Goal: Task Accomplishment & Management: Manage account settings

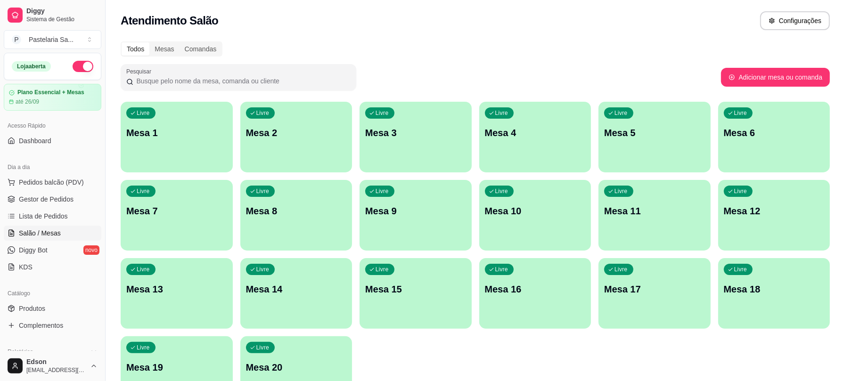
click at [285, 149] on div "Livre Mesa 2" at bounding box center [296, 131] width 112 height 59
click at [393, 141] on div "Livre Mesa 3" at bounding box center [415, 131] width 112 height 59
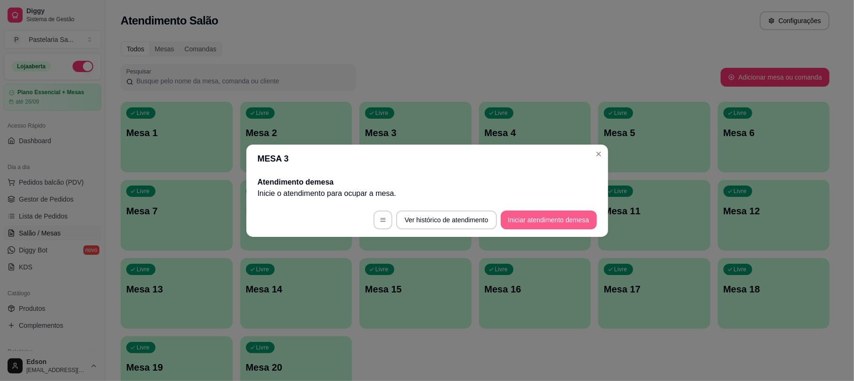
click at [564, 227] on button "Iniciar atendimento de mesa" at bounding box center [549, 220] width 96 height 19
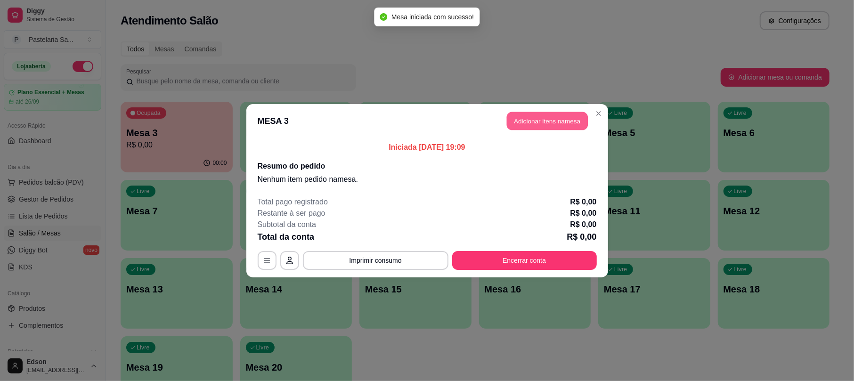
click at [535, 121] on button "Adicionar itens na mesa" at bounding box center [547, 121] width 81 height 18
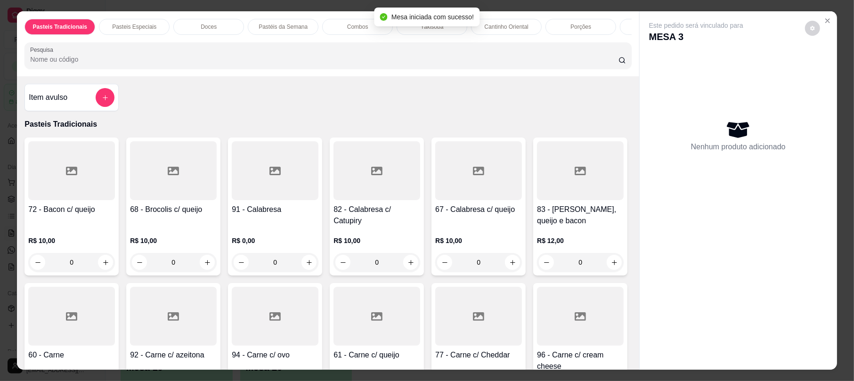
click at [383, 69] on div "Pesquisa" at bounding box center [327, 55] width 607 height 26
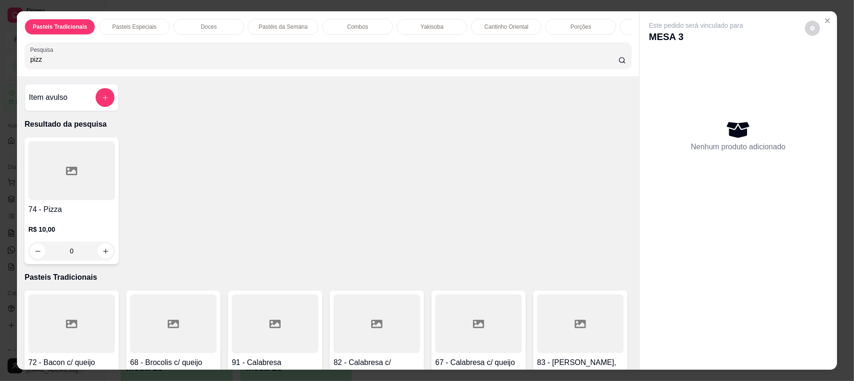
type input "pizz"
click at [43, 214] on h4 "74 - Pizza" at bounding box center [71, 209] width 87 height 11
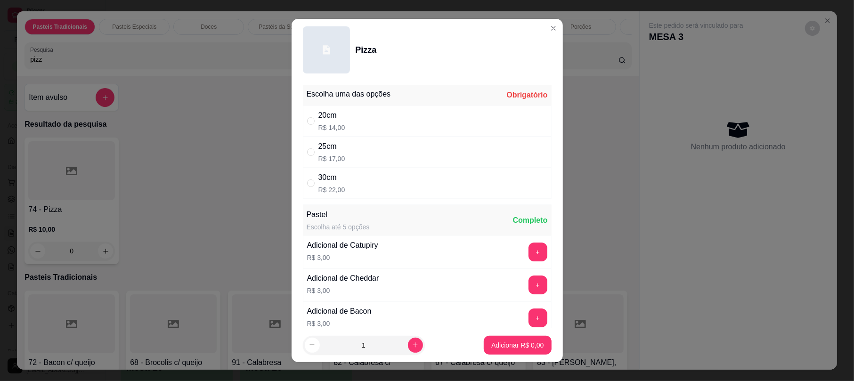
click at [360, 122] on div "20cm R$ 14,00" at bounding box center [427, 121] width 249 height 31
radio input "true"
click at [511, 343] on p "Adicionar R$ 14,00" at bounding box center [516, 345] width 56 height 9
type input "1"
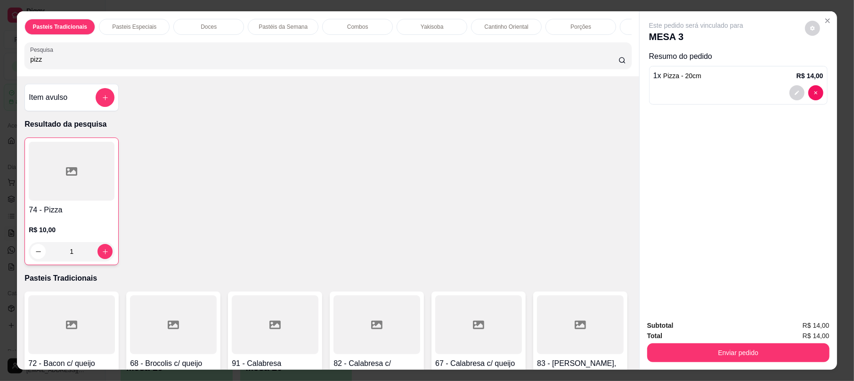
click at [215, 64] on input "pizz" at bounding box center [324, 59] width 588 height 9
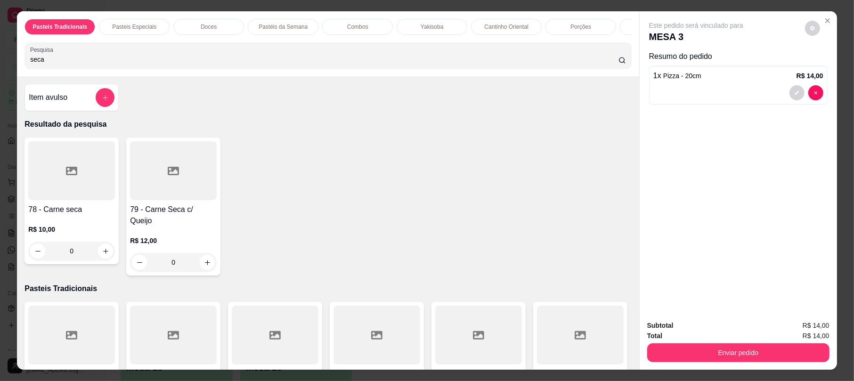
type input "seca"
click at [196, 217] on h4 "79 - Carne Seca c/ Queijo" at bounding box center [173, 215] width 87 height 23
click at [339, 129] on div "20cm R$ 14,00" at bounding box center [427, 121] width 249 height 31
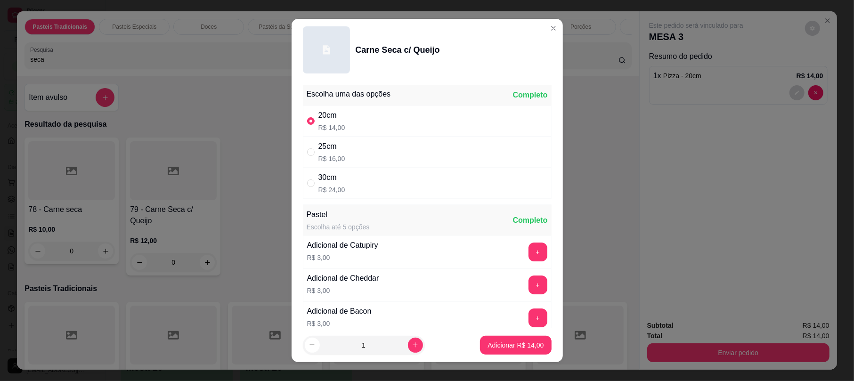
radio input "true"
click at [498, 353] on button "Adicionar R$ 14,00" at bounding box center [515, 345] width 69 height 18
type input "1"
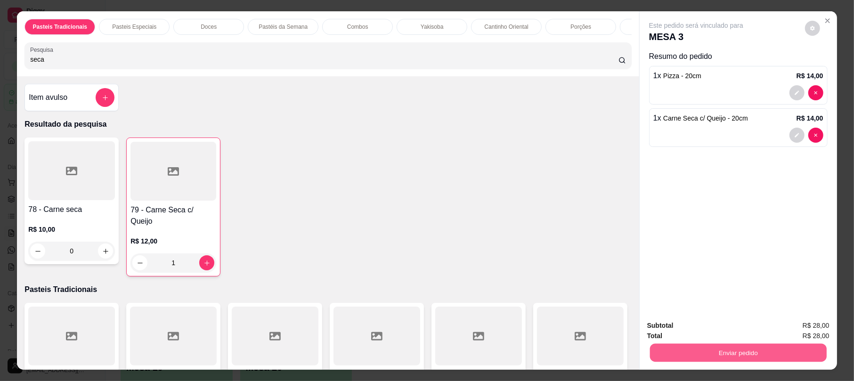
click at [700, 348] on button "Enviar pedido" at bounding box center [738, 352] width 177 height 18
click at [684, 322] on button "Não registrar e enviar pedido" at bounding box center [706, 330] width 98 height 18
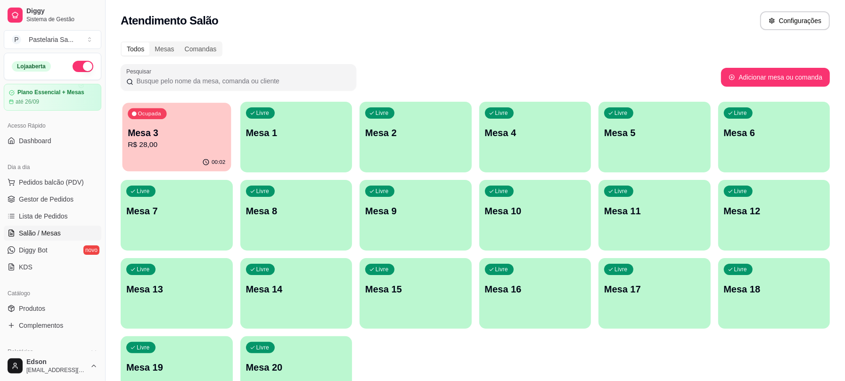
click at [139, 140] on p "R$ 28,00" at bounding box center [177, 144] width 98 height 11
click at [207, 122] on div "Ocupada Mesa 3 R$ 28,00" at bounding box center [176, 128] width 108 height 51
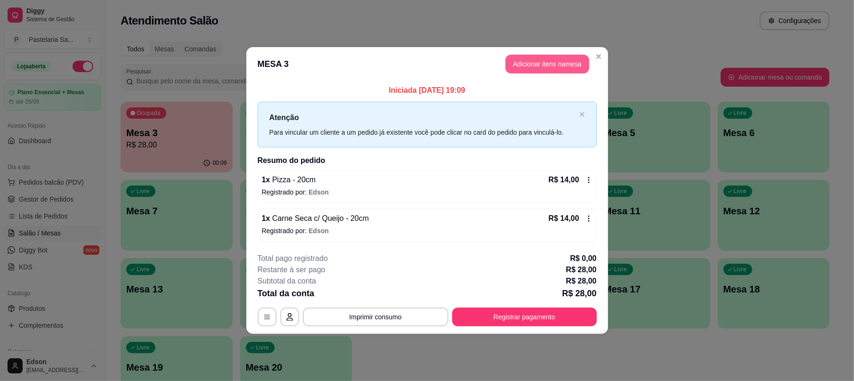
click at [550, 65] on button "Adicionar itens na mesa" at bounding box center [548, 64] width 84 height 19
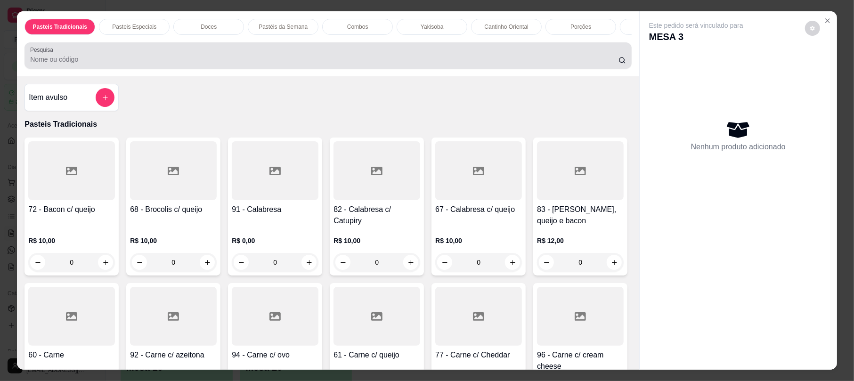
click at [274, 65] on div at bounding box center [327, 55] width 595 height 19
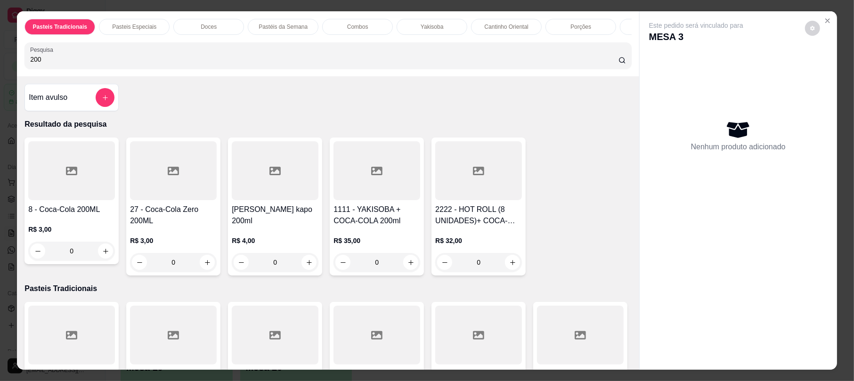
type input "200"
click at [108, 261] on div "0" at bounding box center [71, 251] width 87 height 19
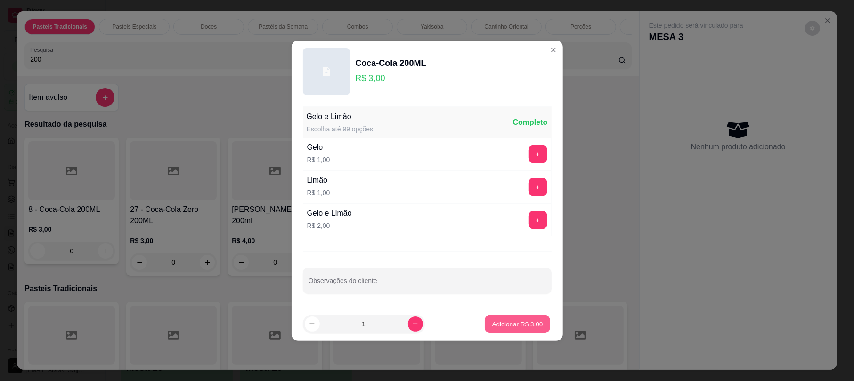
click at [536, 323] on button "Adicionar R$ 3,00" at bounding box center [517, 324] width 65 height 18
type input "1"
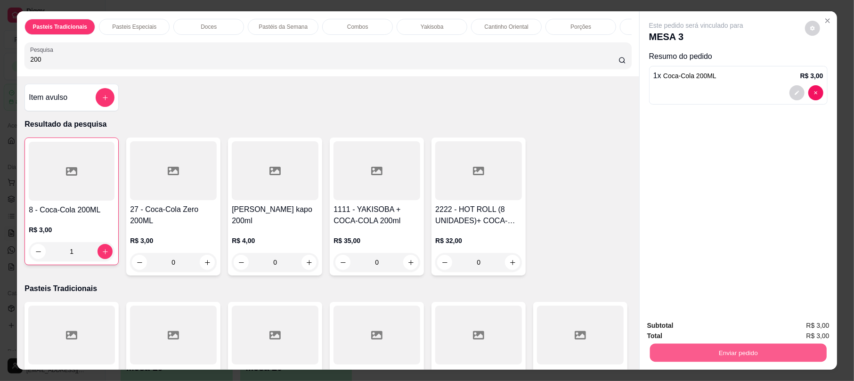
click at [703, 355] on button "Enviar pedido" at bounding box center [738, 352] width 177 height 18
click at [813, 90] on icon "decrease-product-quantity" at bounding box center [816, 93] width 6 height 6
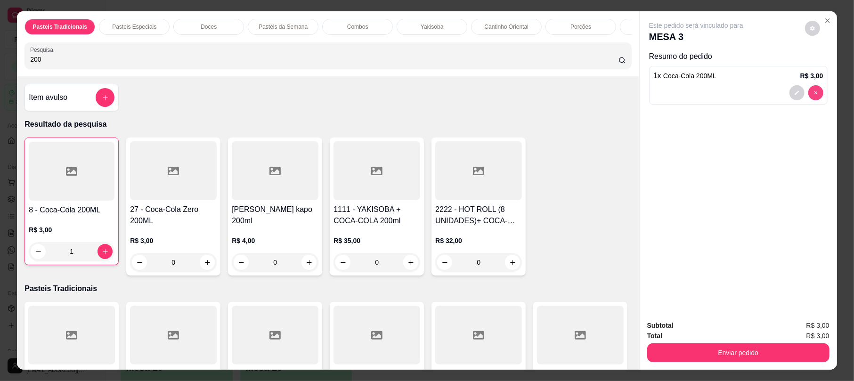
type input "0"
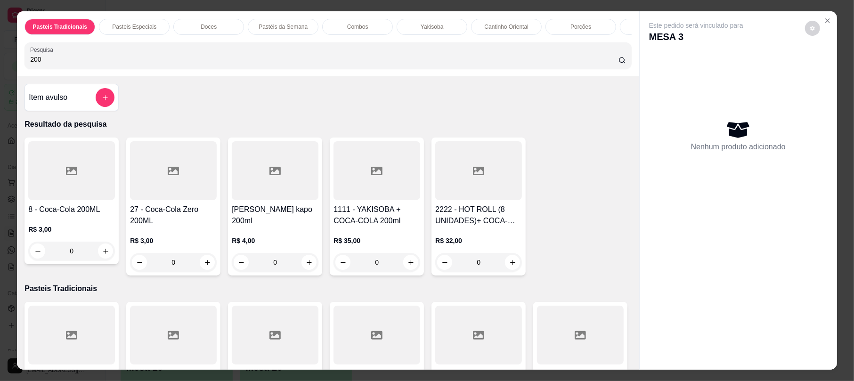
click at [146, 190] on div at bounding box center [173, 170] width 87 height 59
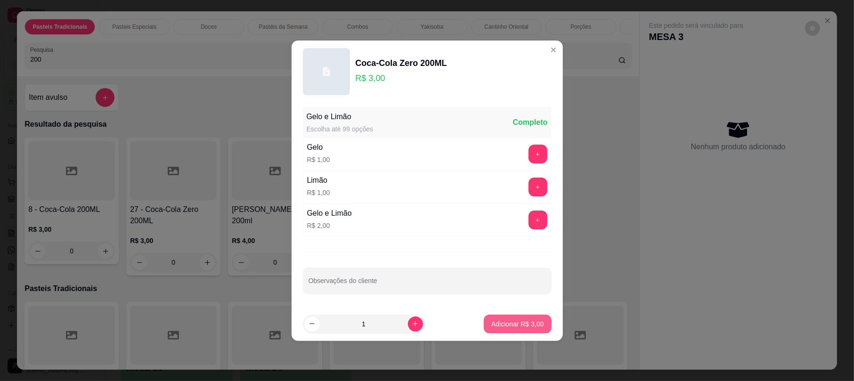
click at [491, 320] on p "Adicionar R$ 3,00" at bounding box center [517, 323] width 52 height 9
type input "1"
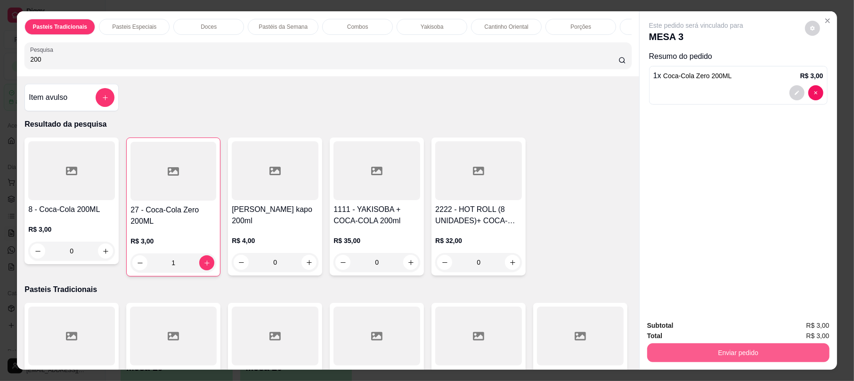
click at [703, 354] on button "Enviar pedido" at bounding box center [738, 352] width 182 height 19
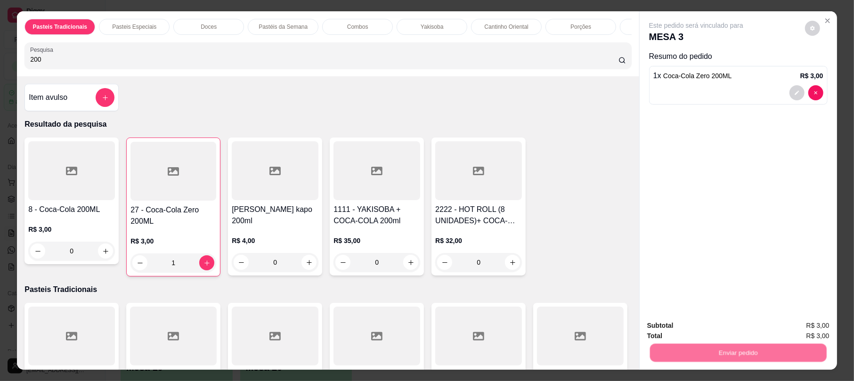
click at [686, 338] on button "Não registrar e enviar pedido" at bounding box center [706, 329] width 95 height 17
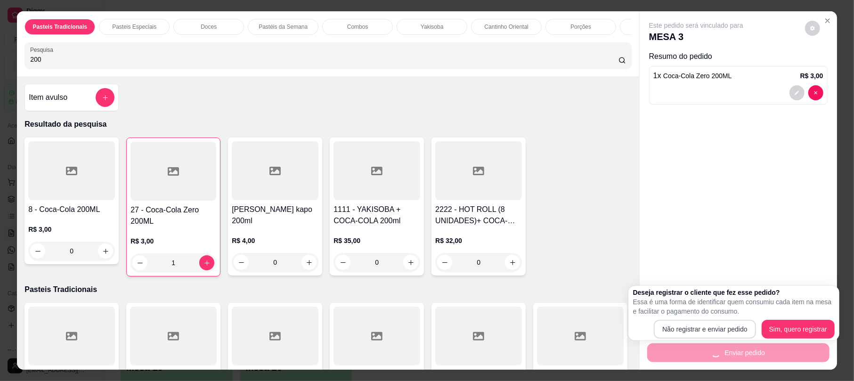
click at [691, 336] on div "Total R$ 3,00" at bounding box center [738, 336] width 182 height 10
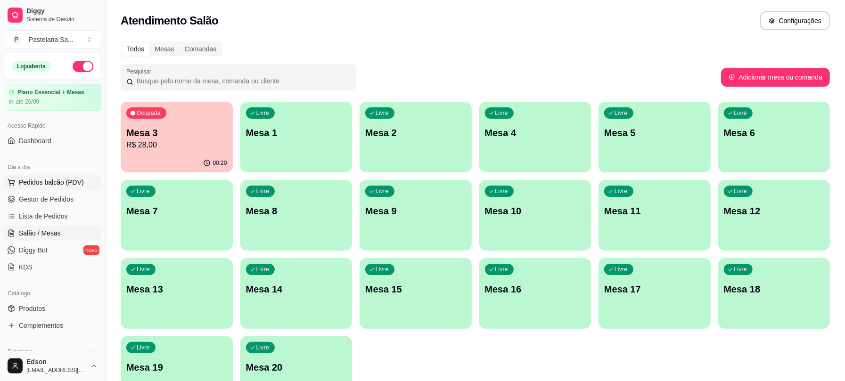
click at [61, 188] on button "Pedidos balcão (PDV)" at bounding box center [53, 182] width 98 height 15
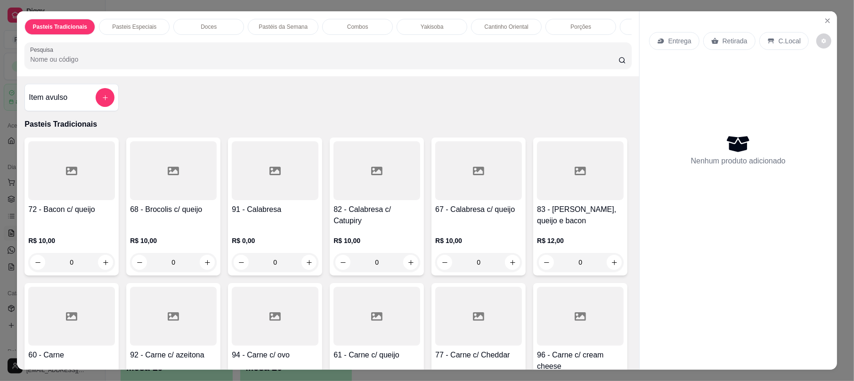
click at [712, 36] on div "Retirada" at bounding box center [729, 41] width 52 height 18
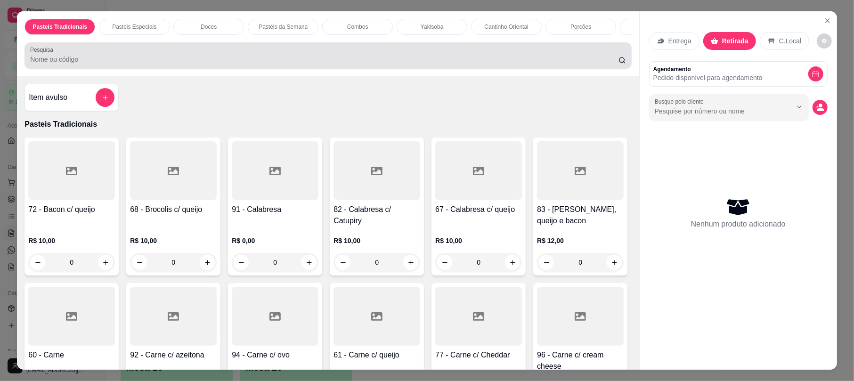
click at [474, 64] on input "Pesquisa" at bounding box center [324, 59] width 588 height 9
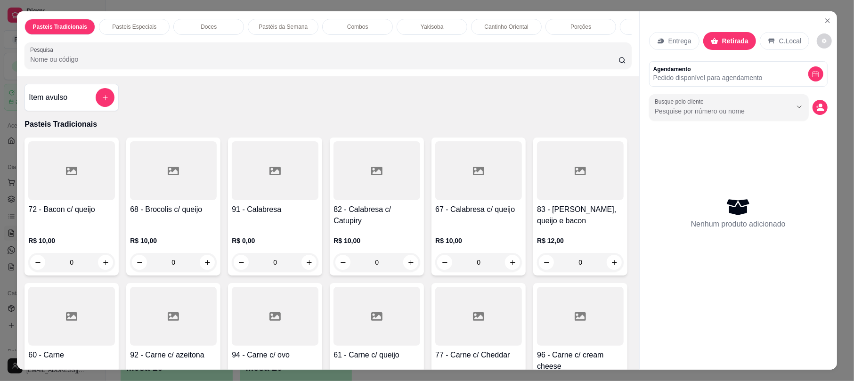
click at [261, 61] on div at bounding box center [327, 55] width 595 height 19
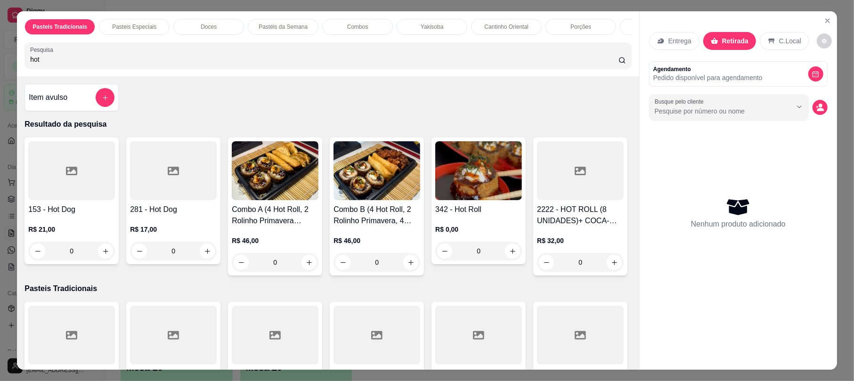
type input "hot"
click at [460, 215] on h4 "342 - Hot Roll" at bounding box center [478, 209] width 87 height 11
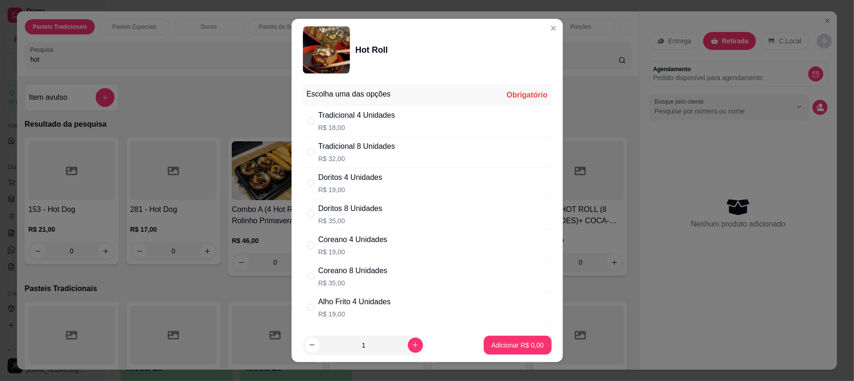
click at [385, 155] on p "R$ 32,00" at bounding box center [356, 158] width 77 height 9
radio input "true"
click at [506, 347] on p "Adicionar R$ 32,00" at bounding box center [516, 345] width 56 height 9
type input "1"
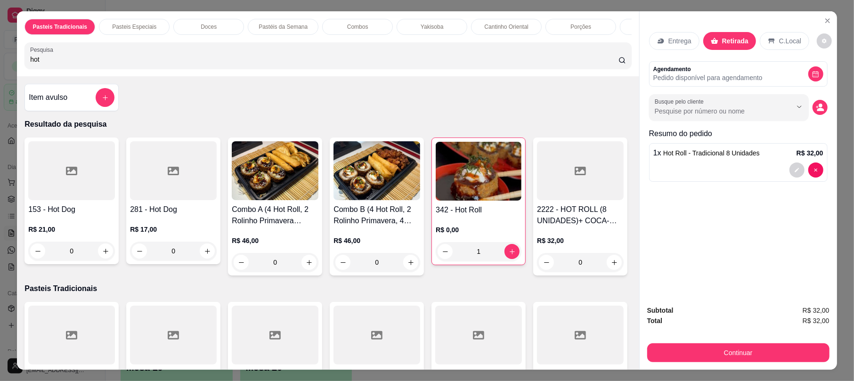
click at [754, 362] on div "Subtotal R$ 32,00 Total R$ 32,00 Continuar" at bounding box center [738, 334] width 197 height 72
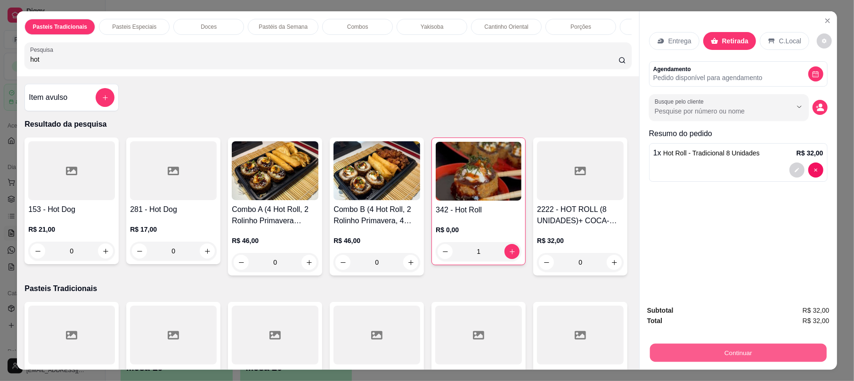
click at [752, 357] on button "Continuar" at bounding box center [738, 352] width 177 height 18
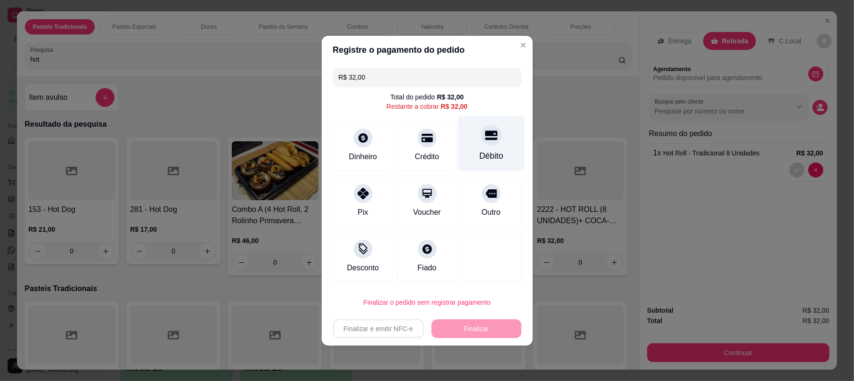
click at [473, 143] on div "Débito" at bounding box center [491, 143] width 66 height 55
type input "R$ 0,00"
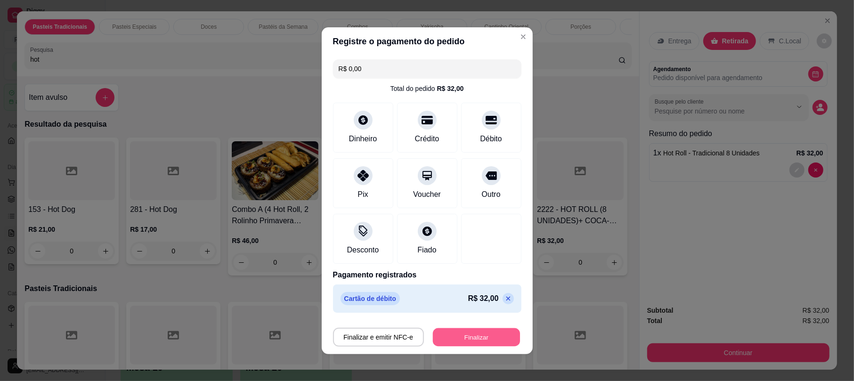
click at [496, 341] on button "Finalizar" at bounding box center [476, 337] width 87 height 18
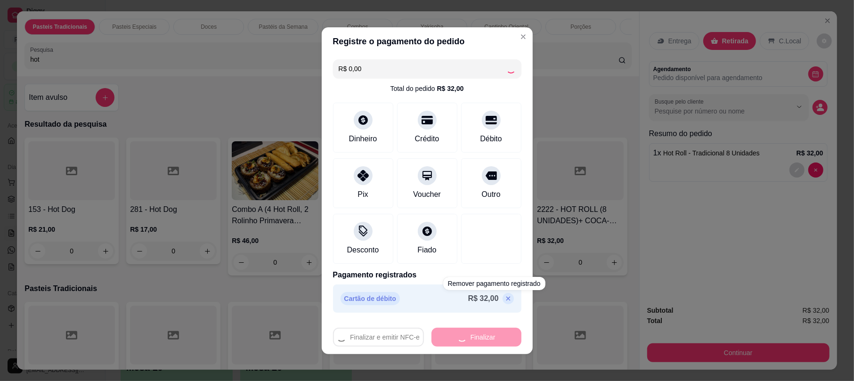
type input "0"
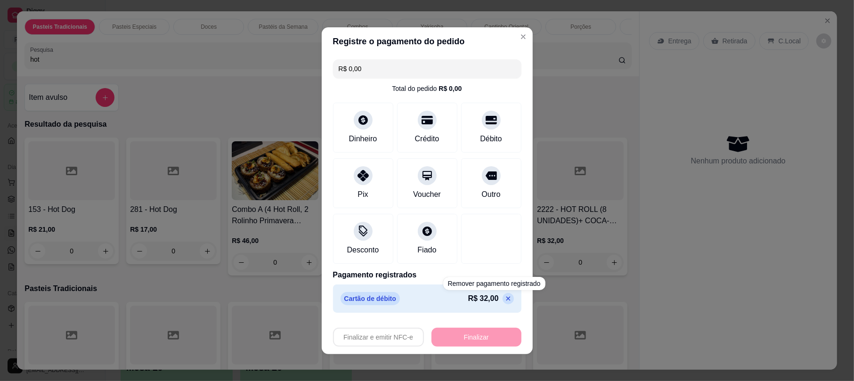
type input "-R$ 32,00"
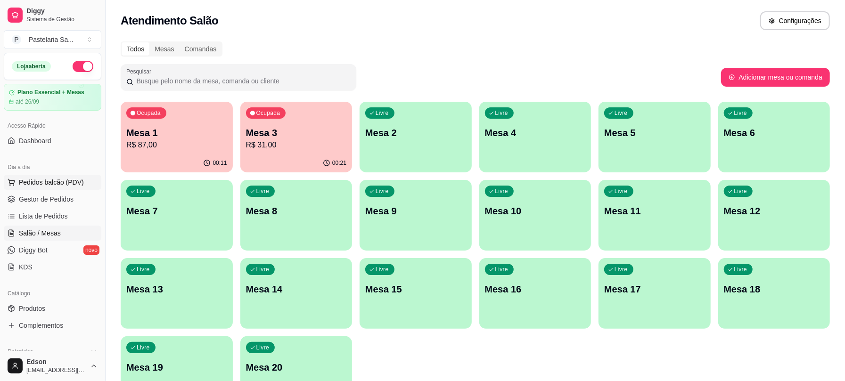
click at [73, 178] on span "Pedidos balcão (PDV)" at bounding box center [51, 182] width 65 height 9
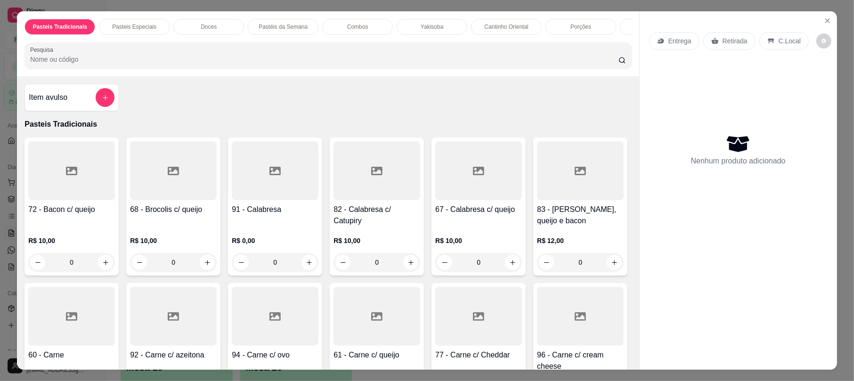
click at [737, 38] on p "Retirada" at bounding box center [735, 40] width 25 height 9
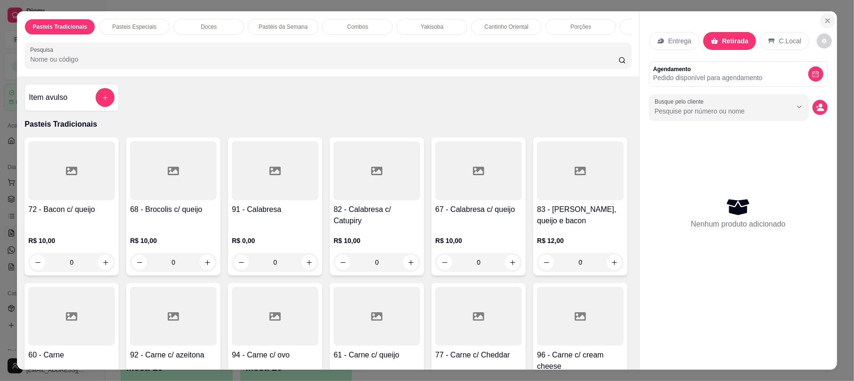
click at [826, 22] on icon "Close" at bounding box center [828, 21] width 8 height 8
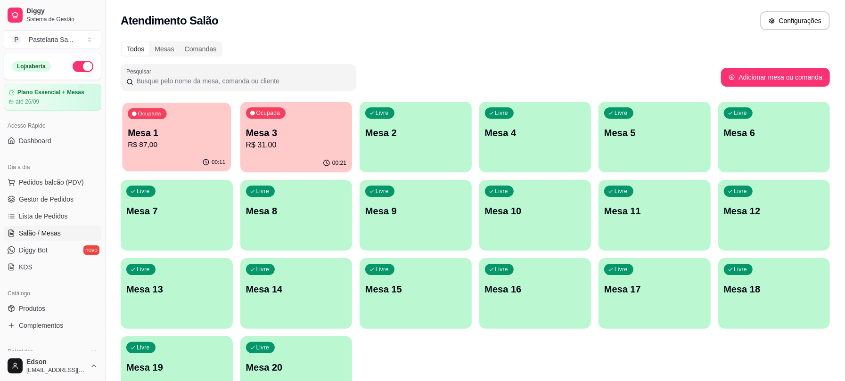
click at [190, 153] on div "Ocupada Mesa 1 R$ 87,00" at bounding box center [176, 128] width 108 height 51
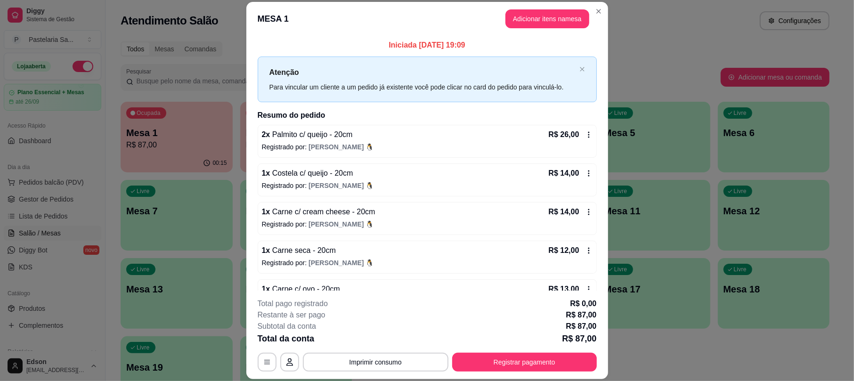
scroll to position [66, 0]
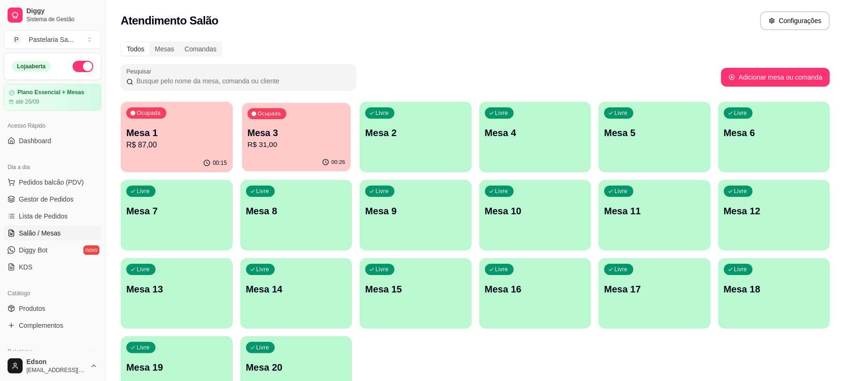
click at [270, 152] on div "Ocupada Mesa 3 R$ 31,00" at bounding box center [296, 128] width 108 height 51
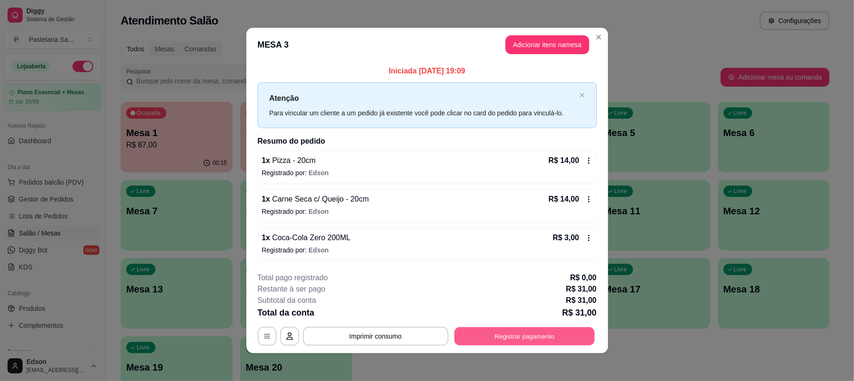
click at [522, 343] on button "Registrar pagamento" at bounding box center [524, 336] width 140 height 18
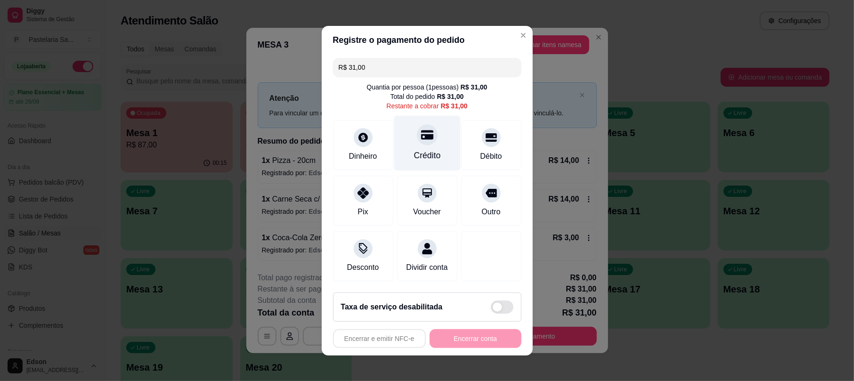
click at [426, 153] on div "Crédito" at bounding box center [427, 155] width 27 height 12
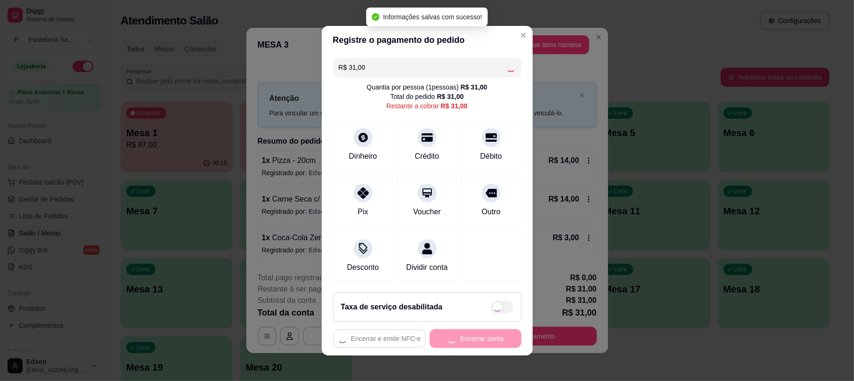
type input "R$ 0,00"
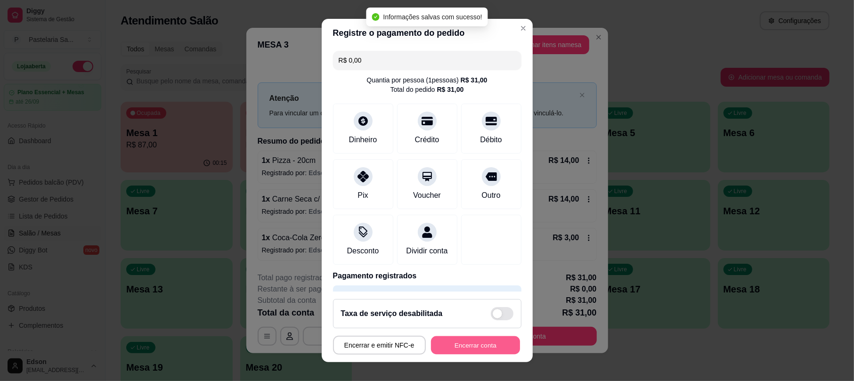
click at [467, 351] on button "Encerrar conta" at bounding box center [475, 345] width 89 height 18
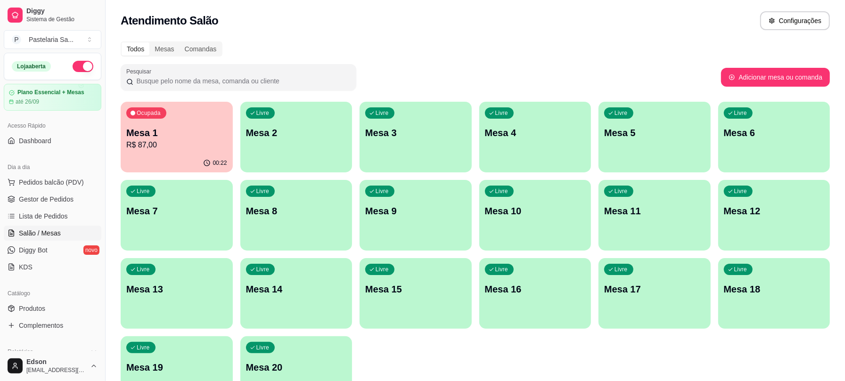
click at [154, 132] on p "Mesa 1" at bounding box center [176, 132] width 101 height 13
click at [400, 138] on p "Mesa 3" at bounding box center [416, 133] width 98 height 13
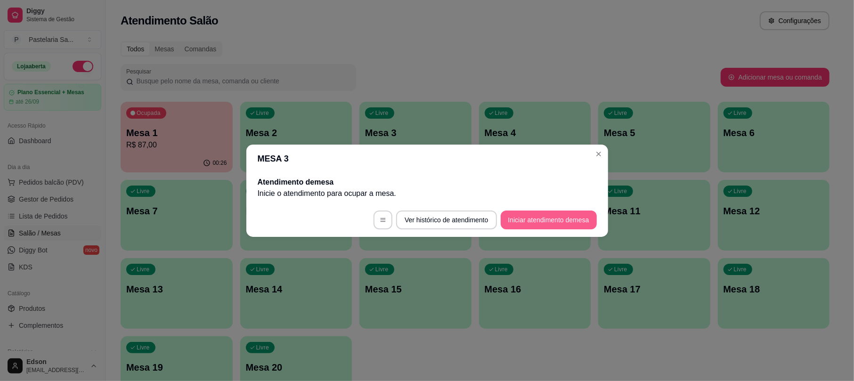
click at [573, 221] on button "Iniciar atendimento de mesa" at bounding box center [549, 220] width 96 height 19
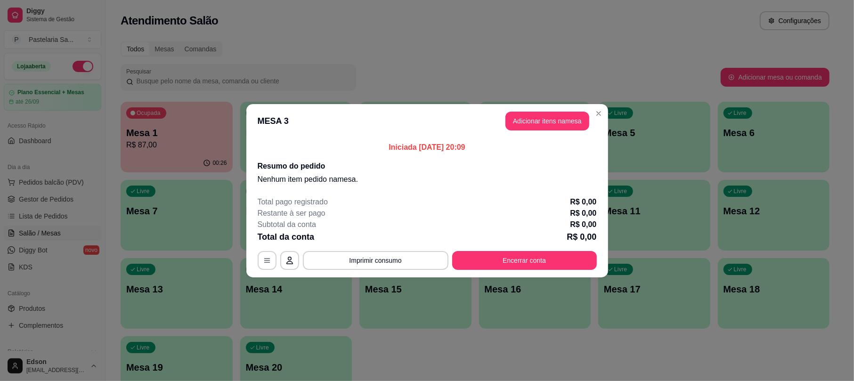
click at [565, 123] on button "Adicionar itens na mesa" at bounding box center [548, 121] width 84 height 19
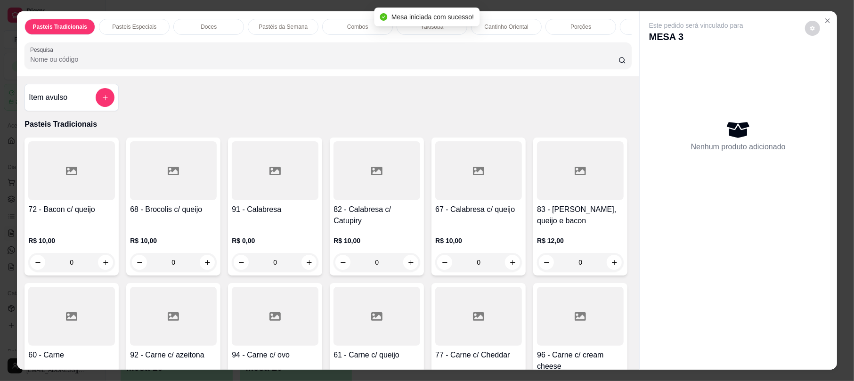
click at [275, 64] on input "Pesquisa" at bounding box center [324, 59] width 588 height 9
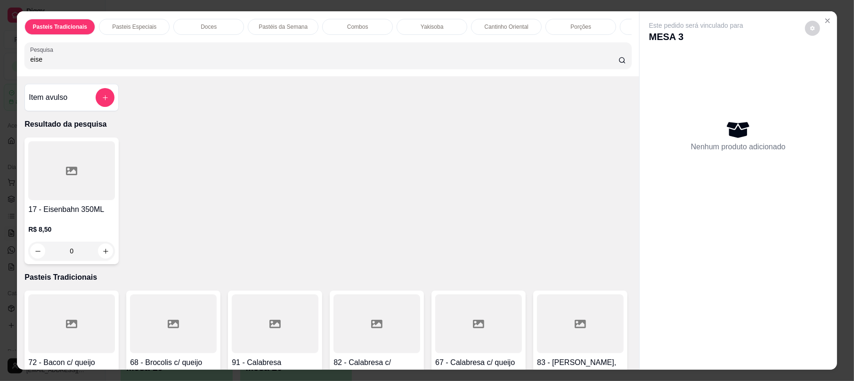
type input "eise"
click at [50, 188] on div at bounding box center [71, 170] width 87 height 59
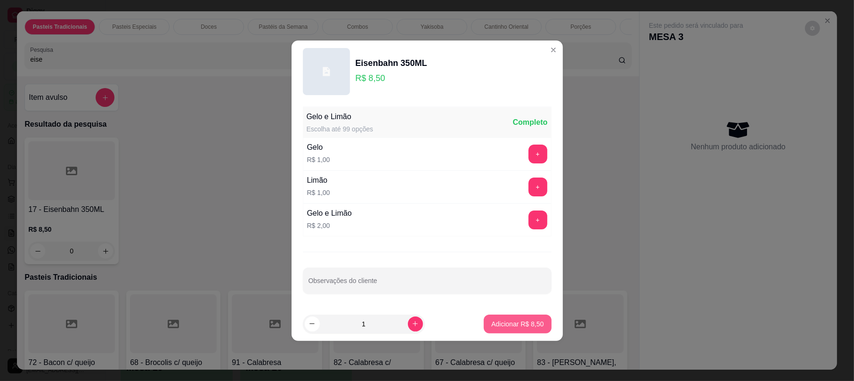
click at [496, 324] on p "Adicionar R$ 8,50" at bounding box center [517, 323] width 52 height 9
type input "1"
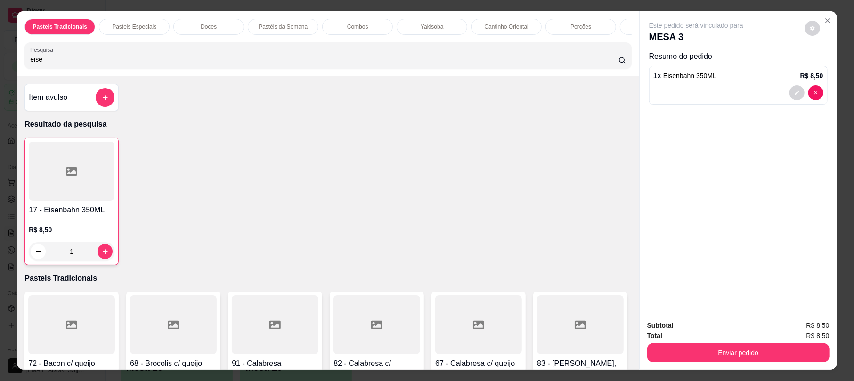
click at [294, 89] on div "Item avulso Resultado da pesquisa 17 - Eisenbahn 350ML R$ 8,50 1 Pasteis Tradic…" at bounding box center [328, 222] width 622 height 293
click at [302, 64] on input "eise" at bounding box center [324, 59] width 588 height 9
type input "coc"
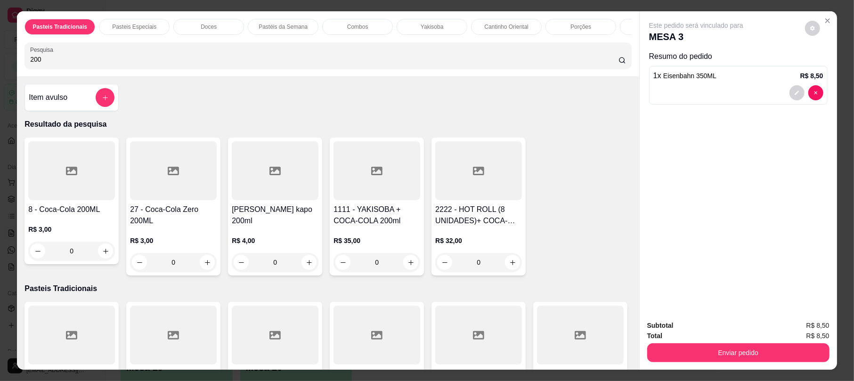
type input "200"
click at [172, 175] on icon at bounding box center [173, 171] width 11 height 8
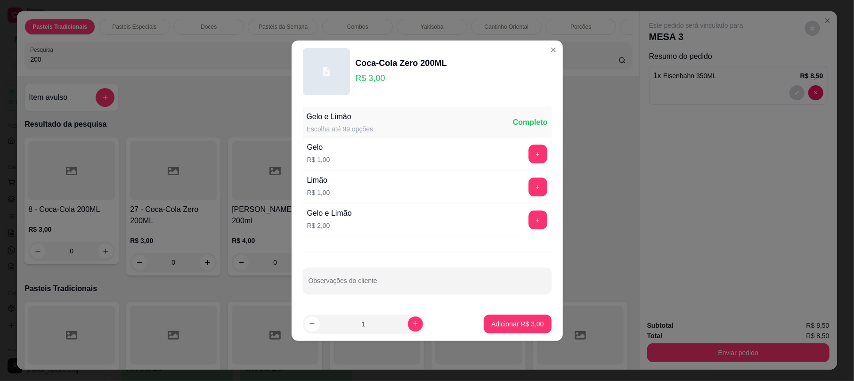
click at [522, 325] on p "Adicionar R$ 3,00" at bounding box center [517, 323] width 52 height 9
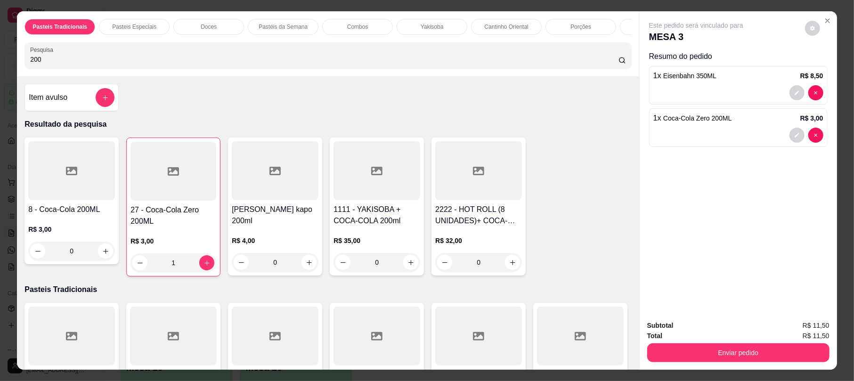
type input "1"
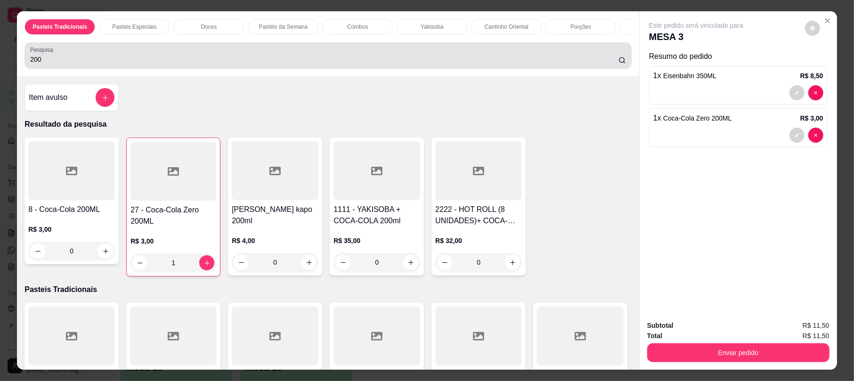
click at [306, 61] on div "200" at bounding box center [327, 55] width 595 height 19
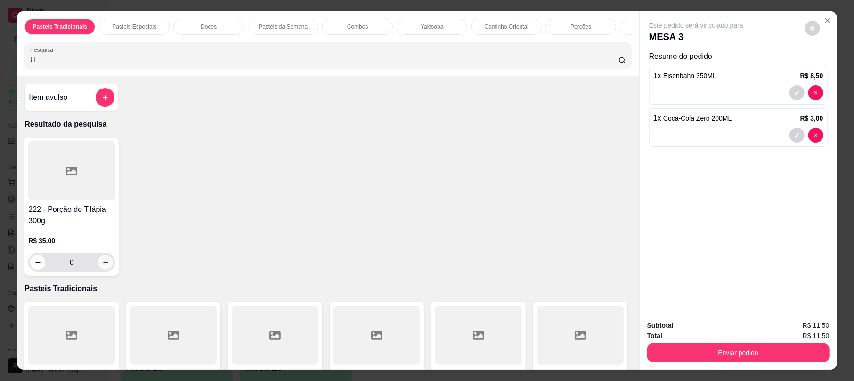
type input "til"
click at [106, 270] on button "increase-product-quantity" at bounding box center [105, 262] width 15 height 15
type input "1"
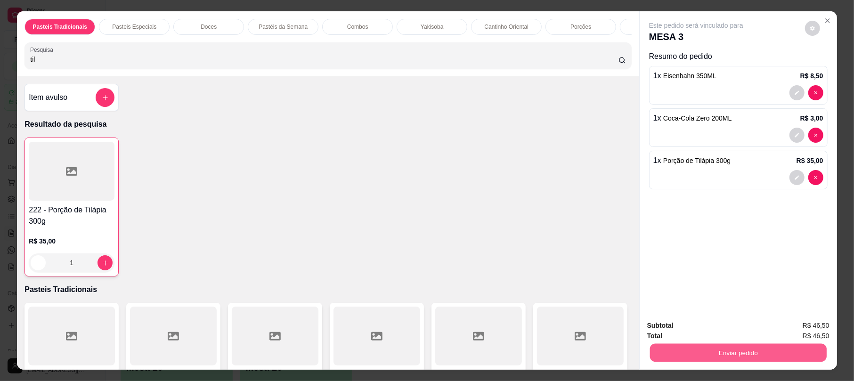
click at [747, 357] on button "Enviar pedido" at bounding box center [738, 352] width 177 height 18
click at [704, 330] on button "Não registrar e enviar pedido" at bounding box center [706, 329] width 95 height 17
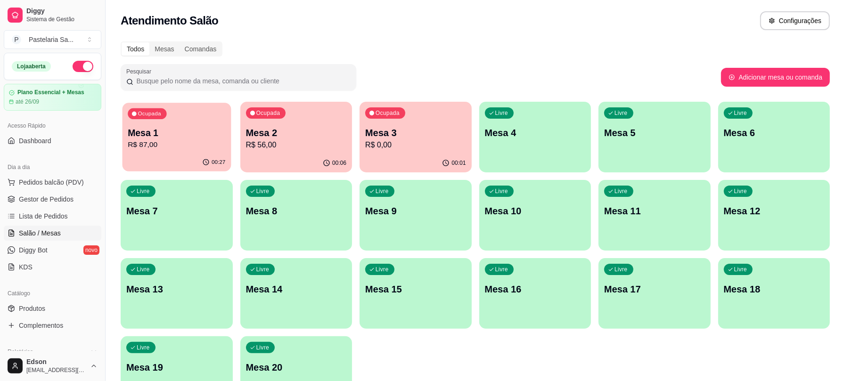
click at [217, 162] on p "00:27" at bounding box center [219, 163] width 14 height 8
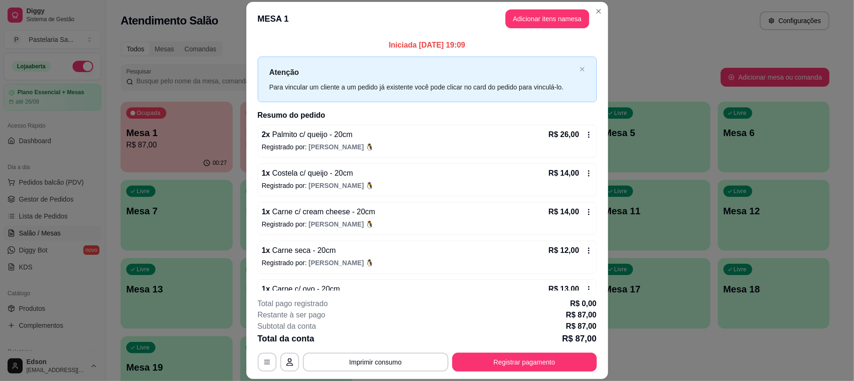
click at [374, 362] on button "Imprimir consumo" at bounding box center [376, 362] width 146 height 19
click at [375, 345] on button "Balcão" at bounding box center [374, 340] width 66 height 15
click at [488, 363] on button "Registrar pagamento" at bounding box center [524, 362] width 145 height 19
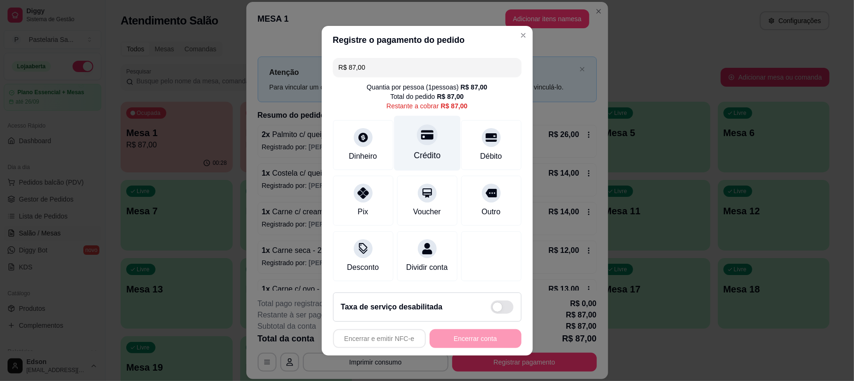
click at [414, 149] on div "Crédito" at bounding box center [427, 155] width 27 height 12
type input "R$ 0,00"
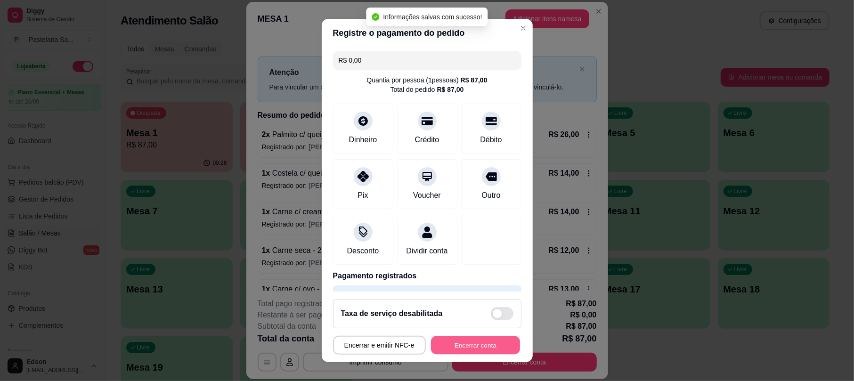
click at [457, 344] on button "Encerrar conta" at bounding box center [475, 345] width 89 height 18
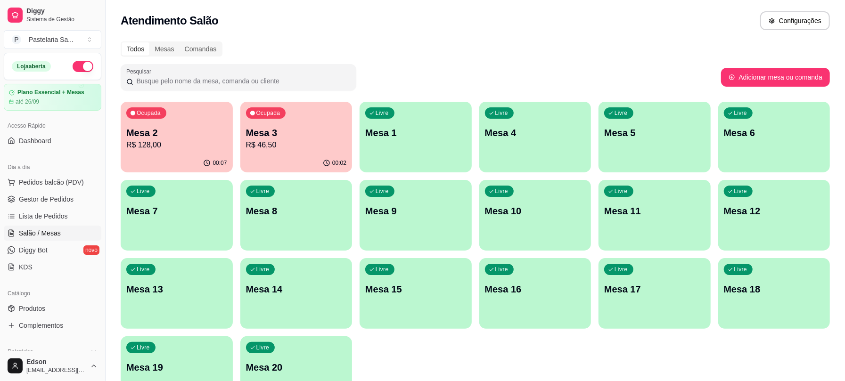
click at [165, 143] on p "R$ 128,00" at bounding box center [176, 144] width 101 height 11
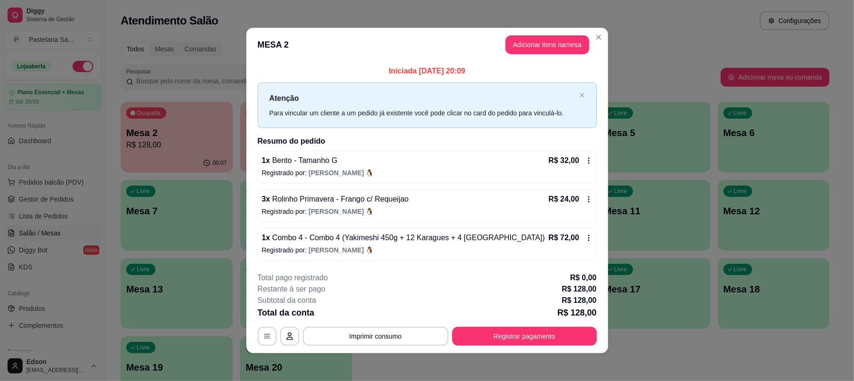
drag, startPoint x: 490, startPoint y: 188, endPoint x: 473, endPoint y: 170, distance: 25.4
click at [473, 170] on p "Registrado por: [PERSON_NAME]" at bounding box center [427, 172] width 331 height 9
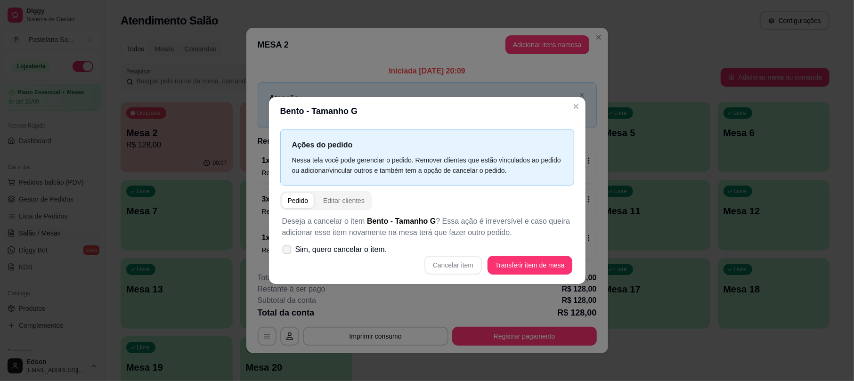
click at [364, 251] on span "Sim, quero cancelar o item." at bounding box center [341, 249] width 92 height 11
click at [288, 251] on input "Sim, quero cancelar o item." at bounding box center [285, 254] width 6 height 6
checkbox input "true"
click at [455, 268] on button "Cancelar item" at bounding box center [452, 265] width 57 height 19
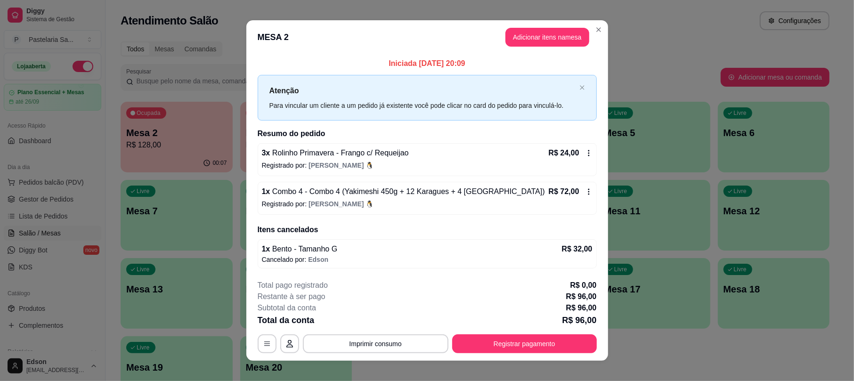
click at [345, 162] on p "Registrado por: [PERSON_NAME]" at bounding box center [427, 165] width 331 height 9
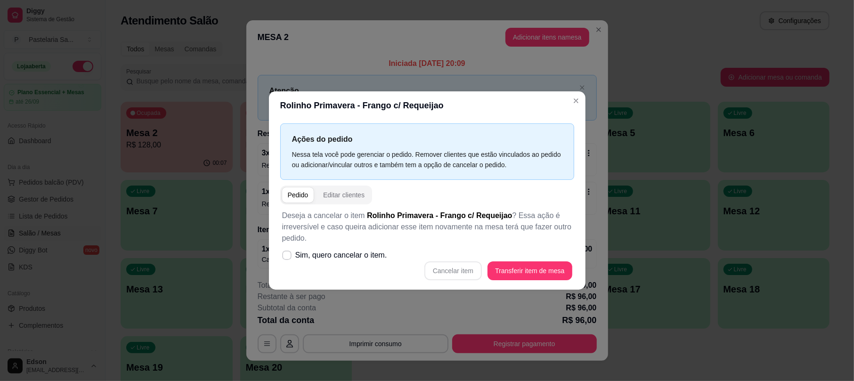
click at [463, 277] on div "Cancelar item Transferir item de mesa" at bounding box center [427, 270] width 290 height 19
click at [368, 255] on span "Sim, quero cancelar o item." at bounding box center [341, 255] width 92 height 11
click at [288, 257] on input "Sim, quero cancelar o item." at bounding box center [285, 260] width 6 height 6
checkbox input "true"
click at [462, 268] on button "Cancelar item" at bounding box center [452, 270] width 57 height 19
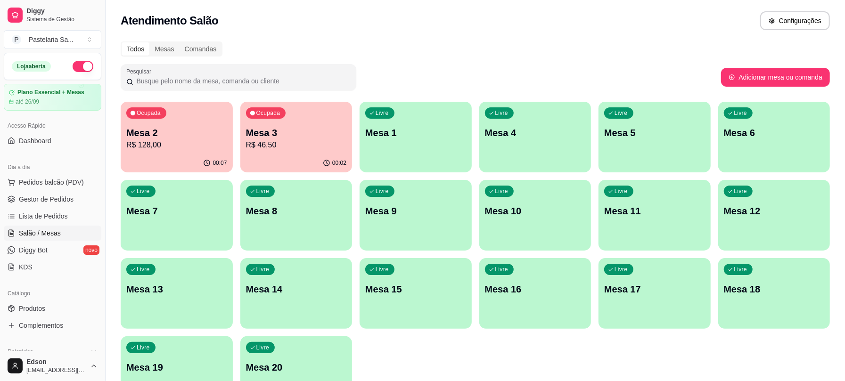
click at [308, 161] on div "00:02" at bounding box center [296, 163] width 112 height 18
click at [168, 169] on div "00:18" at bounding box center [176, 163] width 108 height 18
click at [57, 176] on button "Pedidos balcão (PDV)" at bounding box center [53, 182] width 98 height 15
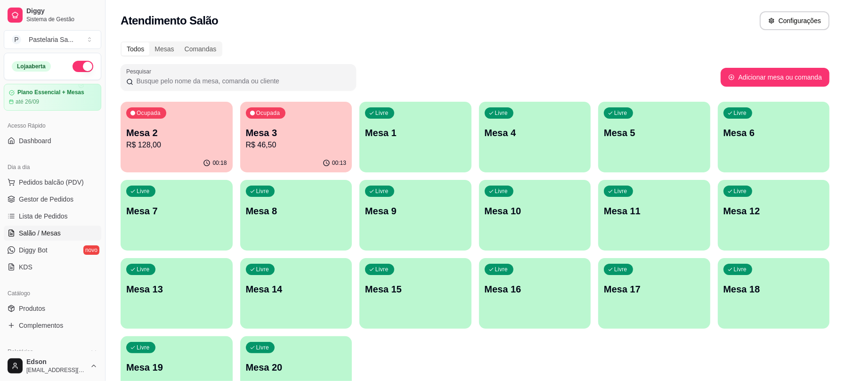
click at [733, 43] on p "Retirada" at bounding box center [735, 40] width 25 height 9
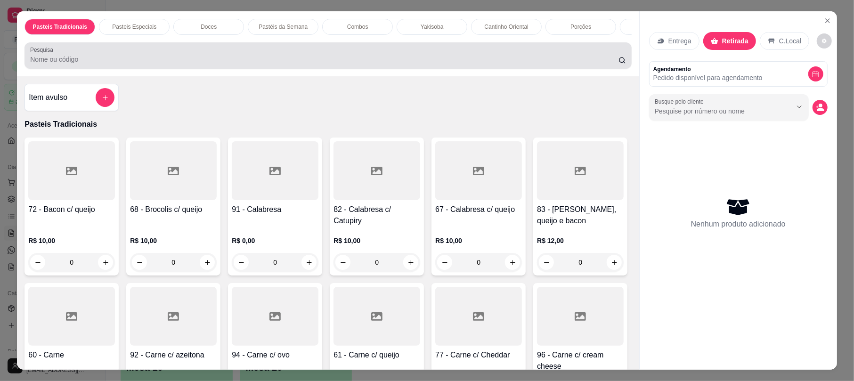
click at [550, 69] on div "Pesquisa" at bounding box center [327, 55] width 607 height 26
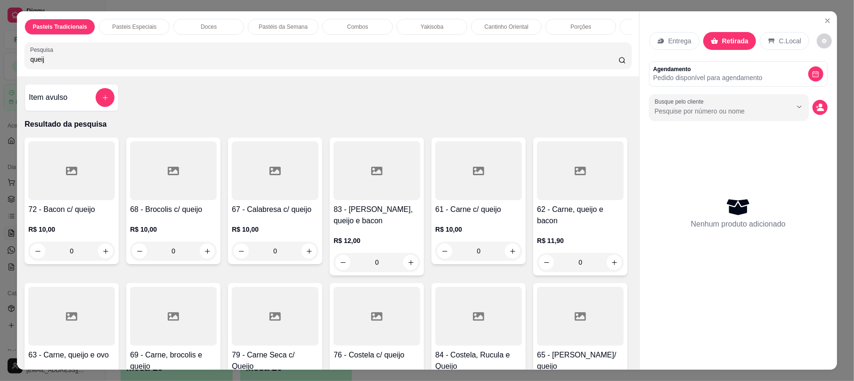
scroll to position [497, 0]
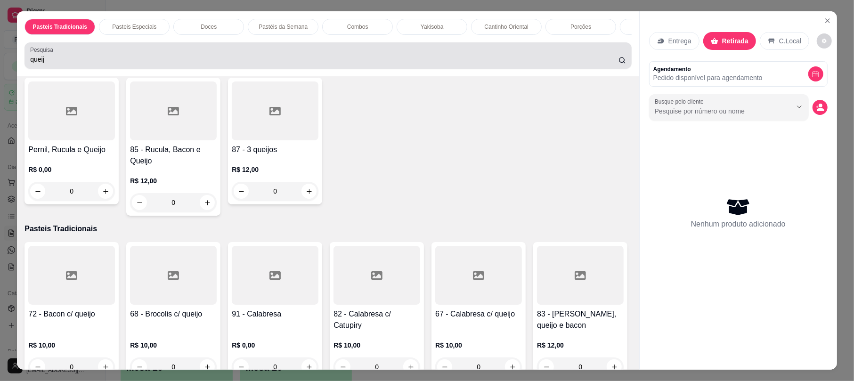
click at [375, 64] on input "queij" at bounding box center [324, 59] width 588 height 9
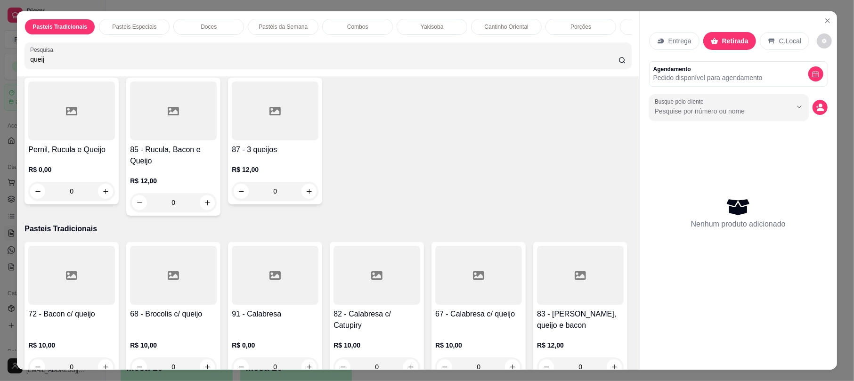
click at [375, 64] on input "queij" at bounding box center [324, 59] width 588 height 9
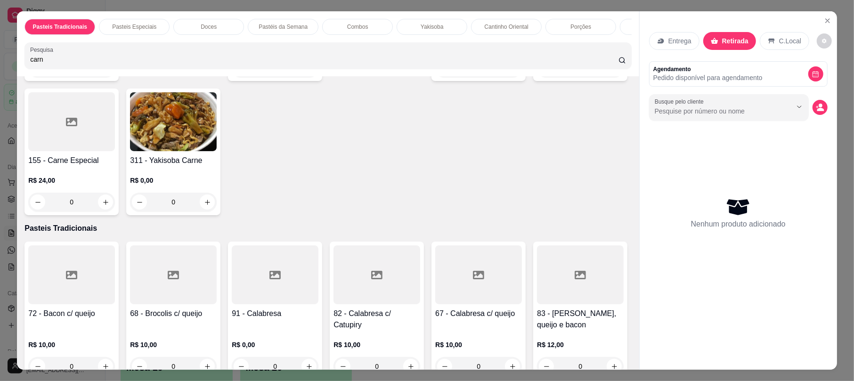
scroll to position [0, 0]
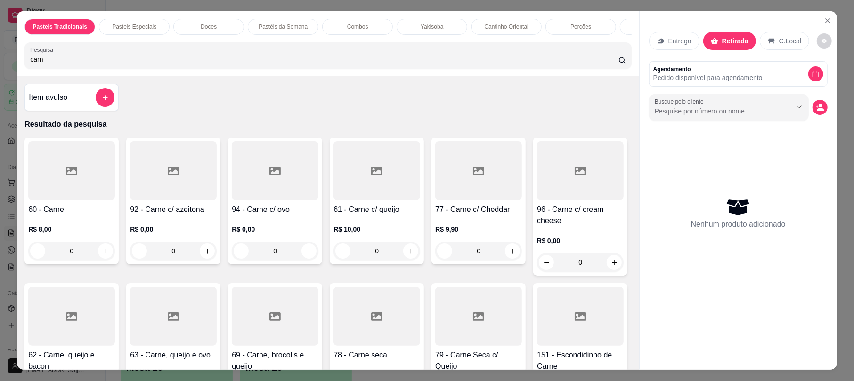
type input "carn"
click at [80, 215] on h4 "60 - Carne" at bounding box center [71, 209] width 87 height 11
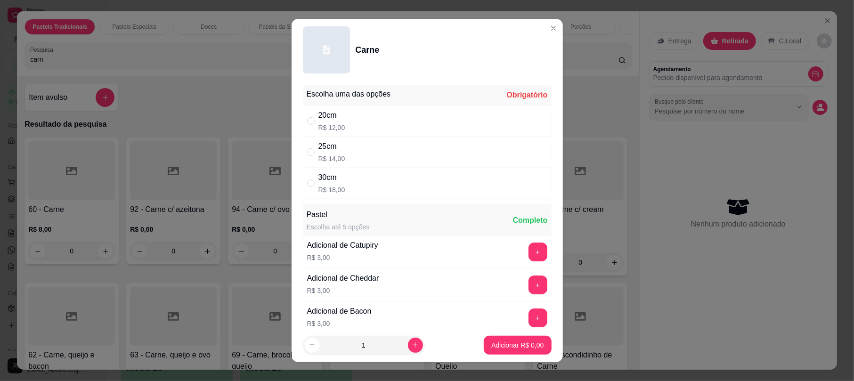
click at [343, 151] on div "25cm R$ 14,00" at bounding box center [427, 152] width 249 height 31
radio input "true"
click at [494, 349] on p "Adicionar R$ 14,00" at bounding box center [516, 345] width 56 height 9
type input "1"
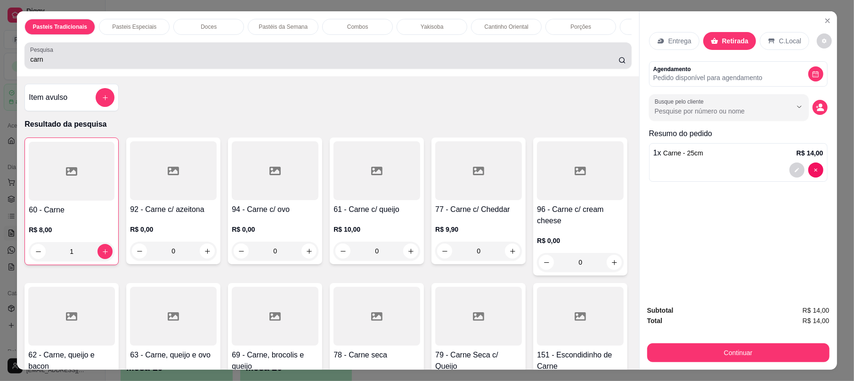
click at [291, 63] on div "carn" at bounding box center [327, 55] width 595 height 19
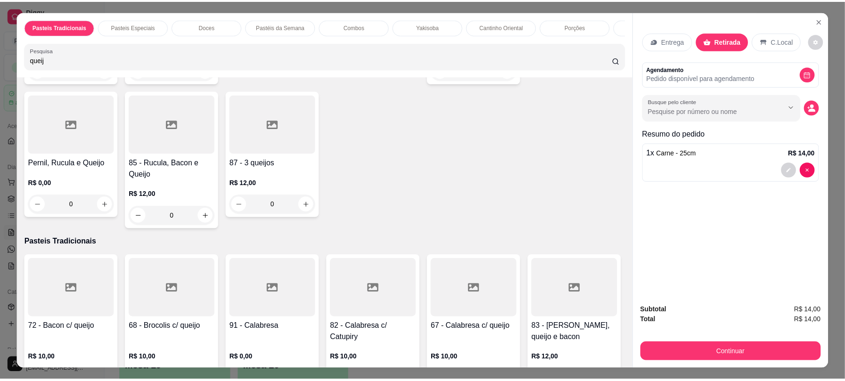
scroll to position [497, 0]
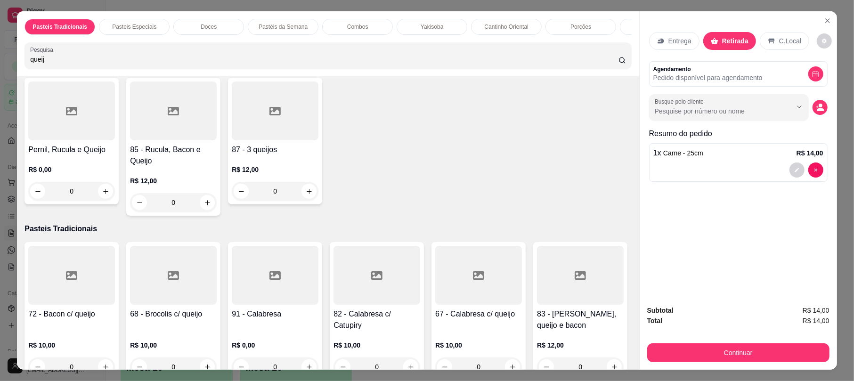
type input "queij"
click at [435, 21] on h4 "71 - [GEOGRAPHIC_DATA]" at bounding box center [478, 10] width 87 height 23
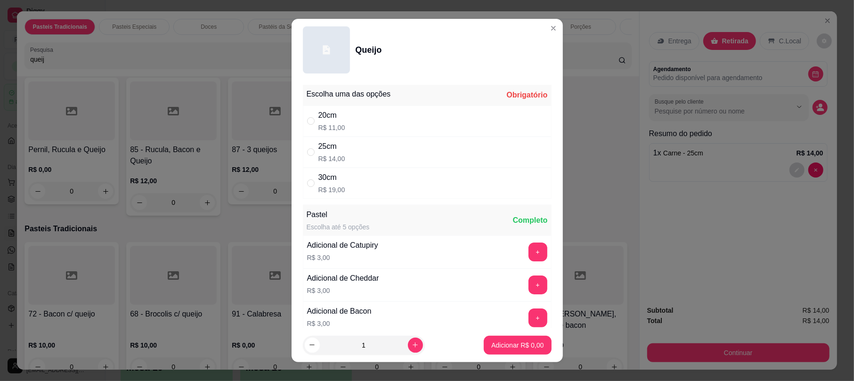
click at [328, 115] on div "20cm" at bounding box center [331, 115] width 27 height 11
radio input "true"
click at [412, 345] on icon "increase-product-quantity" at bounding box center [415, 345] width 7 height 7
type input "2"
click at [502, 343] on p "Adicionar R$ 22,00" at bounding box center [516, 345] width 56 height 9
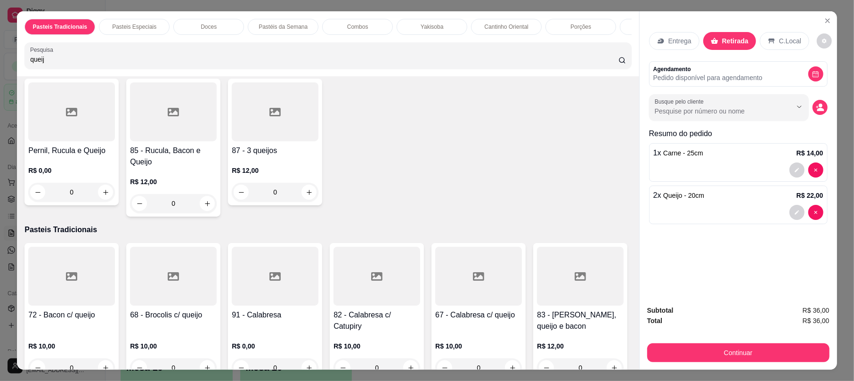
type input "2"
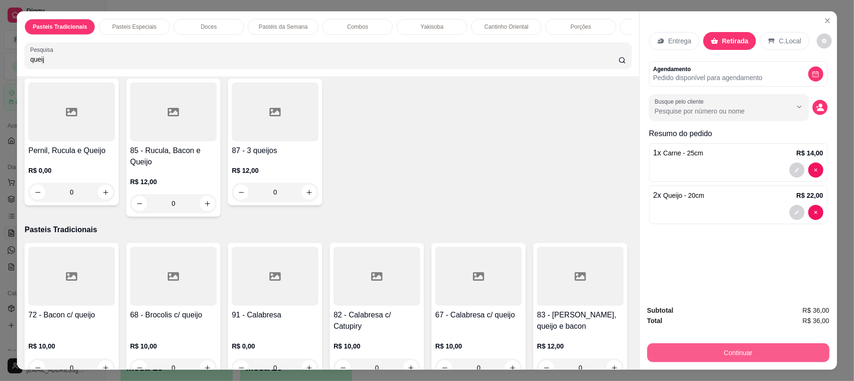
click at [664, 349] on button "Continuar" at bounding box center [738, 352] width 182 height 19
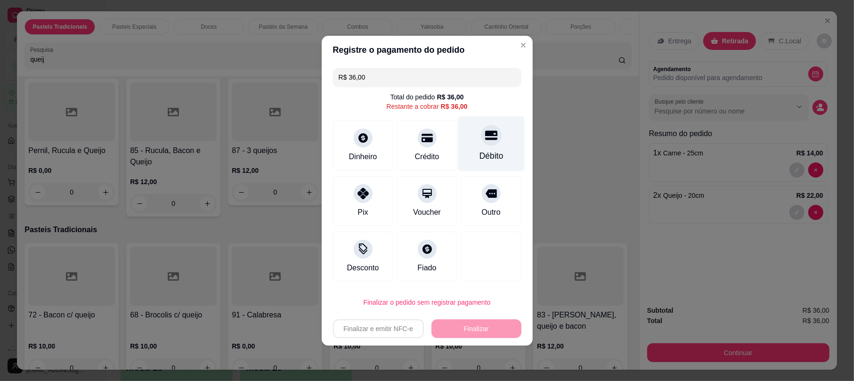
click at [494, 141] on div "Débito" at bounding box center [491, 143] width 66 height 55
type input "R$ 0,00"
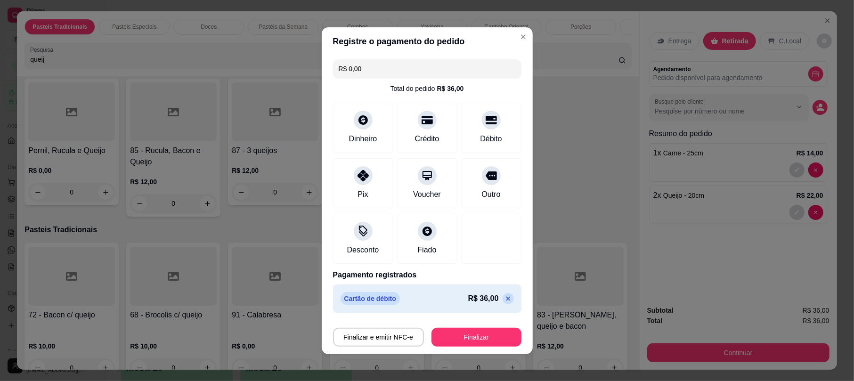
click at [477, 336] on button "Finalizar" at bounding box center [477, 337] width 90 height 19
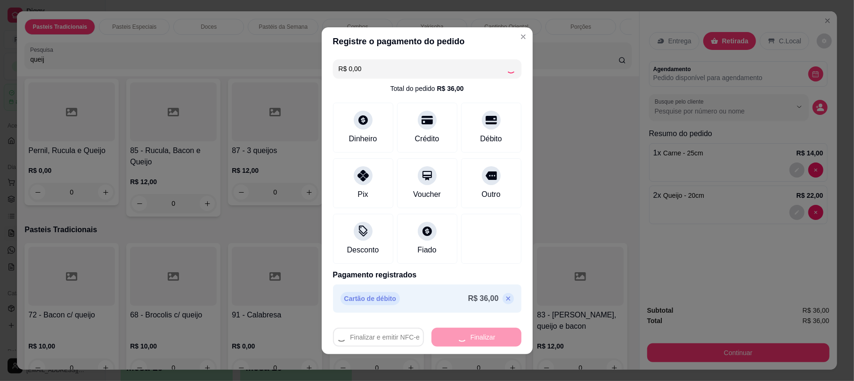
type input "0"
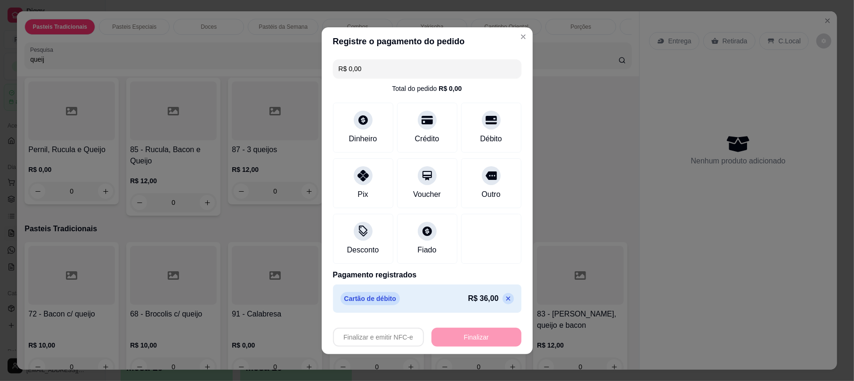
type input "-R$ 36,00"
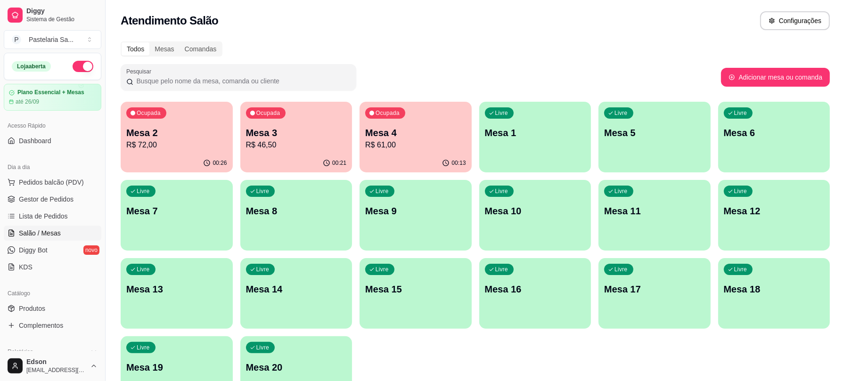
scroll to position [261, 0]
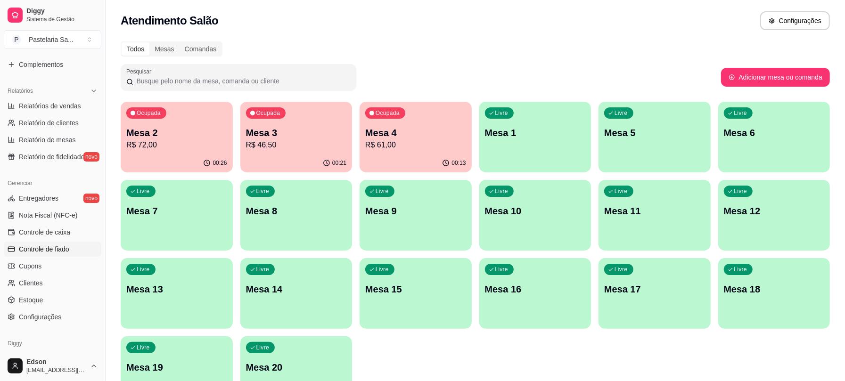
click at [39, 242] on link "Controle de fiado" at bounding box center [53, 249] width 98 height 15
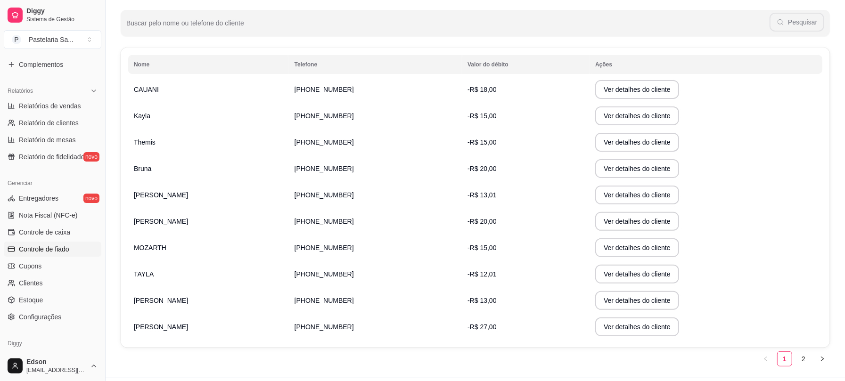
scroll to position [141, 0]
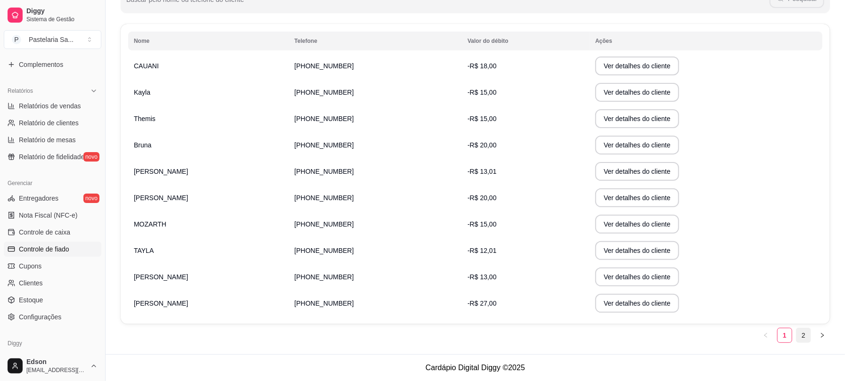
click at [801, 340] on link "2" at bounding box center [803, 335] width 14 height 14
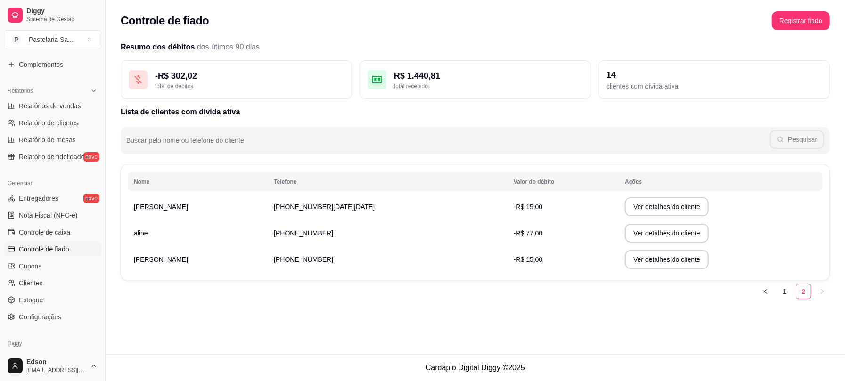
scroll to position [0, 0]
click at [792, 289] on link "1" at bounding box center [794, 292] width 14 height 14
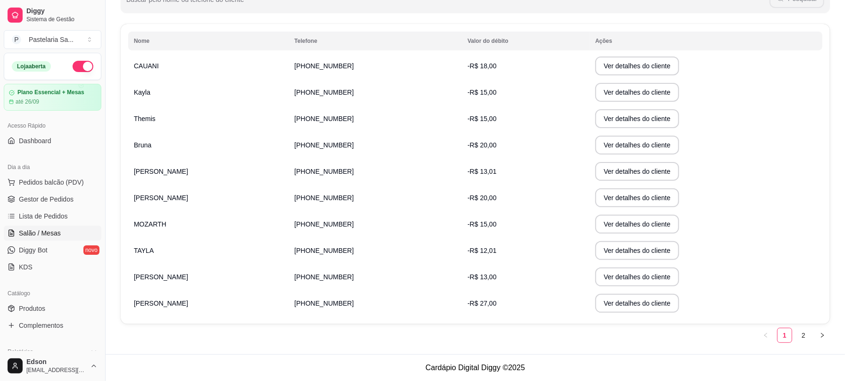
click at [52, 232] on span "Salão / Mesas" at bounding box center [40, 232] width 42 height 9
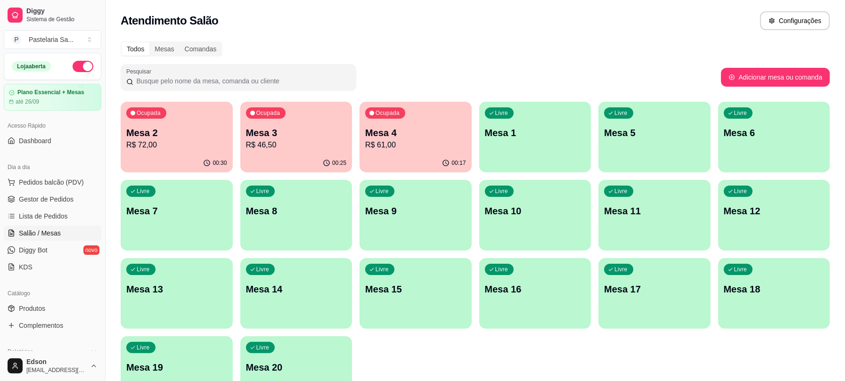
click at [616, 221] on div "Livre Mesa 11" at bounding box center [654, 209] width 112 height 59
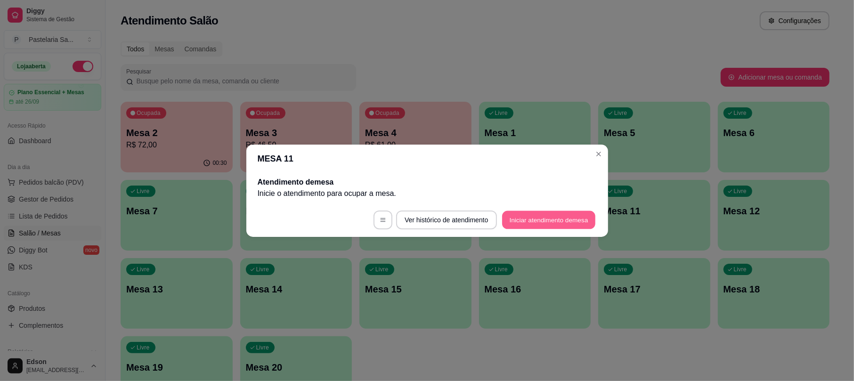
click at [556, 212] on button "Iniciar atendimento de mesa" at bounding box center [548, 220] width 93 height 18
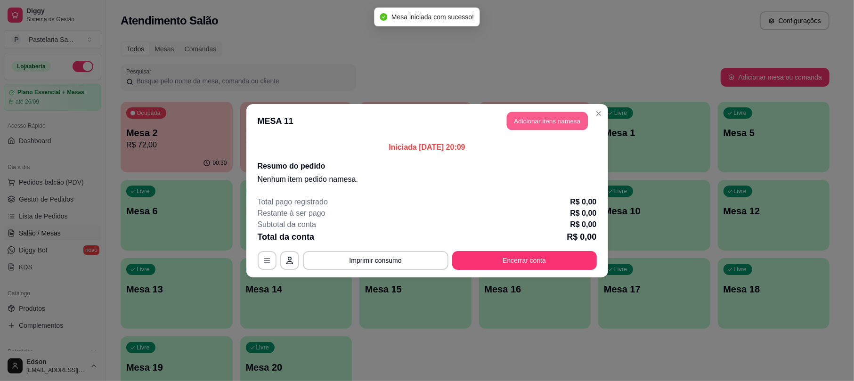
click at [556, 115] on button "Adicionar itens na mesa" at bounding box center [547, 121] width 81 height 18
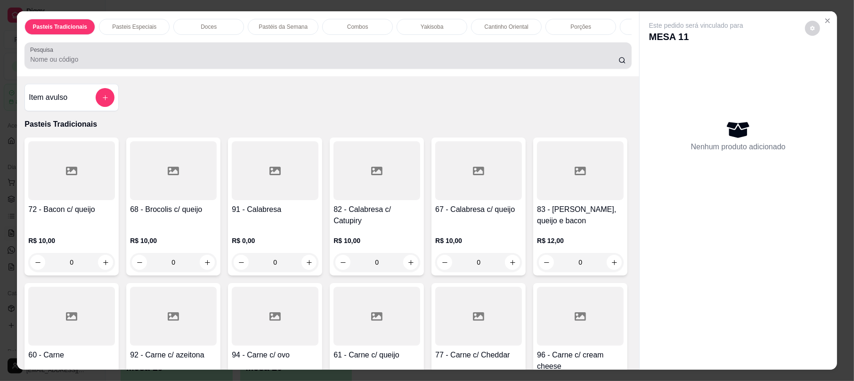
click at [381, 64] on input "Pesquisa" at bounding box center [324, 59] width 588 height 9
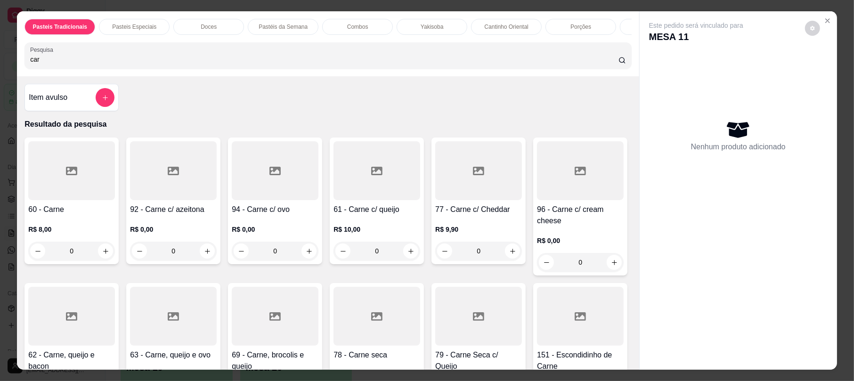
type input "car"
click at [389, 200] on div at bounding box center [377, 170] width 87 height 59
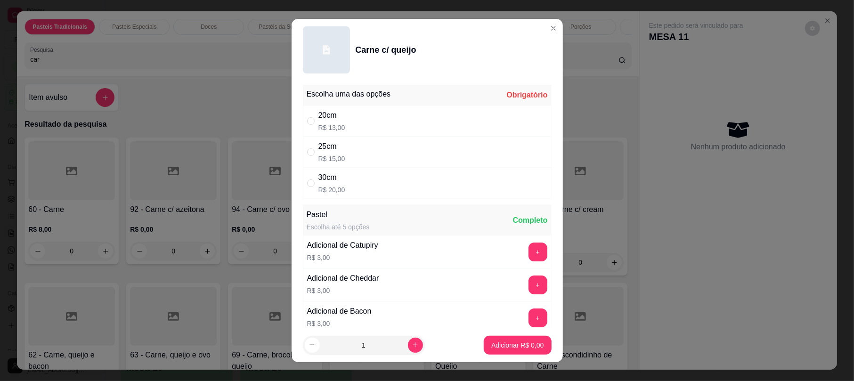
drag, startPoint x: 348, startPoint y: 151, endPoint x: 368, endPoint y: 320, distance: 170.8
click at [348, 151] on div "25cm R$ 15,00" at bounding box center [427, 152] width 249 height 31
radio input "true"
click at [408, 340] on button "increase-product-quantity" at bounding box center [415, 345] width 15 height 15
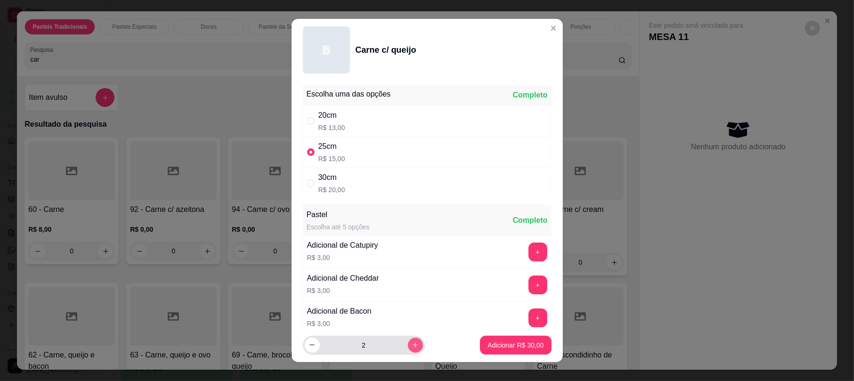
type input "3"
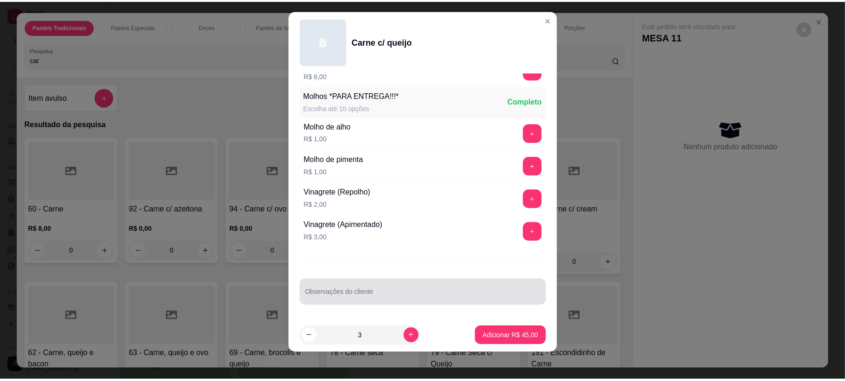
scroll to position [11, 0]
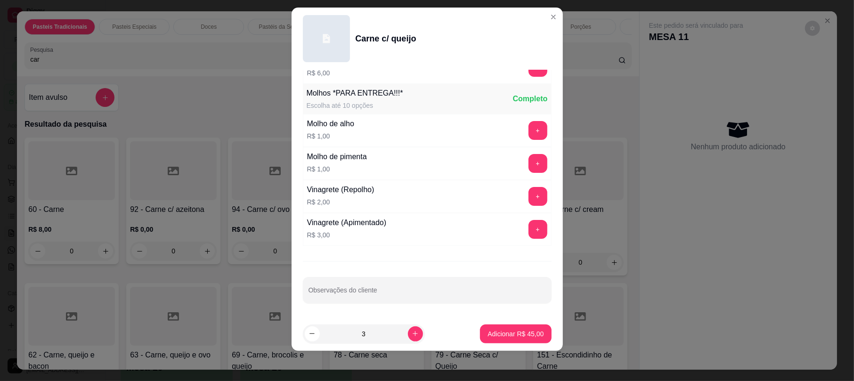
click at [458, 313] on div "Escolha uma das opções Completo 20cm R$ 13,00 25cm R$ 15,00 30cm R$ 20,00 Paste…" at bounding box center [427, 193] width 271 height 247
click at [456, 305] on div "Escolha uma das opções Completo 20cm R$ 13,00 25cm R$ 15,00 30cm R$ 20,00 Paste…" at bounding box center [427, 193] width 271 height 247
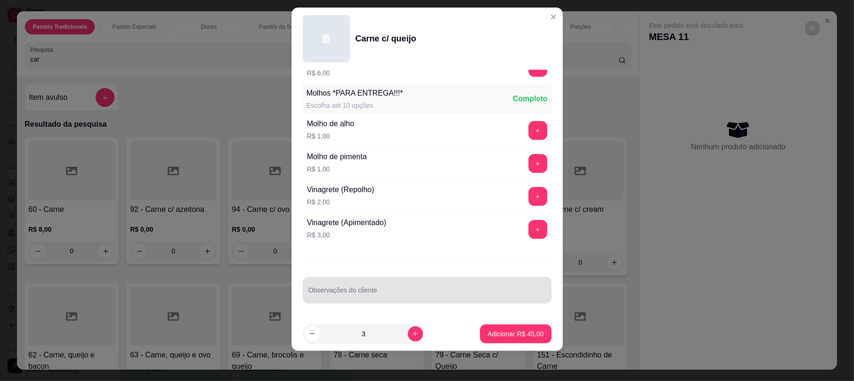
click at [456, 303] on div "Observações do cliente" at bounding box center [427, 290] width 249 height 26
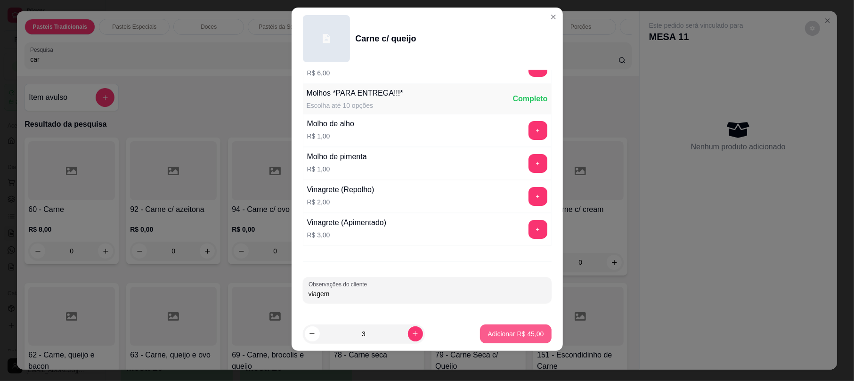
type input "viagem"
click at [488, 331] on p "Adicionar R$ 45,00" at bounding box center [516, 333] width 56 height 9
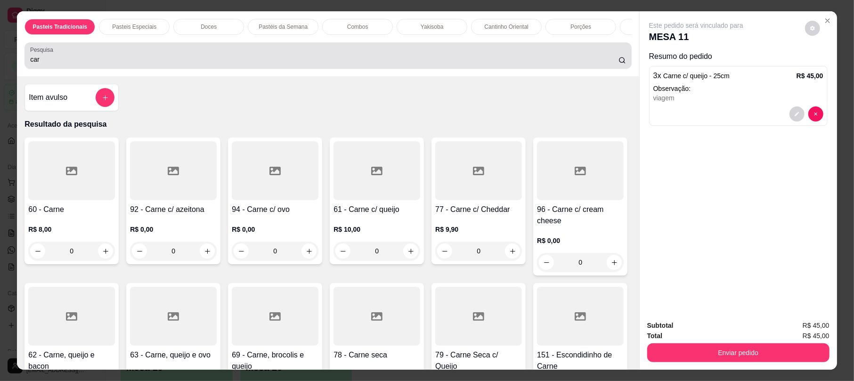
click at [240, 60] on div "car" at bounding box center [327, 55] width 595 height 19
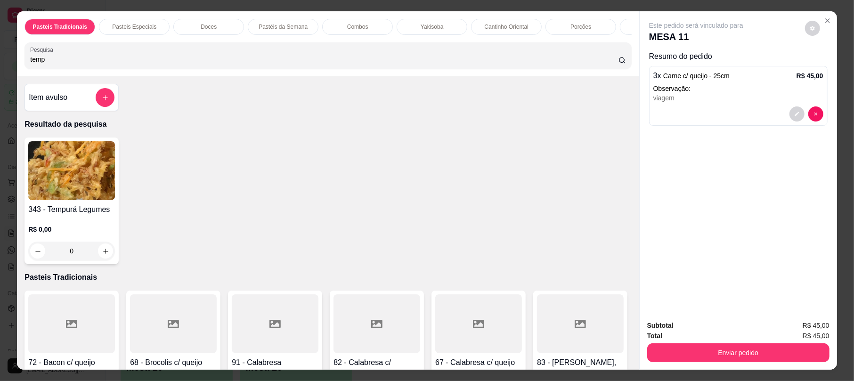
type input "temp"
click at [73, 200] on img at bounding box center [71, 170] width 87 height 59
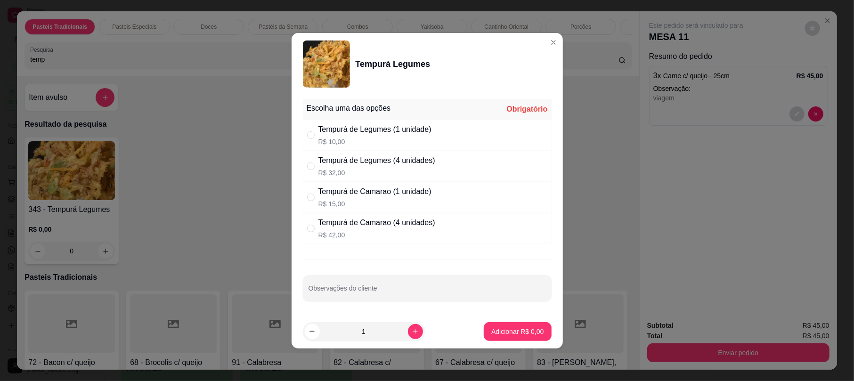
click at [416, 137] on p "R$ 10,00" at bounding box center [374, 141] width 113 height 9
radio input "true"
click at [410, 340] on div "1" at bounding box center [364, 331] width 118 height 19
click at [413, 332] on icon "increase-product-quantity" at bounding box center [415, 331] width 5 height 5
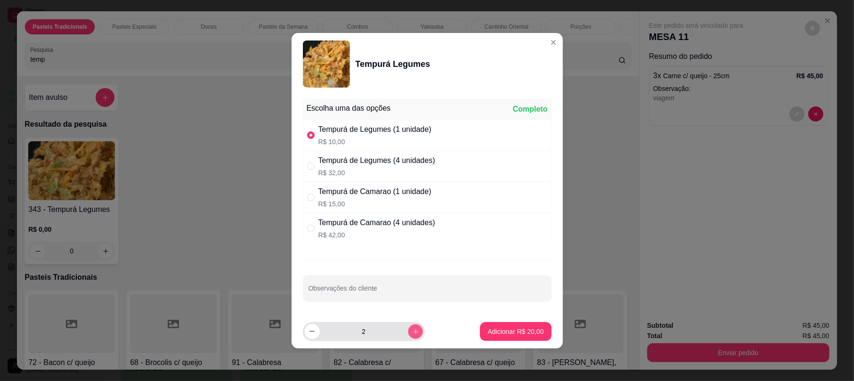
type input "3"
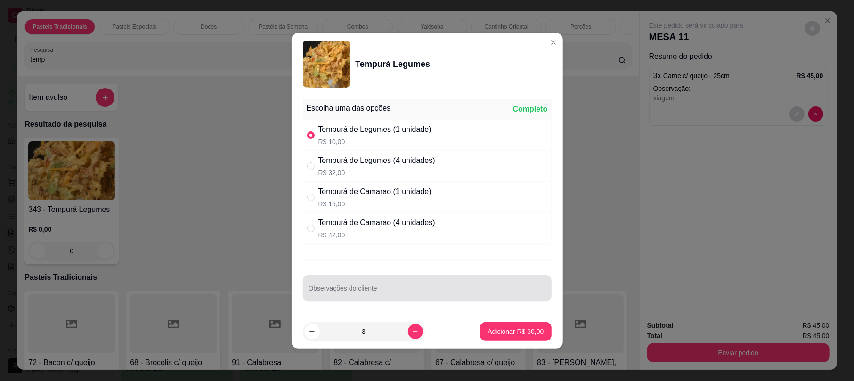
click at [411, 276] on div "Observações do cliente" at bounding box center [427, 288] width 249 height 26
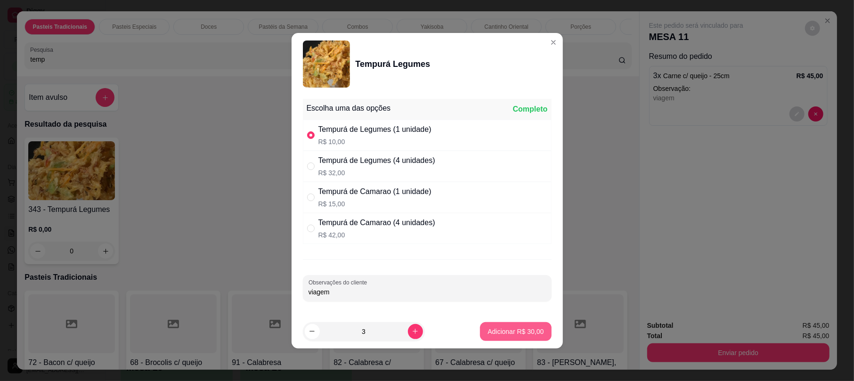
type input "viagem"
click at [502, 329] on p "Adicionar R$ 30,00" at bounding box center [516, 331] width 56 height 9
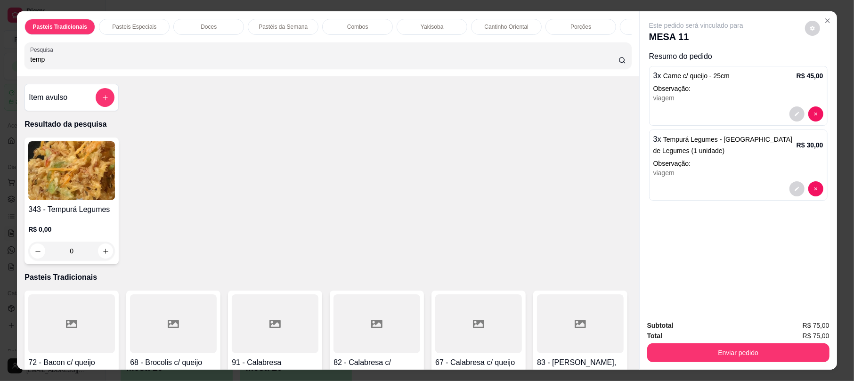
click at [289, 51] on div "Pasteis Tradicionais Pasteis Especiais Doces Pastéis da Semana Combos Yakisoba …" at bounding box center [328, 43] width 622 height 65
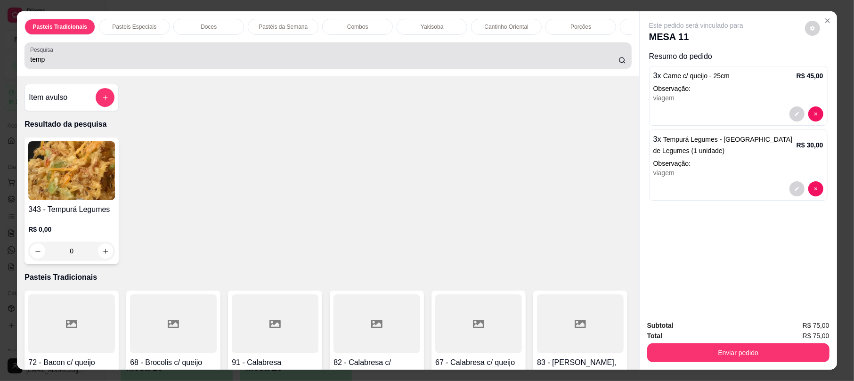
click at [296, 62] on div "temp" at bounding box center [327, 55] width 595 height 19
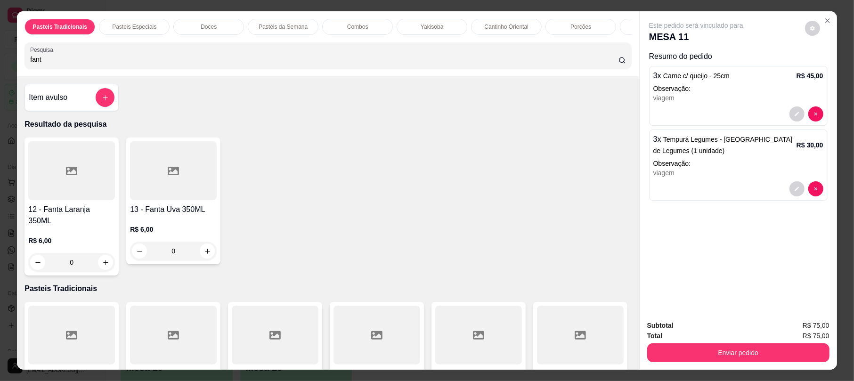
type input "fant"
click at [103, 259] on div "0" at bounding box center [71, 262] width 87 height 19
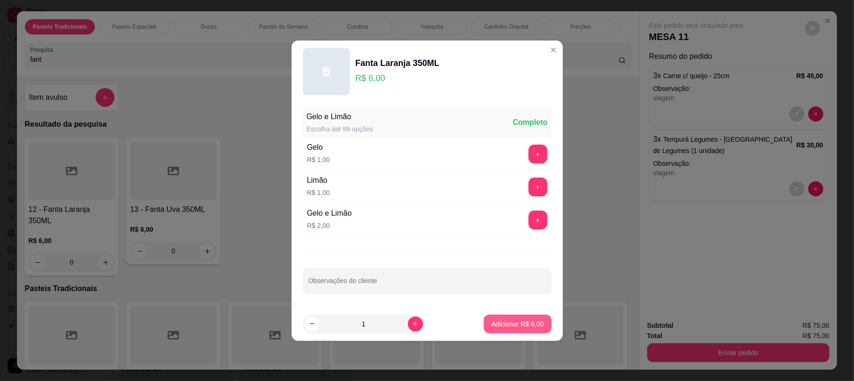
click at [514, 328] on p "Adicionar R$ 6,00" at bounding box center [517, 323] width 52 height 9
type input "1"
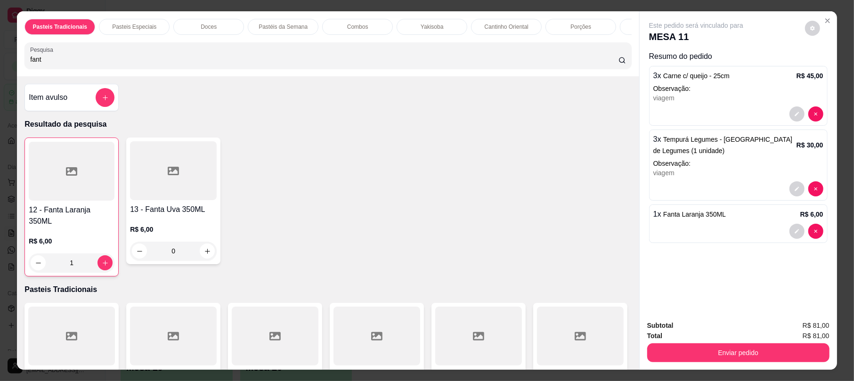
click at [252, 64] on input "fant" at bounding box center [324, 59] width 588 height 9
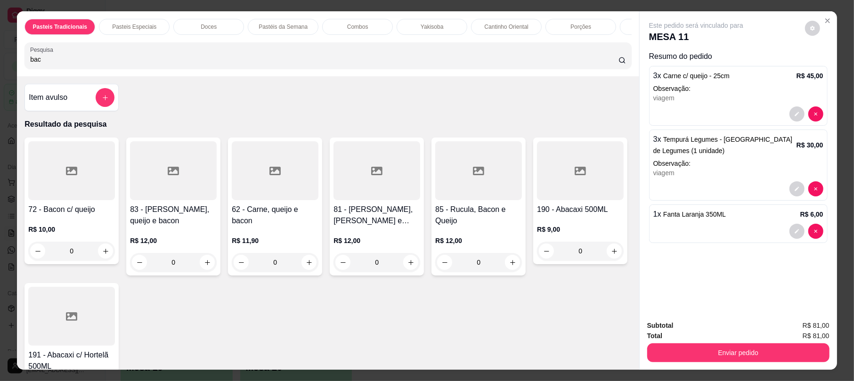
type input "bac"
click at [53, 200] on div at bounding box center [71, 170] width 87 height 59
click at [375, 158] on div "25cm R$ 14,00" at bounding box center [426, 152] width 249 height 31
radio input "true"
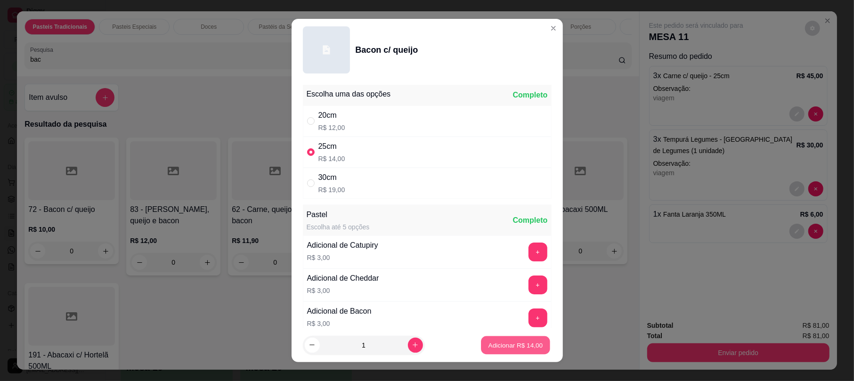
click at [522, 350] on p "Adicionar R$ 14,00" at bounding box center [516, 345] width 55 height 9
type input "1"
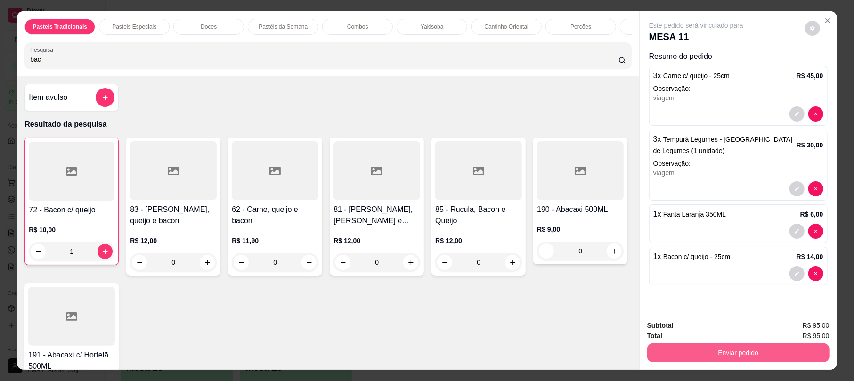
click at [691, 351] on button "Enviar pedido" at bounding box center [738, 352] width 182 height 19
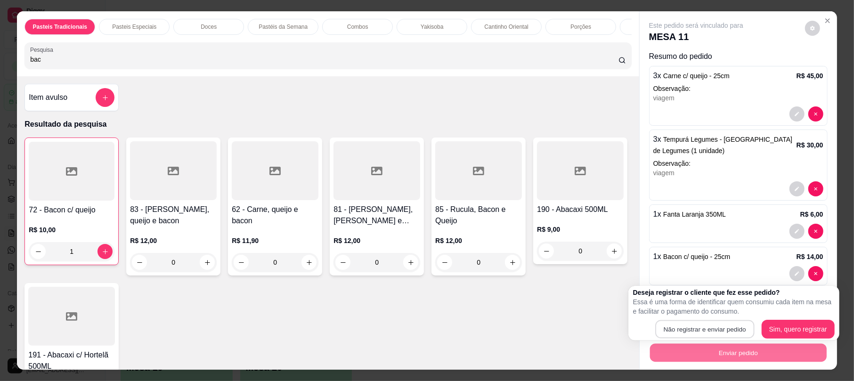
click at [700, 320] on div "Não registrar e enviar pedido Sim, quero registrar" at bounding box center [734, 329] width 202 height 19
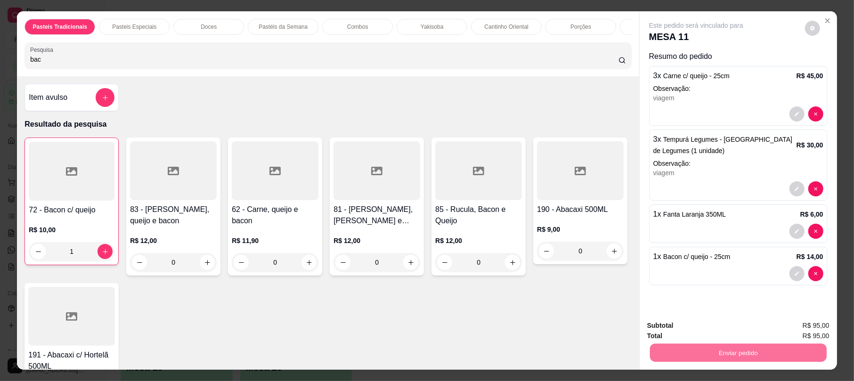
click at [707, 330] on button "Não registrar e enviar pedido" at bounding box center [706, 330] width 98 height 18
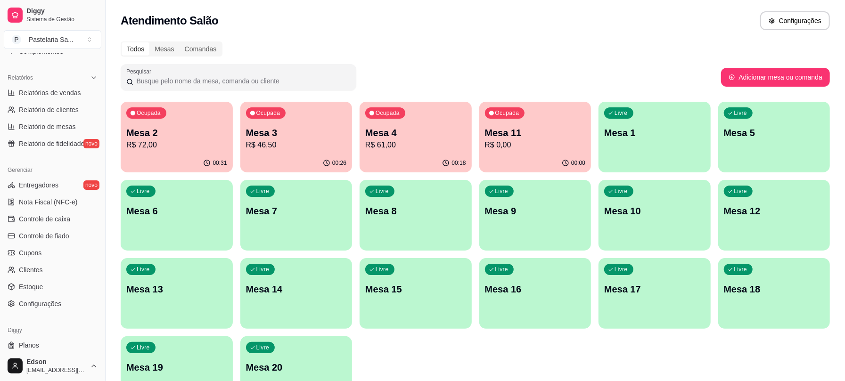
scroll to position [297, 0]
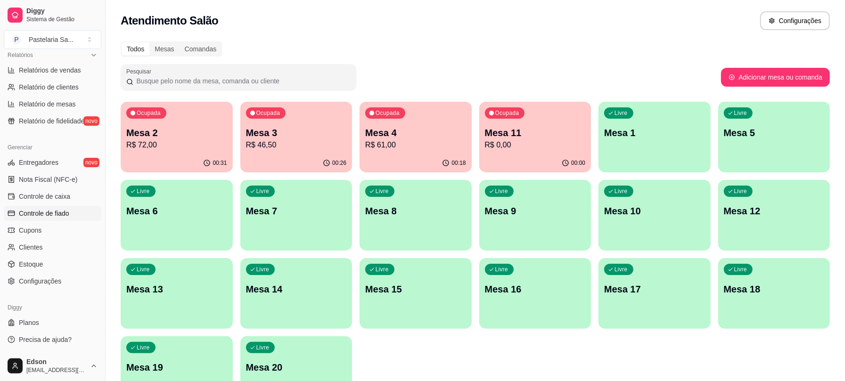
click at [61, 218] on span "Controle de fiado" at bounding box center [44, 213] width 50 height 9
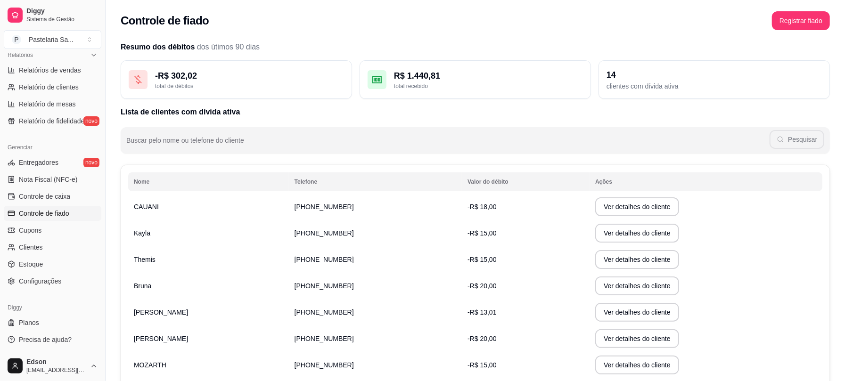
scroll to position [141, 0]
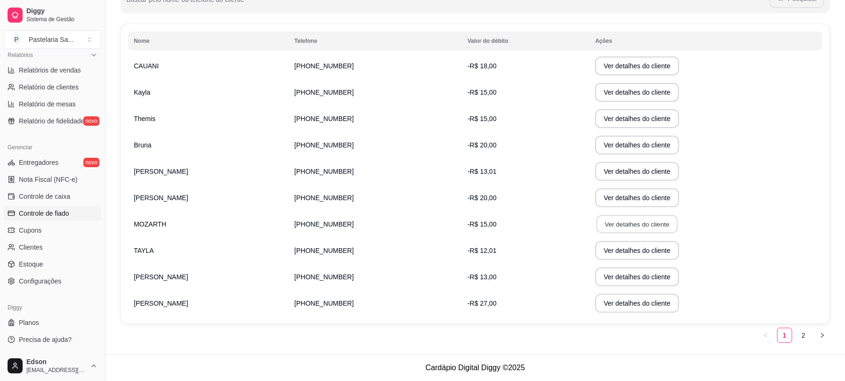
click at [617, 219] on button "Ver detalhes do cliente" at bounding box center [636, 224] width 81 height 18
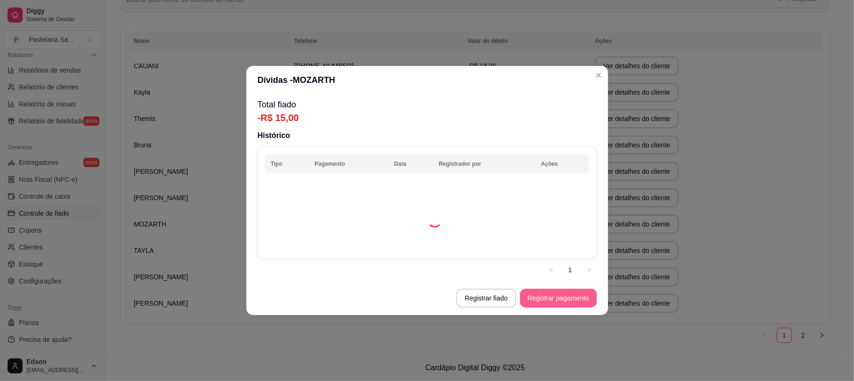
click at [558, 304] on button "Registrar pagamento" at bounding box center [558, 298] width 77 height 19
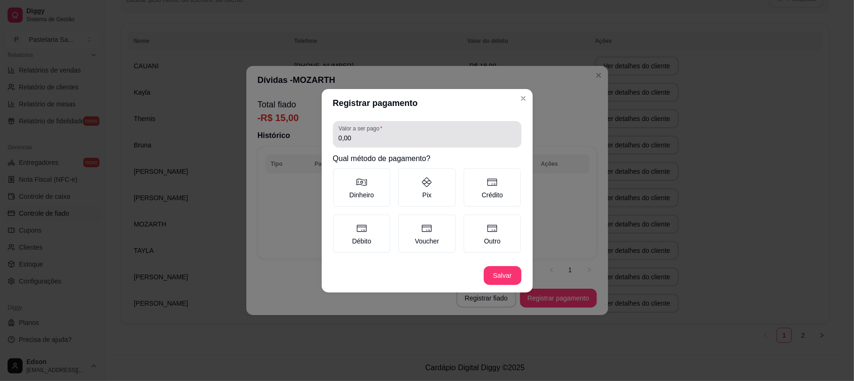
click at [429, 128] on div "0,00" at bounding box center [427, 134] width 177 height 19
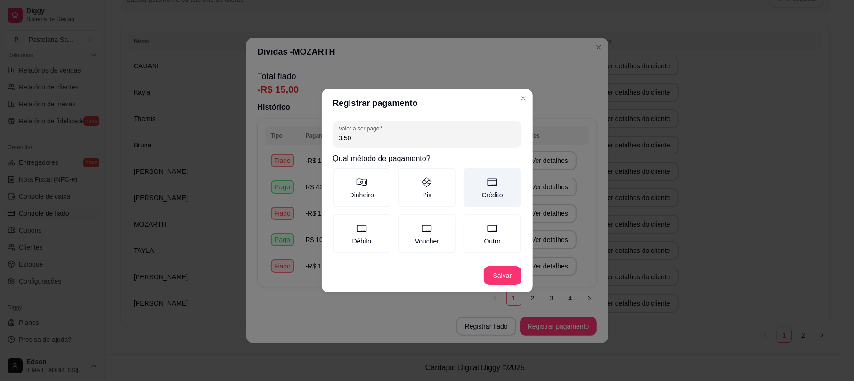
type input "3,50"
click at [496, 195] on label "Crédito" at bounding box center [493, 187] width 58 height 39
click at [471, 175] on button "Crédito" at bounding box center [467, 172] width 8 height 8
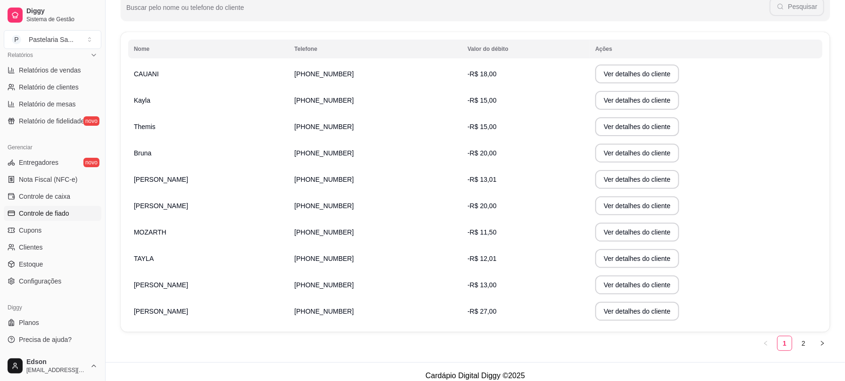
scroll to position [134, 0]
click at [801, 338] on link "2" at bounding box center [803, 342] width 14 height 14
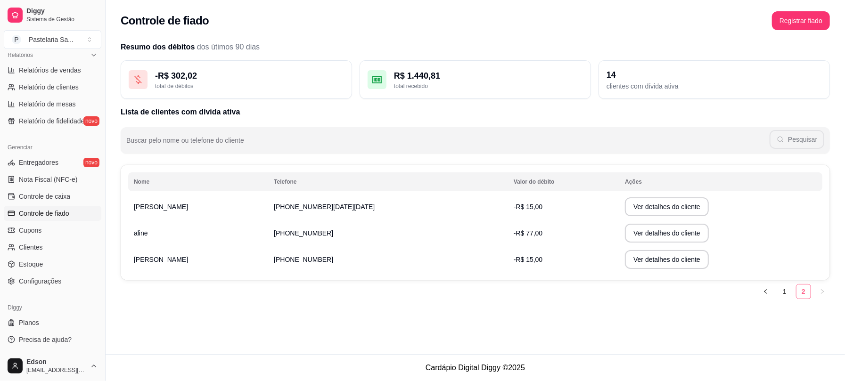
scroll to position [0, 0]
click at [631, 202] on button "Ver detalhes do cliente" at bounding box center [673, 206] width 84 height 19
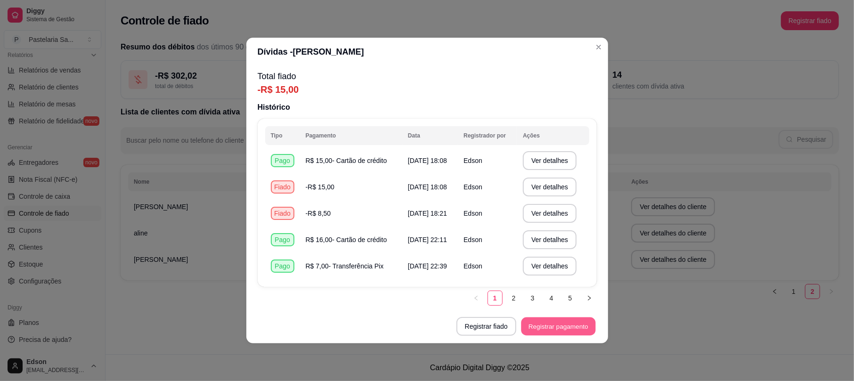
click at [579, 320] on button "Registrar pagamento" at bounding box center [558, 327] width 74 height 18
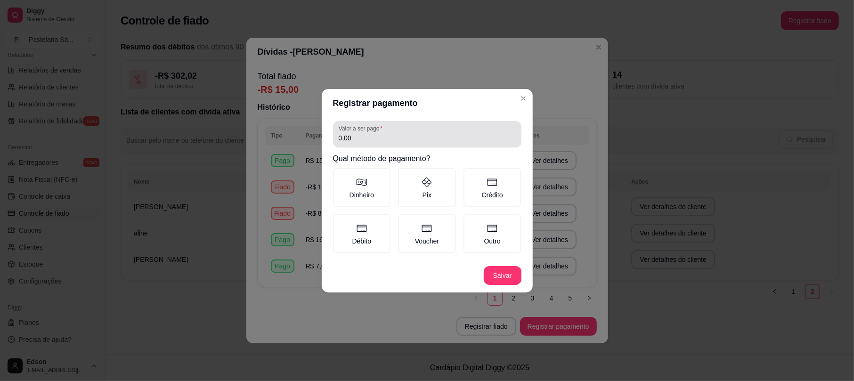
click at [429, 145] on div "Valor a ser pago 0,00" at bounding box center [427, 134] width 188 height 26
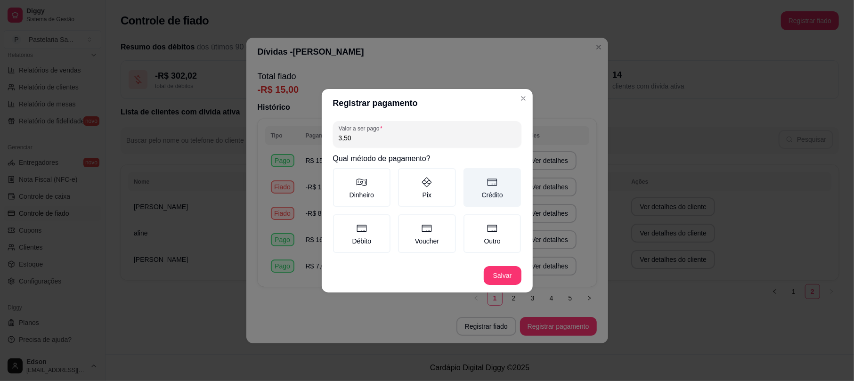
type input "3,50"
click at [495, 183] on icon at bounding box center [492, 182] width 11 height 11
click at [471, 175] on button "Crédito" at bounding box center [467, 172] width 8 height 8
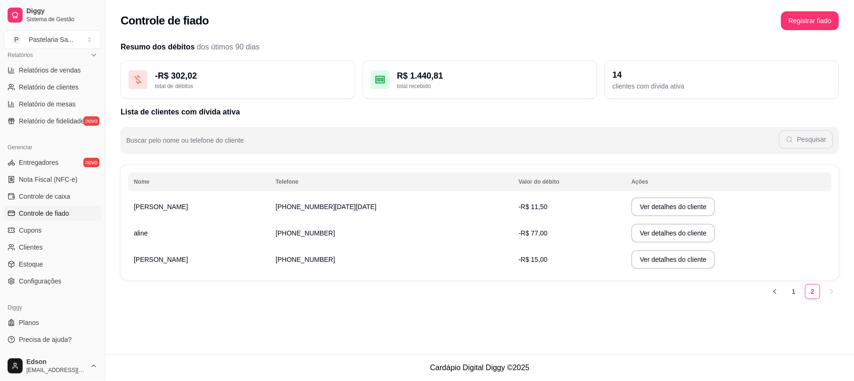
drag, startPoint x: 474, startPoint y: 233, endPoint x: 437, endPoint y: 238, distance: 37.2
click at [513, 238] on td "-R$ 77,00" at bounding box center [569, 233] width 113 height 26
click at [572, 325] on div "Controle de fiado Registrar fiado Resumo dos débitos dos útimos 90 dias - R$ 30…" at bounding box center [480, 177] width 749 height 354
click at [801, 294] on li "1" at bounding box center [793, 291] width 15 height 15
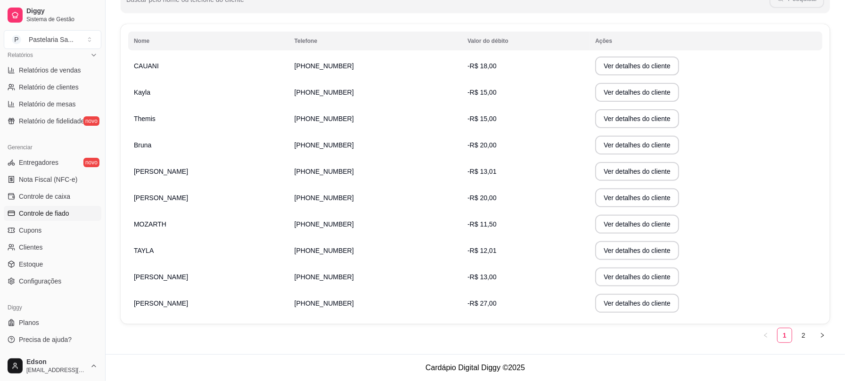
scroll to position [136, 0]
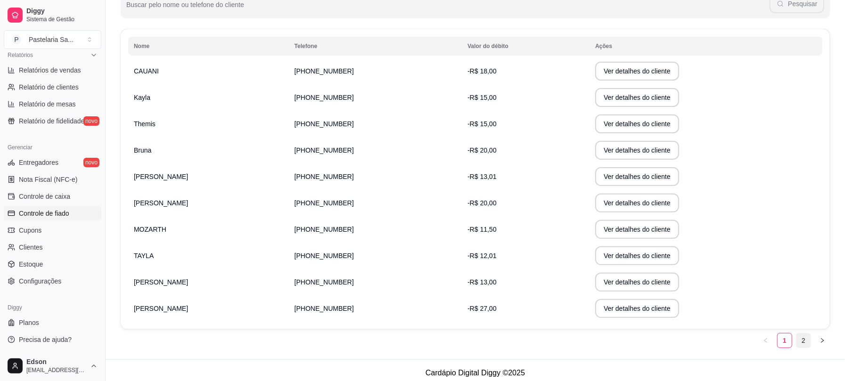
click at [802, 340] on link "2" at bounding box center [803, 341] width 14 height 14
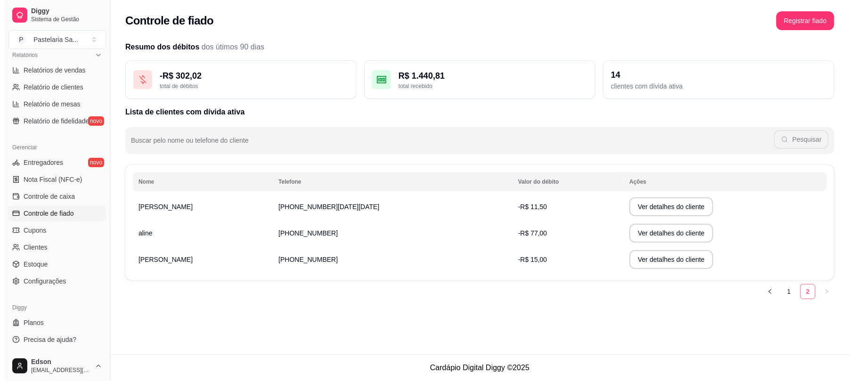
scroll to position [0, 0]
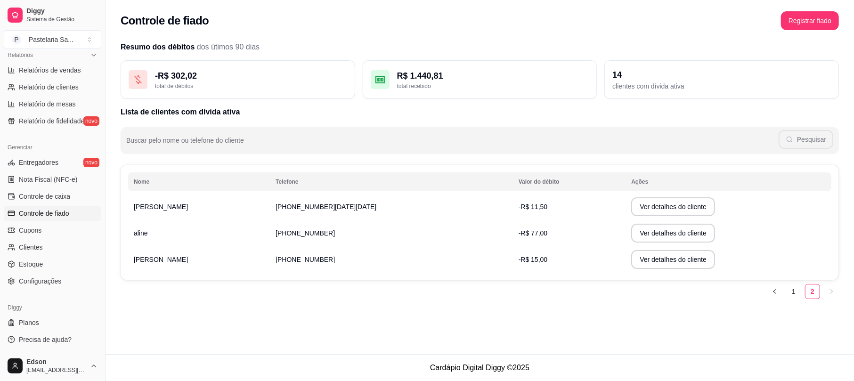
click at [513, 256] on td "-R$ 15,00" at bounding box center [569, 259] width 113 height 26
click at [645, 254] on button "Ver detalhes do cliente" at bounding box center [673, 259] width 84 height 19
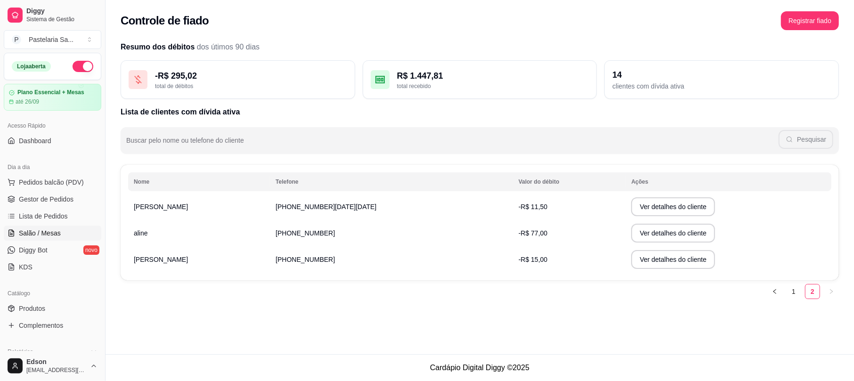
click at [63, 236] on link "Salão / Mesas" at bounding box center [53, 233] width 98 height 15
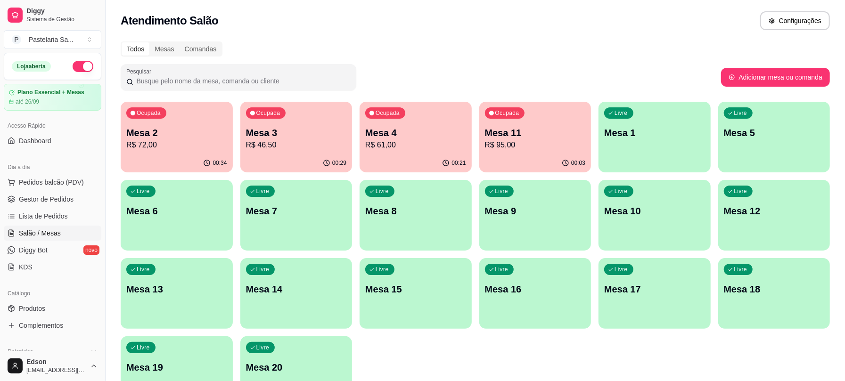
click at [298, 134] on p "Mesa 3" at bounding box center [296, 132] width 101 height 13
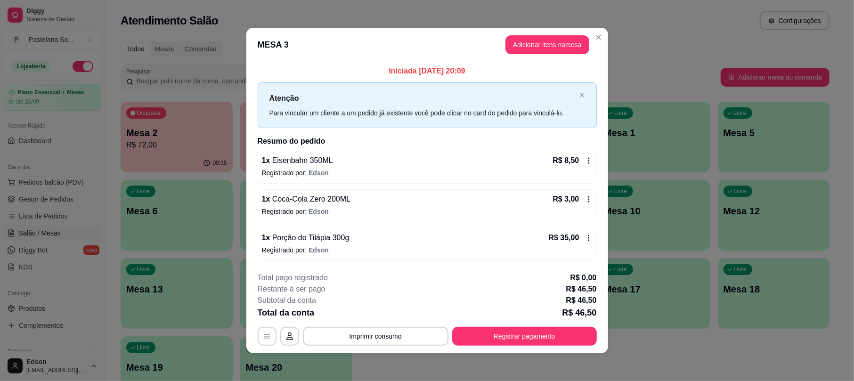
click at [561, 49] on button "Adicionar itens na mesa" at bounding box center [548, 44] width 84 height 19
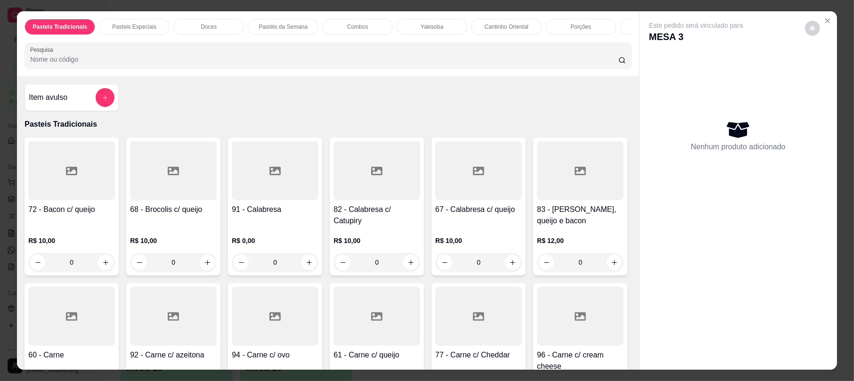
click at [262, 64] on input "Pesquisa" at bounding box center [324, 59] width 588 height 9
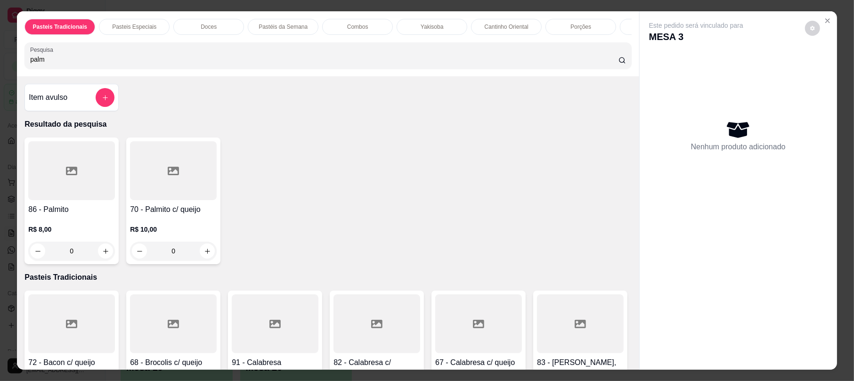
type input "palm"
click at [165, 215] on h4 "70 - Palmito c/ queijo" at bounding box center [173, 209] width 87 height 11
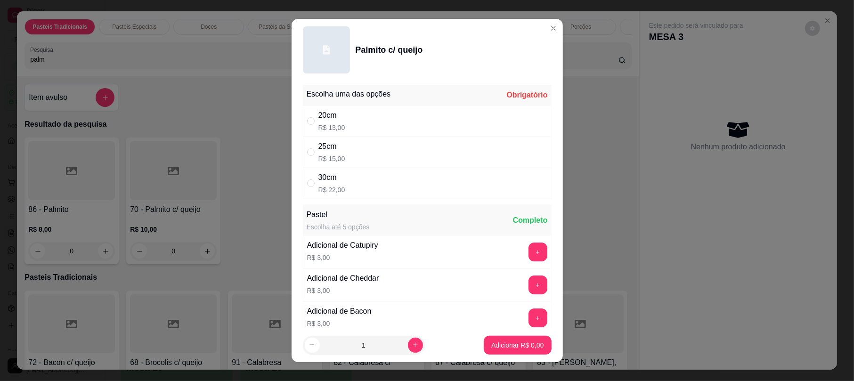
click at [369, 170] on div "30cm R$ 22,00" at bounding box center [427, 183] width 249 height 31
radio input "true"
click at [383, 151] on div "25cm R$ 15,00" at bounding box center [427, 152] width 249 height 31
radio input "true"
radio input "false"
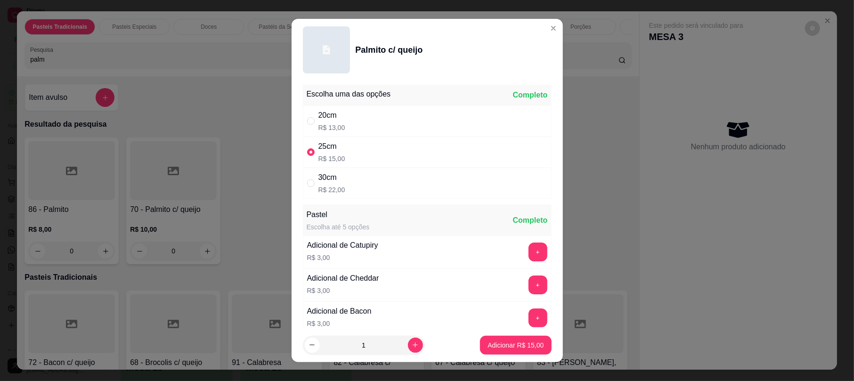
click at [541, 351] on footer "1 Adicionar R$ 15,00" at bounding box center [427, 345] width 271 height 34
click at [536, 349] on button "Adicionar R$ 15,00" at bounding box center [515, 345] width 71 height 19
type input "1"
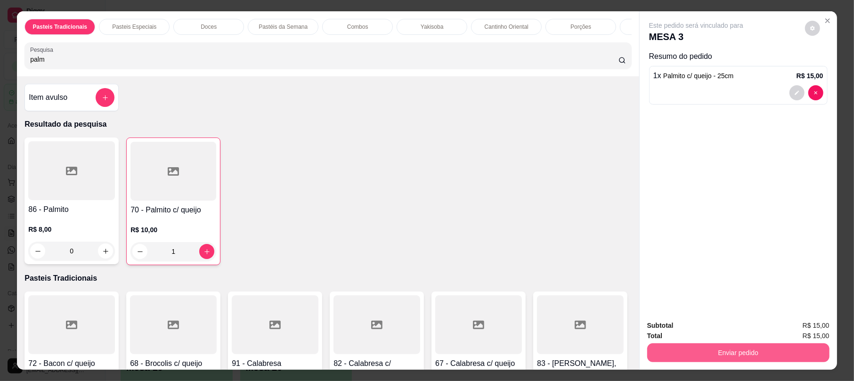
click at [719, 354] on button "Enviar pedido" at bounding box center [738, 352] width 182 height 19
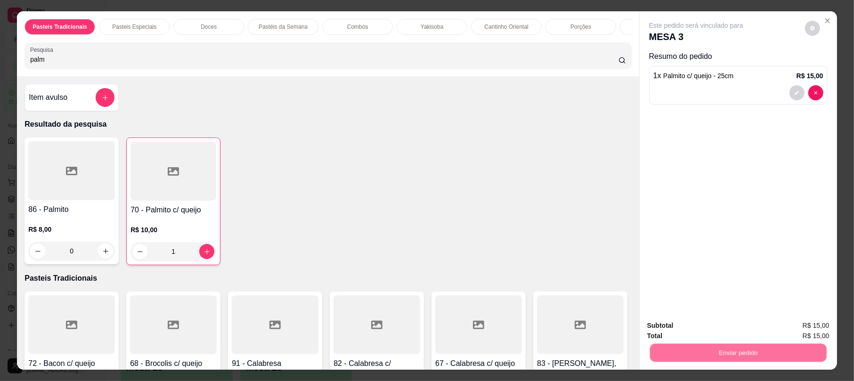
click at [686, 325] on button "Não registrar e enviar pedido" at bounding box center [706, 330] width 98 height 18
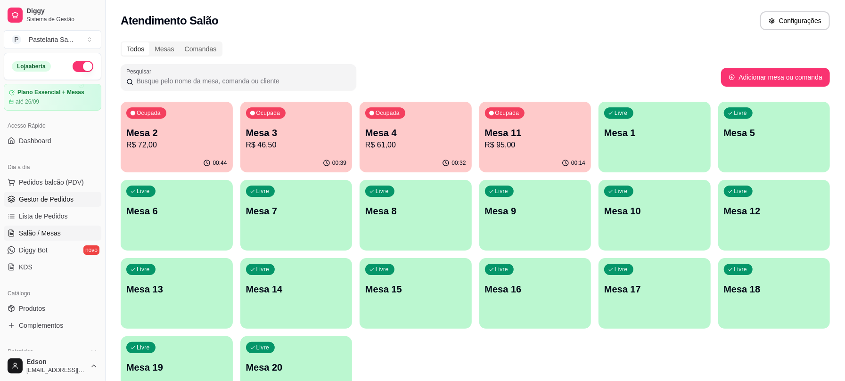
click at [46, 202] on span "Gestor de Pedidos" at bounding box center [46, 199] width 55 height 9
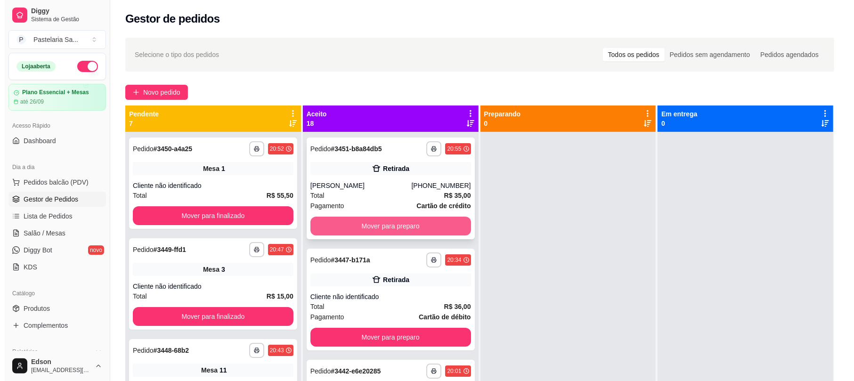
scroll to position [334, 0]
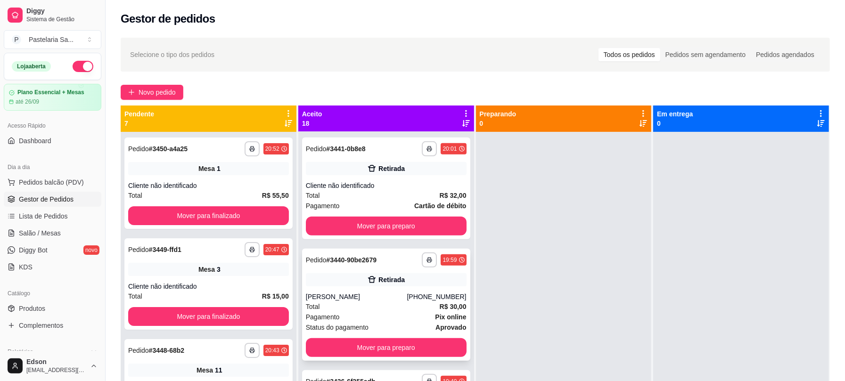
click at [391, 298] on div "[PERSON_NAME]" at bounding box center [356, 296] width 101 height 9
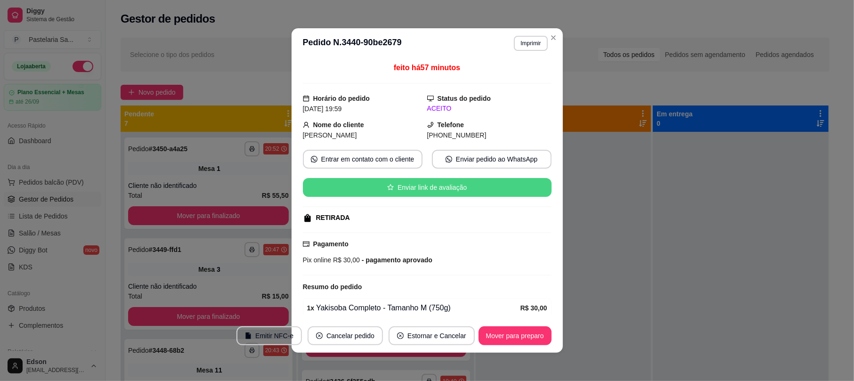
scroll to position [42, 0]
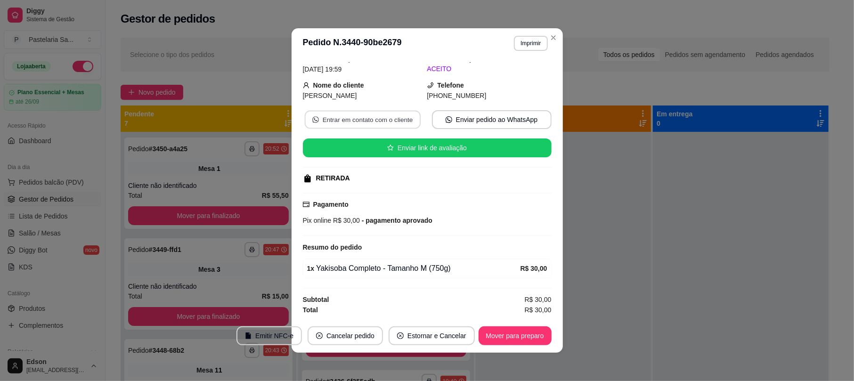
click at [381, 115] on button "Entrar em contato com o cliente" at bounding box center [362, 120] width 116 height 18
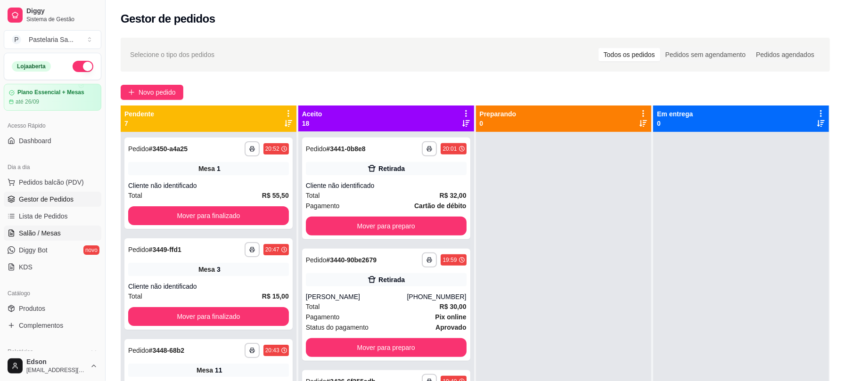
click at [44, 236] on span "Salão / Mesas" at bounding box center [40, 232] width 42 height 9
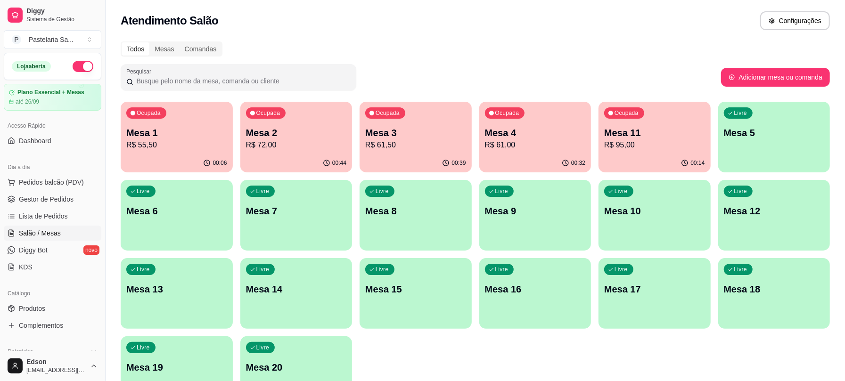
click at [746, 136] on p "Mesa 5" at bounding box center [774, 132] width 101 height 13
click at [664, 142] on p "R$ 95,00" at bounding box center [654, 144] width 101 height 11
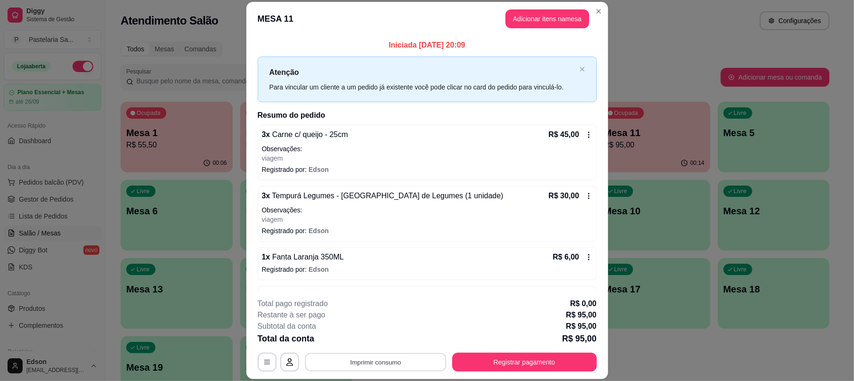
click at [407, 359] on button "Imprimir consumo" at bounding box center [375, 362] width 141 height 18
click at [396, 339] on button "Balcão" at bounding box center [374, 340] width 66 height 15
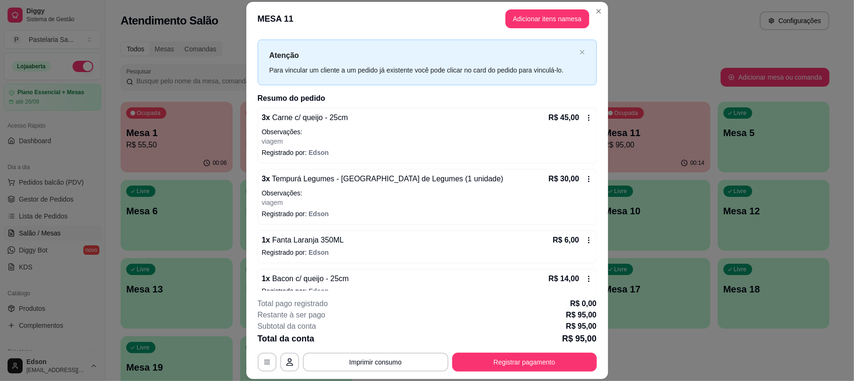
scroll to position [33, 0]
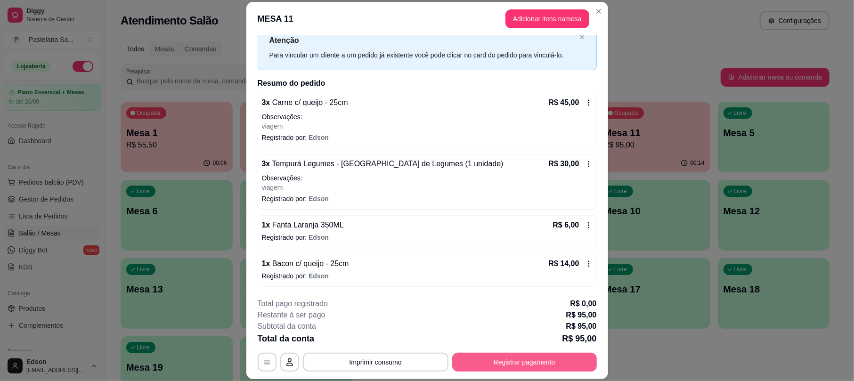
click at [513, 365] on button "Registrar pagamento" at bounding box center [524, 362] width 145 height 19
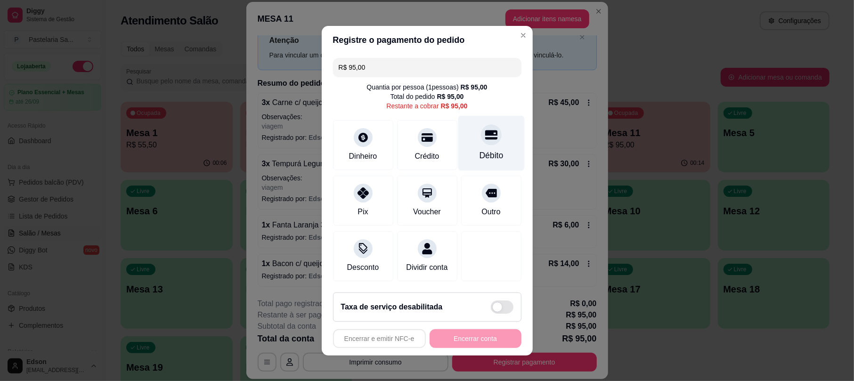
click at [485, 131] on icon at bounding box center [491, 134] width 12 height 9
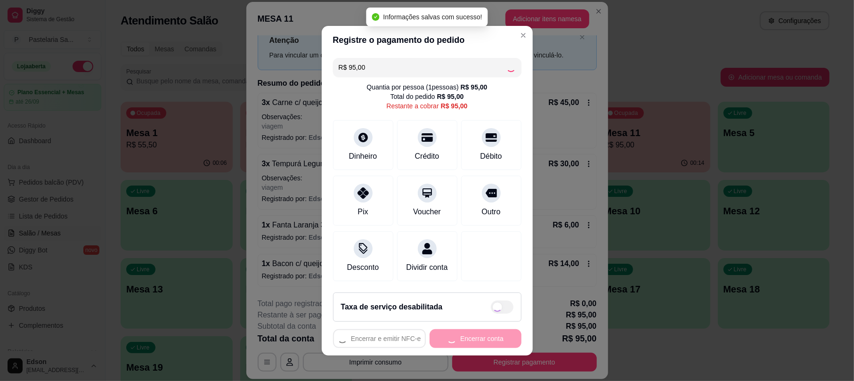
type input "R$ 0,00"
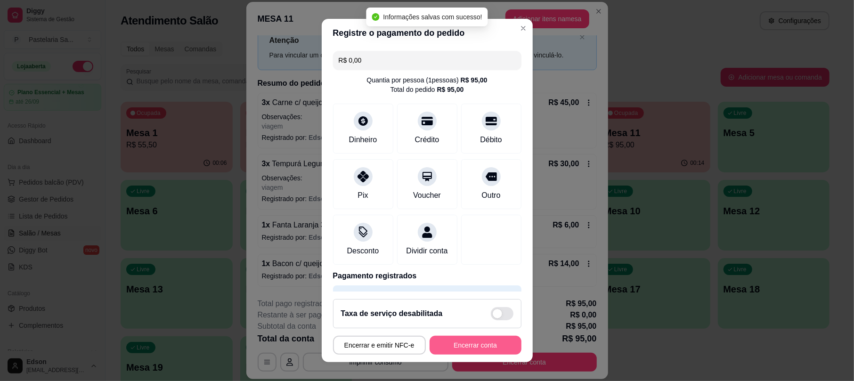
click at [483, 348] on button "Encerrar conta" at bounding box center [476, 345] width 92 height 19
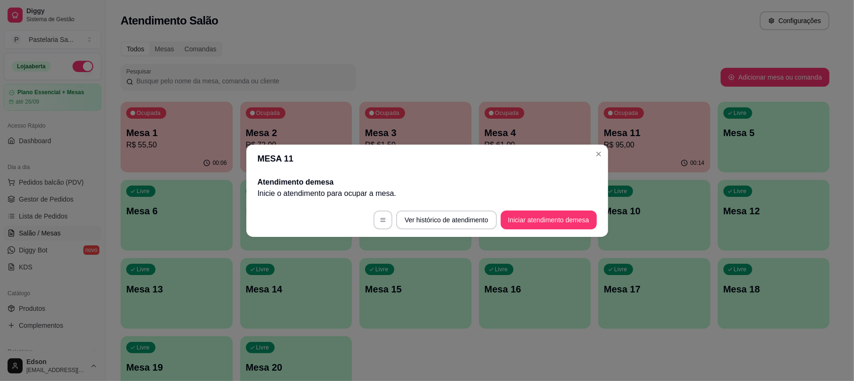
scroll to position [0, 0]
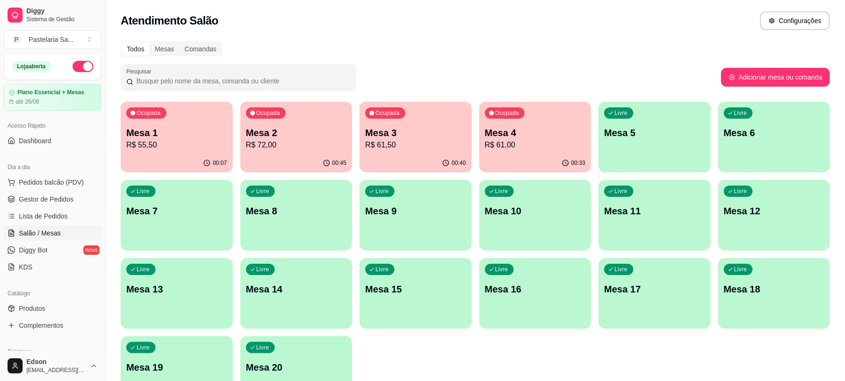
click at [426, 129] on p "Mesa 3" at bounding box center [415, 132] width 101 height 13
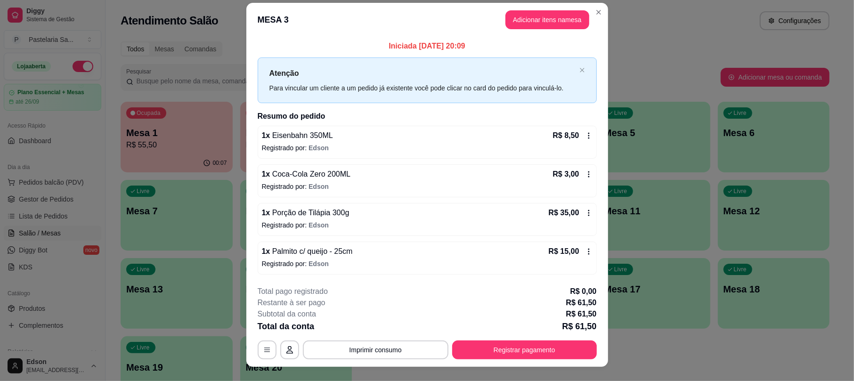
scroll to position [23, 0]
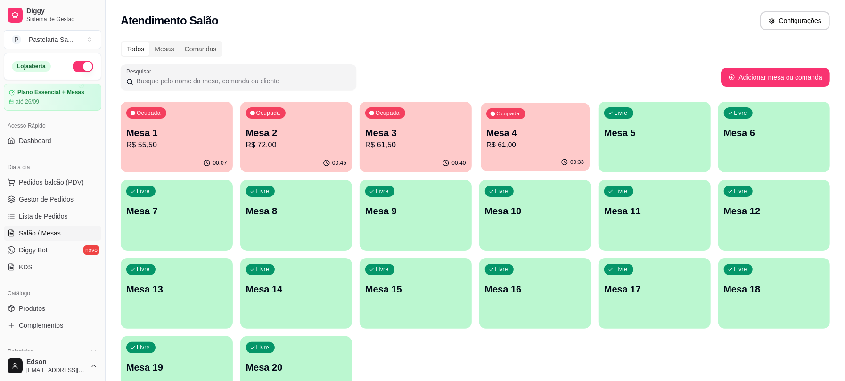
click at [501, 119] on div "Ocupada Mesa 4 R$ 61,00" at bounding box center [535, 128] width 108 height 51
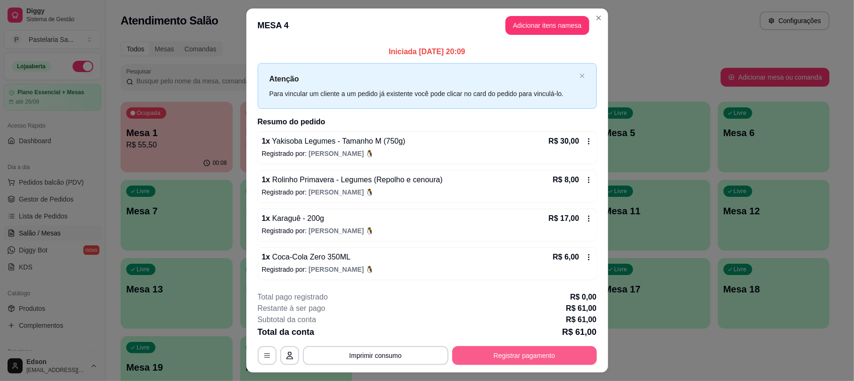
click at [549, 355] on button "Registrar pagamento" at bounding box center [524, 355] width 145 height 19
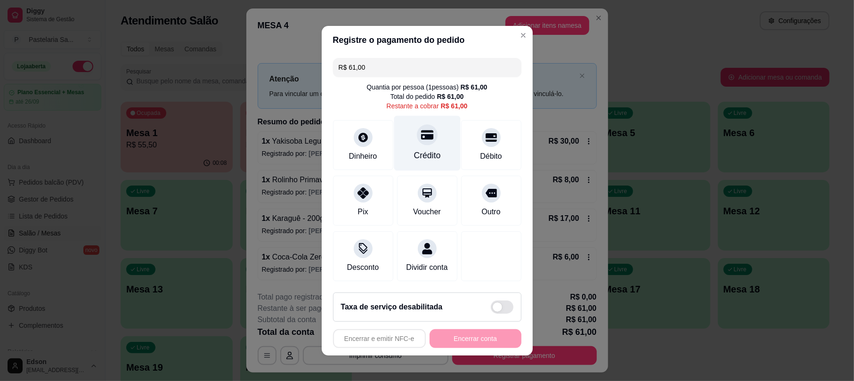
click at [432, 136] on div "Crédito" at bounding box center [427, 142] width 66 height 55
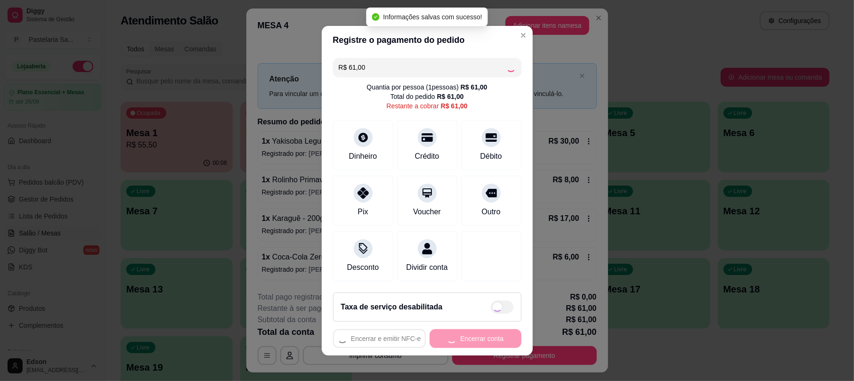
type input "R$ 0,00"
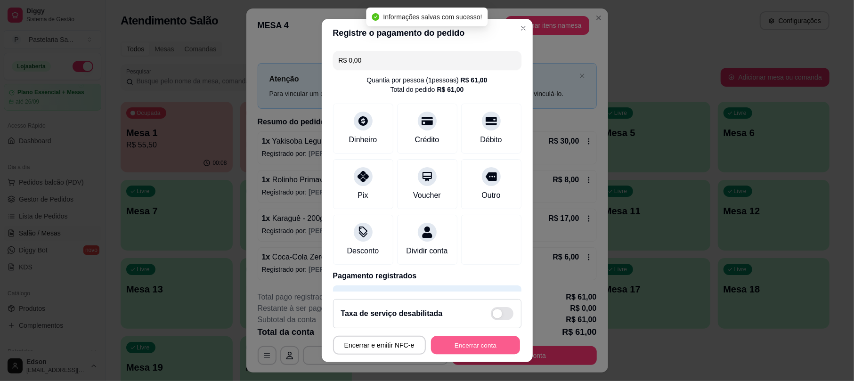
click at [478, 351] on button "Encerrar conta" at bounding box center [475, 345] width 89 height 18
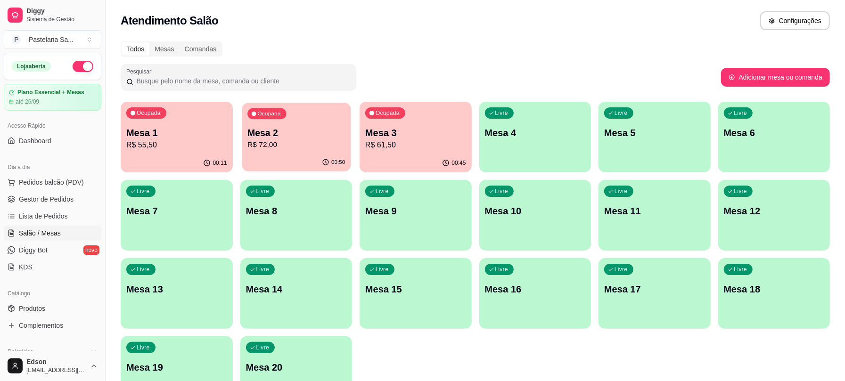
click at [320, 135] on p "Mesa 2" at bounding box center [296, 133] width 98 height 13
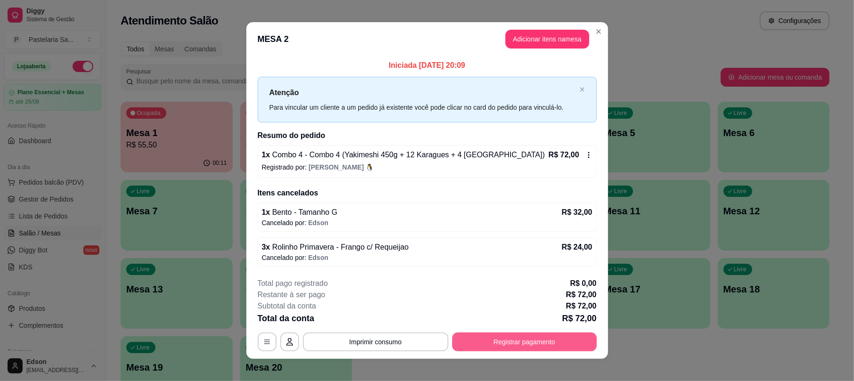
click at [554, 334] on button "Registrar pagamento" at bounding box center [524, 342] width 145 height 19
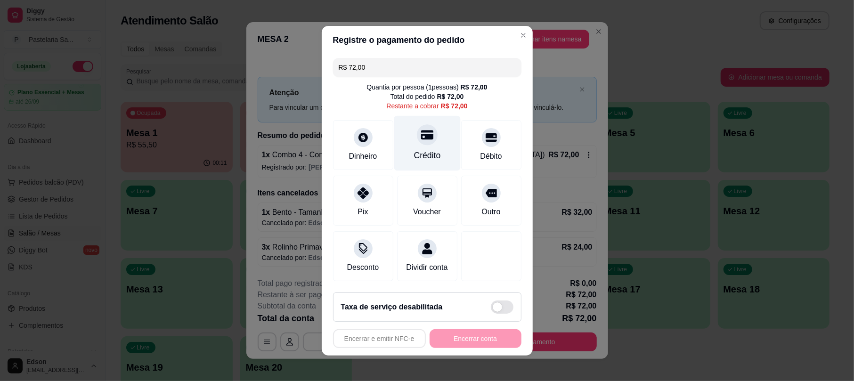
click at [421, 134] on icon at bounding box center [427, 135] width 12 height 12
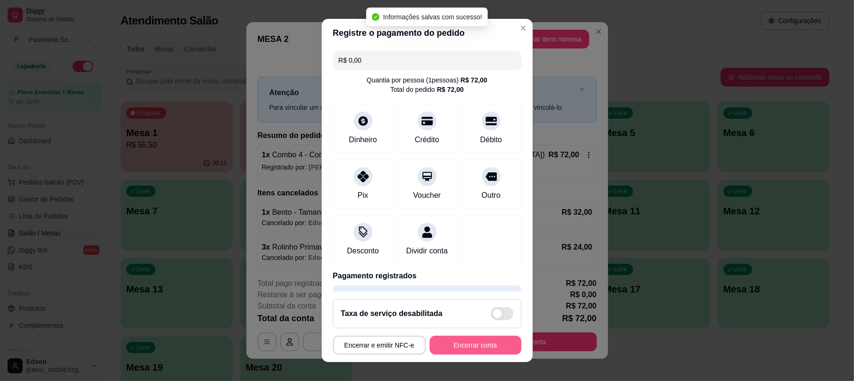
type input "R$ 0,00"
click at [482, 352] on button "Encerrar conta" at bounding box center [476, 345] width 92 height 19
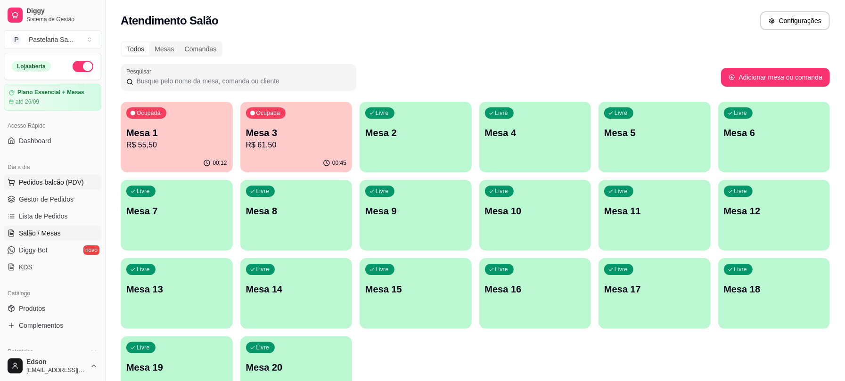
click at [67, 181] on span "Pedidos balcão (PDV)" at bounding box center [51, 182] width 65 height 9
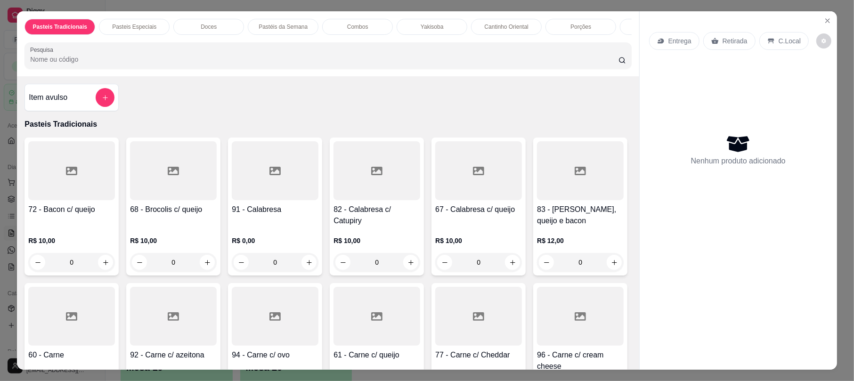
click at [743, 36] on div "Retirada" at bounding box center [729, 41] width 52 height 18
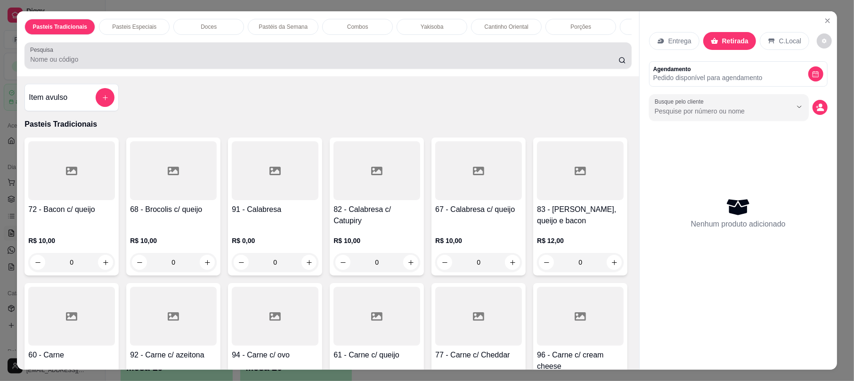
click at [537, 65] on div at bounding box center [327, 55] width 595 height 19
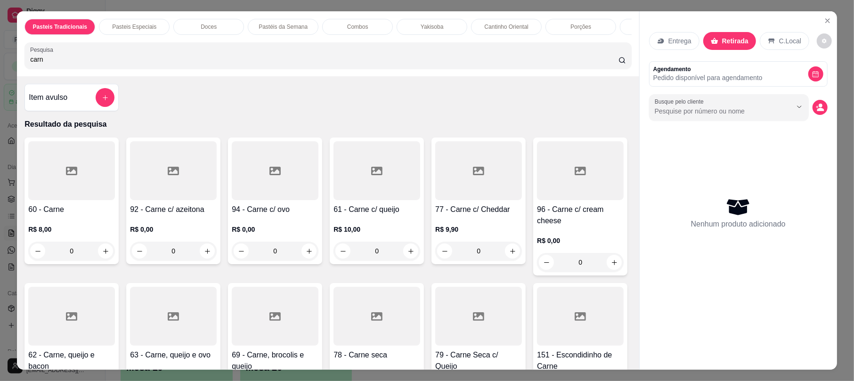
type input "carn"
click at [90, 200] on div at bounding box center [71, 170] width 87 height 59
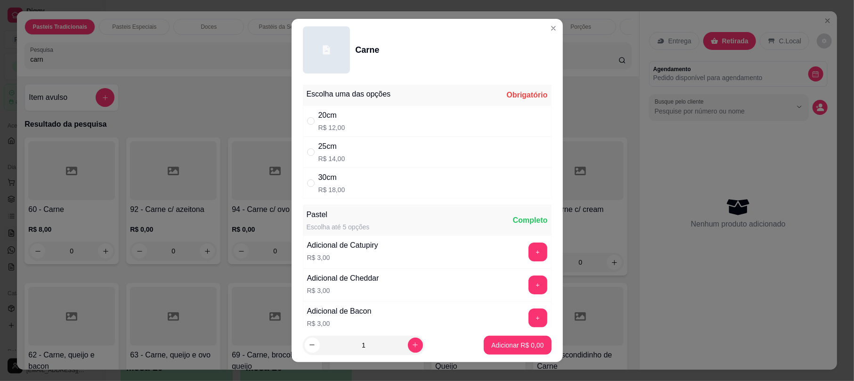
click at [409, 147] on div "25cm R$ 14,00" at bounding box center [427, 152] width 249 height 31
radio input "true"
click at [519, 344] on p "Adicionar R$ 14,00" at bounding box center [516, 345] width 56 height 9
type input "1"
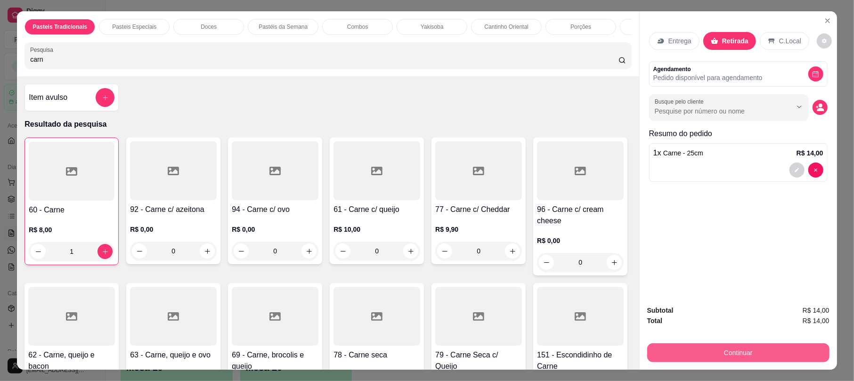
click at [761, 353] on button "Continuar" at bounding box center [738, 352] width 182 height 19
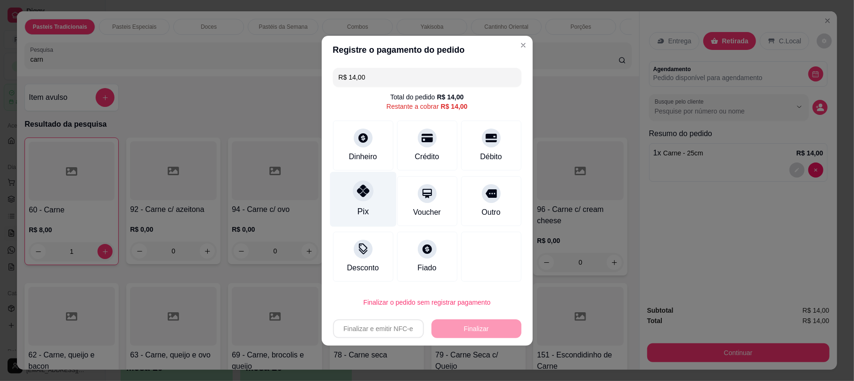
click at [353, 203] on div "Pix" at bounding box center [363, 198] width 66 height 55
type input "R$ 0,00"
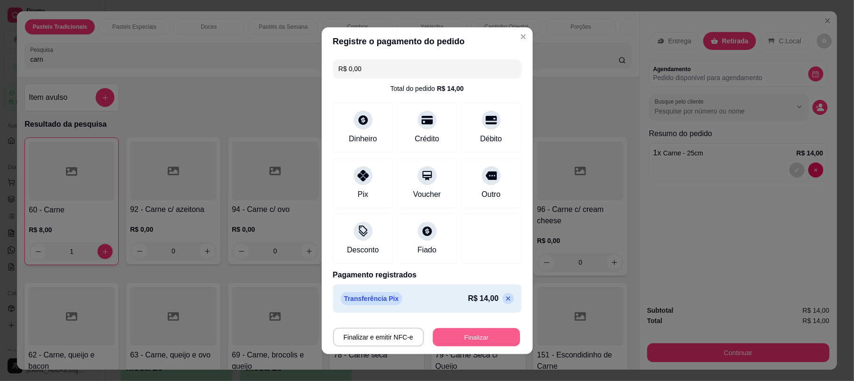
click at [489, 332] on button "Finalizar" at bounding box center [476, 337] width 87 height 18
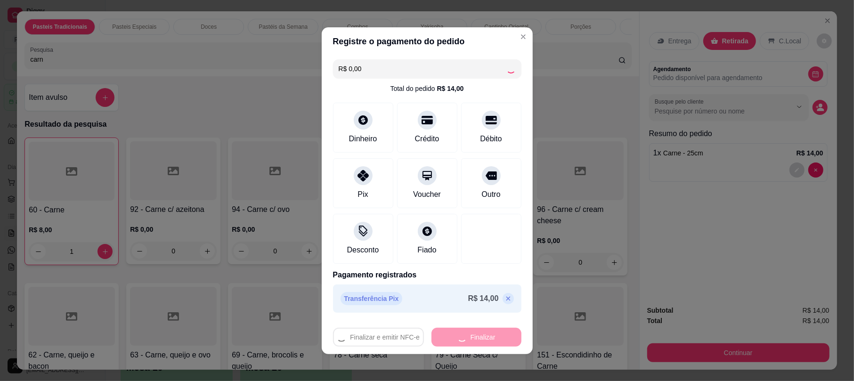
type input "0"
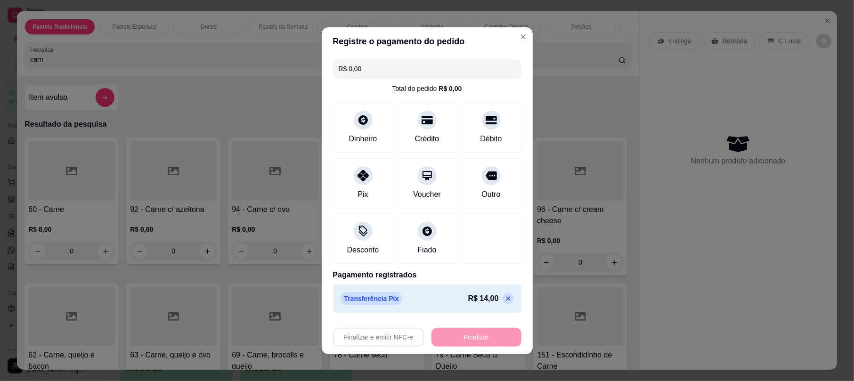
type input "-R$ 14,00"
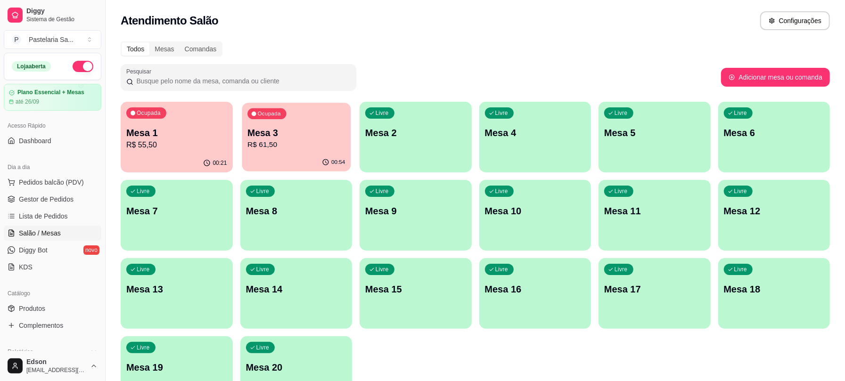
click at [290, 136] on p "Mesa 3" at bounding box center [296, 133] width 98 height 13
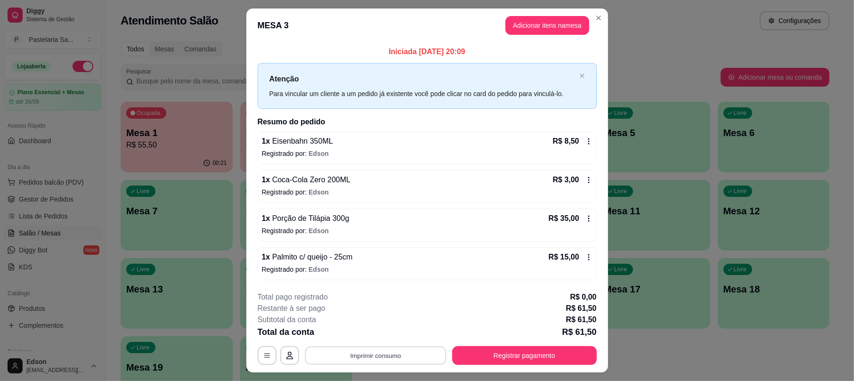
click at [366, 349] on button "Imprimir consumo" at bounding box center [375, 356] width 141 height 18
click at [363, 339] on button "Balcão" at bounding box center [374, 334] width 68 height 15
click at [498, 348] on button "Registrar pagamento" at bounding box center [524, 355] width 145 height 19
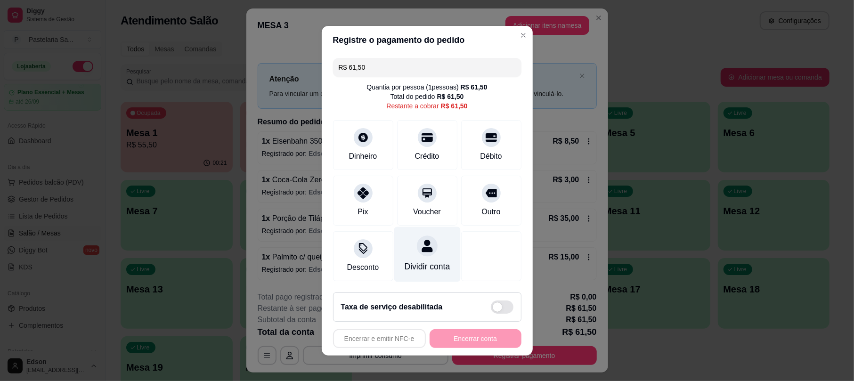
drag, startPoint x: 475, startPoint y: 142, endPoint x: 446, endPoint y: 226, distance: 89.0
click at [476, 142] on div "Débito" at bounding box center [491, 145] width 60 height 50
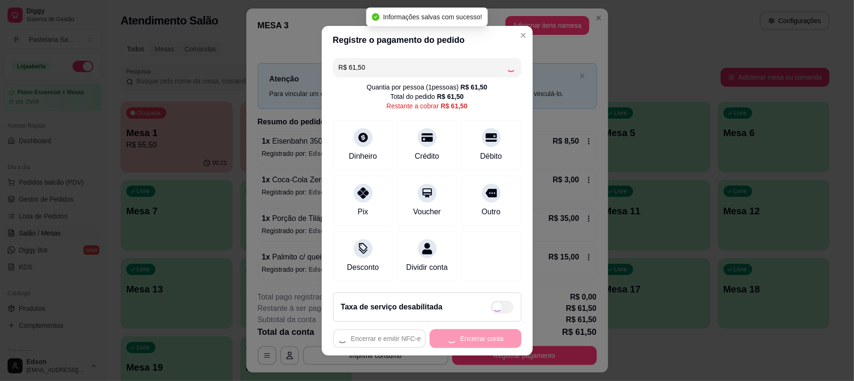
type input "R$ 0,00"
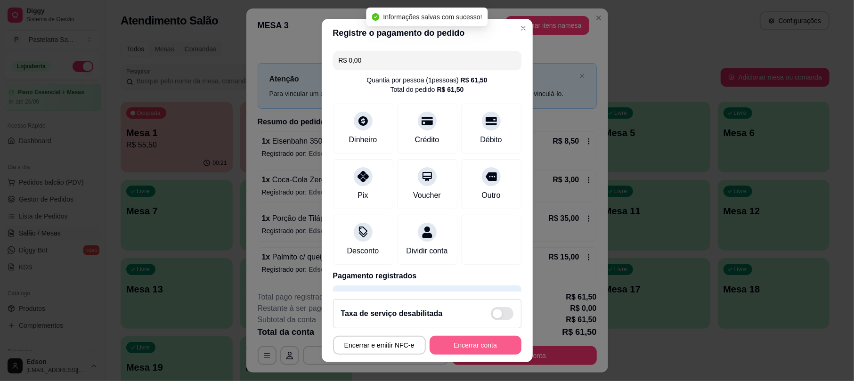
click at [449, 347] on button "Encerrar conta" at bounding box center [476, 345] width 92 height 19
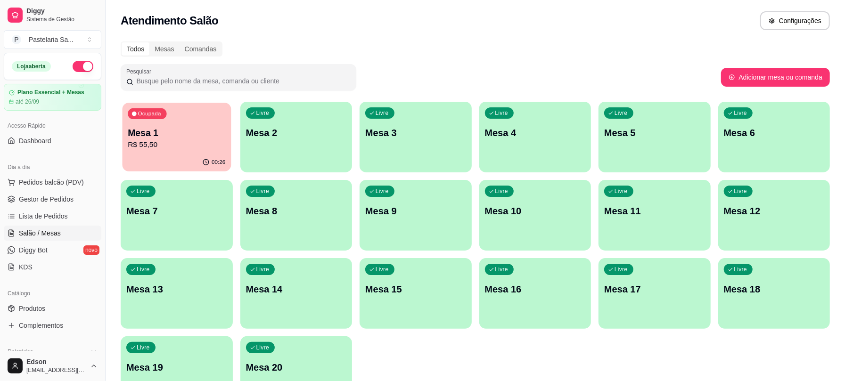
click at [149, 147] on p "R$ 55,50" at bounding box center [177, 144] width 98 height 11
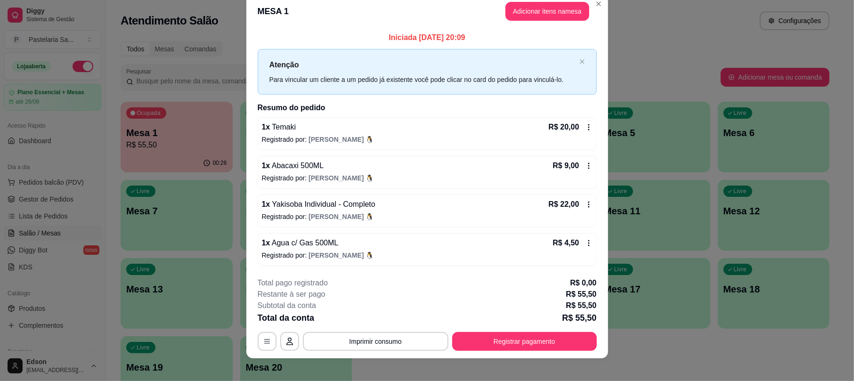
scroll to position [23, 0]
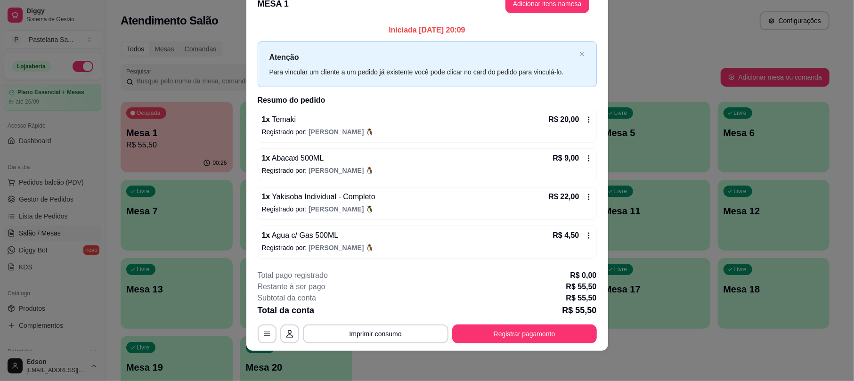
click at [520, 114] on div "1 x Temaki R$ 20,00" at bounding box center [427, 119] width 331 height 11
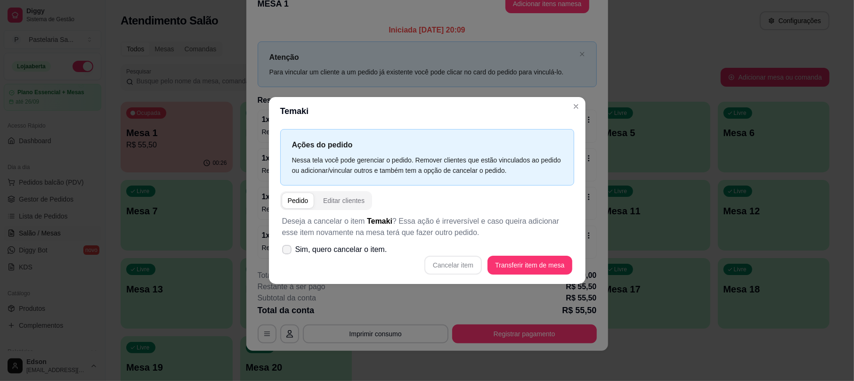
click at [308, 257] on label "Sim, quero cancelar o item." at bounding box center [334, 249] width 113 height 19
click at [288, 257] on input "Sim, quero cancelar o item." at bounding box center [285, 254] width 6 height 6
checkbox input "true"
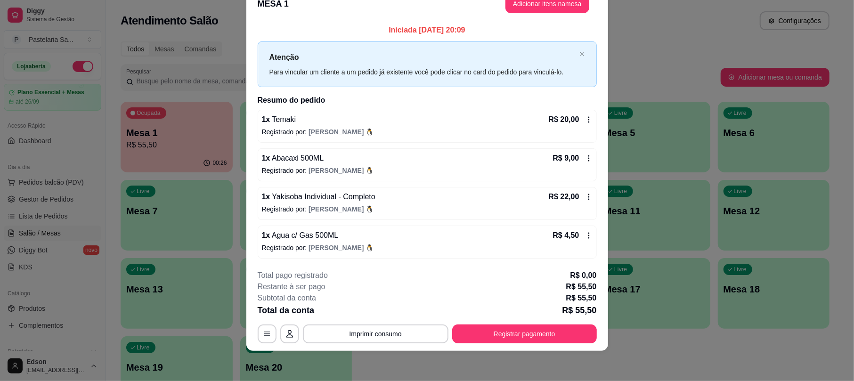
click at [562, 128] on p "Registrado por: [PERSON_NAME]" at bounding box center [427, 131] width 331 height 9
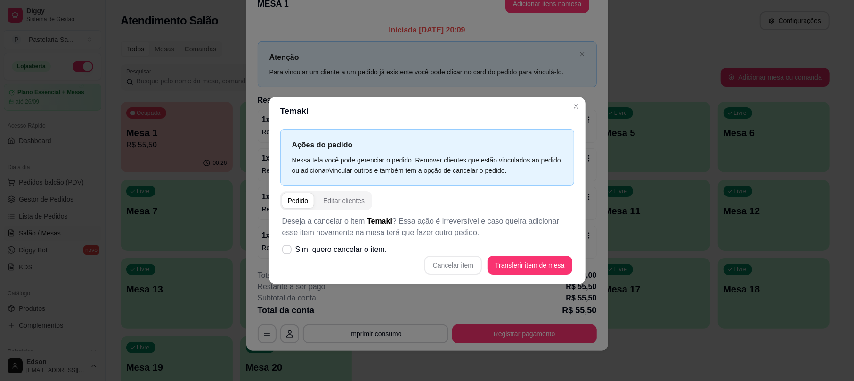
click at [392, 241] on div "Deseja a cancelar o item Temaki ? Essa ação é irreversível e caso queira adicio…" at bounding box center [427, 245] width 294 height 70
click at [352, 258] on label "Sim, quero cancelar o item." at bounding box center [334, 249] width 113 height 19
click at [288, 257] on input "Sim, quero cancelar o item." at bounding box center [285, 254] width 6 height 6
checkbox input "true"
click at [468, 263] on button "Cancelar item" at bounding box center [453, 265] width 56 height 18
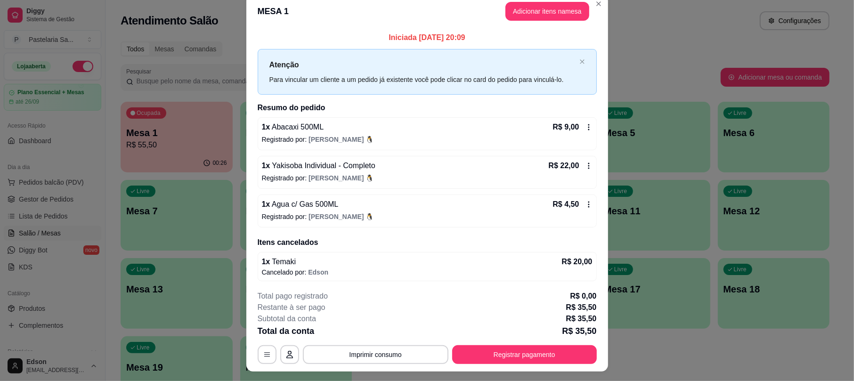
scroll to position [0, 0]
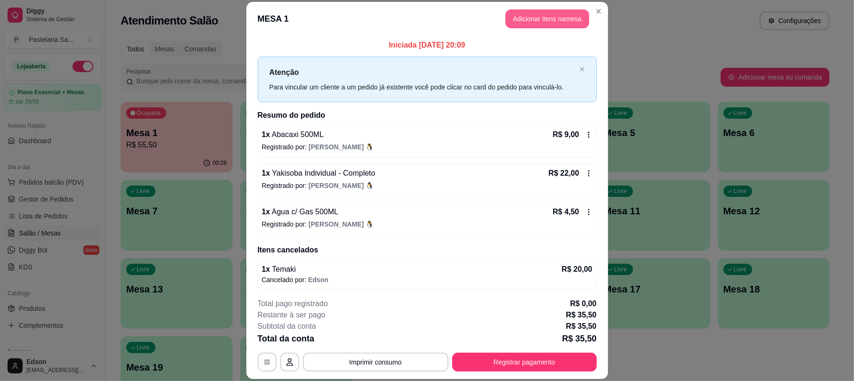
click at [552, 25] on button "Adicionar itens na mesa" at bounding box center [548, 18] width 84 height 19
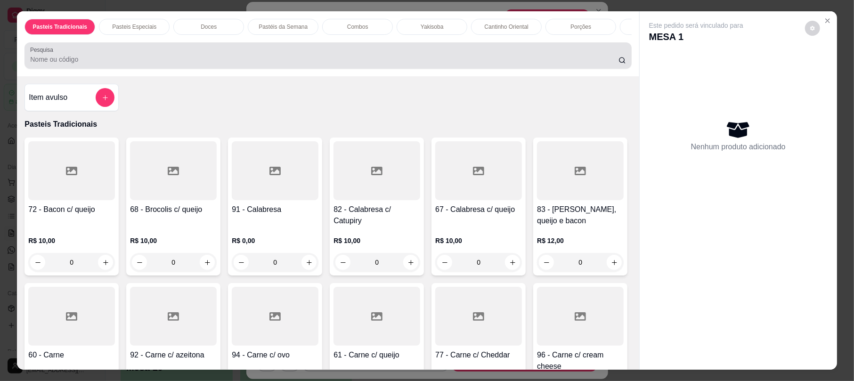
click at [171, 64] on input "Pesquisa" at bounding box center [324, 59] width 588 height 9
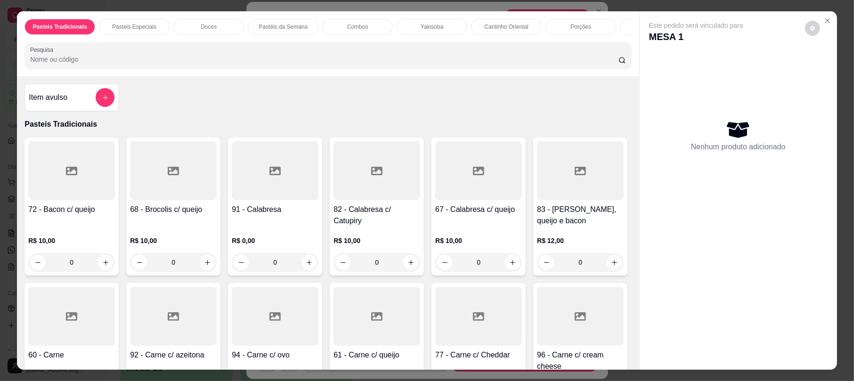
click at [87, 106] on div "Item avulso" at bounding box center [72, 97] width 86 height 19
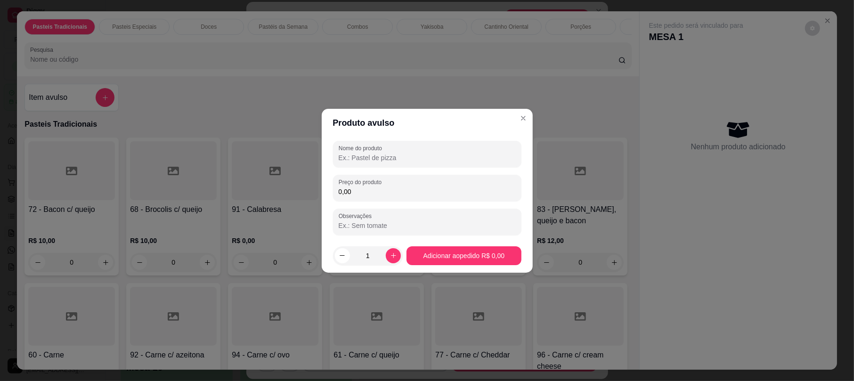
click at [392, 156] on input "Nome do produto" at bounding box center [427, 157] width 177 height 9
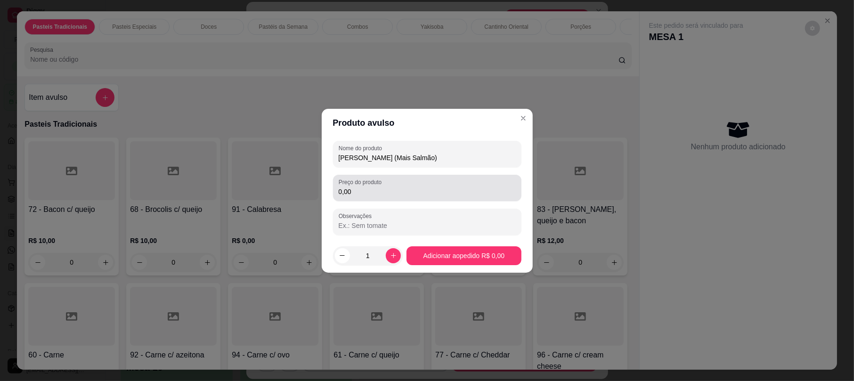
type input "[PERSON_NAME] (Mais Salmão)"
click at [392, 186] on div "0,00" at bounding box center [427, 188] width 177 height 19
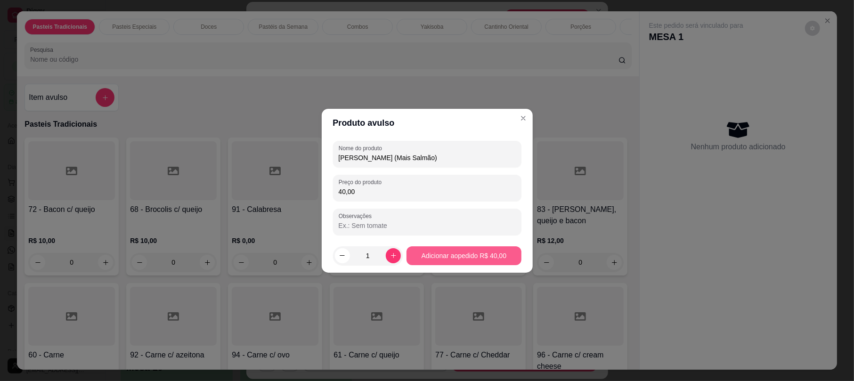
type input "40,00"
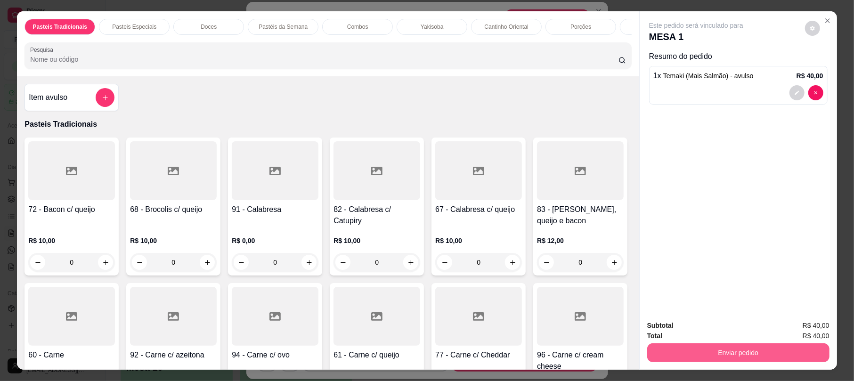
click at [676, 351] on button "Enviar pedido" at bounding box center [738, 352] width 182 height 19
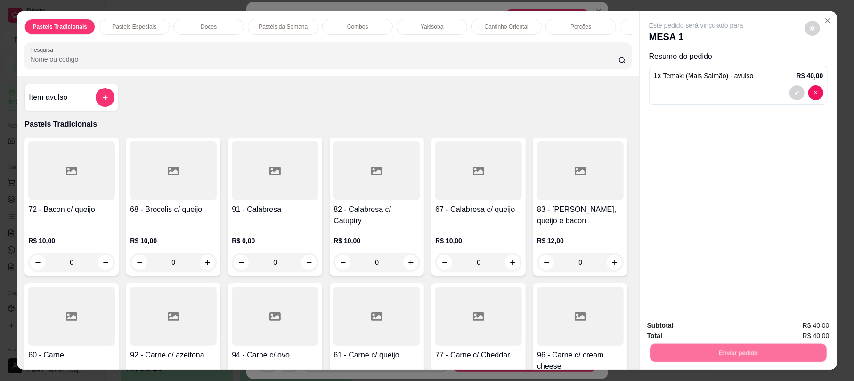
click at [692, 323] on button "Não registrar e enviar pedido" at bounding box center [706, 330] width 98 height 18
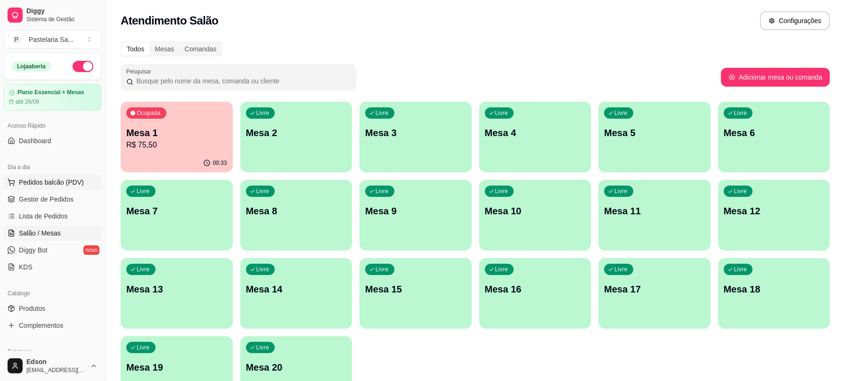
click at [21, 188] on button "Pedidos balcão (PDV)" at bounding box center [53, 182] width 98 height 15
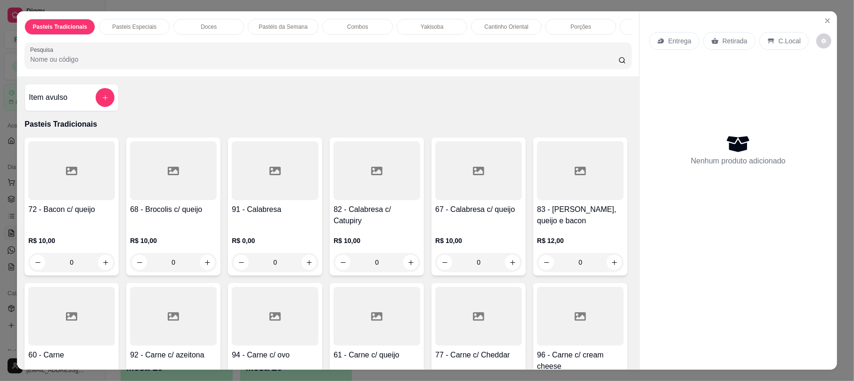
click at [181, 64] on input "Pesquisa" at bounding box center [324, 59] width 588 height 9
click at [824, 27] on button "Close" at bounding box center [827, 20] width 15 height 15
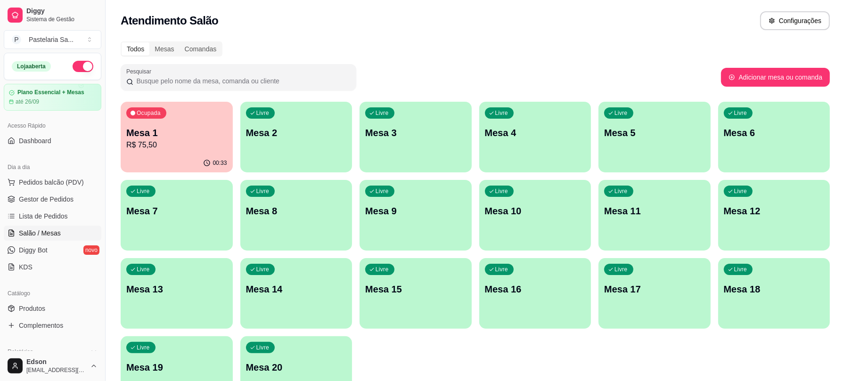
click at [181, 121] on div "Ocupada Mesa 1 R$ 75,50" at bounding box center [177, 128] width 112 height 52
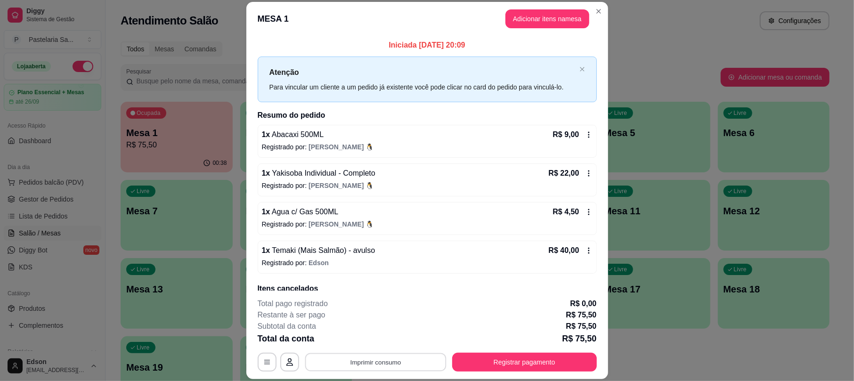
click at [380, 364] on button "Imprimir consumo" at bounding box center [375, 362] width 141 height 18
click at [379, 342] on button "Balcão" at bounding box center [374, 340] width 68 height 15
click at [568, 362] on button "Registrar pagamento" at bounding box center [524, 362] width 145 height 19
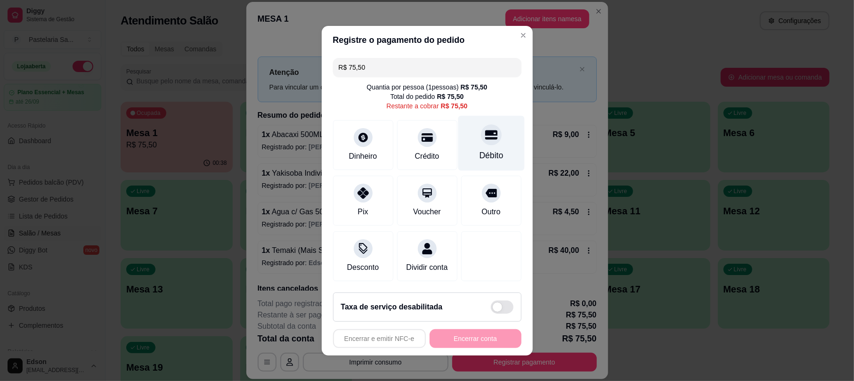
click at [466, 147] on div "Débito" at bounding box center [491, 142] width 66 height 55
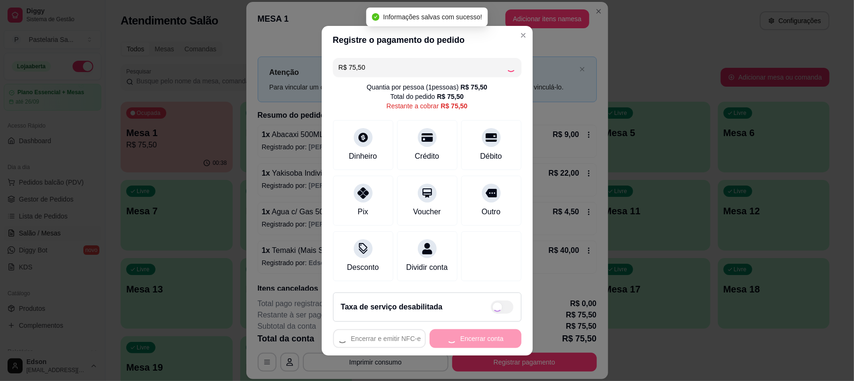
type input "R$ 0,00"
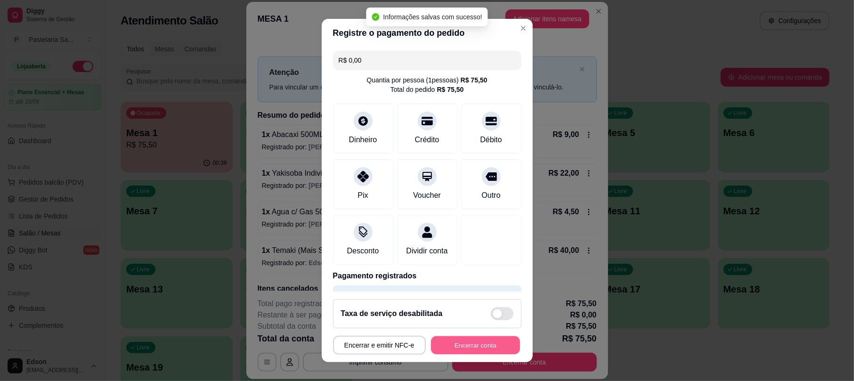
click at [469, 347] on button "Encerrar conta" at bounding box center [475, 345] width 89 height 18
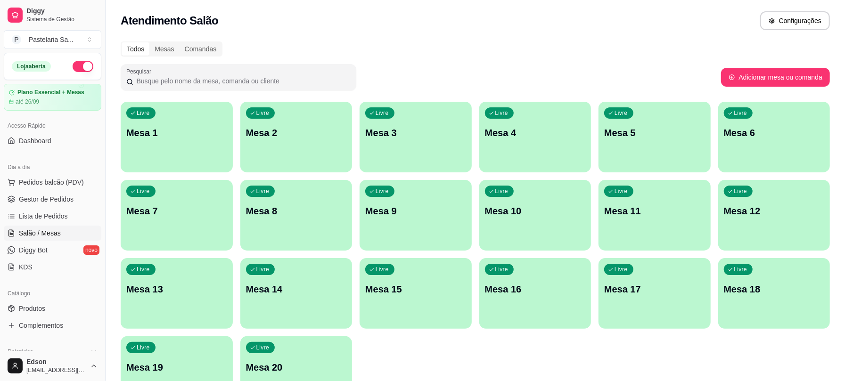
click at [747, 198] on div "Livre Mesa 12" at bounding box center [774, 209] width 112 height 59
click at [41, 187] on span "Pedidos balcão (PDV)" at bounding box center [51, 182] width 65 height 9
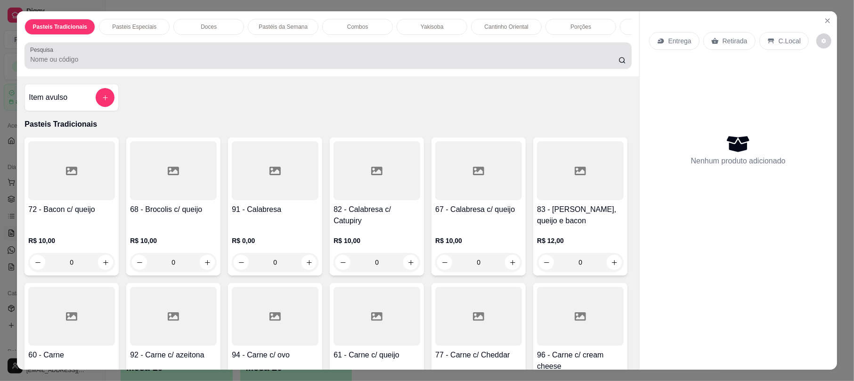
click at [120, 69] on div "Pesquisa" at bounding box center [327, 55] width 607 height 26
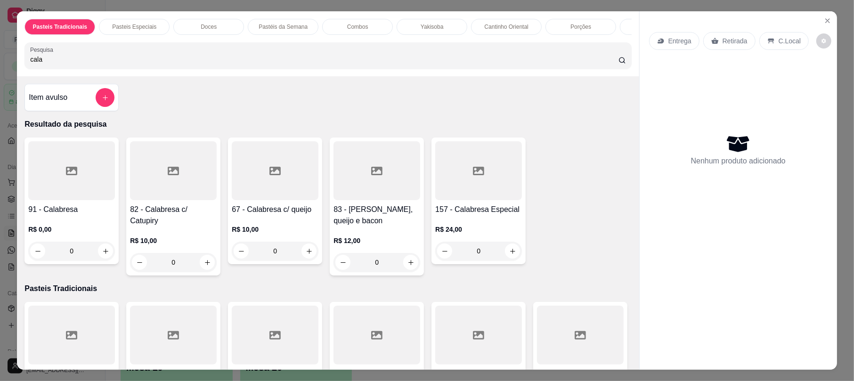
type input "cala"
click at [275, 196] on div at bounding box center [275, 170] width 87 height 59
click at [287, 196] on div at bounding box center [275, 170] width 87 height 59
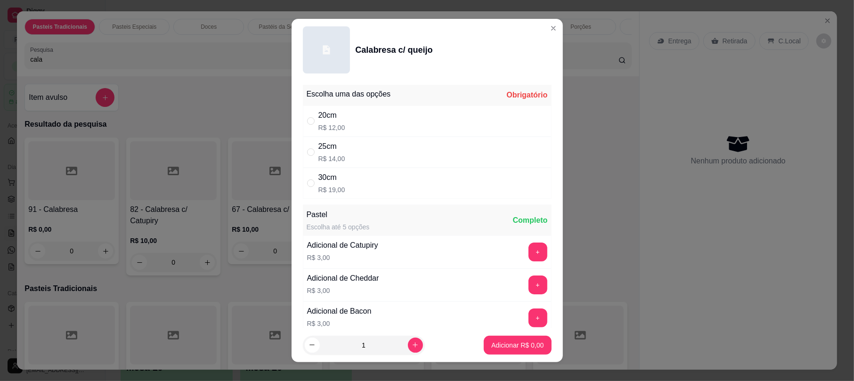
click at [318, 159] on p "R$ 14,00" at bounding box center [331, 158] width 27 height 9
radio input "true"
click at [509, 352] on button "Adicionar R$ 14,00" at bounding box center [515, 345] width 69 height 18
type input "1"
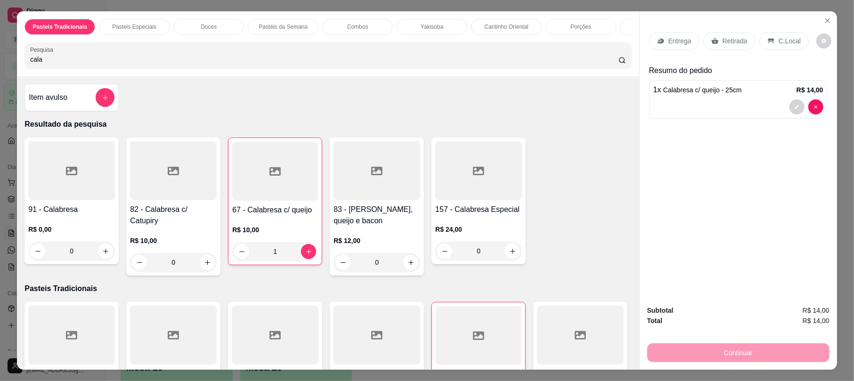
click at [609, 64] on input "cala" at bounding box center [324, 59] width 588 height 9
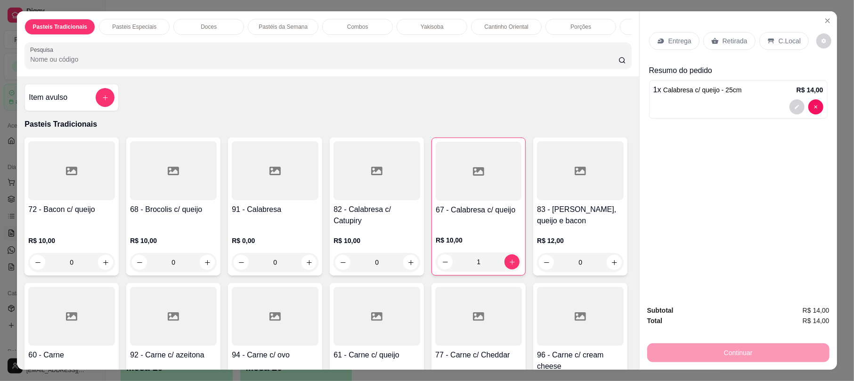
click at [726, 43] on p "Retirada" at bounding box center [735, 40] width 25 height 9
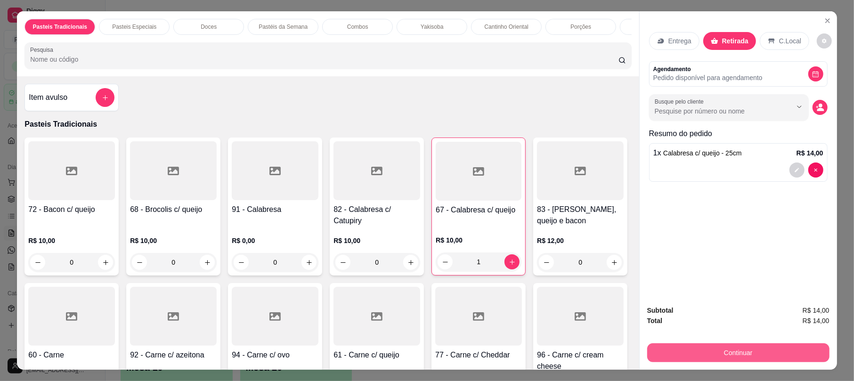
click at [725, 347] on button "Continuar" at bounding box center [738, 352] width 182 height 19
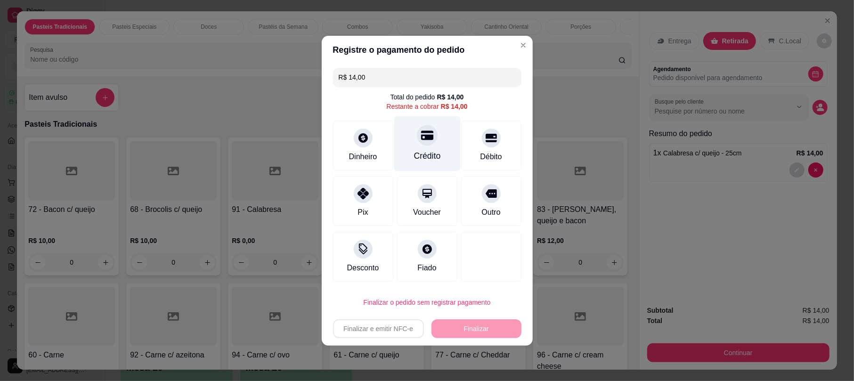
click at [415, 145] on div "Crédito" at bounding box center [427, 143] width 66 height 55
type input "R$ 0,00"
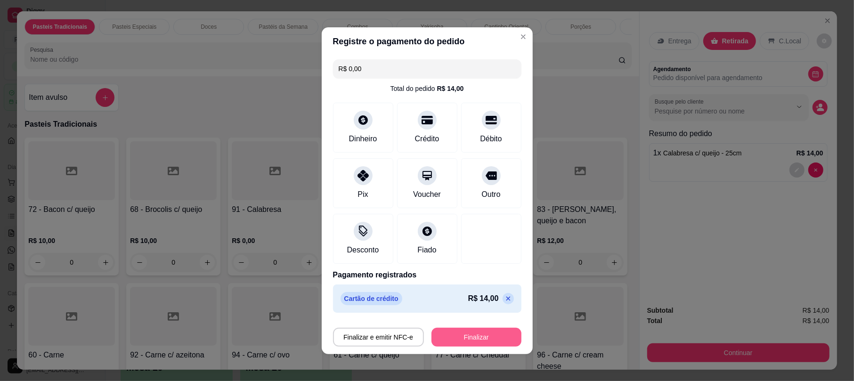
click at [471, 332] on button "Finalizar" at bounding box center [477, 337] width 90 height 19
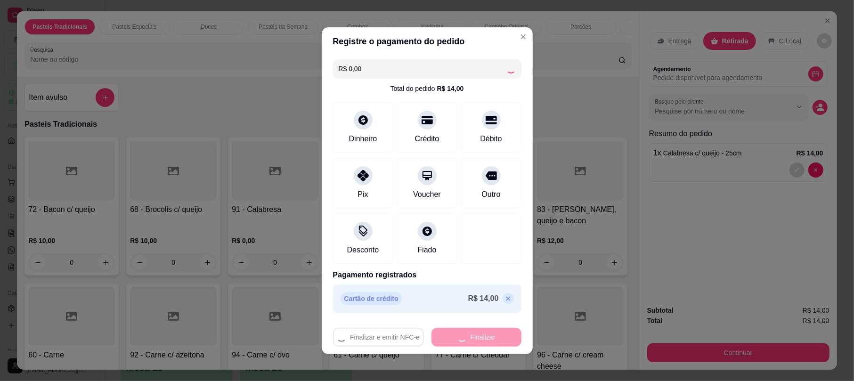
type input "0"
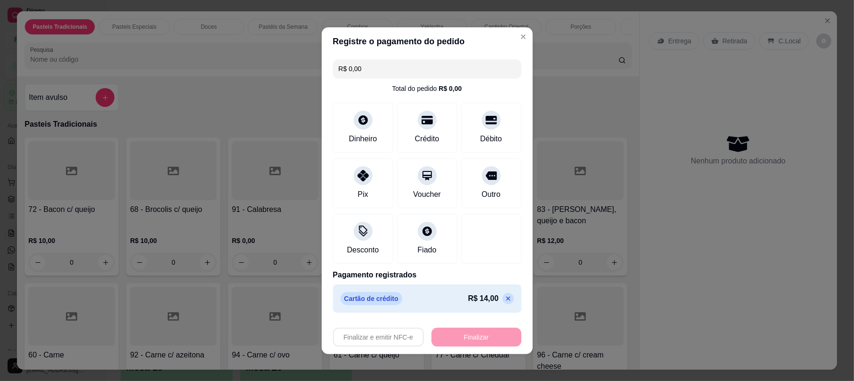
type input "-R$ 14,00"
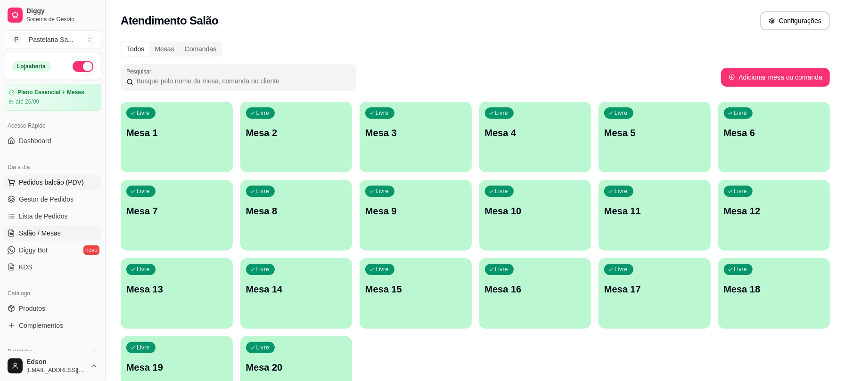
click at [66, 179] on span "Pedidos balcão (PDV)" at bounding box center [51, 182] width 65 height 9
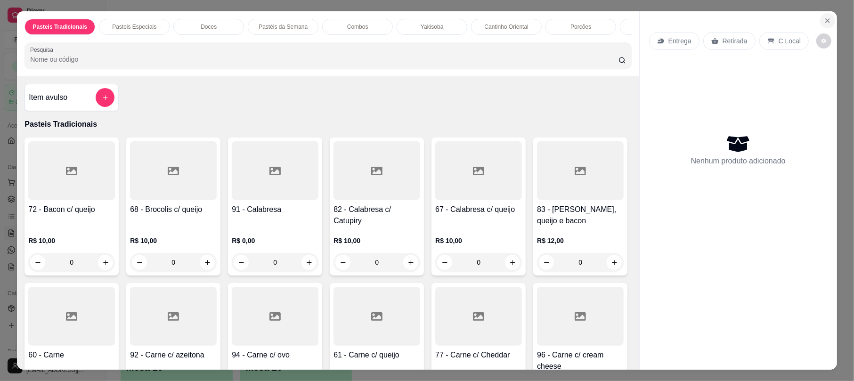
click at [824, 19] on icon "Close" at bounding box center [828, 21] width 8 height 8
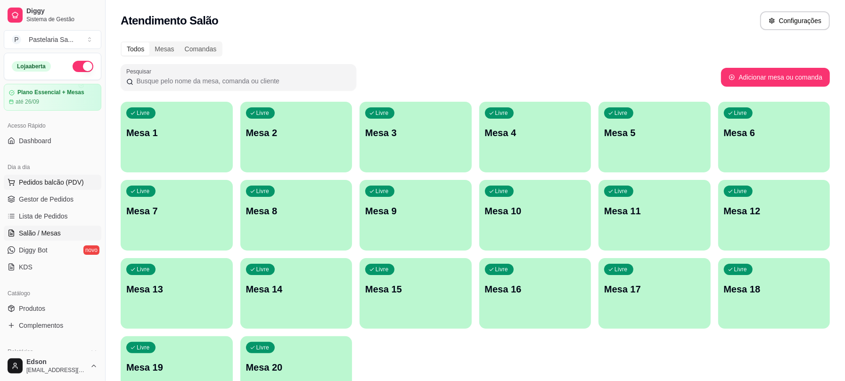
click at [68, 187] on span "Pedidos balcão (PDV)" at bounding box center [51, 182] width 65 height 9
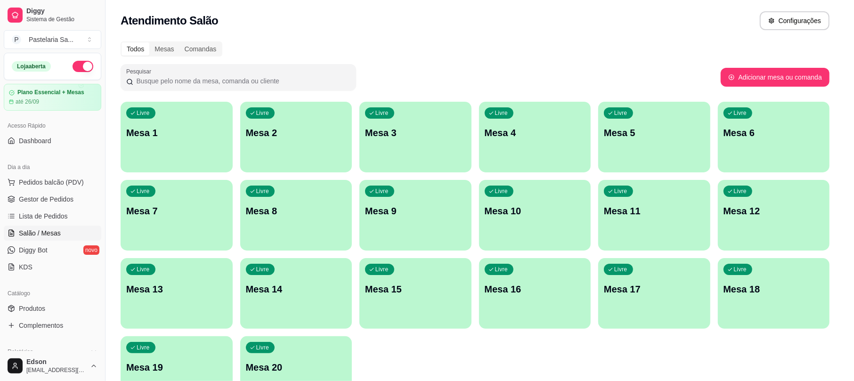
click at [737, 34] on div "Retirada" at bounding box center [729, 41] width 52 height 18
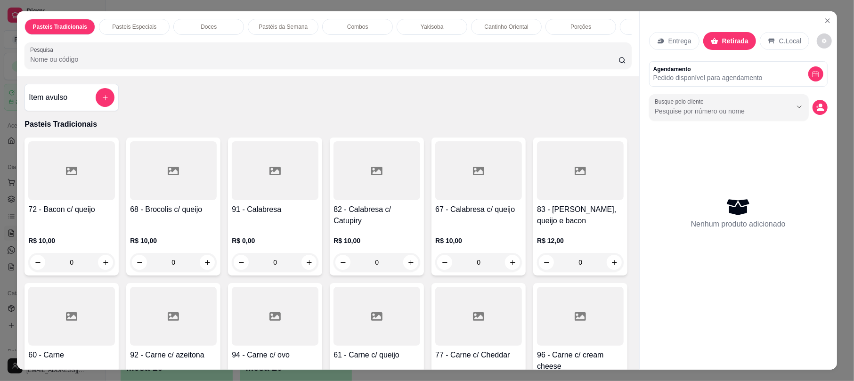
click at [461, 76] on div "Pasteis Tradicionais Pasteis Especiais Doces Pastéis da Semana Combos Yakisoba …" at bounding box center [328, 43] width 622 height 65
click at [457, 69] on div "Pesquisa" at bounding box center [327, 55] width 607 height 26
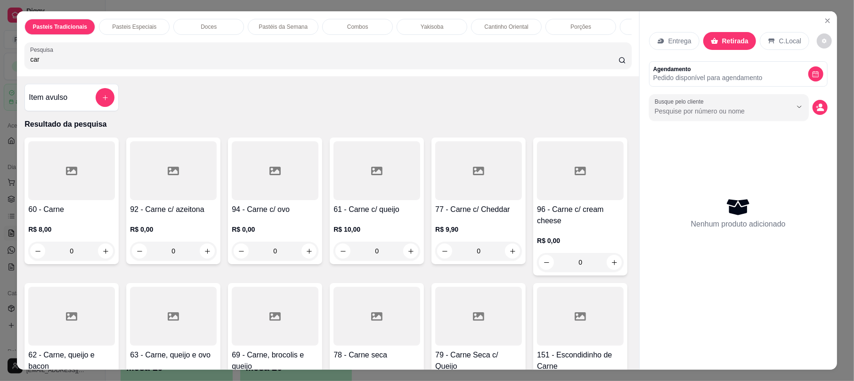
type input "car"
click at [148, 189] on div at bounding box center [173, 170] width 87 height 59
click at [826, 21] on icon "Close" at bounding box center [828, 21] width 8 height 8
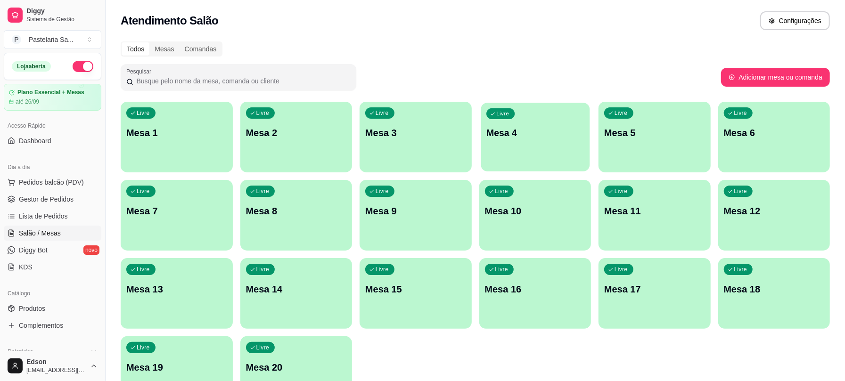
click at [504, 125] on div "Livre Mesa 4" at bounding box center [535, 131] width 108 height 57
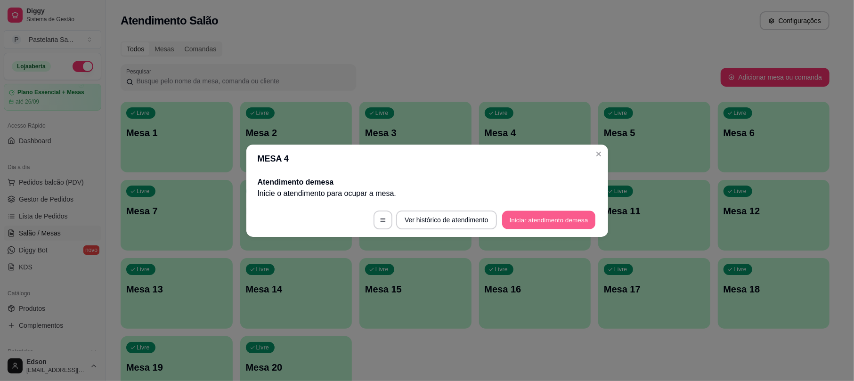
click at [543, 226] on button "Iniciar atendimento de mesa" at bounding box center [548, 220] width 93 height 18
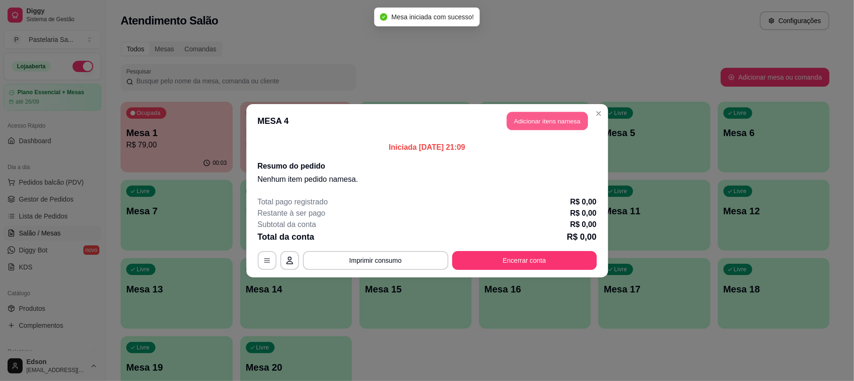
click at [571, 120] on button "Adicionar itens na mesa" at bounding box center [547, 121] width 81 height 18
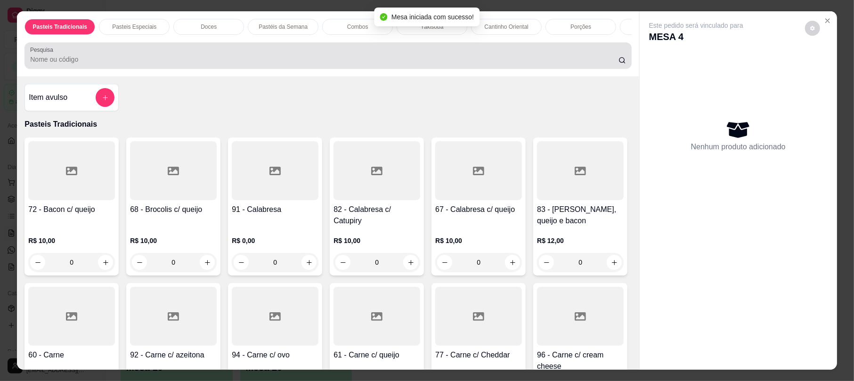
click at [366, 64] on input "Pesquisa" at bounding box center [324, 59] width 588 height 9
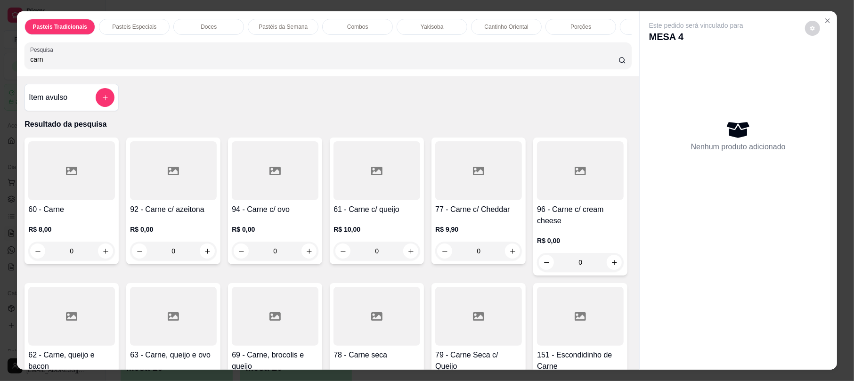
type input "carn"
click at [171, 200] on div at bounding box center [173, 170] width 87 height 59
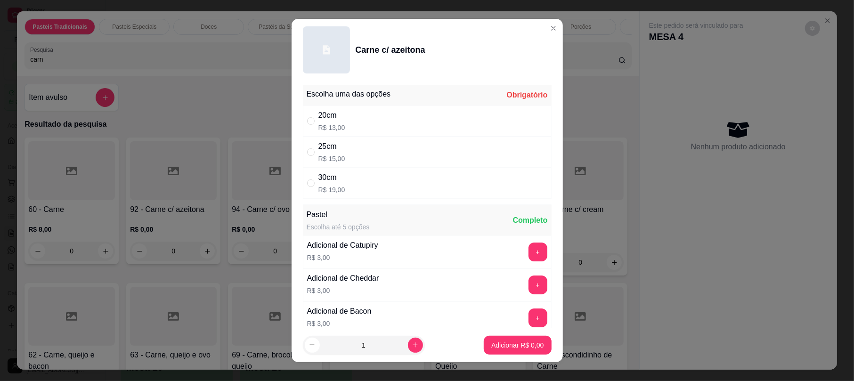
click at [381, 144] on div "25cm R$ 15,00" at bounding box center [427, 152] width 249 height 31
radio input "true"
click at [492, 341] on p "Adicionar R$ 15,00" at bounding box center [516, 345] width 56 height 9
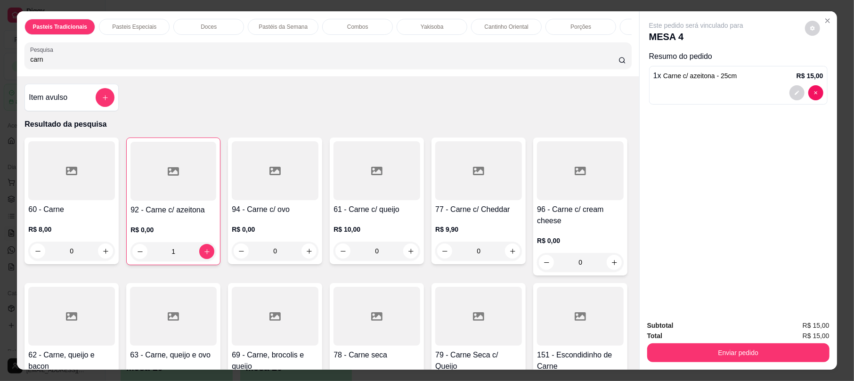
type input "1"
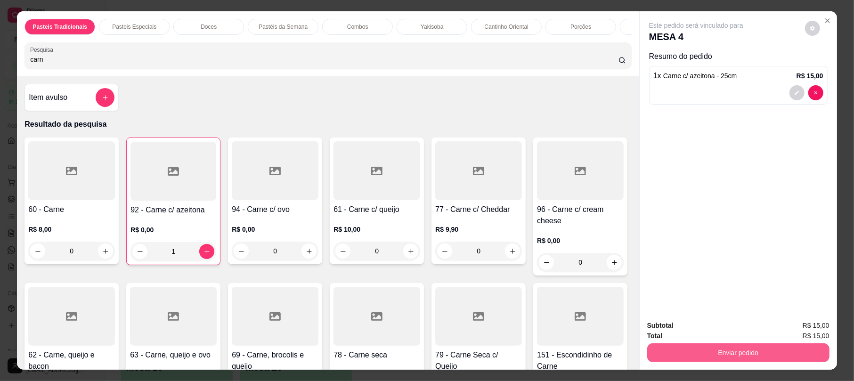
click at [754, 355] on button "Enviar pedido" at bounding box center [738, 352] width 182 height 19
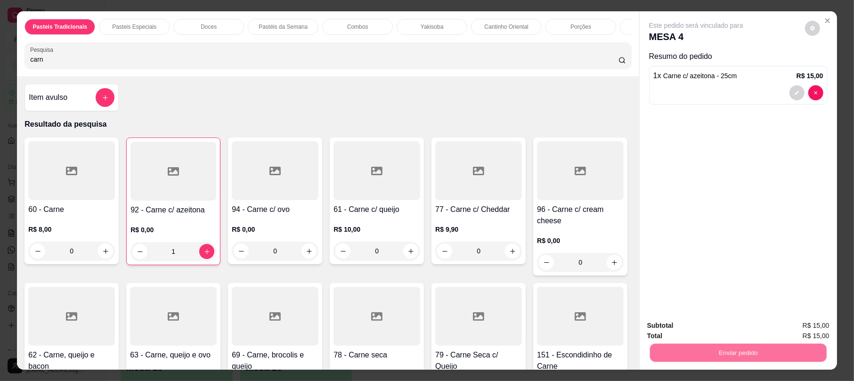
click at [715, 334] on button "Não registrar e enviar pedido" at bounding box center [706, 330] width 98 height 18
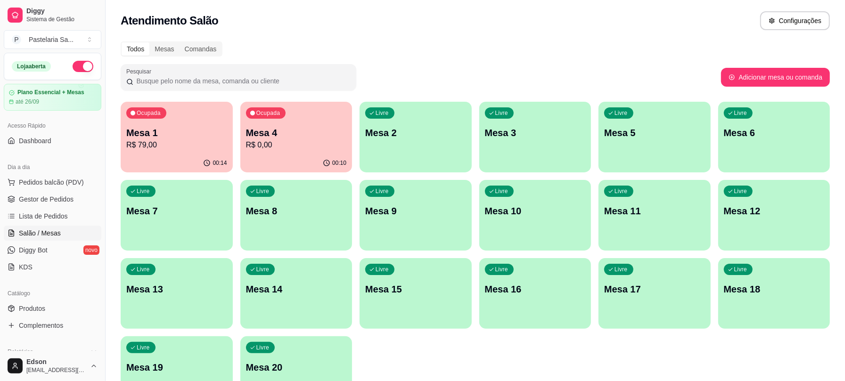
click at [71, 174] on div "Dia a dia" at bounding box center [53, 167] width 98 height 15
click at [34, 178] on span "Pedidos balcão (PDV)" at bounding box center [51, 182] width 65 height 9
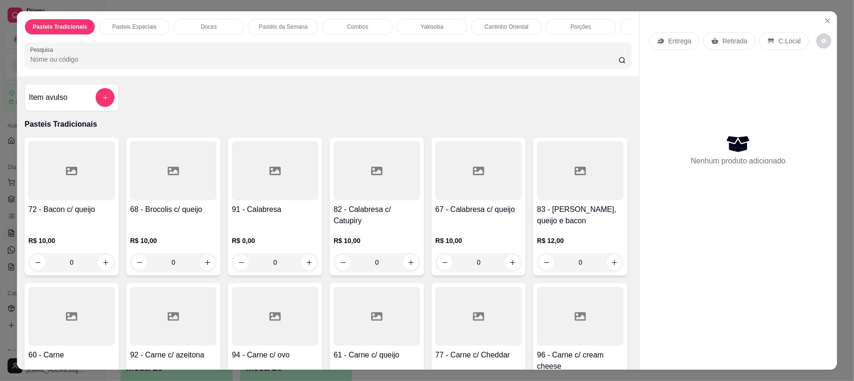
click at [739, 44] on p "Retirada" at bounding box center [735, 40] width 25 height 9
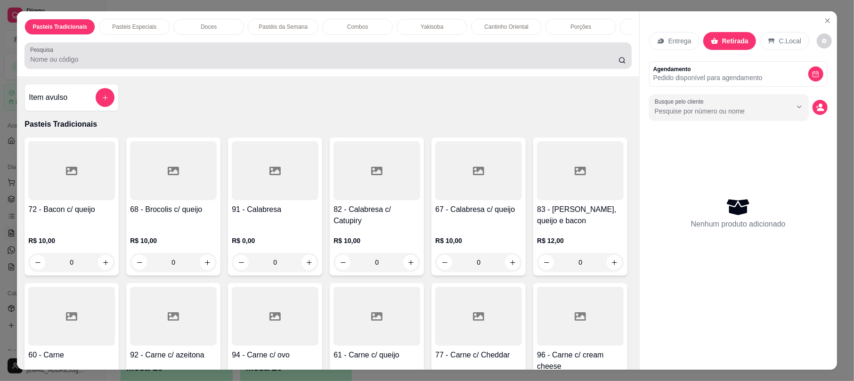
click at [434, 69] on div "Pesquisa" at bounding box center [327, 55] width 607 height 26
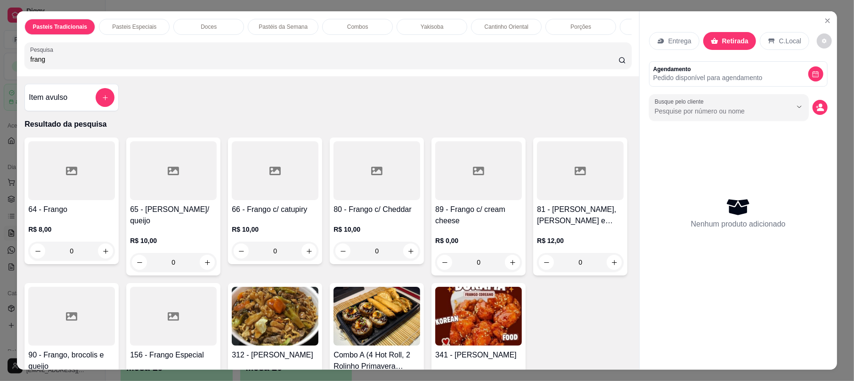
type input "frang"
click at [383, 200] on div at bounding box center [377, 170] width 87 height 59
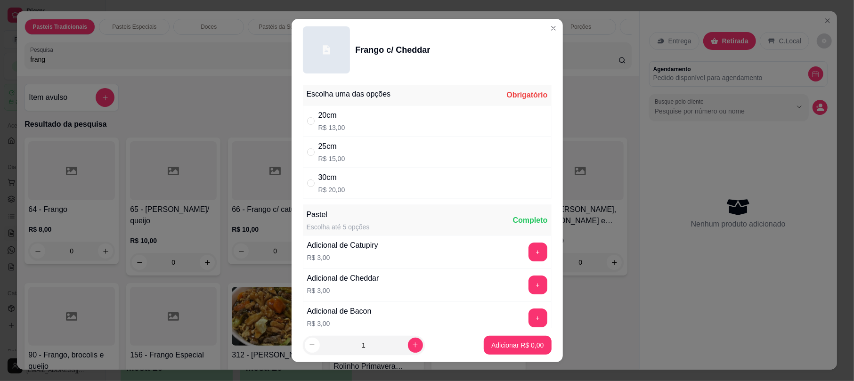
scroll to position [642, 0]
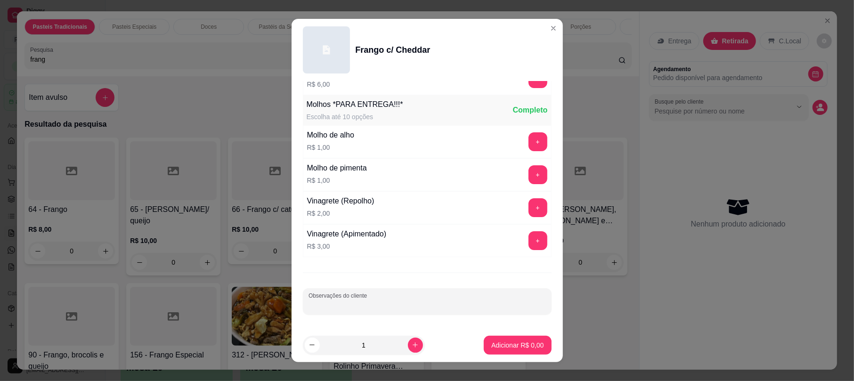
click at [413, 307] on input "Observações do cliente" at bounding box center [427, 305] width 237 height 9
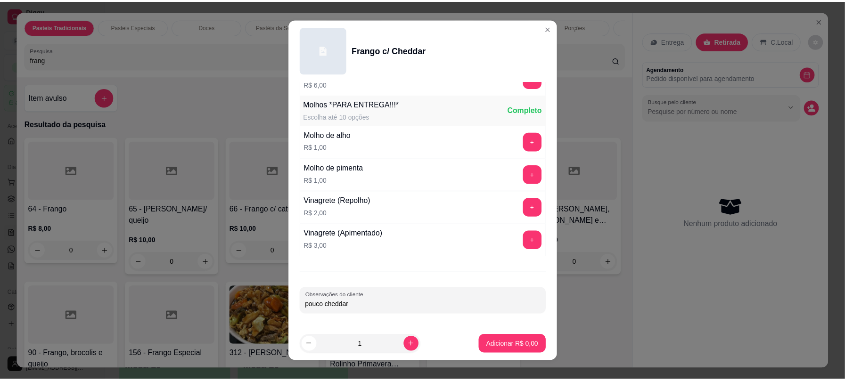
scroll to position [0, 0]
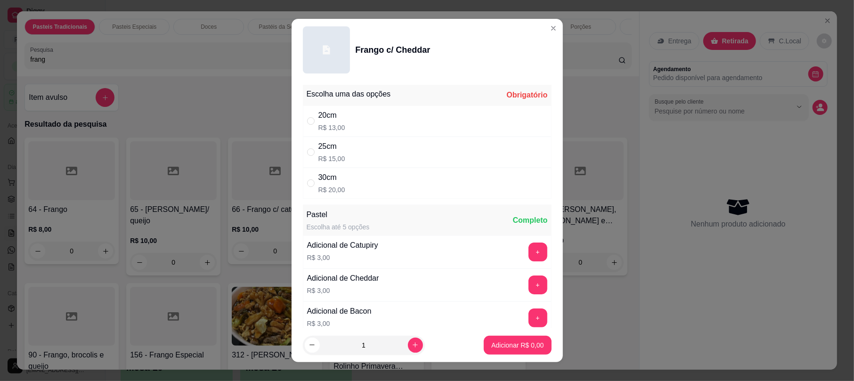
type input "pouco cheddar"
click at [331, 175] on div "30cm" at bounding box center [331, 177] width 27 height 11
radio input "true"
click at [491, 343] on p "Adicionar R$ 20,00" at bounding box center [516, 345] width 56 height 9
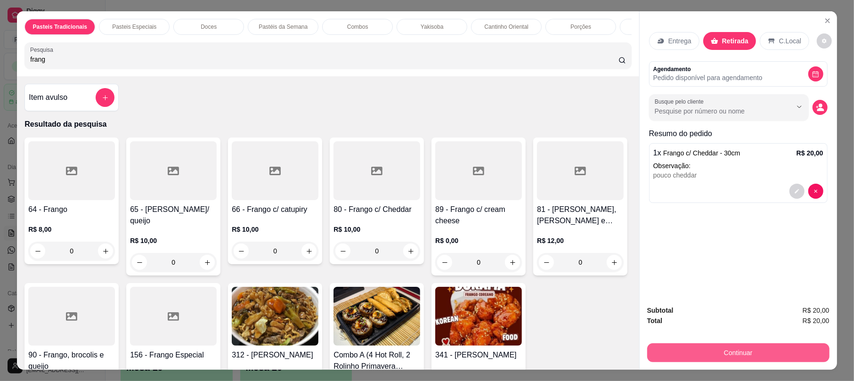
click at [757, 355] on button "Continuar" at bounding box center [738, 352] width 182 height 19
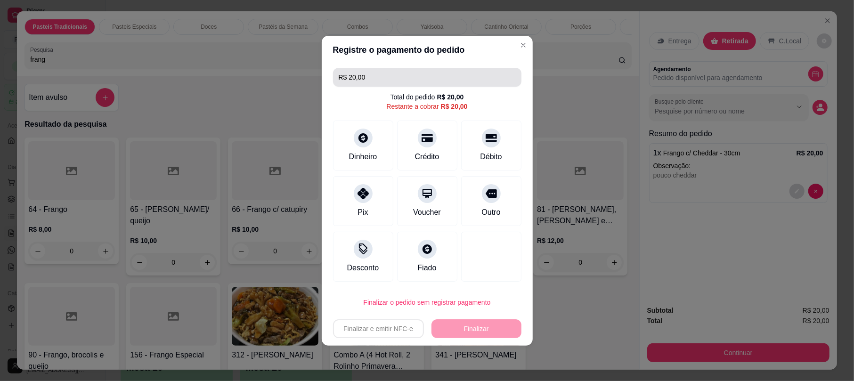
click at [465, 78] on input "R$ 20,00" at bounding box center [427, 77] width 177 height 19
click at [467, 51] on header "Registre o pagamento do pedido" at bounding box center [427, 50] width 211 height 28
click at [454, 291] on footer "Finalizar o pedido sem registrar pagamento Finalizar e emitir NFC-e Finalizar" at bounding box center [427, 315] width 211 height 60
click at [454, 298] on button "Finalizar o pedido sem registrar pagamento" at bounding box center [427, 302] width 188 height 19
click at [479, 274] on button "Confirmar" at bounding box center [481, 276] width 33 height 14
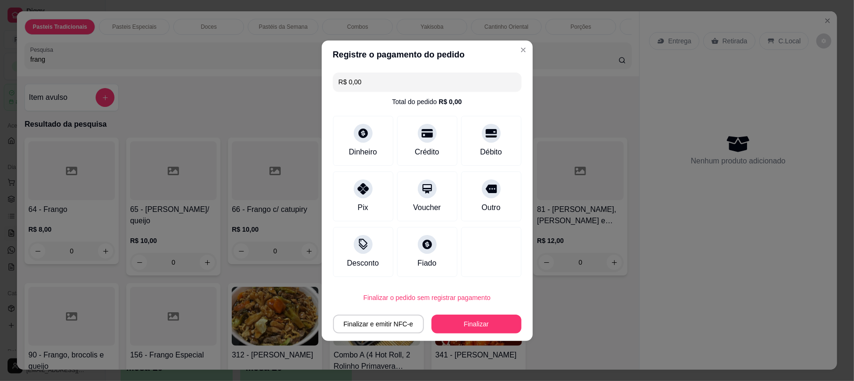
type input "R$ 0,00"
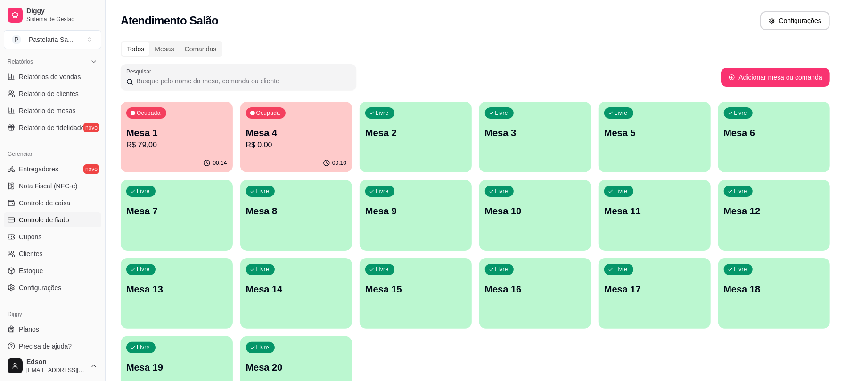
scroll to position [297, 0]
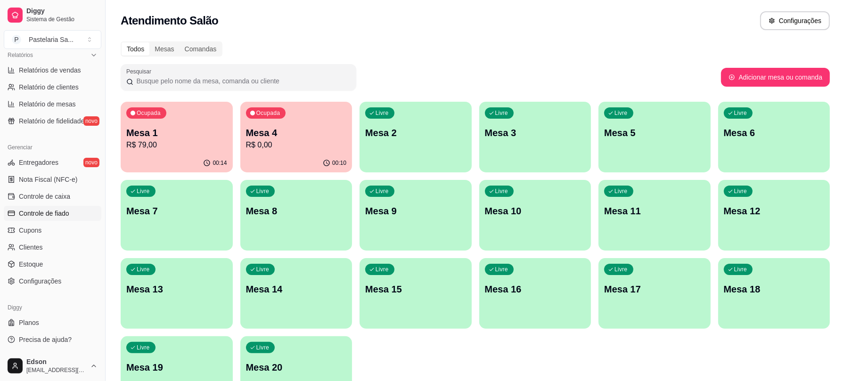
click at [53, 214] on span "Controle de fiado" at bounding box center [44, 213] width 50 height 9
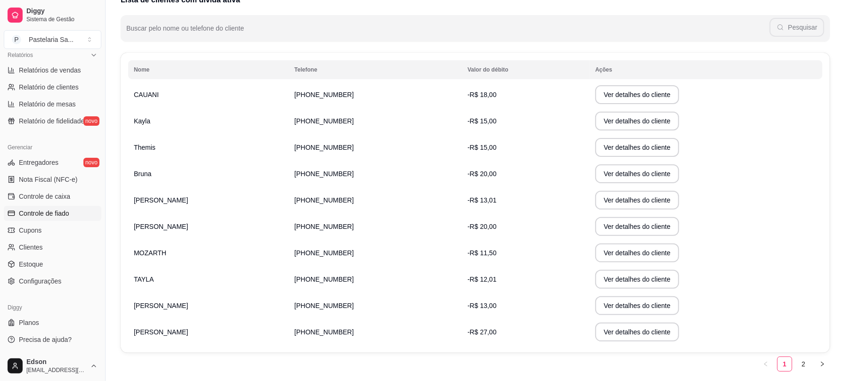
scroll to position [141, 0]
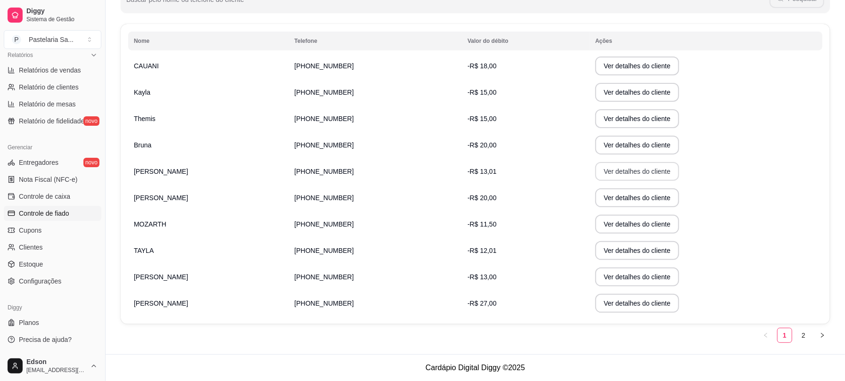
click at [595, 168] on button "Ver detalhes do cliente" at bounding box center [637, 171] width 84 height 19
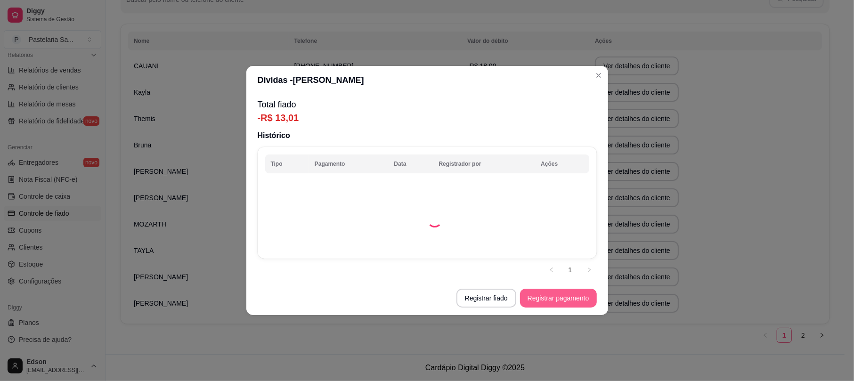
click at [546, 297] on button "Registrar pagamento" at bounding box center [558, 298] width 77 height 19
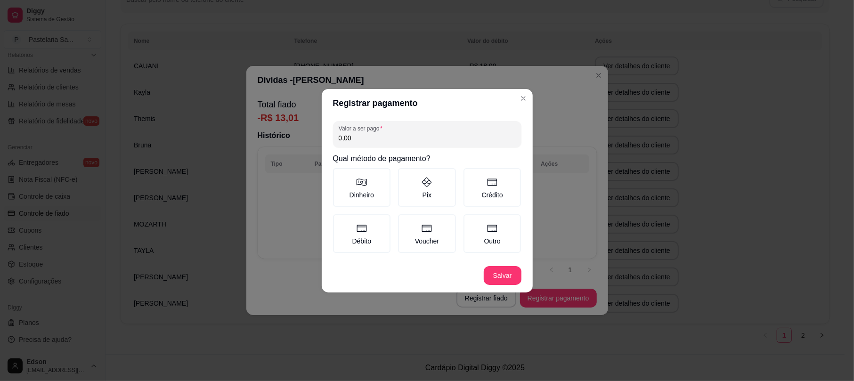
click at [378, 140] on input "0,00" at bounding box center [427, 137] width 177 height 9
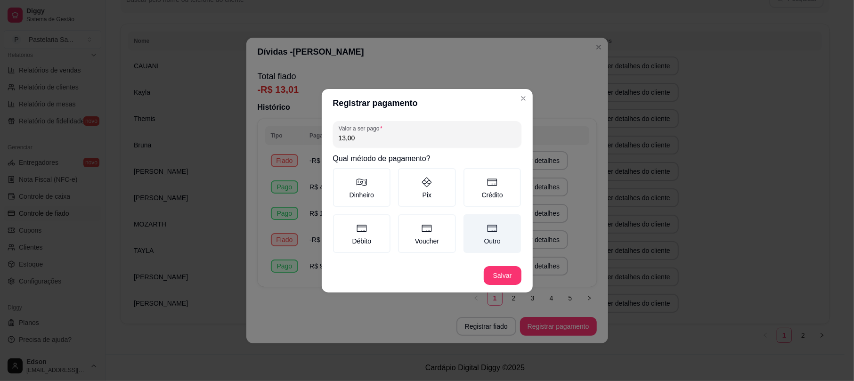
type input "13,00"
click at [490, 224] on icon at bounding box center [492, 228] width 11 height 11
click at [471, 221] on button "Outro" at bounding box center [467, 218] width 8 height 8
click at [511, 264] on footer "Salvar" at bounding box center [427, 276] width 211 height 34
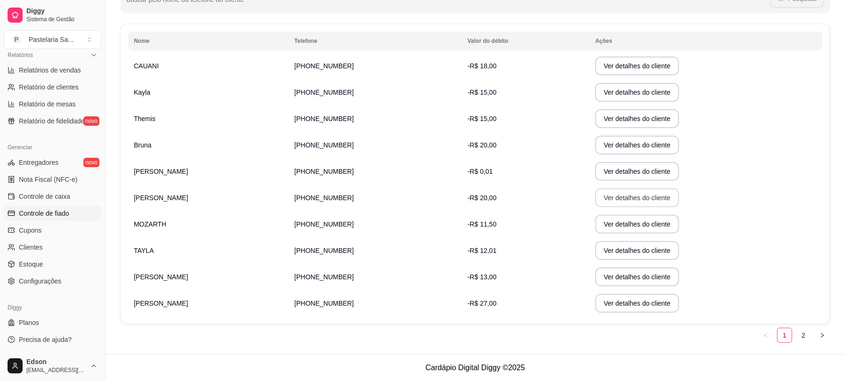
click at [611, 202] on button "Ver detalhes do cliente" at bounding box center [637, 197] width 84 height 19
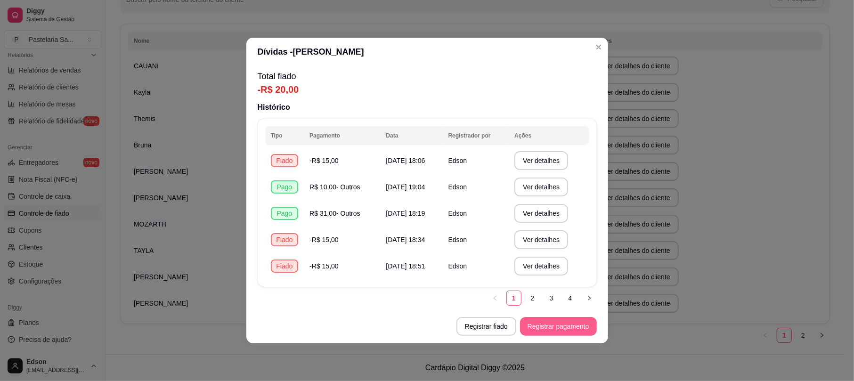
click at [565, 329] on button "Registrar pagamento" at bounding box center [558, 326] width 77 height 19
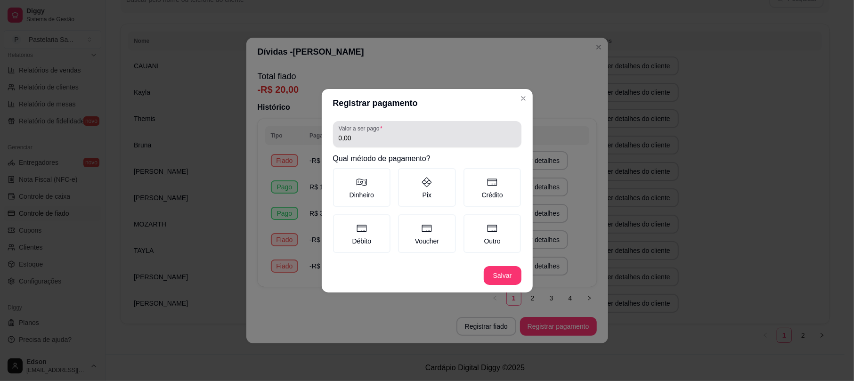
click at [399, 143] on div "0,00" at bounding box center [427, 134] width 177 height 19
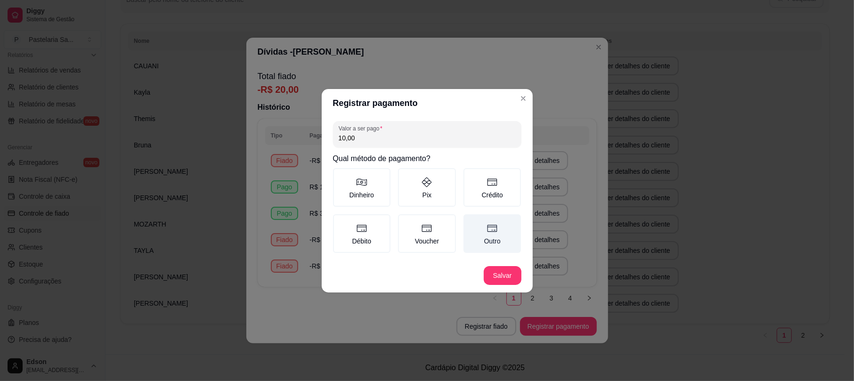
type input "10,00"
click at [492, 244] on label "Outro" at bounding box center [493, 233] width 58 height 39
click at [471, 221] on button "Outro" at bounding box center [467, 218] width 8 height 8
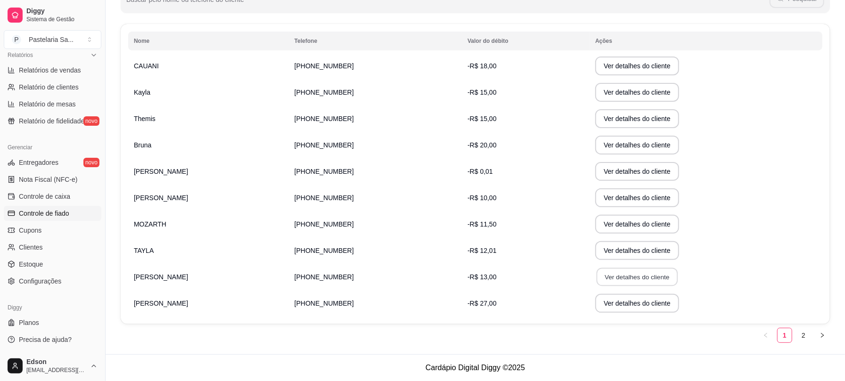
click at [640, 276] on button "Ver detalhes do cliente" at bounding box center [636, 277] width 81 height 18
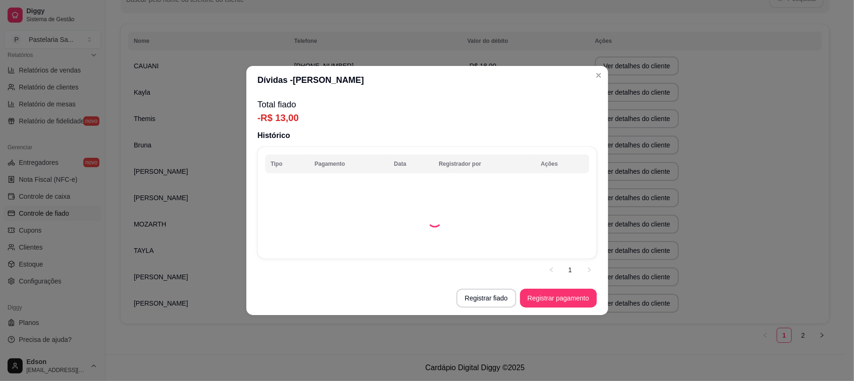
click at [594, 308] on footer "Registrar fiado Registrar pagamento" at bounding box center [427, 298] width 362 height 34
click at [587, 302] on button "Registrar pagamento" at bounding box center [558, 298] width 77 height 19
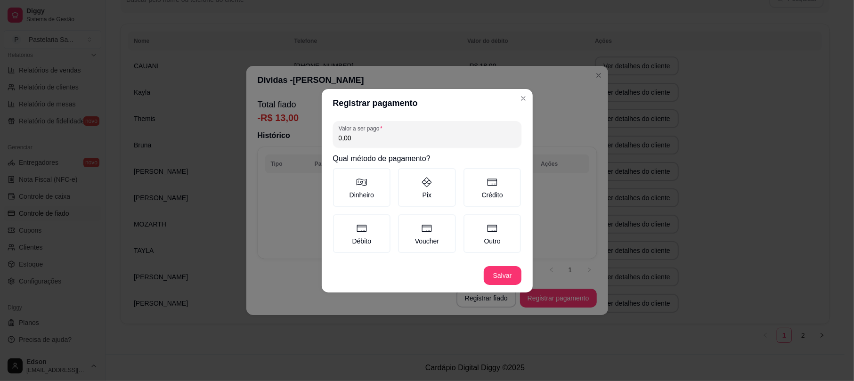
click at [419, 135] on input "0,00" at bounding box center [427, 137] width 177 height 9
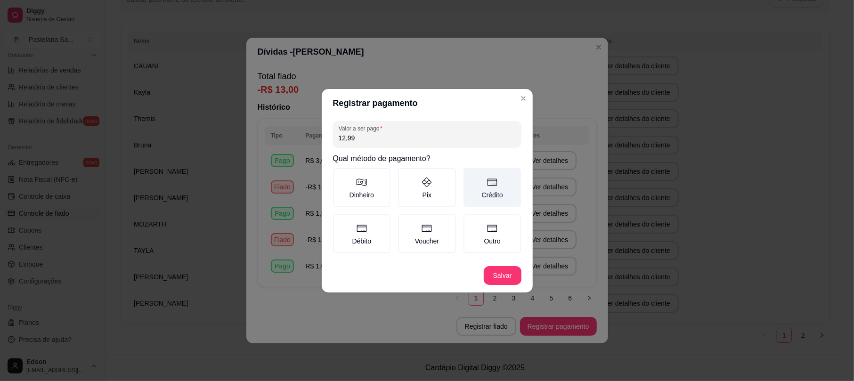
type input "12,99"
click at [508, 177] on label "Crédito" at bounding box center [493, 187] width 58 height 39
click at [471, 175] on button "Crédito" at bounding box center [467, 172] width 8 height 8
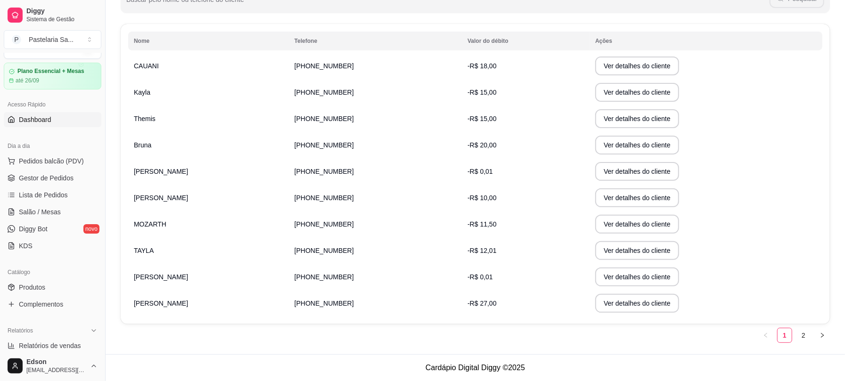
scroll to position [0, 0]
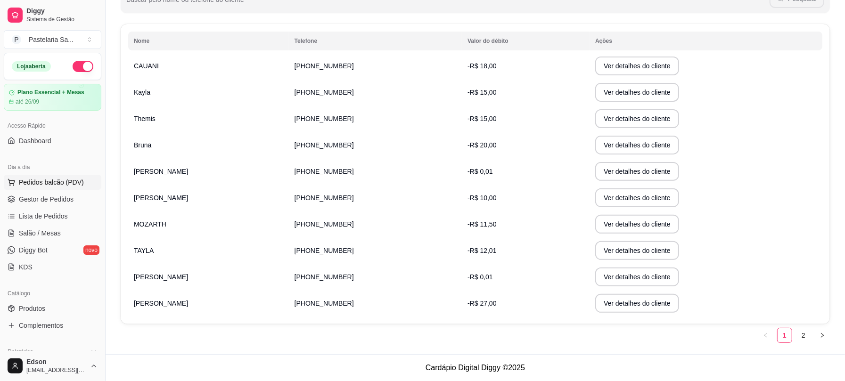
click at [53, 176] on button "Pedidos balcão (PDV)" at bounding box center [53, 182] width 98 height 15
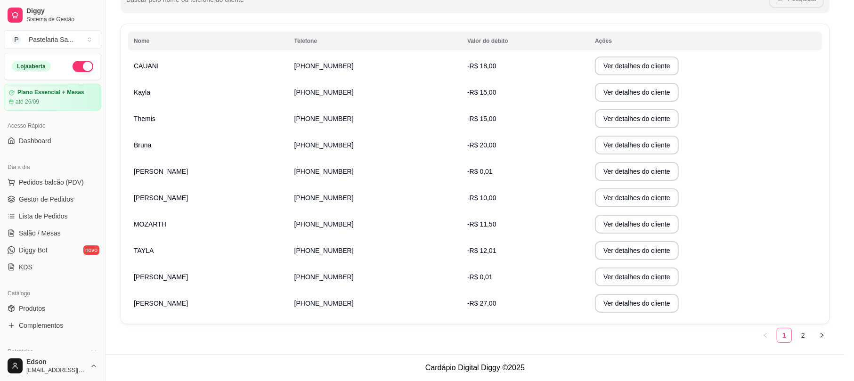
click at [735, 41] on p "Retirada" at bounding box center [735, 40] width 25 height 9
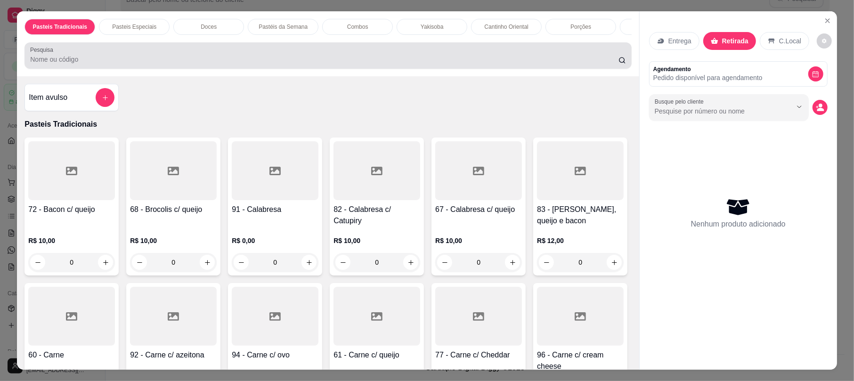
click at [455, 64] on input "Pesquisa" at bounding box center [324, 59] width 588 height 9
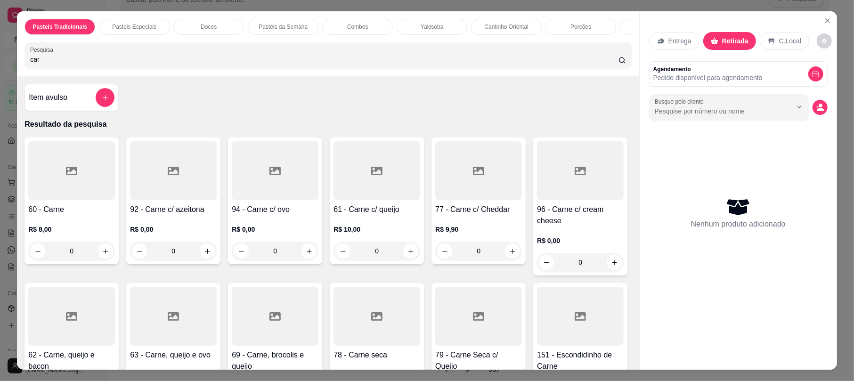
type input "car"
click at [56, 200] on div at bounding box center [71, 170] width 87 height 59
click at [374, 200] on div at bounding box center [377, 170] width 87 height 59
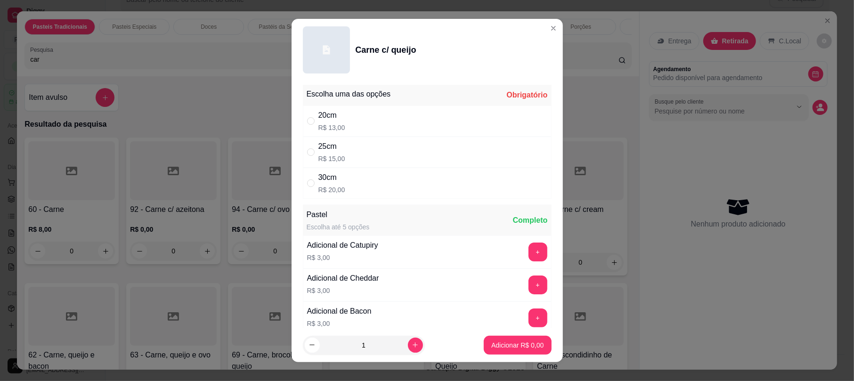
click at [392, 151] on div "25cm R$ 15,00" at bounding box center [427, 152] width 249 height 31
radio input "true"
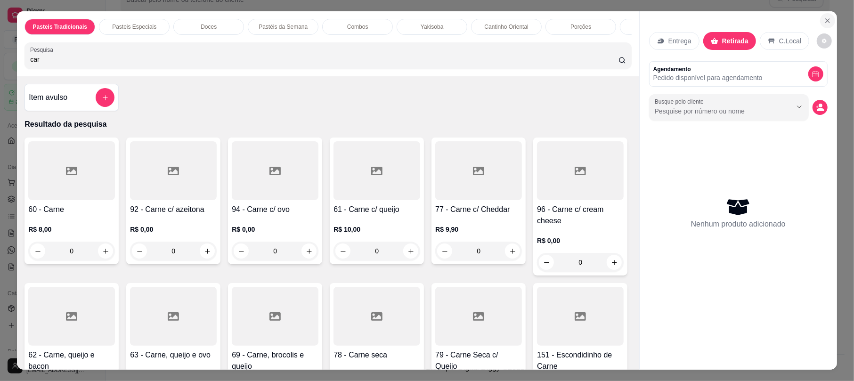
click at [824, 16] on button "Close" at bounding box center [827, 20] width 15 height 15
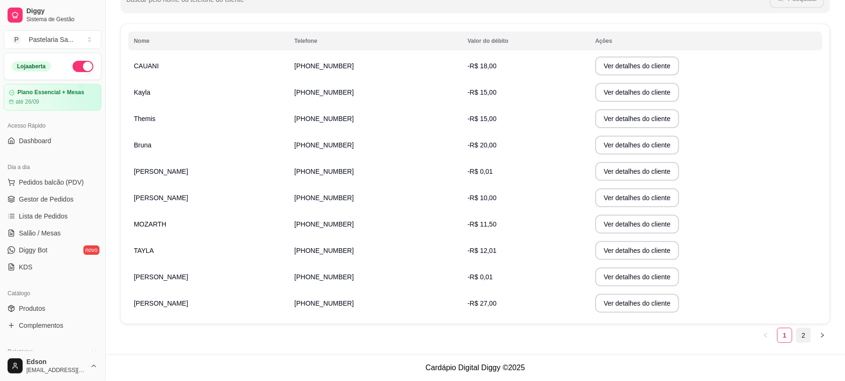
click at [799, 339] on link "2" at bounding box center [803, 335] width 14 height 14
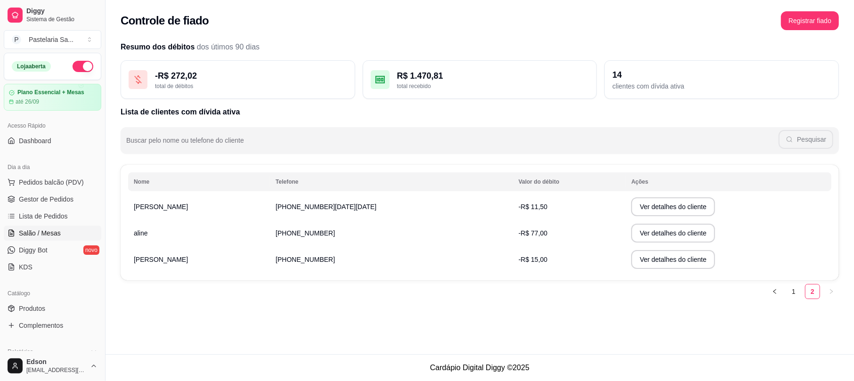
click at [42, 236] on span "Salão / Mesas" at bounding box center [40, 232] width 42 height 9
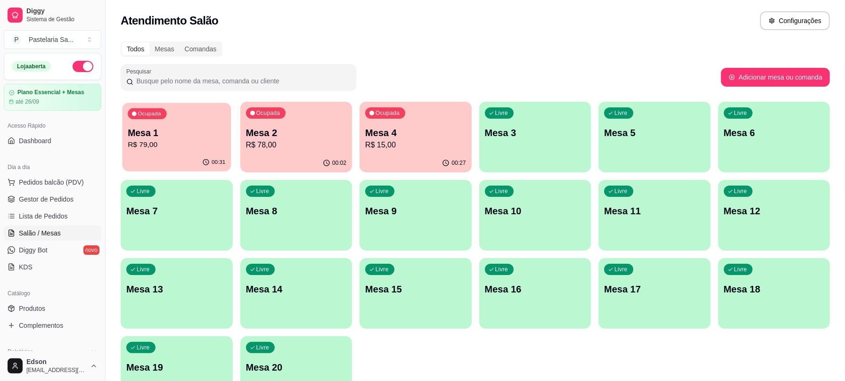
click at [179, 123] on div "Ocupada Mesa 1 R$ 79,00" at bounding box center [176, 128] width 108 height 51
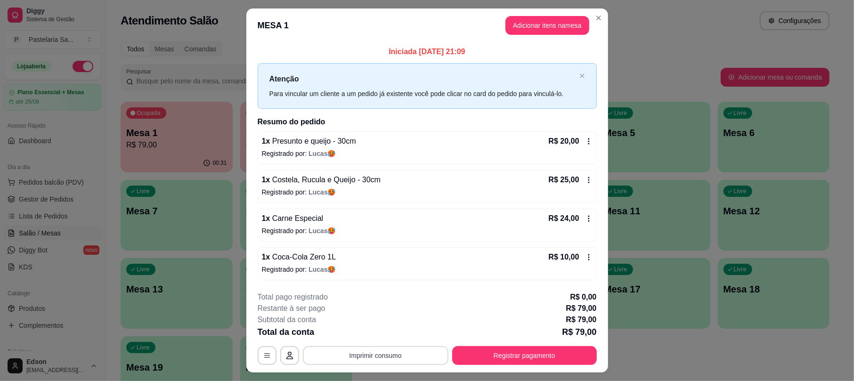
click at [392, 355] on button "Imprimir consumo" at bounding box center [376, 355] width 146 height 19
click at [379, 335] on button "Balcão" at bounding box center [374, 334] width 68 height 15
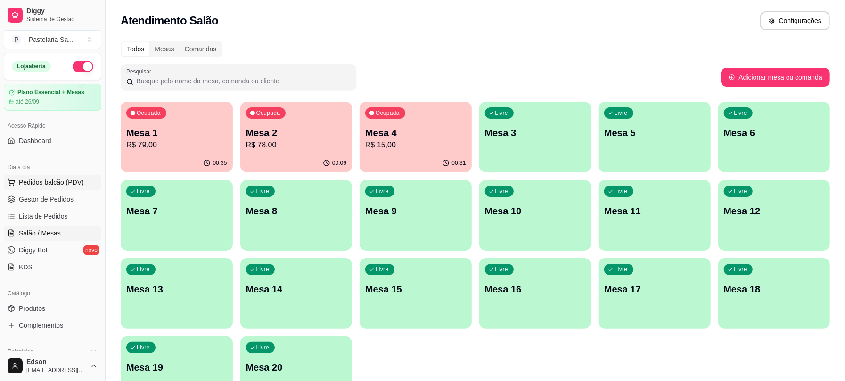
click at [58, 183] on span "Pedidos balcão (PDV)" at bounding box center [51, 182] width 65 height 9
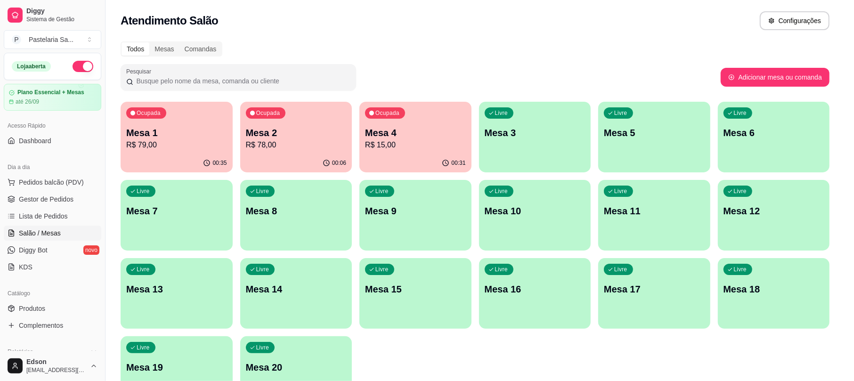
click at [725, 36] on div "Retirada" at bounding box center [729, 41] width 52 height 18
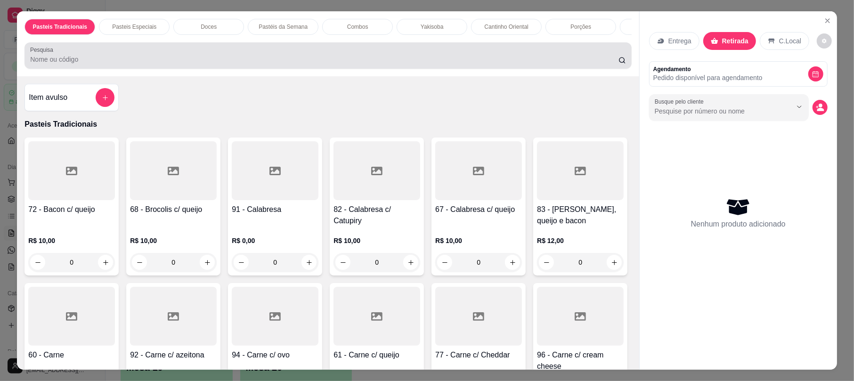
click at [406, 64] on input "Pesquisa" at bounding box center [324, 59] width 588 height 9
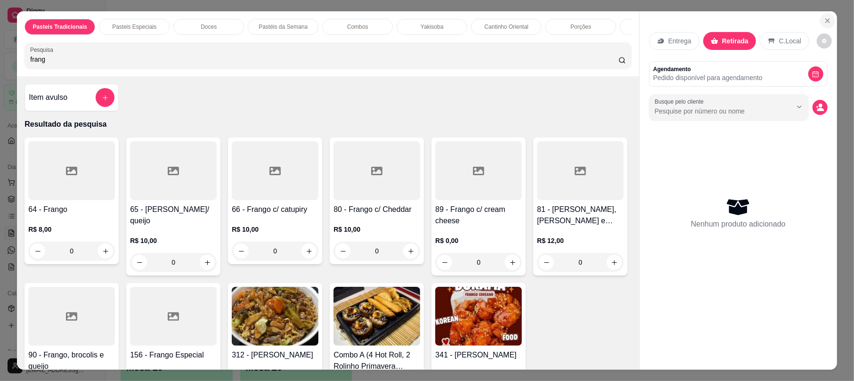
type input "frang"
click at [826, 20] on icon "Close" at bounding box center [828, 21] width 4 height 4
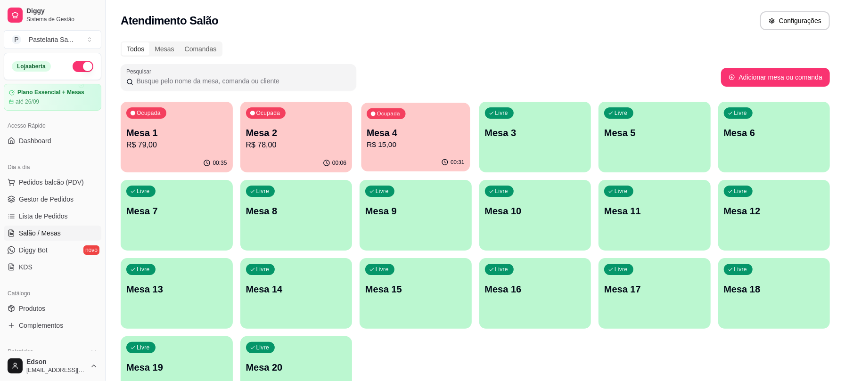
click at [407, 127] on p "Mesa 4" at bounding box center [416, 133] width 98 height 13
click at [55, 174] on div "Dia a dia" at bounding box center [53, 167] width 98 height 15
click at [55, 178] on span "Pedidos balcão (PDV)" at bounding box center [51, 182] width 65 height 9
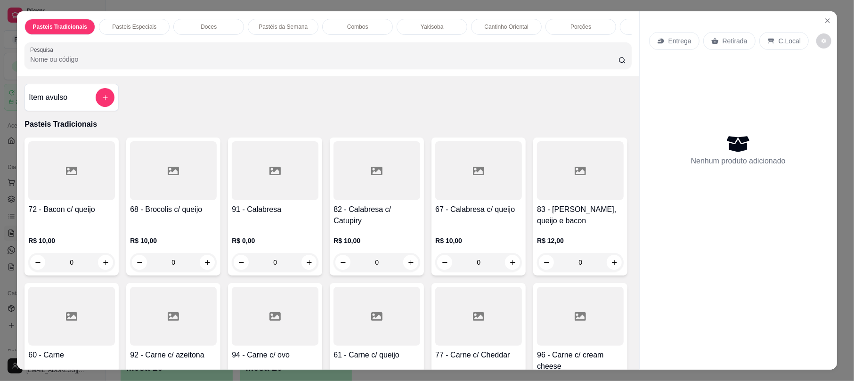
click at [98, 64] on input "Pesquisa" at bounding box center [324, 59] width 588 height 9
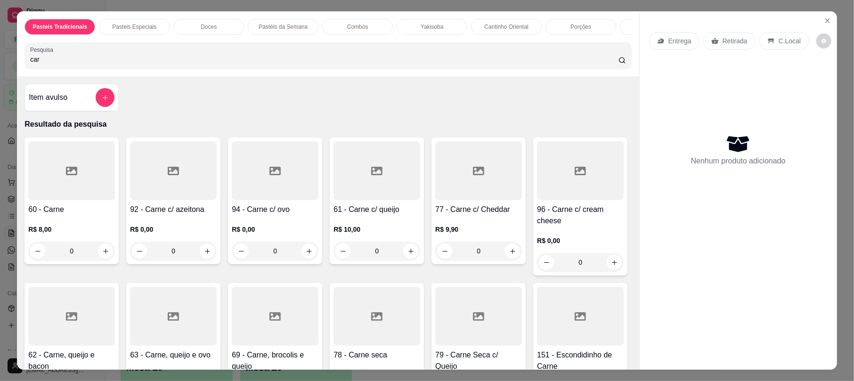
type input "car"
click at [217, 321] on div at bounding box center [173, 316] width 87 height 59
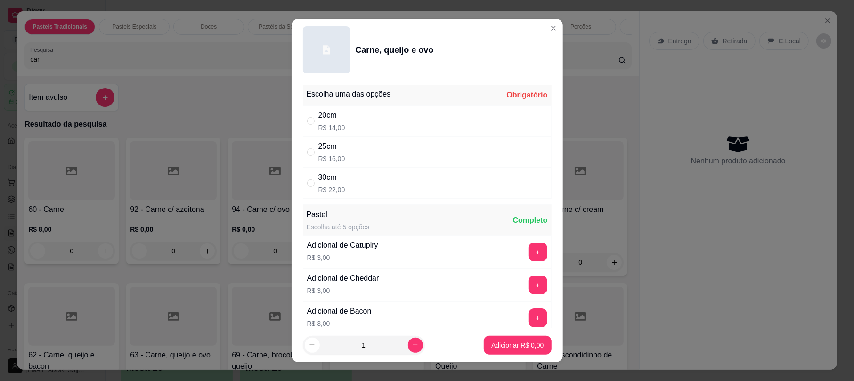
click at [377, 119] on div "20cm R$ 14,00" at bounding box center [427, 121] width 249 height 31
radio input "true"
click at [525, 343] on p "Adicionar R$ 14,00" at bounding box center [516, 345] width 55 height 9
type input "1"
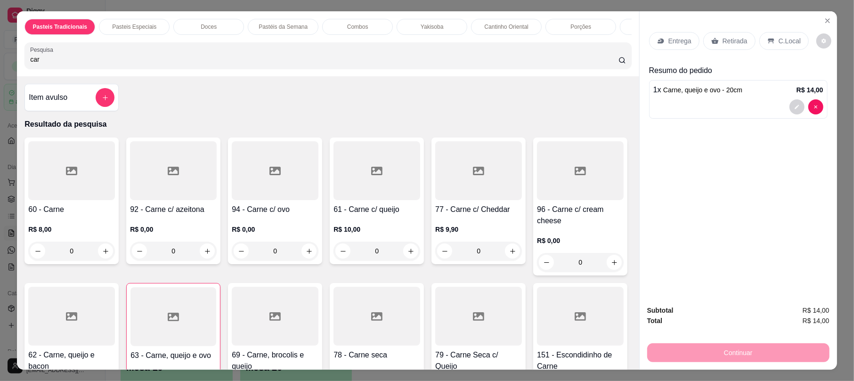
click at [74, 200] on div at bounding box center [71, 170] width 87 height 59
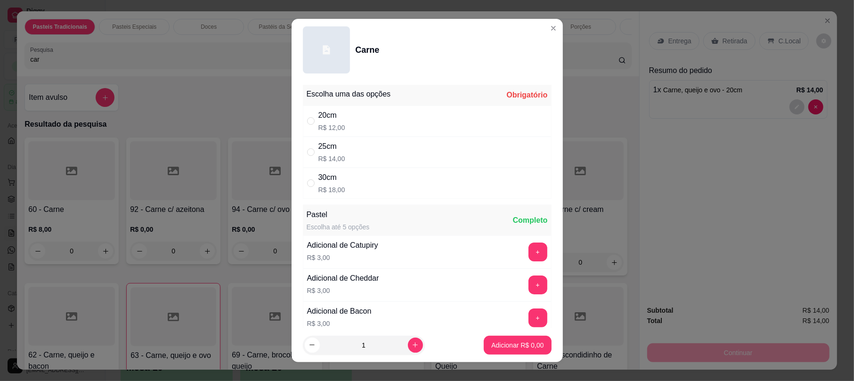
click at [311, 123] on div "" at bounding box center [312, 121] width 11 height 10
radio input "true"
click at [498, 340] on button "Adicionar R$ 12,00" at bounding box center [515, 345] width 69 height 18
type input "1"
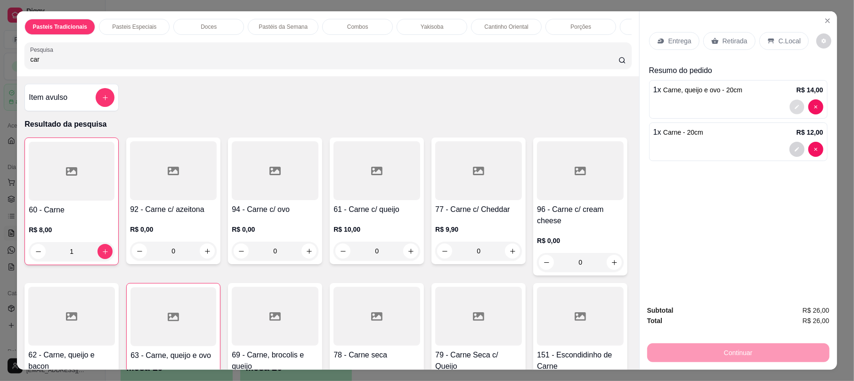
click at [790, 112] on button "decrease-product-quantity" at bounding box center [797, 107] width 15 height 15
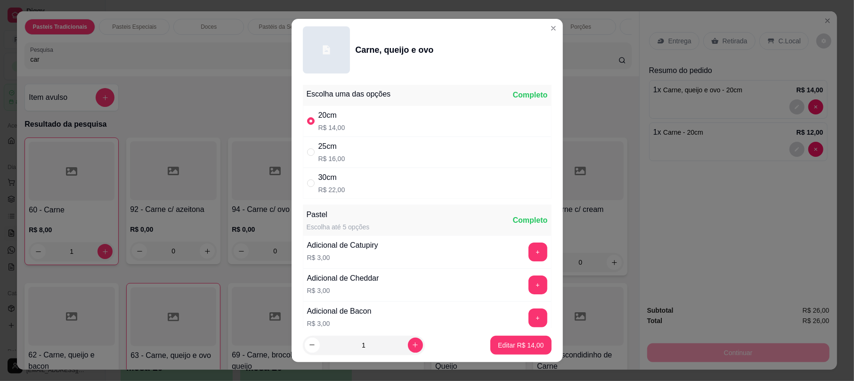
click at [386, 159] on div "25cm R$ 16,00" at bounding box center [427, 152] width 249 height 31
radio input "false"
radio input "true"
click at [490, 354] on button "Editar R$ 16,00" at bounding box center [520, 345] width 61 height 19
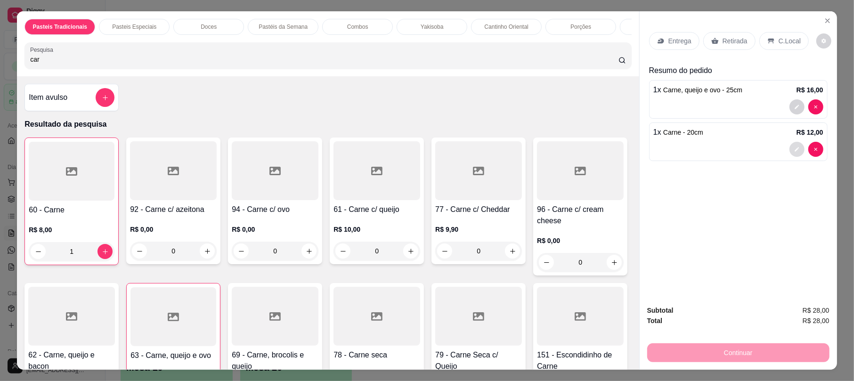
click at [796, 155] on button "decrease-product-quantity" at bounding box center [797, 149] width 15 height 15
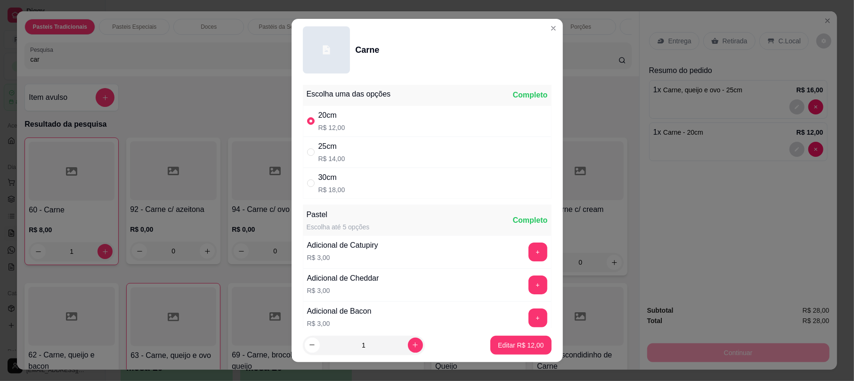
click at [404, 151] on div "25cm R$ 14,00" at bounding box center [427, 152] width 249 height 31
radio input "false"
radio input "true"
click at [507, 344] on p "Editar R$ 14,00" at bounding box center [521, 345] width 46 height 9
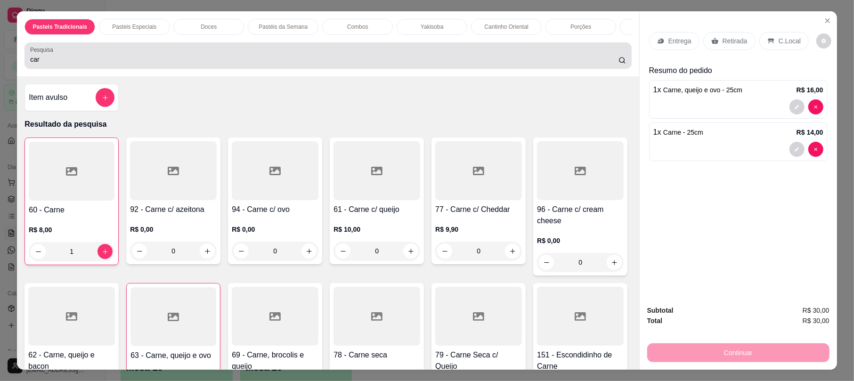
click at [259, 64] on input "car" at bounding box center [324, 59] width 588 height 9
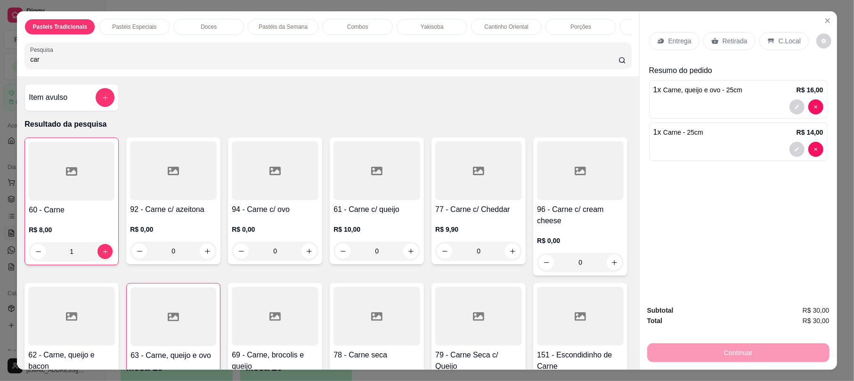
click at [259, 64] on input "car" at bounding box center [324, 59] width 588 height 9
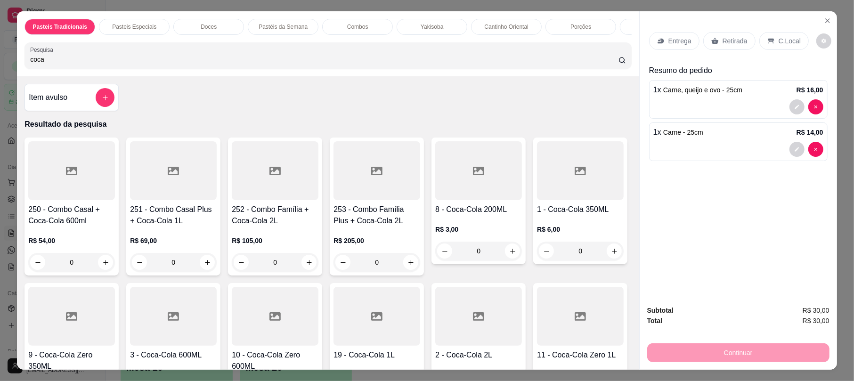
type input "coca"
click at [481, 200] on div at bounding box center [478, 170] width 87 height 59
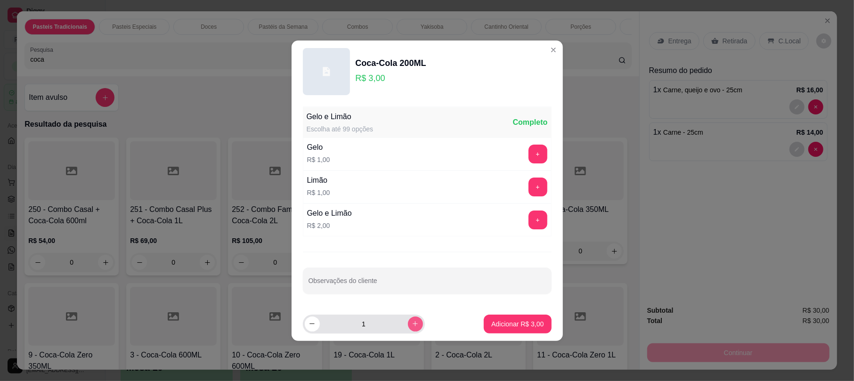
click at [415, 325] on button "increase-product-quantity" at bounding box center [415, 324] width 15 height 15
type input "2"
click at [512, 328] on p "Adicionar R$ 6,00" at bounding box center [517, 323] width 52 height 9
type input "2"
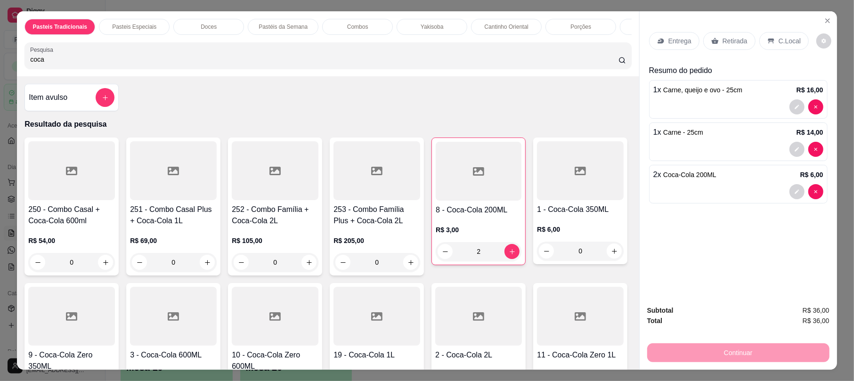
click at [743, 50] on div "Entrega Retirada C.Local" at bounding box center [729, 41] width 160 height 18
click at [733, 30] on div "Entrega Retirada C.Local" at bounding box center [738, 40] width 179 height 33
click at [736, 39] on p "Retirada" at bounding box center [735, 40] width 25 height 9
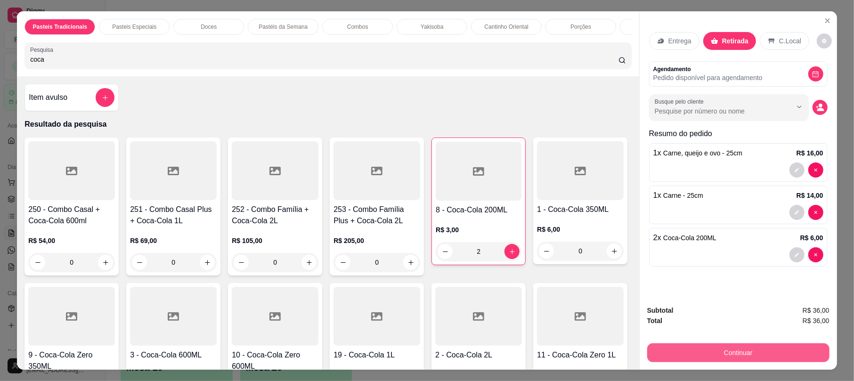
click at [766, 346] on button "Continuar" at bounding box center [738, 352] width 182 height 19
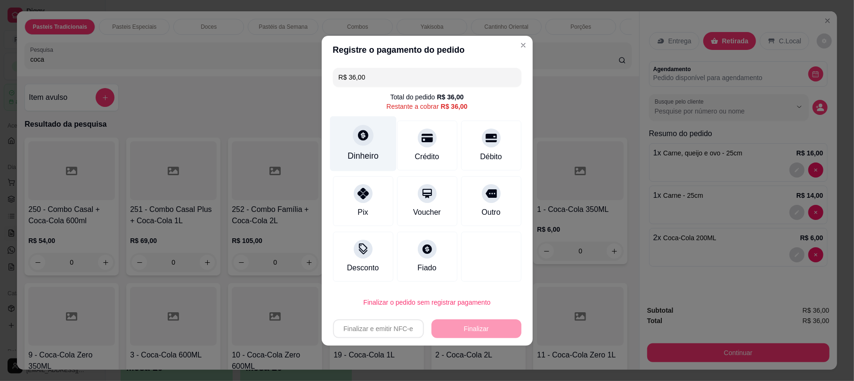
click at [375, 157] on div "Dinheiro" at bounding box center [363, 143] width 66 height 55
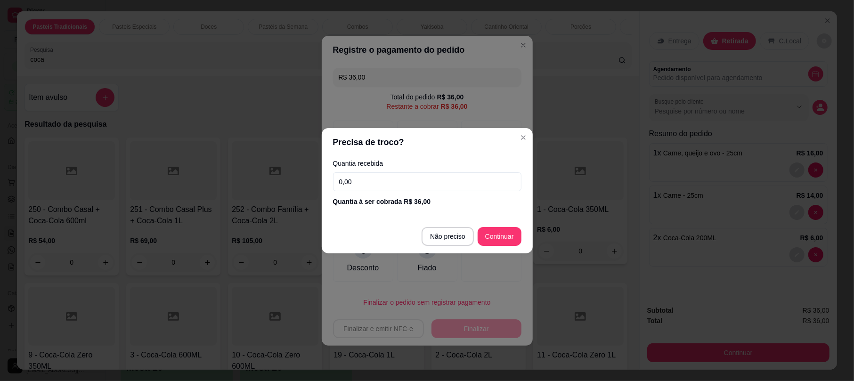
click at [398, 181] on input "0,00" at bounding box center [427, 181] width 188 height 19
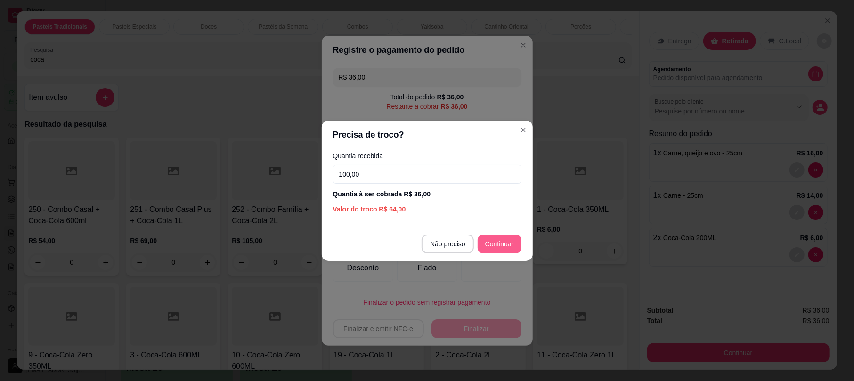
type input "100,00"
type input "R$ 0,00"
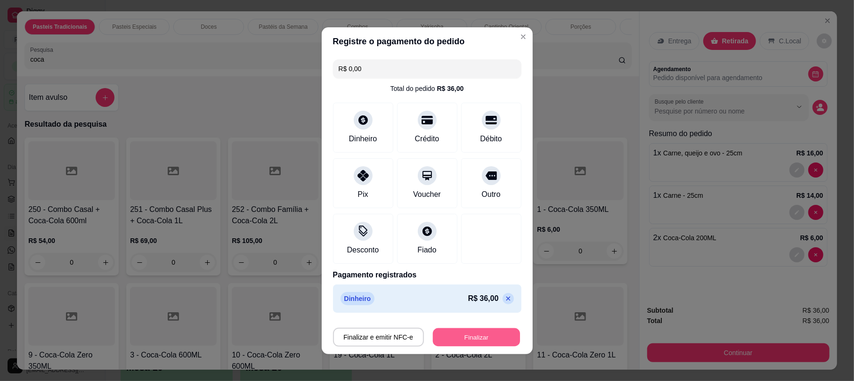
click at [477, 340] on button "Finalizar" at bounding box center [476, 337] width 87 height 18
type input "0"
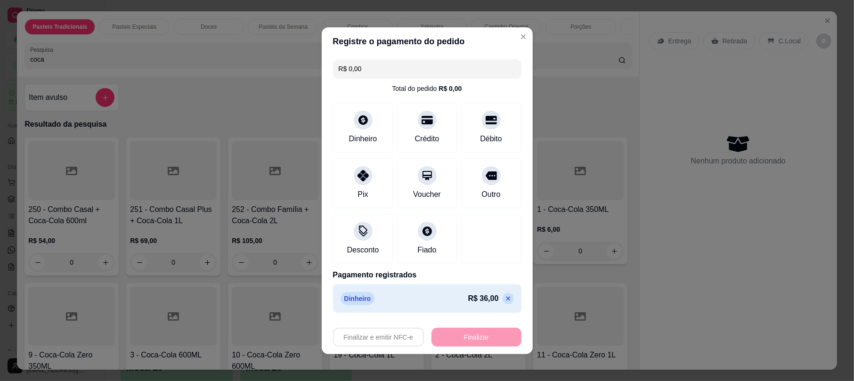
type input "-R$ 36,00"
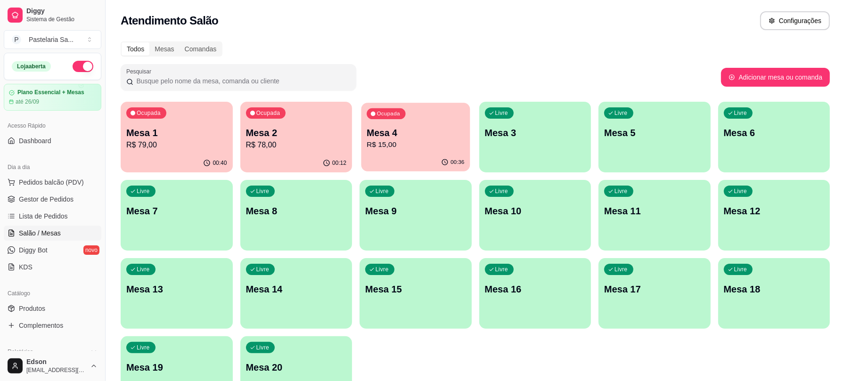
click at [404, 142] on p "R$ 15,00" at bounding box center [416, 144] width 98 height 11
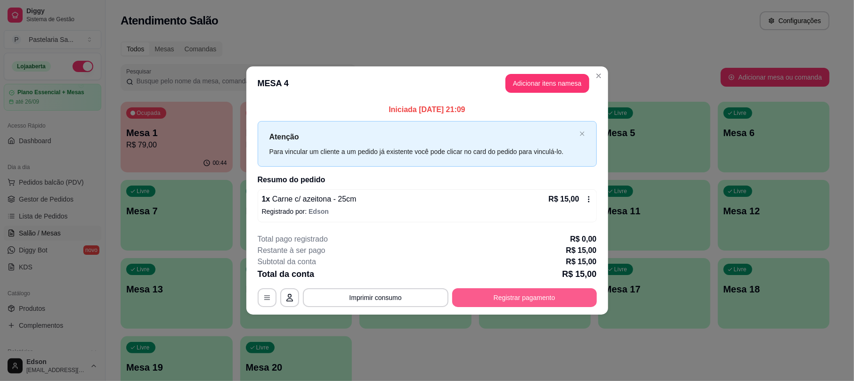
click at [500, 302] on button "Registrar pagamento" at bounding box center [524, 297] width 145 height 19
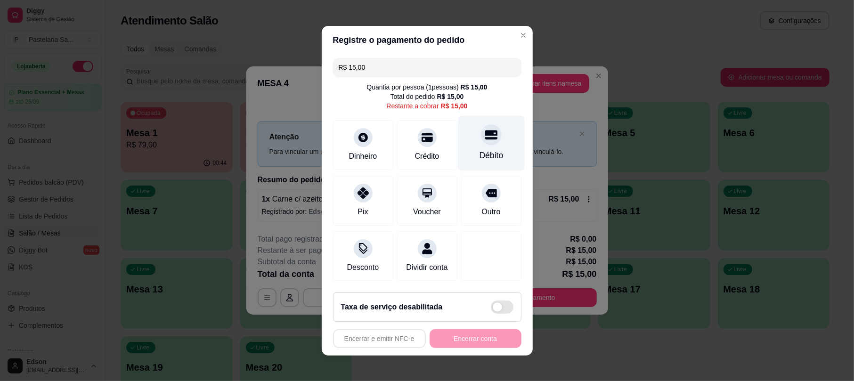
click at [479, 149] on div "Débito" at bounding box center [491, 155] width 24 height 12
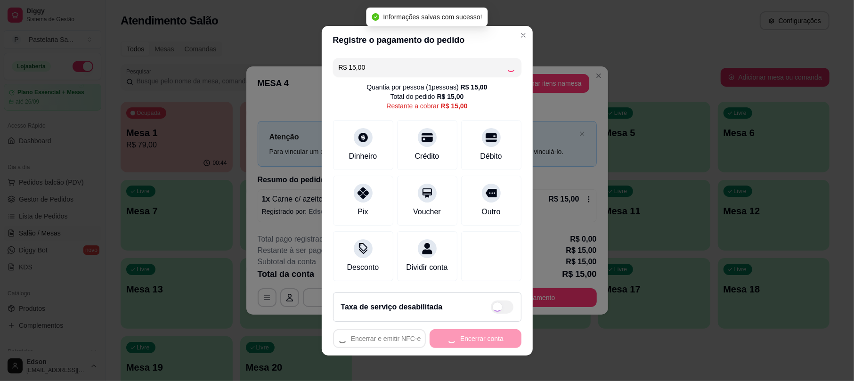
type input "R$ 0,00"
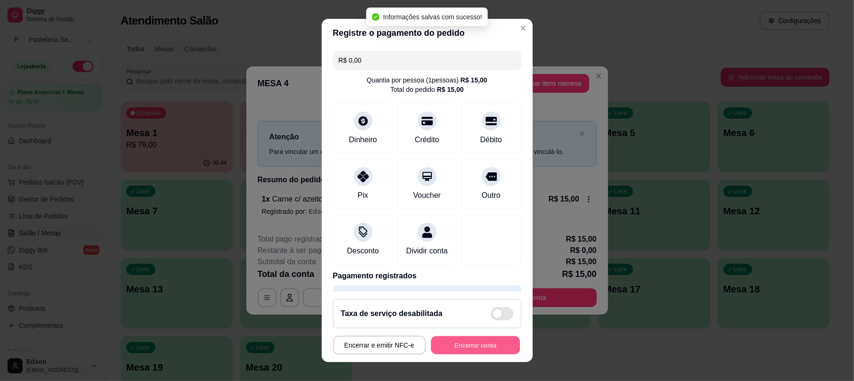
click at [475, 347] on button "Encerrar conta" at bounding box center [475, 345] width 89 height 18
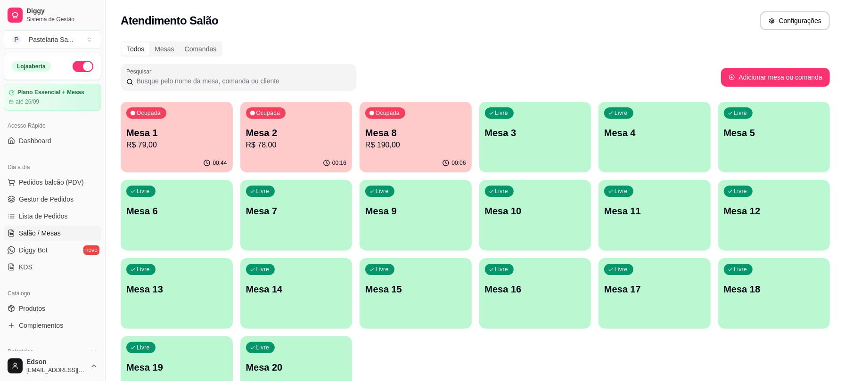
click at [176, 144] on p "R$ 79,00" at bounding box center [176, 144] width 101 height 11
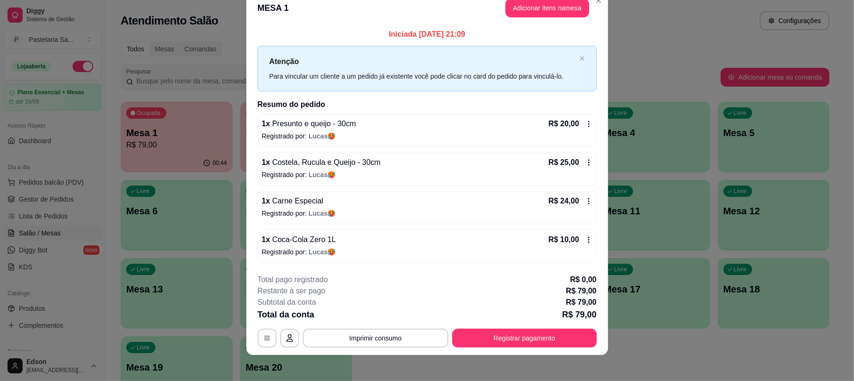
scroll to position [23, 0]
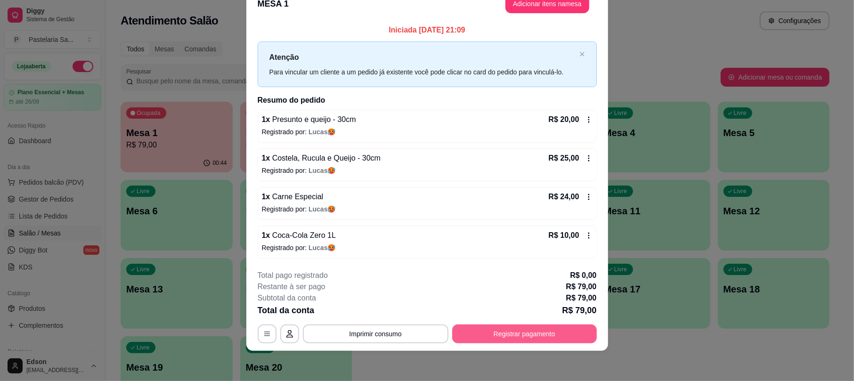
click at [493, 335] on button "Registrar pagamento" at bounding box center [524, 334] width 145 height 19
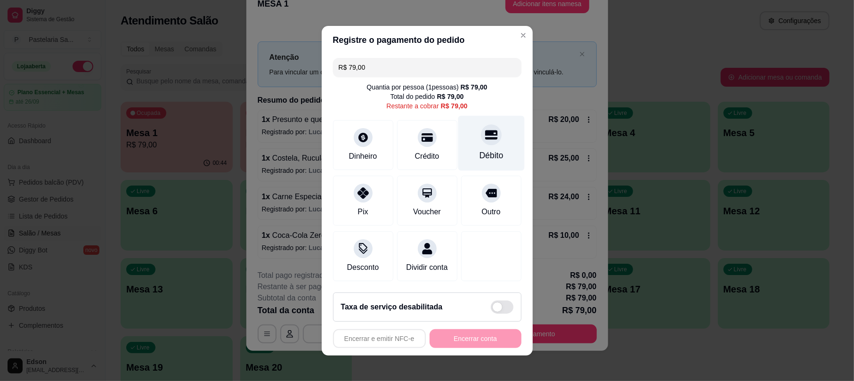
click at [481, 135] on div at bounding box center [491, 134] width 21 height 21
type input "R$ 0,00"
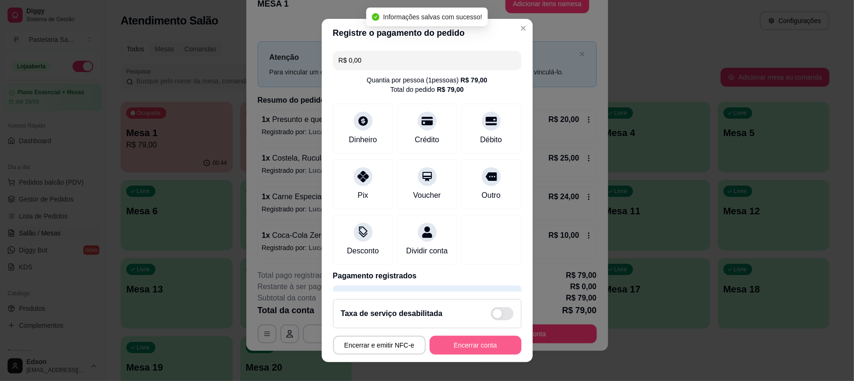
click at [479, 347] on button "Encerrar conta" at bounding box center [476, 345] width 92 height 19
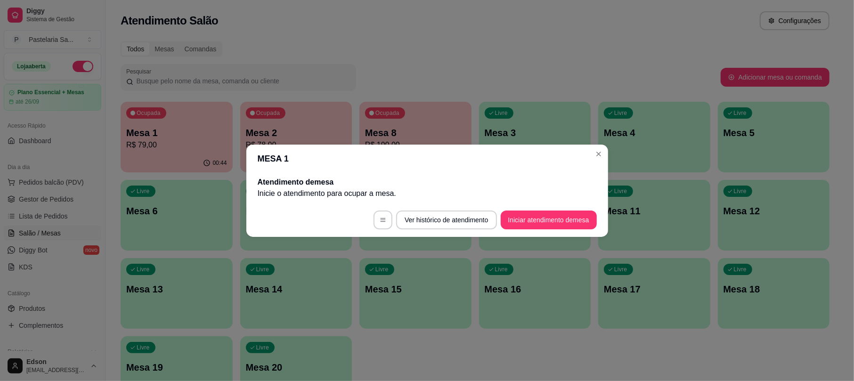
scroll to position [0, 0]
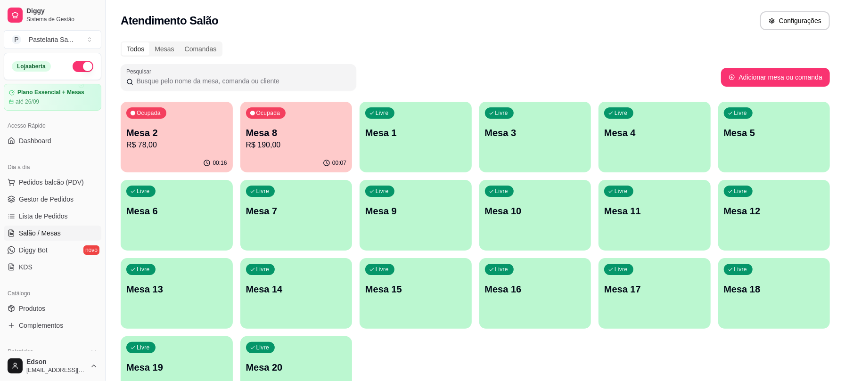
click at [310, 291] on p "Mesa 14" at bounding box center [296, 289] width 101 height 13
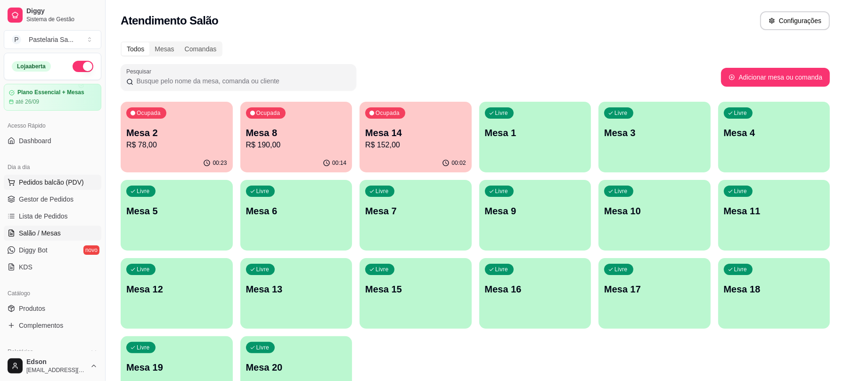
click at [42, 184] on span "Pedidos balcão (PDV)" at bounding box center [51, 182] width 65 height 9
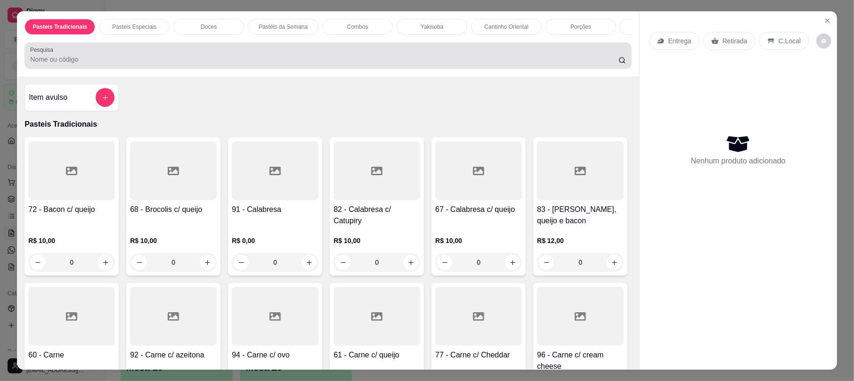
click at [155, 64] on input "Pesquisa" at bounding box center [324, 59] width 588 height 9
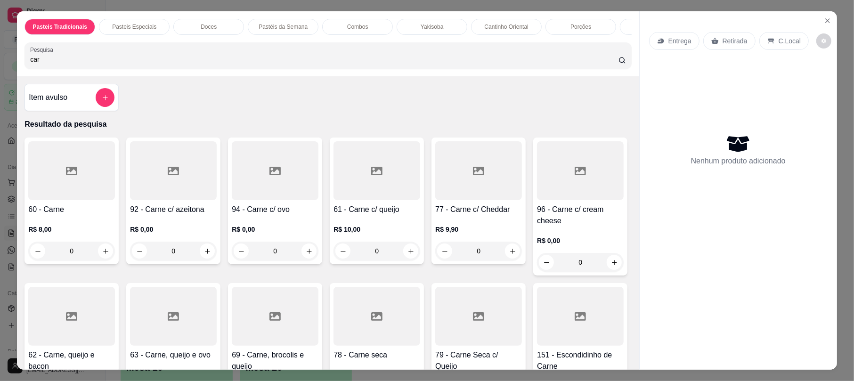
type input "car"
click at [392, 195] on div at bounding box center [377, 170] width 87 height 59
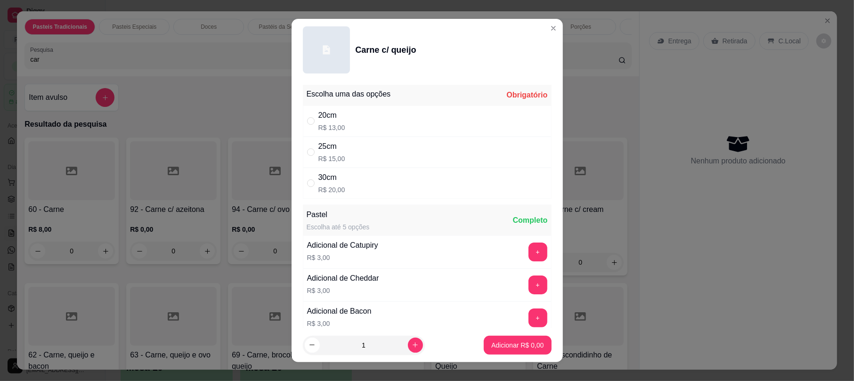
click at [379, 100] on div "Escolha uma das opções Obrigatório" at bounding box center [427, 95] width 249 height 21
click at [385, 132] on div "20cm R$ 13,00" at bounding box center [427, 121] width 249 height 31
radio input "true"
click at [512, 347] on p "Adicionar R$ 13,00" at bounding box center [516, 345] width 56 height 9
type input "1"
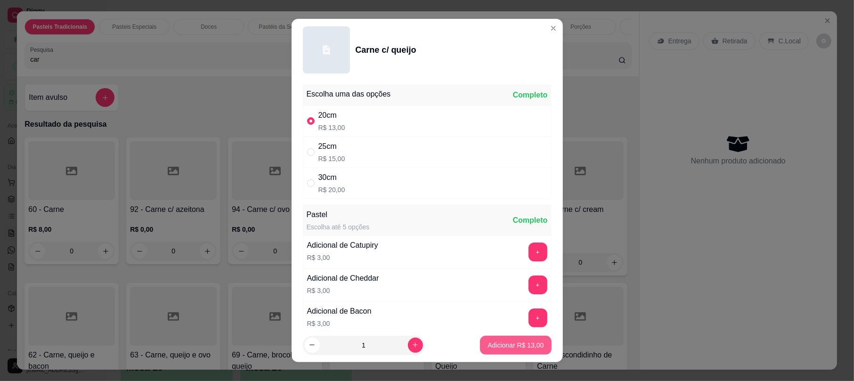
type input "1"
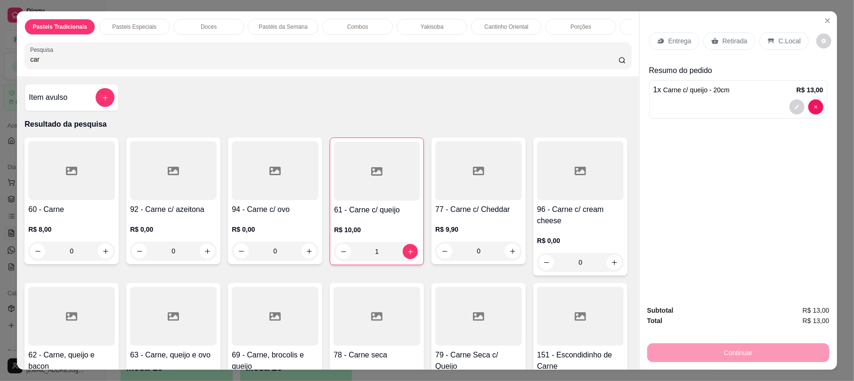
click at [246, 64] on input "car" at bounding box center [324, 59] width 588 height 9
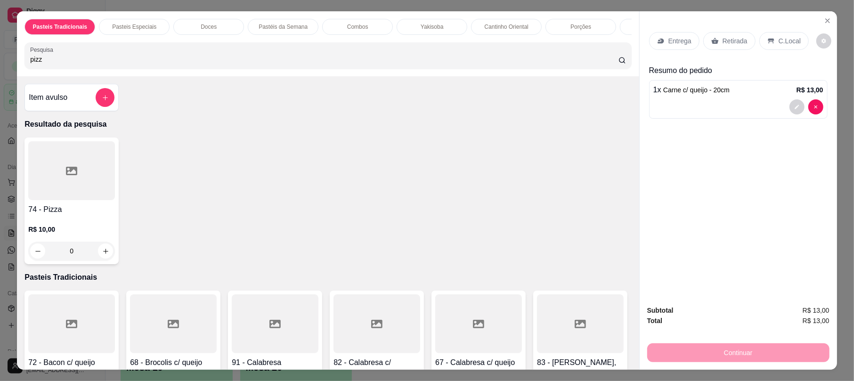
type input "pizz"
click at [63, 200] on div at bounding box center [71, 170] width 87 height 59
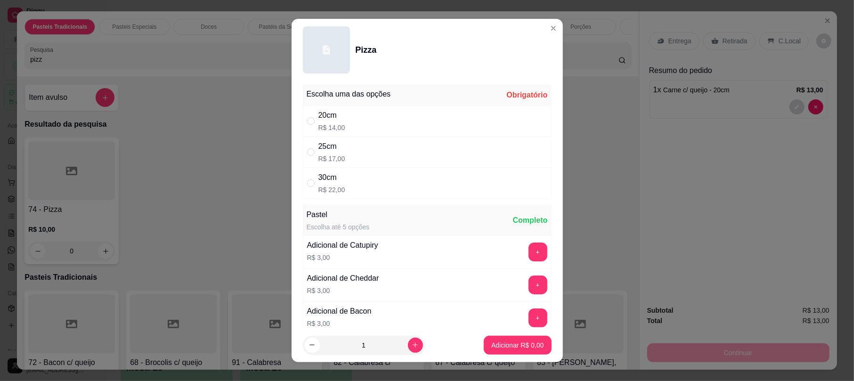
click at [340, 116] on div "20cm R$ 14,00" at bounding box center [427, 121] width 249 height 31
radio input "true"
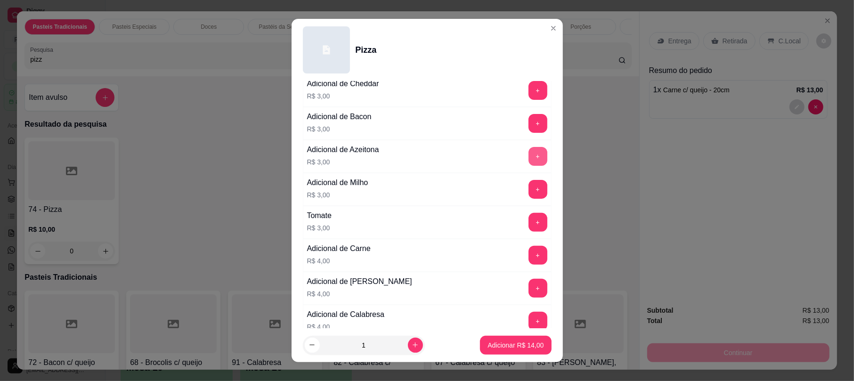
scroll to position [217, 0]
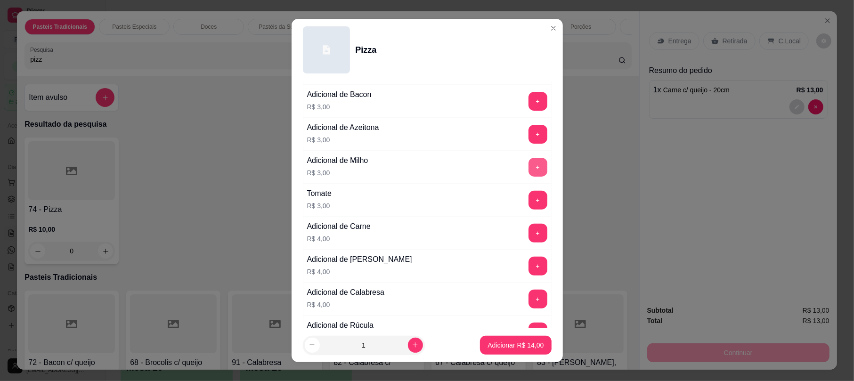
click at [529, 172] on button "+" at bounding box center [538, 167] width 19 height 19
click at [516, 341] on p "Adicionar R$ 17,00" at bounding box center [516, 345] width 56 height 9
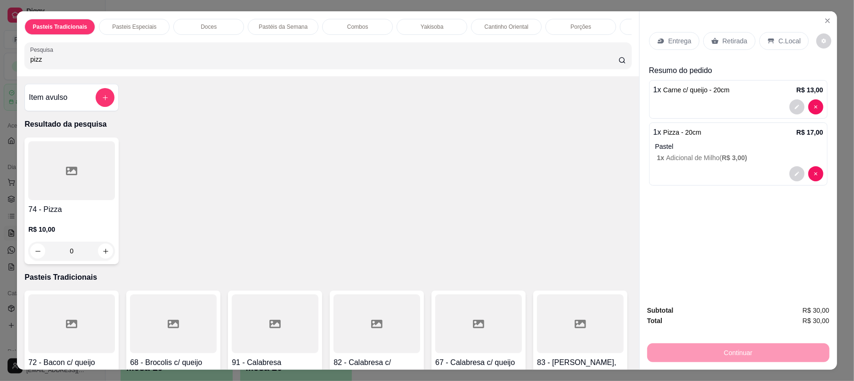
click at [723, 41] on p "Retirada" at bounding box center [735, 40] width 25 height 9
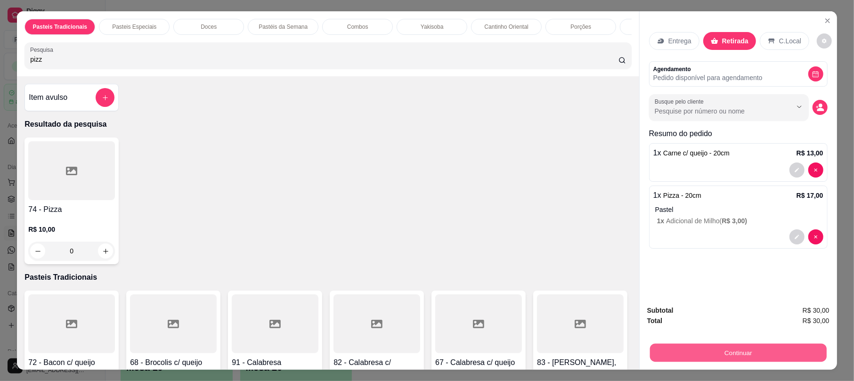
click at [751, 351] on button "Continuar" at bounding box center [738, 352] width 177 height 18
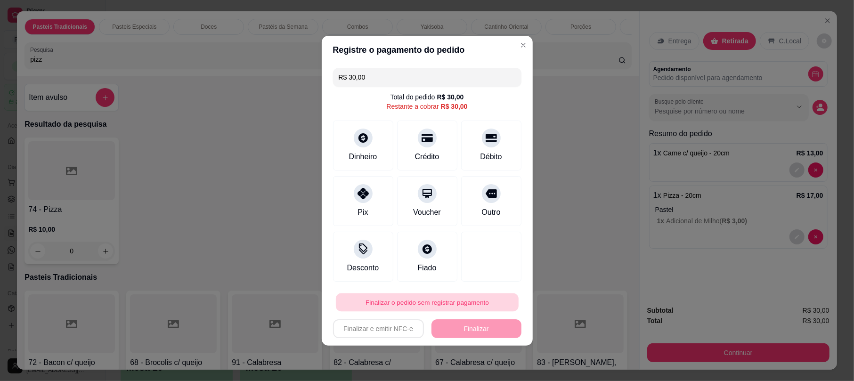
click at [467, 299] on button "Finalizar o pedido sem registrar pagamento" at bounding box center [427, 302] width 183 height 18
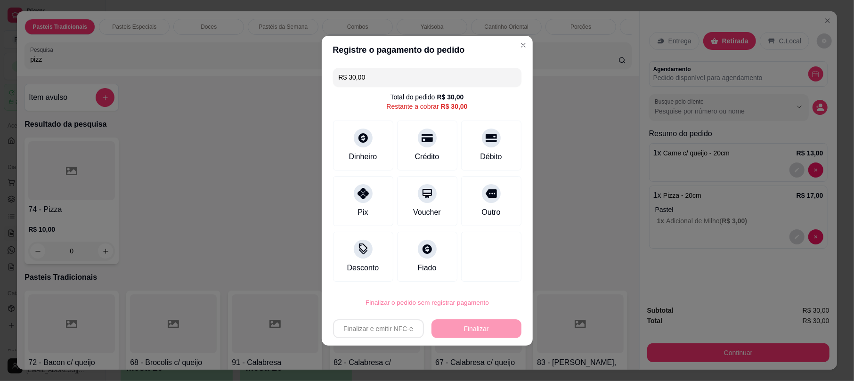
click at [482, 276] on button "Confirmar" at bounding box center [482, 276] width 35 height 15
type input "0"
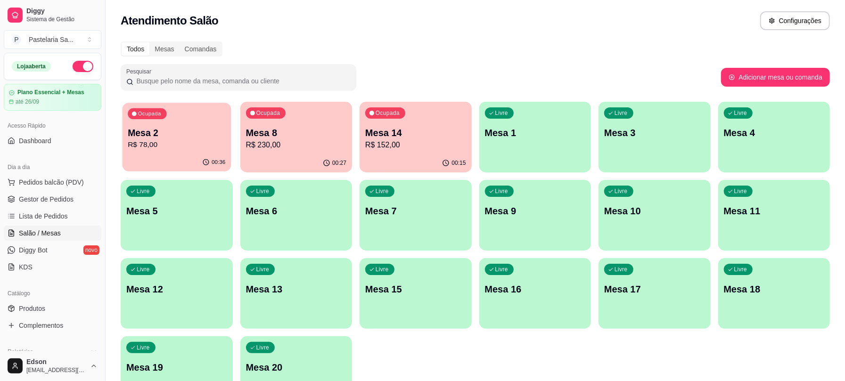
click at [148, 137] on p "Mesa 2" at bounding box center [177, 133] width 98 height 13
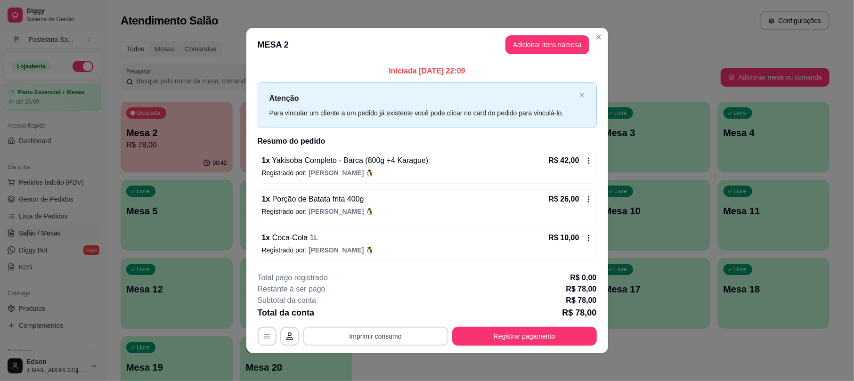
click at [406, 343] on button "Imprimir consumo" at bounding box center [376, 336] width 146 height 19
click at [390, 318] on button "Balcão" at bounding box center [374, 315] width 68 height 15
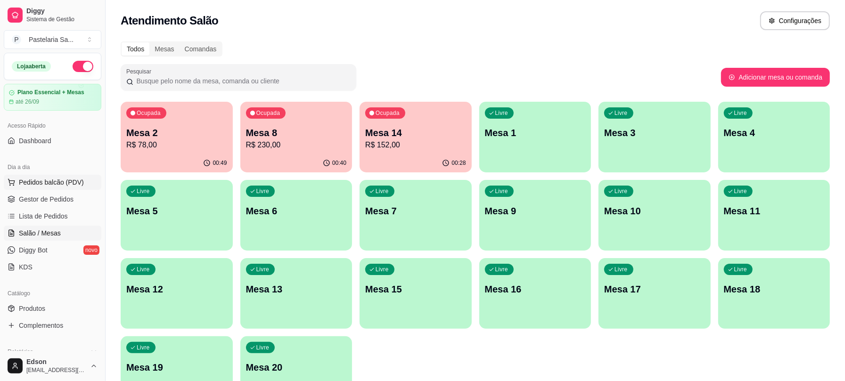
click at [62, 180] on span "Pedidos balcão (PDV)" at bounding box center [51, 182] width 65 height 9
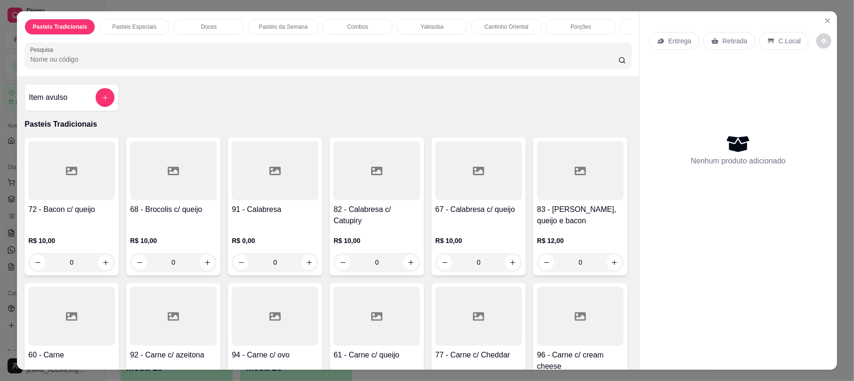
drag, startPoint x: 291, startPoint y: 66, endPoint x: 298, endPoint y: 82, distance: 17.5
click at [291, 64] on input "Pesquisa" at bounding box center [324, 59] width 588 height 9
click at [367, 64] on input "Pesquisa" at bounding box center [324, 59] width 588 height 9
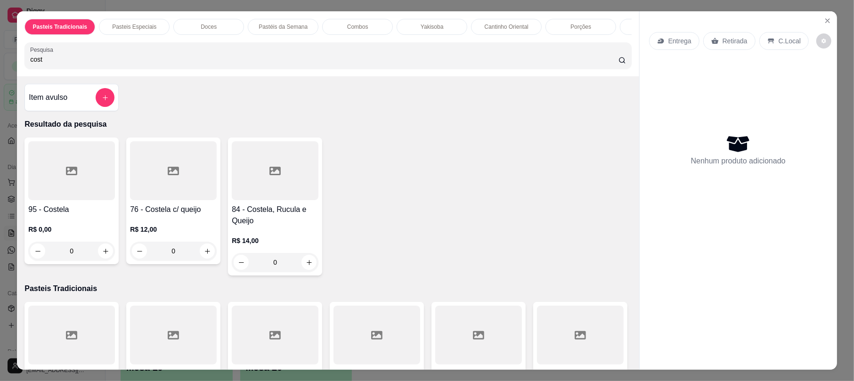
type input "cost"
click at [261, 200] on div at bounding box center [275, 170] width 87 height 59
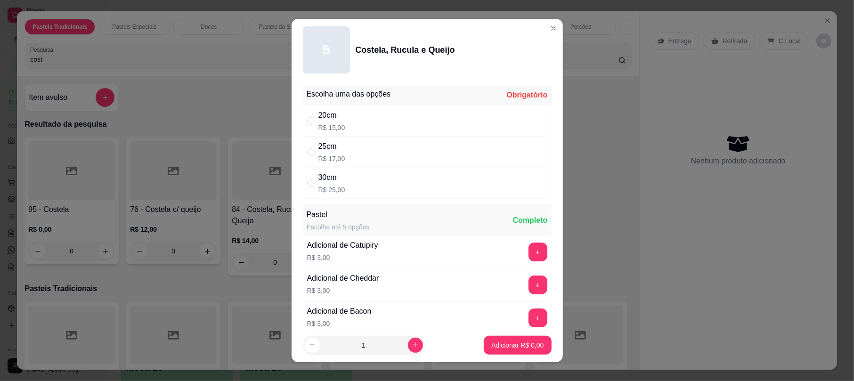
click at [364, 148] on div "25cm R$ 17,00" at bounding box center [427, 152] width 249 height 31
radio input "true"
click at [507, 359] on footer "1 Adicionar R$ 17,00" at bounding box center [427, 345] width 271 height 34
click at [508, 348] on p "Adicionar R$ 17,00" at bounding box center [516, 345] width 56 height 9
type input "1"
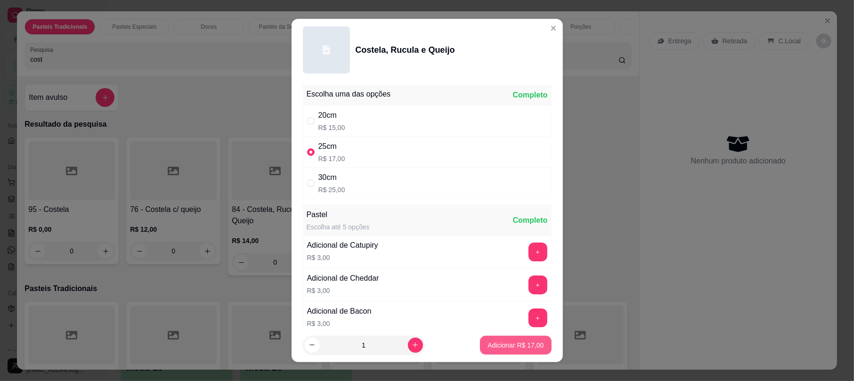
type input "1"
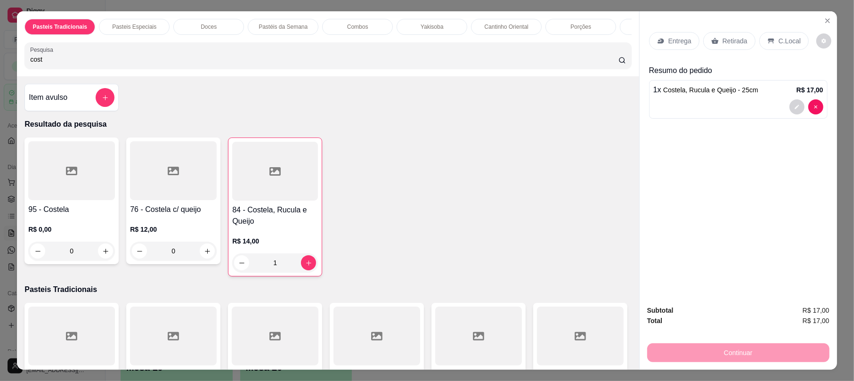
click at [732, 40] on p "Retirada" at bounding box center [735, 40] width 25 height 9
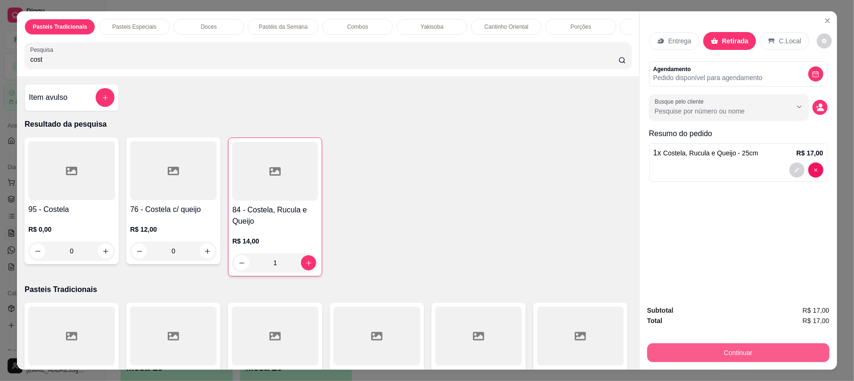
click at [706, 356] on button "Continuar" at bounding box center [738, 352] width 182 height 19
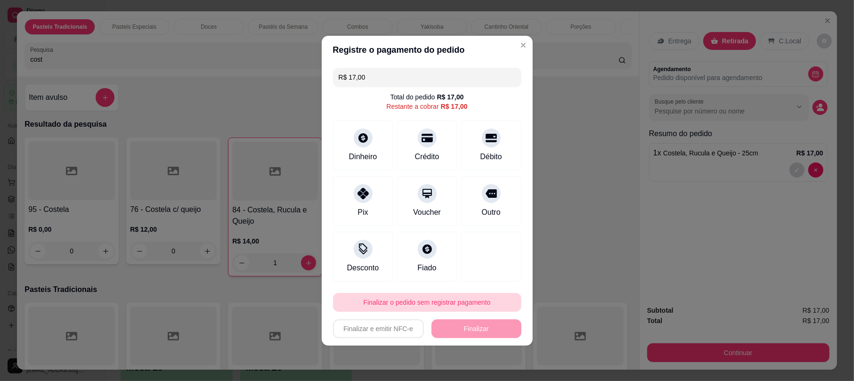
click at [423, 301] on button "Finalizar o pedido sem registrar pagamento" at bounding box center [427, 302] width 188 height 19
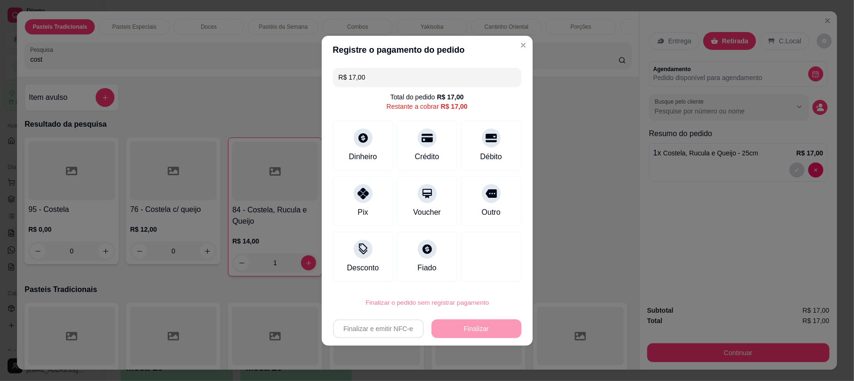
click at [487, 278] on button "Confirmar" at bounding box center [483, 276] width 33 height 14
type input "0"
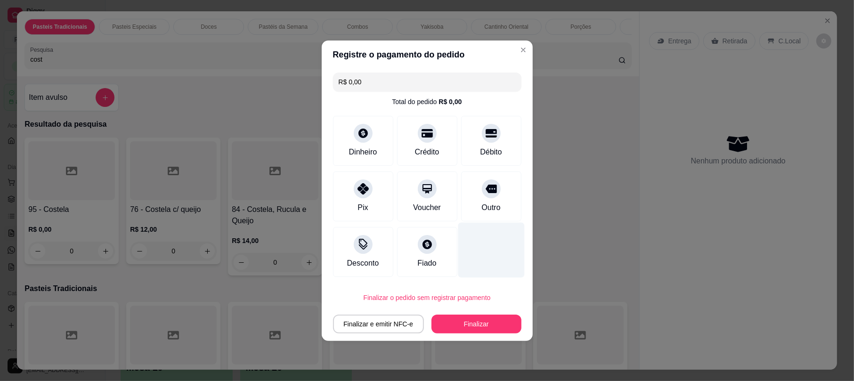
type input "R$ 0,00"
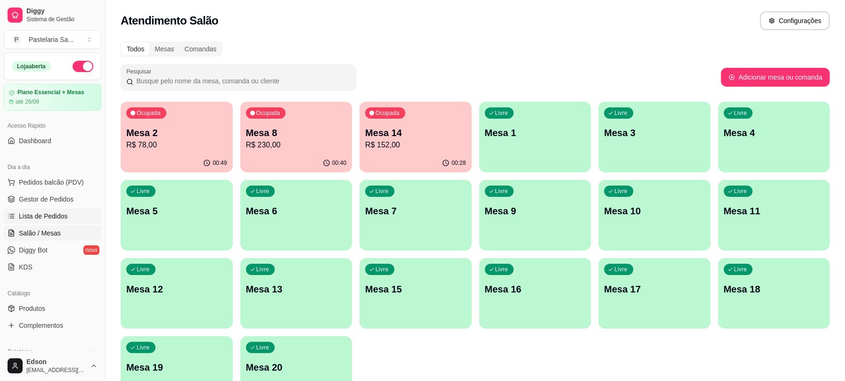
click at [36, 212] on span "Lista de Pedidos" at bounding box center [43, 216] width 49 height 9
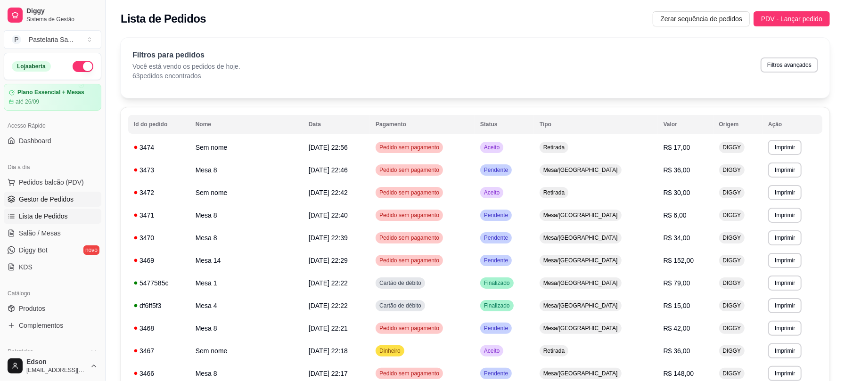
click at [41, 204] on span "Gestor de Pedidos" at bounding box center [46, 199] width 55 height 9
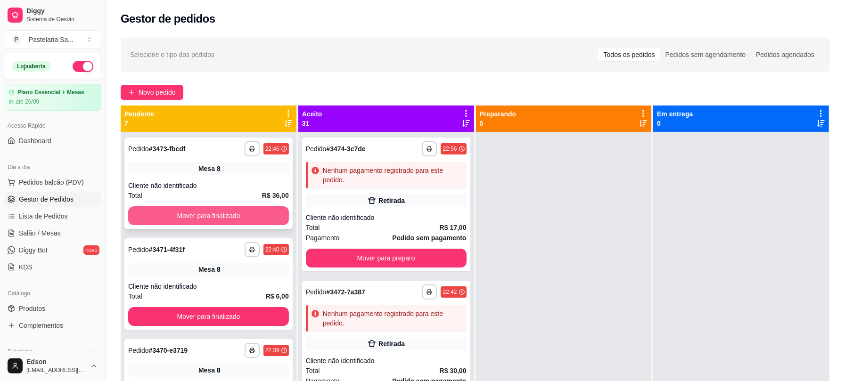
click at [227, 220] on button "Mover para finalizado" at bounding box center [208, 215] width 161 height 19
click at [227, 220] on button "Mover para finalizado" at bounding box center [208, 216] width 156 height 18
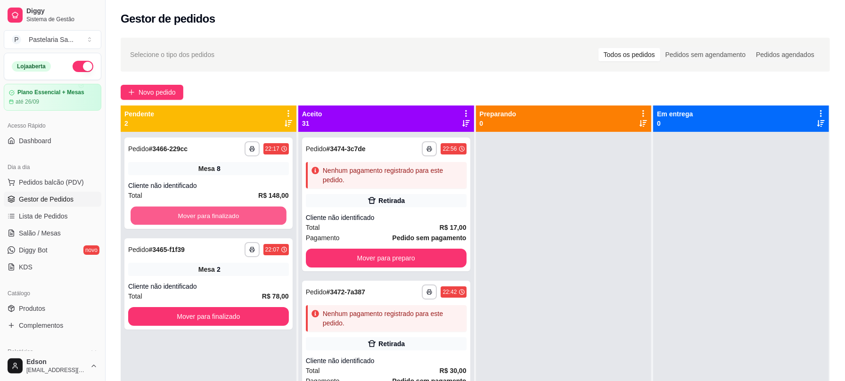
click at [227, 220] on button "Mover para finalizado" at bounding box center [208, 216] width 156 height 18
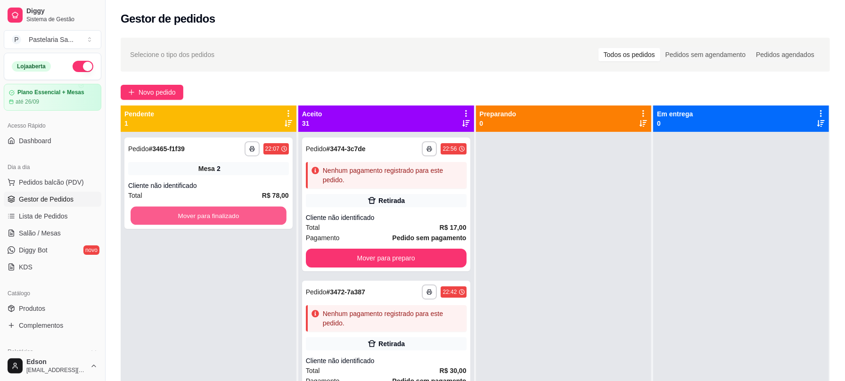
click at [227, 220] on button "Mover para finalizado" at bounding box center [208, 216] width 156 height 18
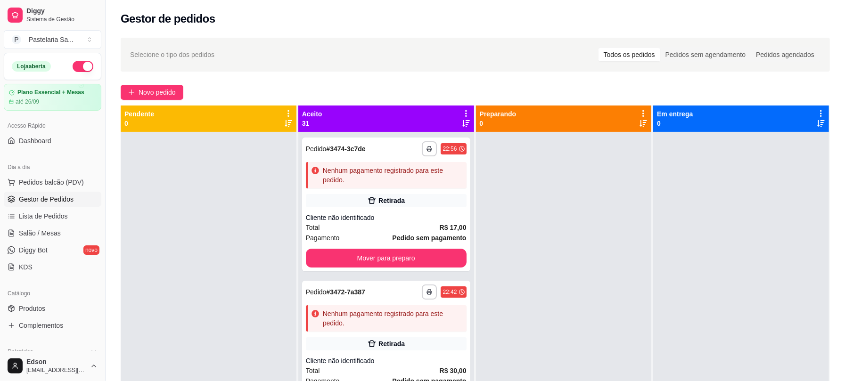
click at [464, 108] on div "Aceito 31" at bounding box center [386, 119] width 176 height 26
click at [462, 114] on icon at bounding box center [466, 113] width 8 height 8
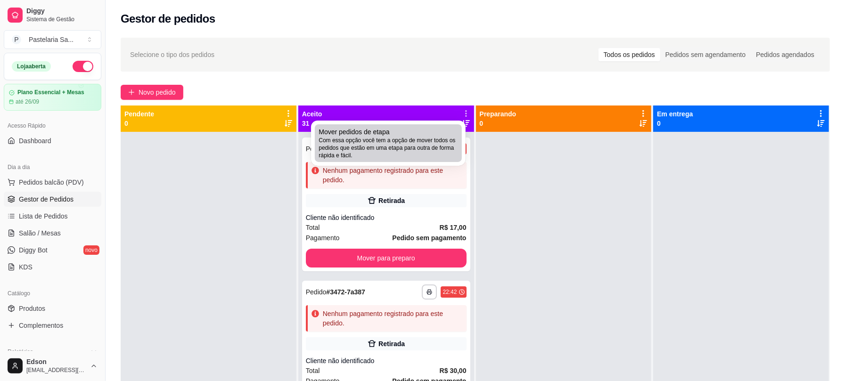
click at [385, 148] on span "Com essa opção você tem a opção de mover todos os pedidos que estão em uma etap…" at bounding box center [387, 148] width 139 height 23
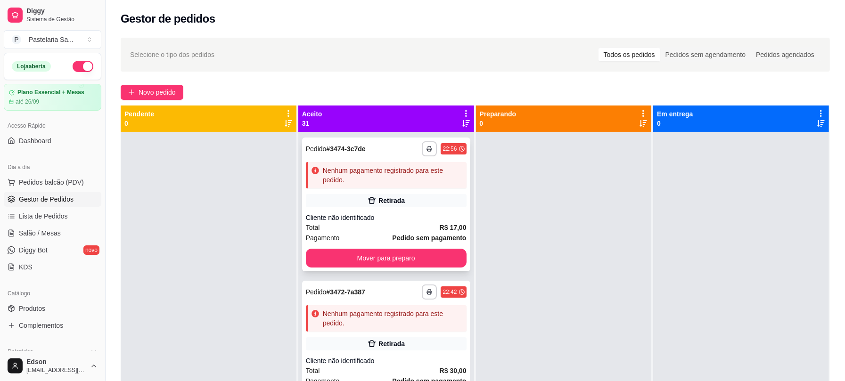
click at [347, 197] on div "Retirada" at bounding box center [386, 200] width 161 height 13
click at [409, 211] on div "**********" at bounding box center [386, 205] width 168 height 134
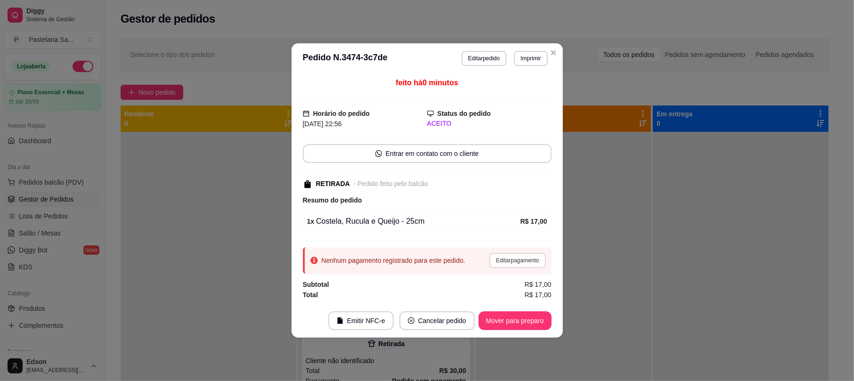
click at [508, 266] on button "Editar pagamento" at bounding box center [517, 260] width 56 height 15
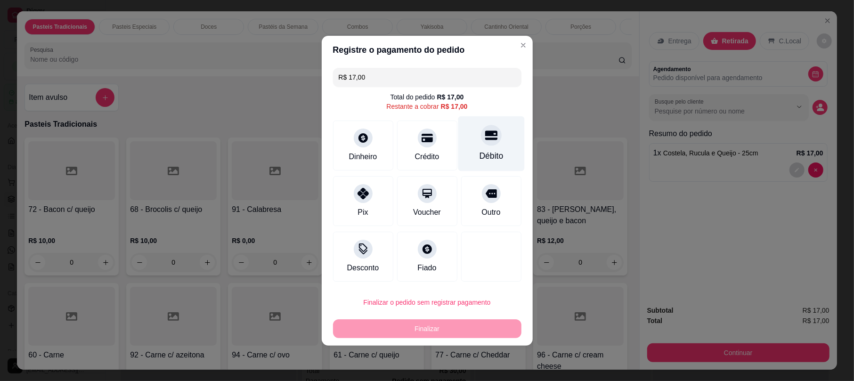
click at [487, 147] on div "Débito" at bounding box center [491, 143] width 66 height 55
type input "R$ 0,00"
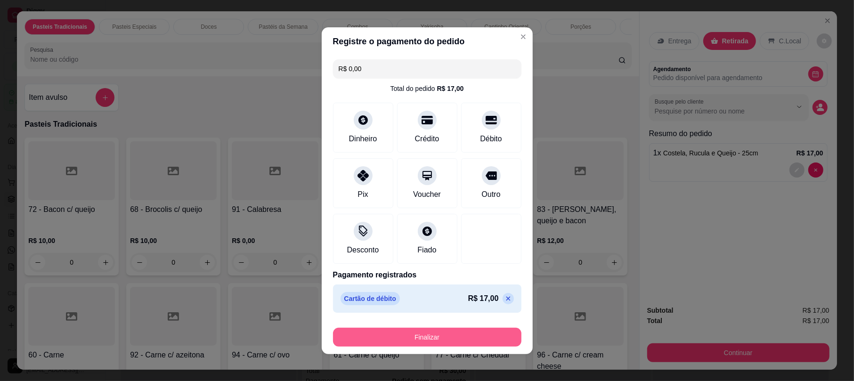
click at [497, 334] on button "Finalizar" at bounding box center [427, 337] width 188 height 19
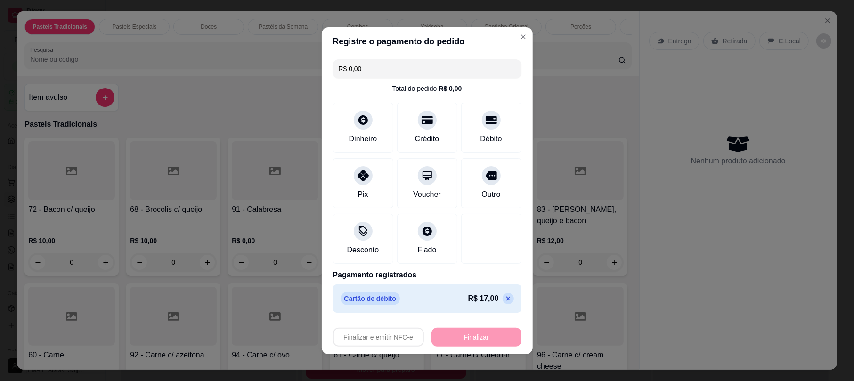
type input "0"
type input "-R$ 17,00"
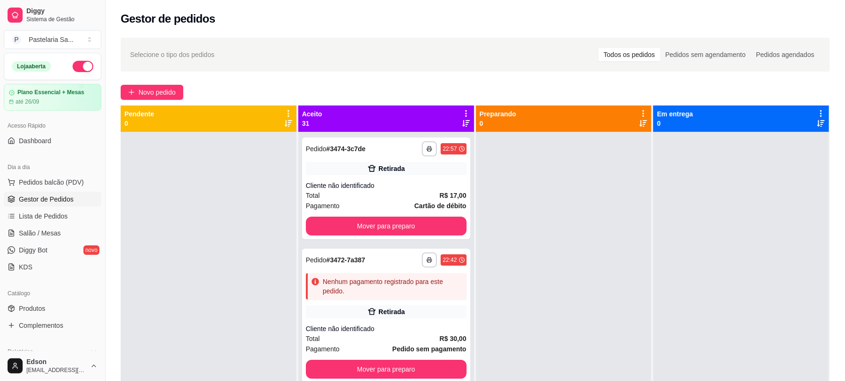
click at [76, 66] on button "button" at bounding box center [83, 66] width 21 height 11
click at [459, 111] on div "Mudar para pedidos recebidos primeiro" at bounding box center [461, 110] width 106 height 11
click at [358, 119] on div "Aceito 31" at bounding box center [386, 118] width 168 height 19
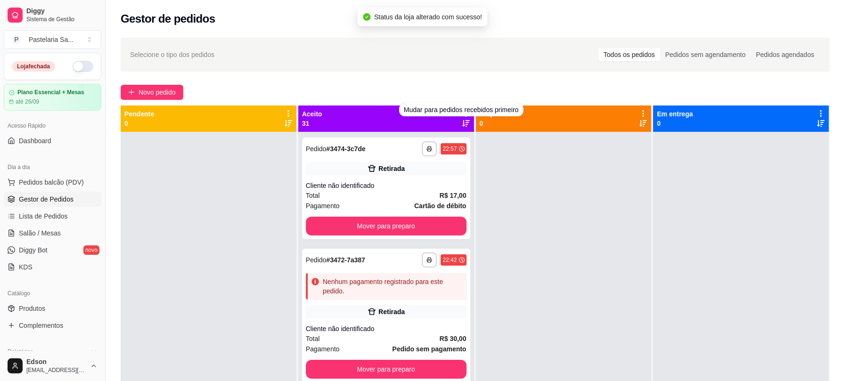
click at [436, 125] on div "Aceito 31" at bounding box center [386, 118] width 168 height 19
click at [465, 111] on icon at bounding box center [466, 113] width 2 height 7
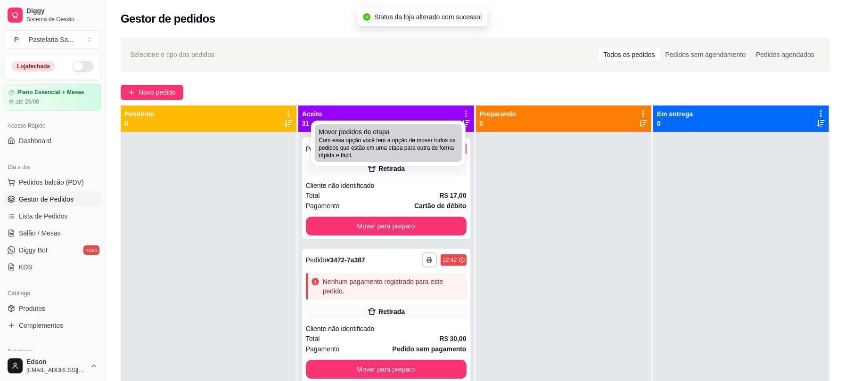
click at [416, 134] on div "Mover pedidos de etapa Com essa opção você tem a opção de mover todos os pedido…" at bounding box center [387, 143] width 139 height 32
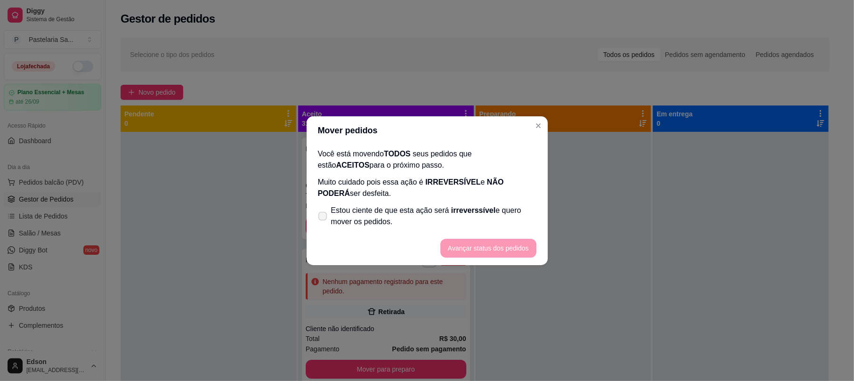
click at [349, 223] on span "Estou ciente de que esta ação será irreverssível e quero mover os pedidos." at bounding box center [433, 216] width 205 height 23
click at [324, 223] on input "Estou ciente de que esta ação será irreverssível e quero mover os pedidos." at bounding box center [321, 221] width 6 height 6
checkbox input "true"
click at [479, 251] on button "Avançar status dos pedidos" at bounding box center [488, 248] width 96 height 19
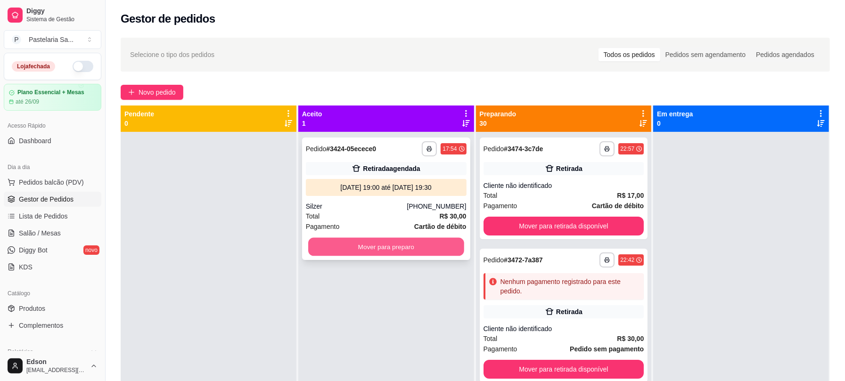
click at [435, 251] on button "Mover para preparo" at bounding box center [386, 247] width 156 height 18
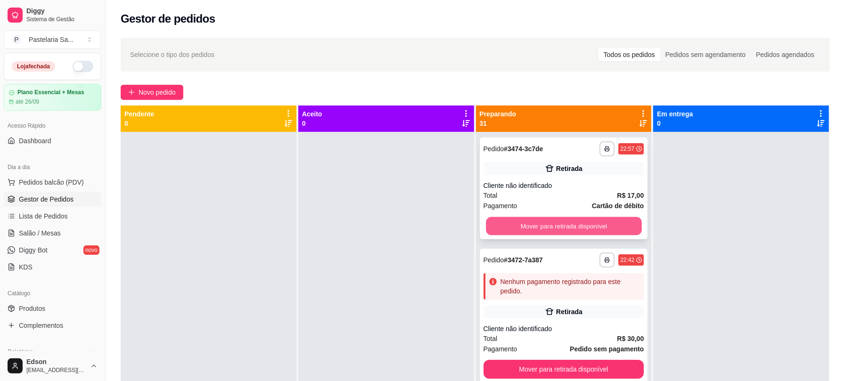
click at [552, 228] on button "Mover para retirada disponível" at bounding box center [564, 226] width 156 height 18
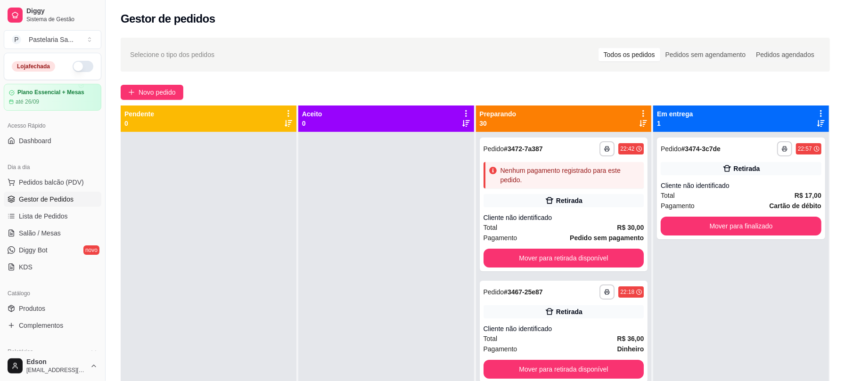
click at [639, 112] on div "Mudar para pedidos recebidos primeiro" at bounding box center [636, 110] width 106 height 11
click at [554, 123] on div "Preparando 30" at bounding box center [564, 118] width 168 height 19
click at [639, 114] on icon at bounding box center [643, 113] width 8 height 8
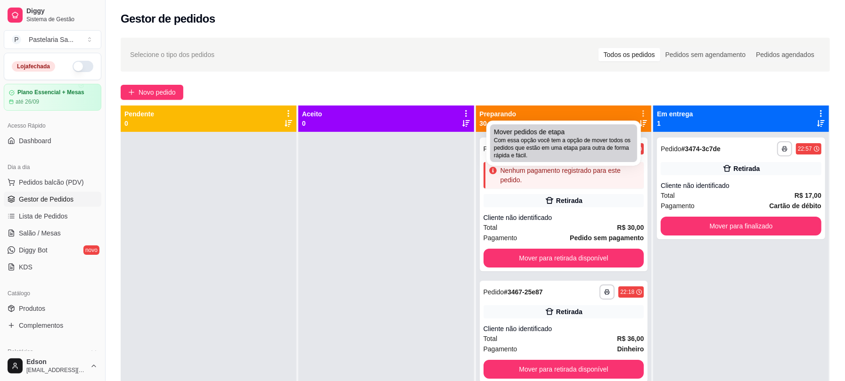
click at [575, 129] on div "Mover pedidos de etapa Com essa opção você tem a opção de mover todos os pedido…" at bounding box center [563, 143] width 139 height 32
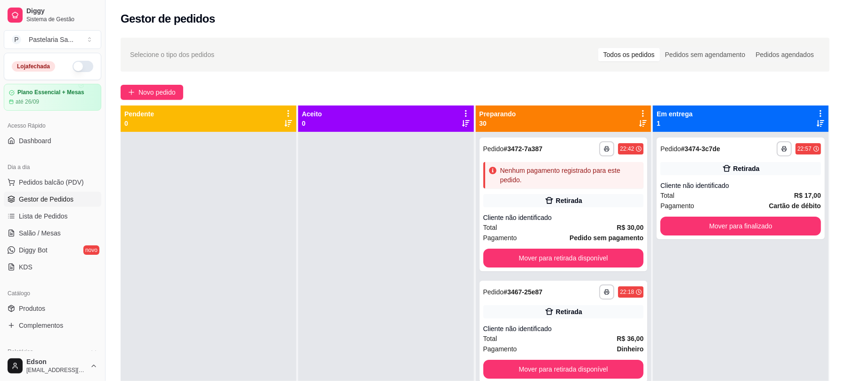
click at [444, 208] on span "Estou ciente de que esta ação será irreverssível e quero mover os pedidos." at bounding box center [433, 216] width 205 height 23
click at [323, 218] on input "Estou ciente de que esta ação será irreverssível e quero mover os pedidos." at bounding box center [320, 221] width 6 height 6
checkbox input "true"
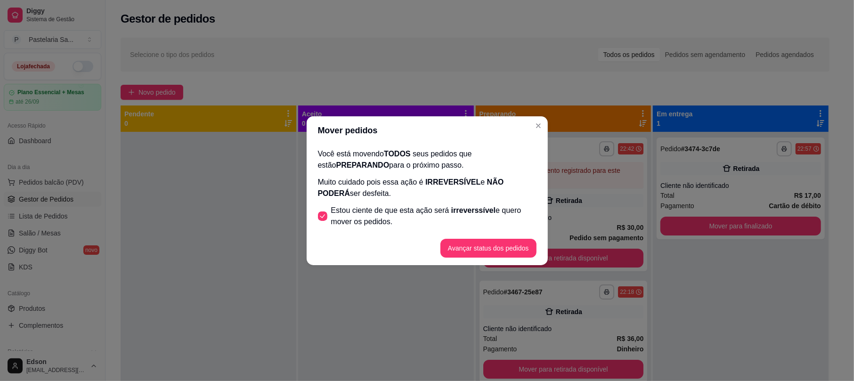
click at [479, 247] on button "Avançar status dos pedidos" at bounding box center [488, 248] width 96 height 19
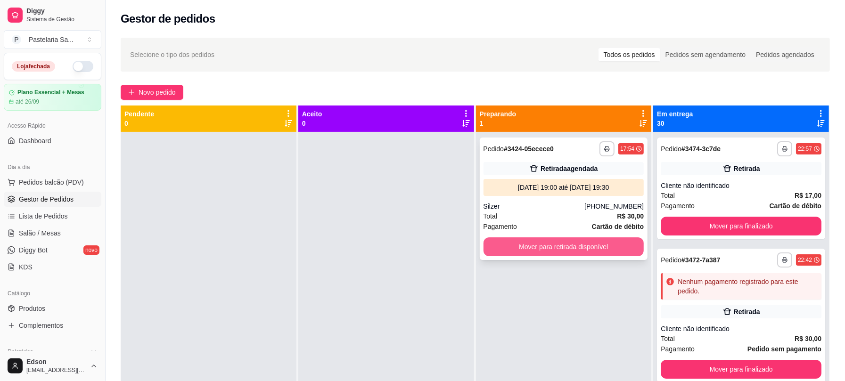
click at [619, 245] on button "Mover para retirada disponível" at bounding box center [563, 246] width 161 height 19
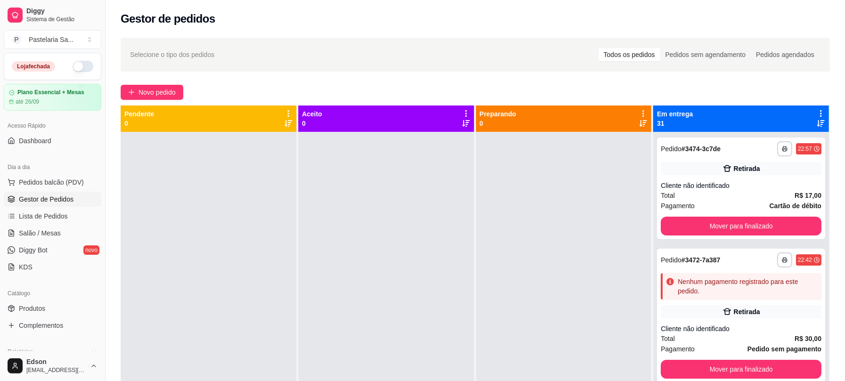
click at [811, 108] on div "Em entrega 31" at bounding box center [741, 119] width 176 height 26
click at [816, 114] on icon at bounding box center [820, 113] width 8 height 8
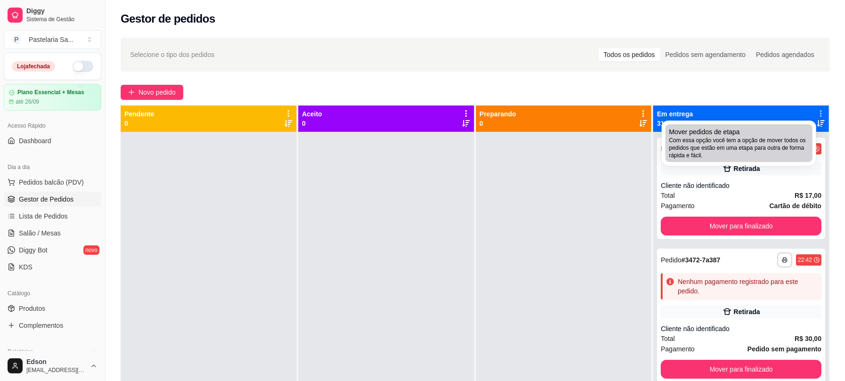
click at [670, 147] on span "Com essa opção você tem a opção de mover todos os pedidos que estão em uma etap…" at bounding box center [738, 148] width 139 height 23
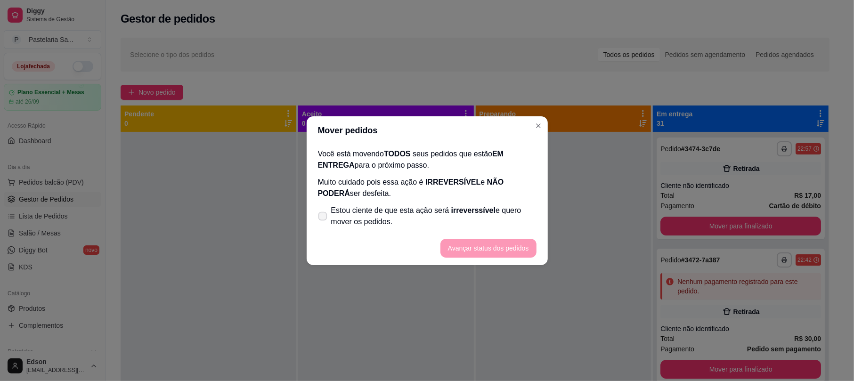
click at [495, 219] on span "Estou ciente de que esta ação será irreverssível e quero mover os pedidos." at bounding box center [433, 216] width 205 height 23
click at [324, 219] on input "Estou ciente de que esta ação será irreverssível e quero mover os pedidos." at bounding box center [321, 221] width 6 height 6
checkbox input "true"
click at [502, 250] on button "Avançar status dos pedidos" at bounding box center [488, 248] width 96 height 19
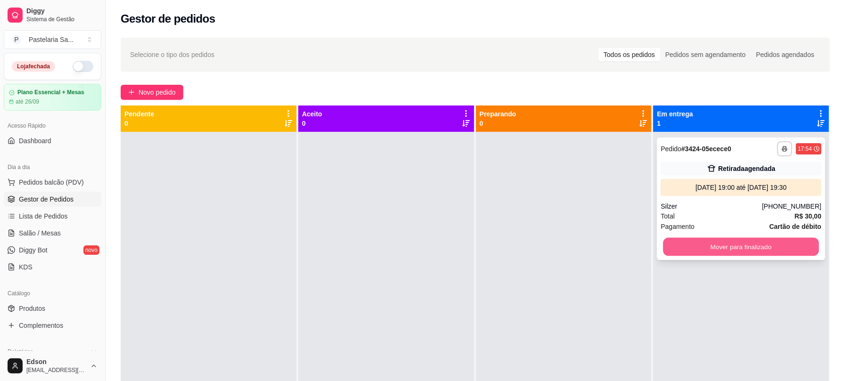
click at [734, 248] on button "Mover para finalizado" at bounding box center [741, 247] width 156 height 18
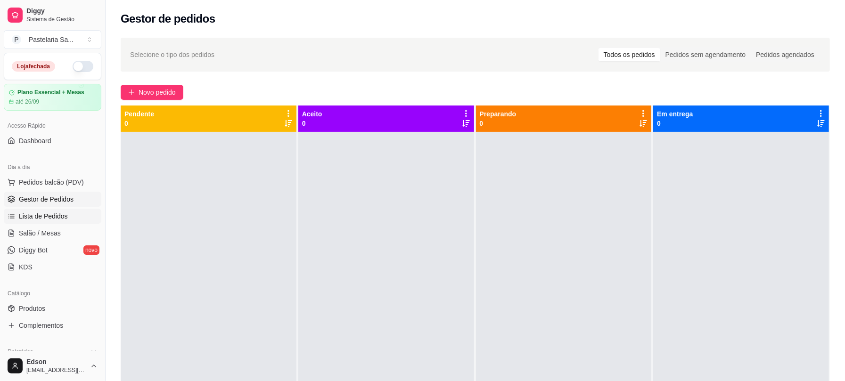
click at [25, 220] on span "Lista de Pedidos" at bounding box center [43, 216] width 49 height 9
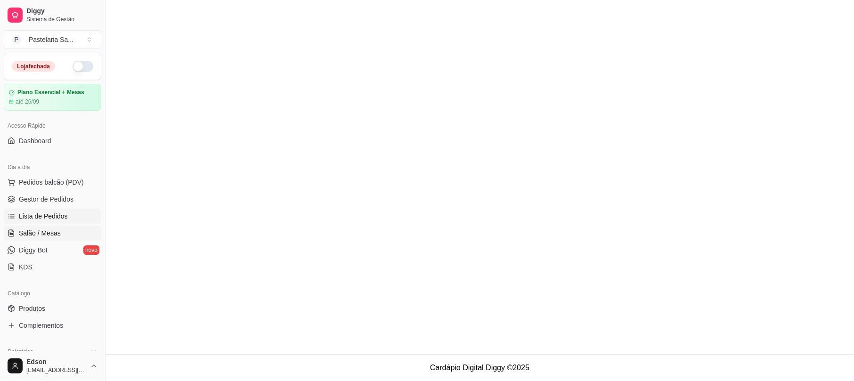
click at [29, 229] on span "Salão / Mesas" at bounding box center [40, 232] width 42 height 9
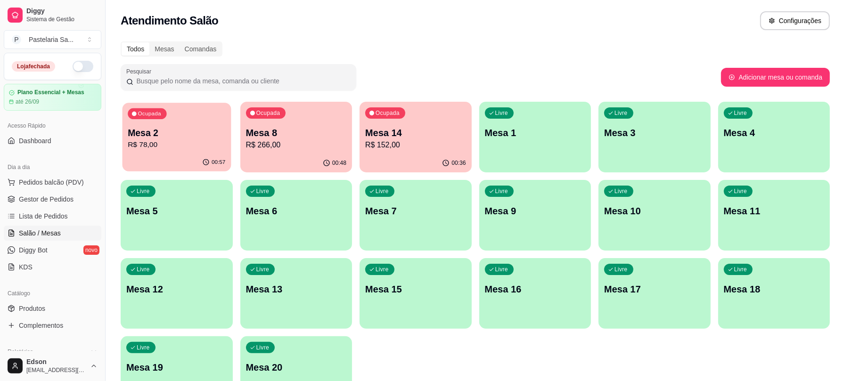
click at [136, 155] on div "00:57" at bounding box center [176, 163] width 108 height 18
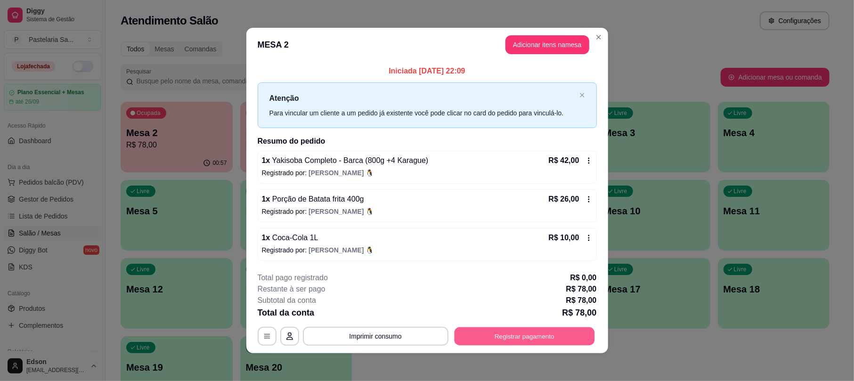
click at [528, 340] on button "Registrar pagamento" at bounding box center [524, 336] width 140 height 18
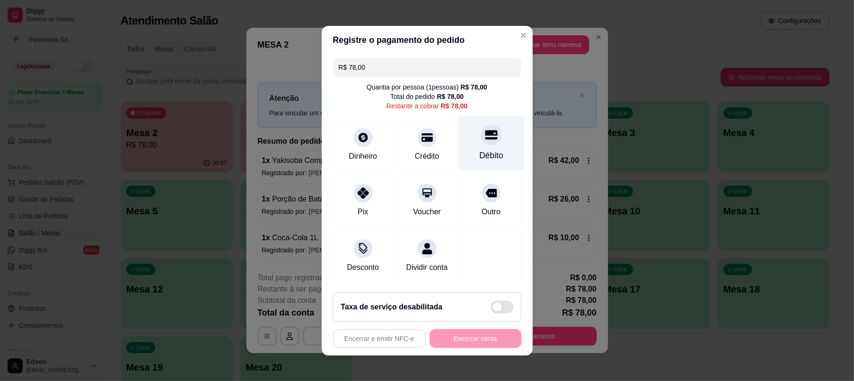
click at [479, 149] on div "Débito" at bounding box center [491, 155] width 24 height 12
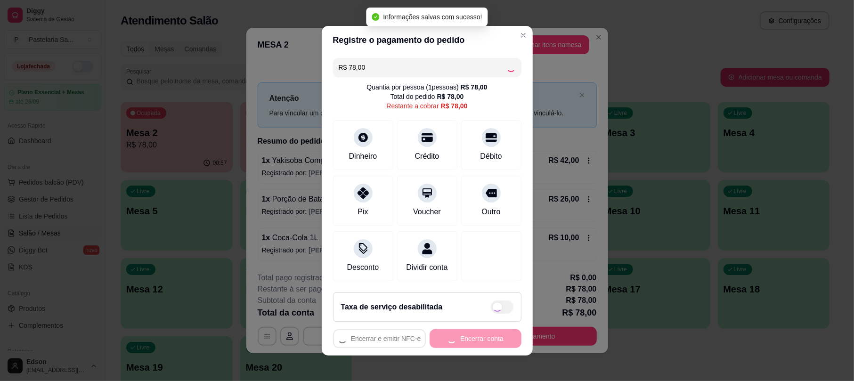
type input "R$ 0,00"
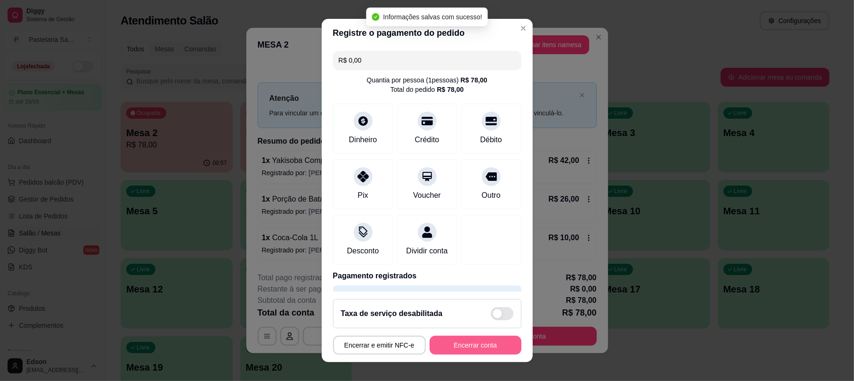
click at [479, 348] on button "Encerrar conta" at bounding box center [476, 345] width 92 height 19
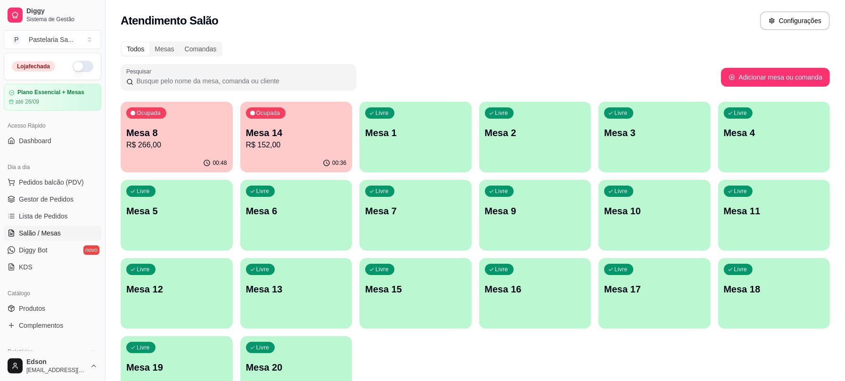
click at [151, 131] on p "Mesa 8" at bounding box center [176, 132] width 101 height 13
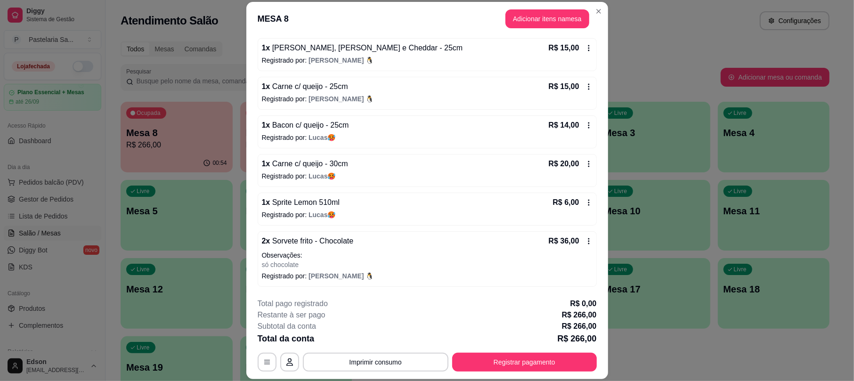
scroll to position [478, 0]
click at [391, 361] on button "Imprimir consumo" at bounding box center [376, 362] width 146 height 19
click at [390, 342] on button "Balcão" at bounding box center [374, 340] width 66 height 15
click at [549, 17] on button "Adicionar itens na mesa" at bounding box center [547, 19] width 81 height 18
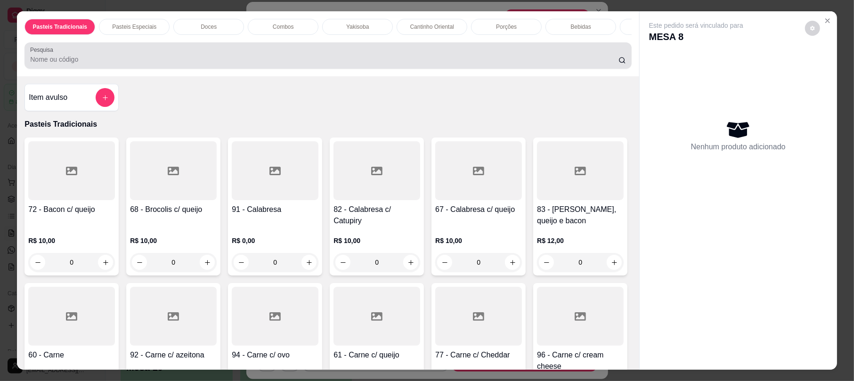
click at [261, 69] on div "Pesquisa" at bounding box center [327, 55] width 607 height 26
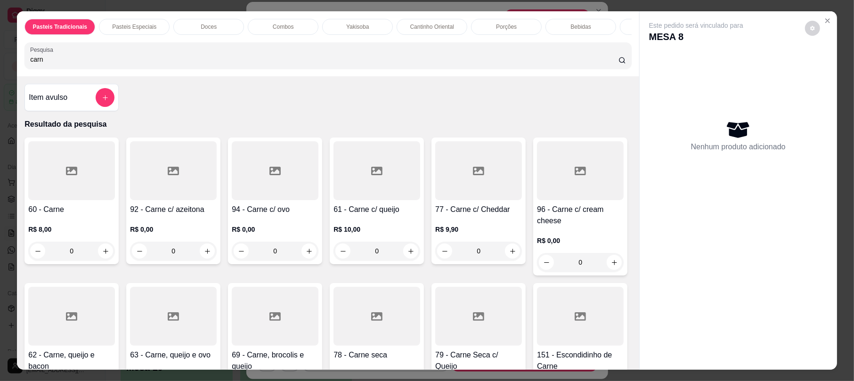
type input "carn"
click at [371, 213] on h4 "61 - Carne c/ queijo" at bounding box center [377, 209] width 87 height 11
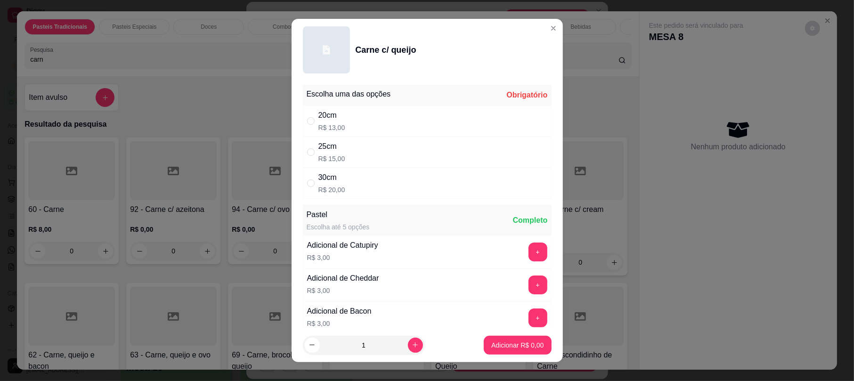
click at [358, 146] on div "25cm R$ 15,00" at bounding box center [427, 152] width 249 height 31
radio input "true"
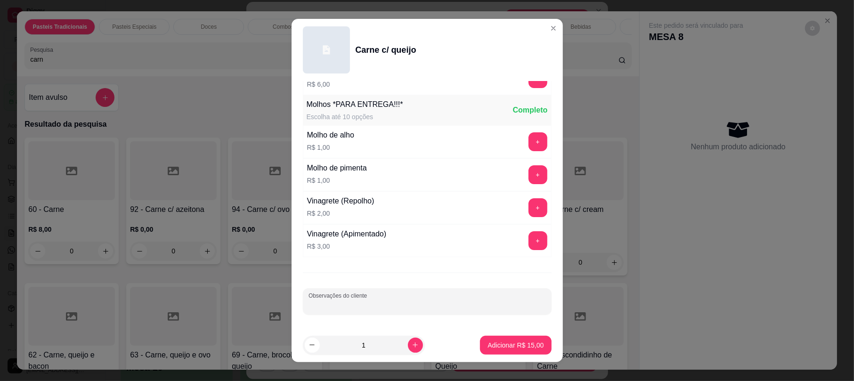
click at [368, 302] on input "Observações do cliente" at bounding box center [427, 305] width 237 height 9
type input "viagem (não fazer)"
click at [511, 348] on p "Adicionar R$ 15,00" at bounding box center [516, 345] width 56 height 9
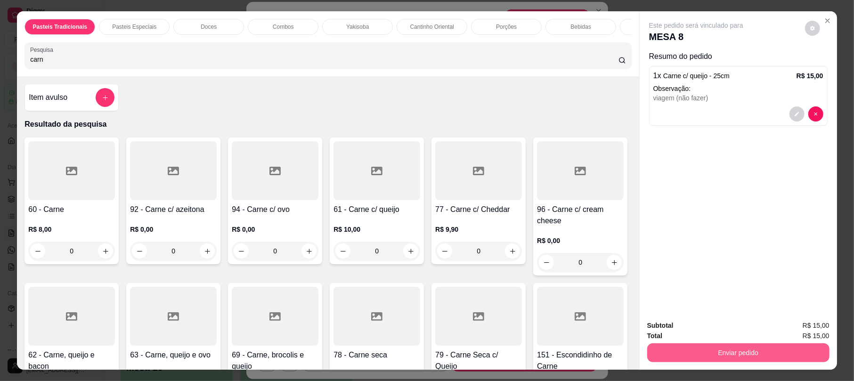
click at [719, 350] on button "Enviar pedido" at bounding box center [738, 352] width 182 height 19
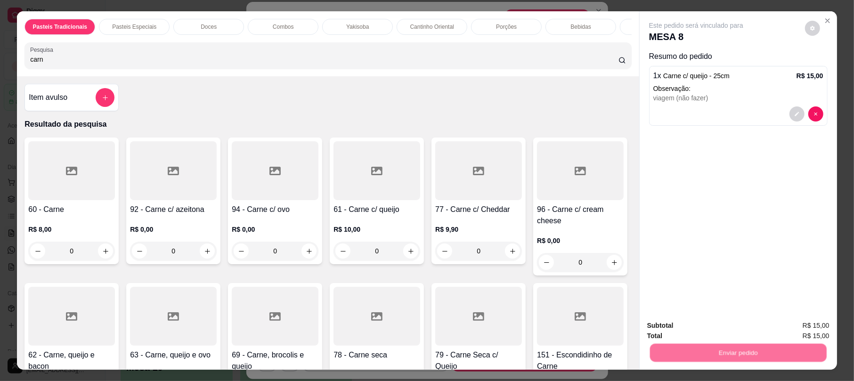
click at [673, 325] on button "Não registrar e enviar pedido" at bounding box center [706, 329] width 95 height 17
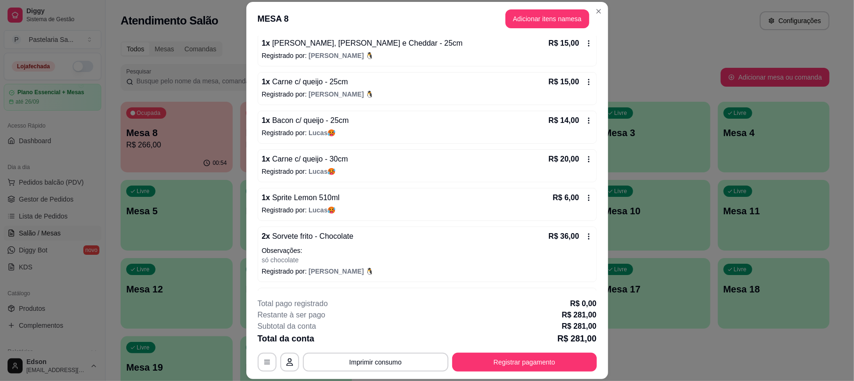
click at [376, 357] on button "Imprimir consumo" at bounding box center [376, 362] width 146 height 19
click at [364, 343] on button "Balcão" at bounding box center [374, 340] width 66 height 15
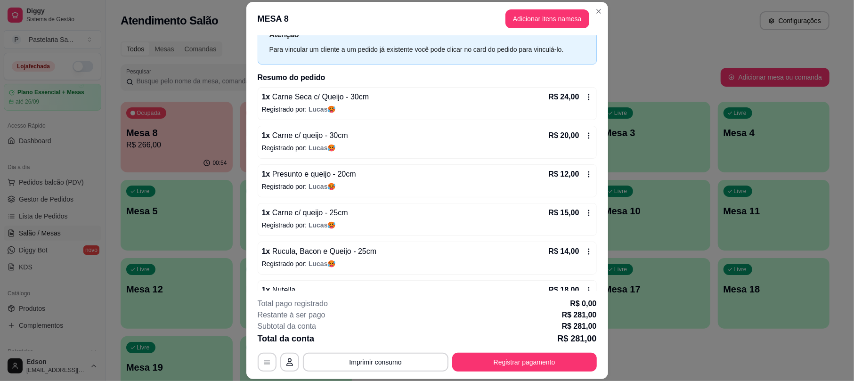
scroll to position [0, 0]
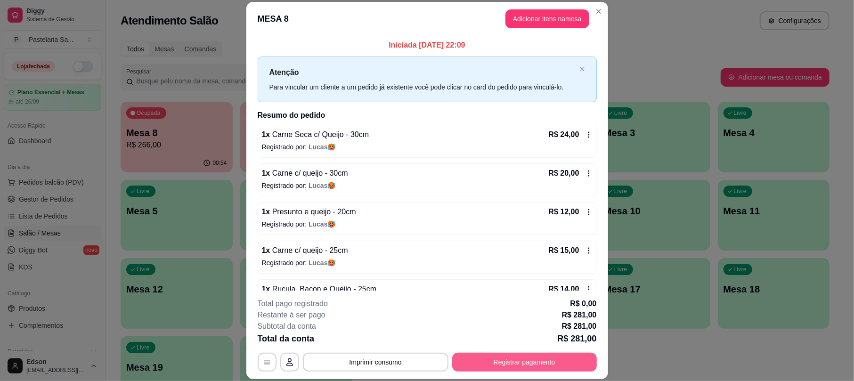
click at [572, 364] on button "Registrar pagamento" at bounding box center [524, 362] width 145 height 19
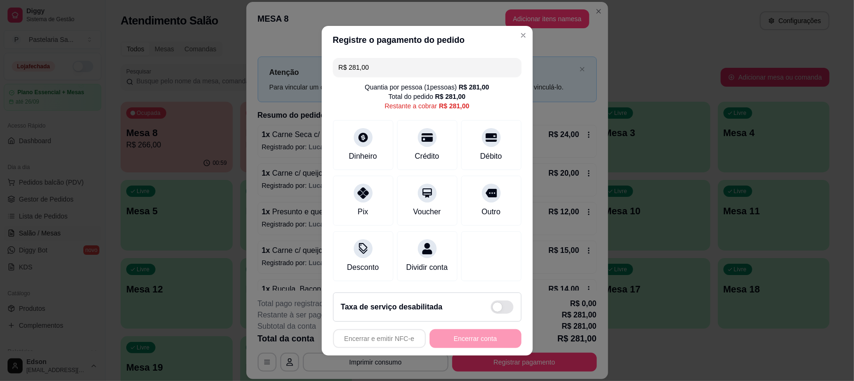
click at [447, 65] on input "R$ 281,00" at bounding box center [427, 67] width 177 height 19
click at [364, 191] on div at bounding box center [363, 190] width 21 height 21
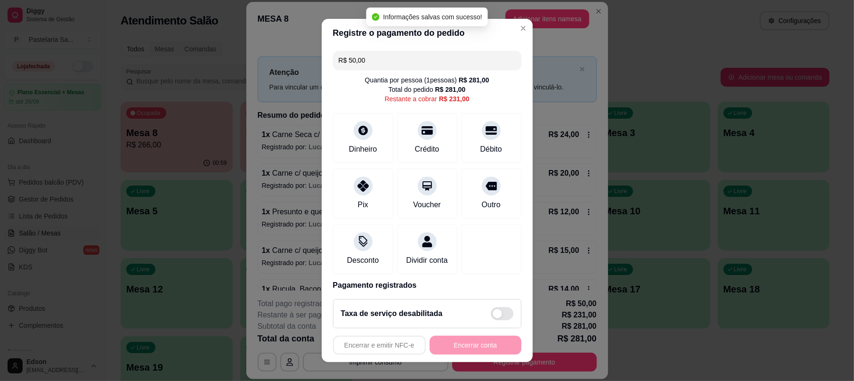
type input "R$ 231,00"
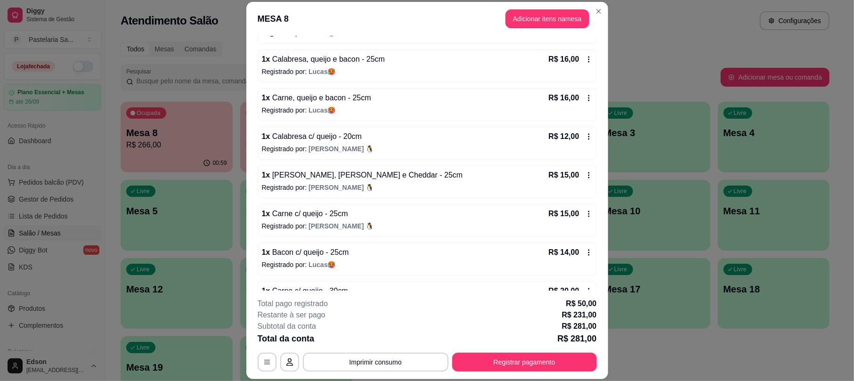
scroll to position [361, 0]
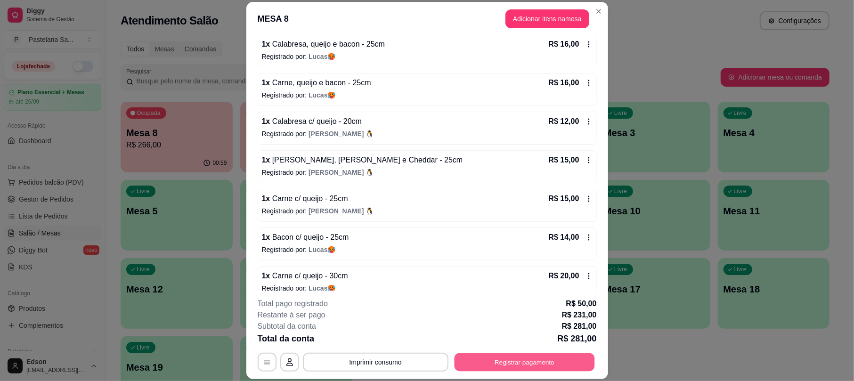
click at [554, 362] on button "Registrar pagamento" at bounding box center [524, 362] width 140 height 18
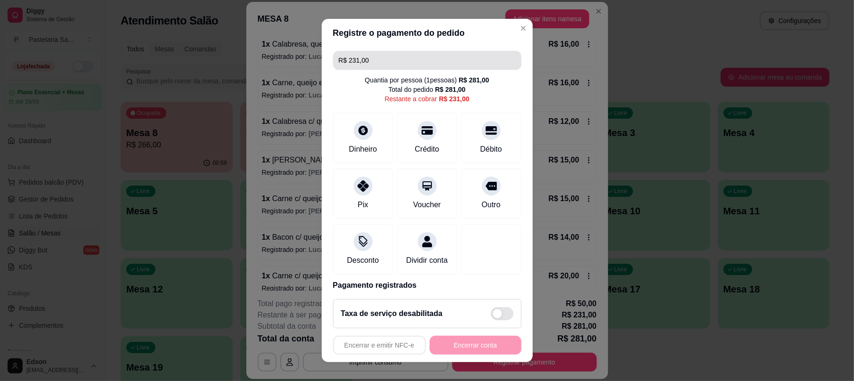
click at [394, 66] on input "R$ 231,00" at bounding box center [427, 60] width 177 height 19
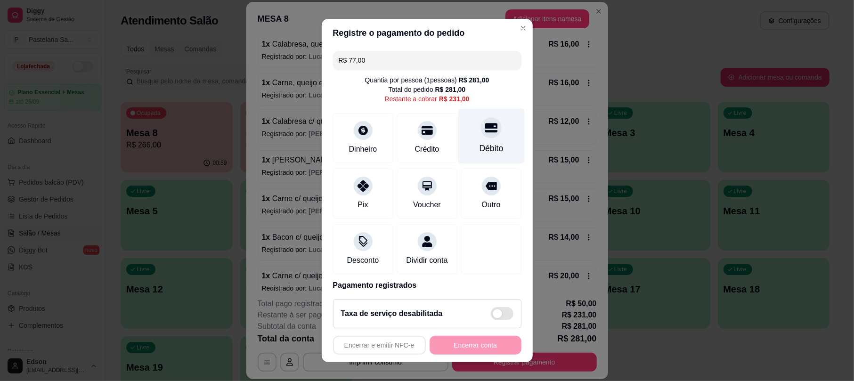
click at [470, 139] on div "Débito" at bounding box center [491, 136] width 66 height 55
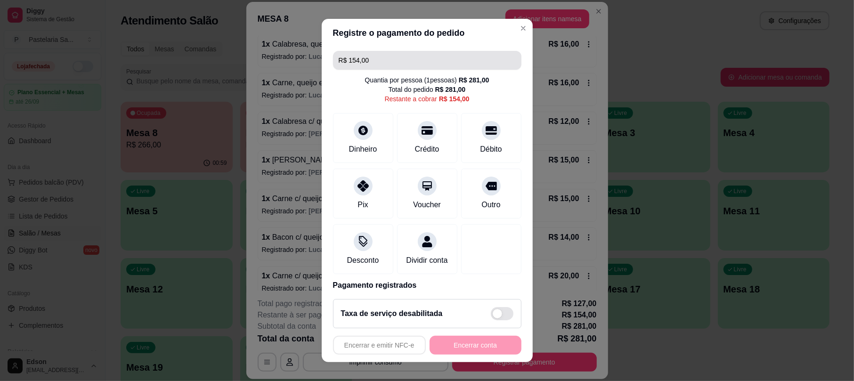
click at [408, 67] on input "R$ 154,00" at bounding box center [427, 60] width 177 height 19
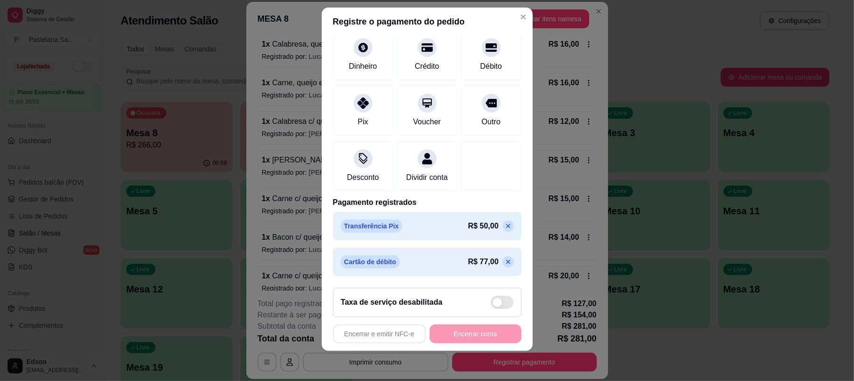
scroll to position [8, 0]
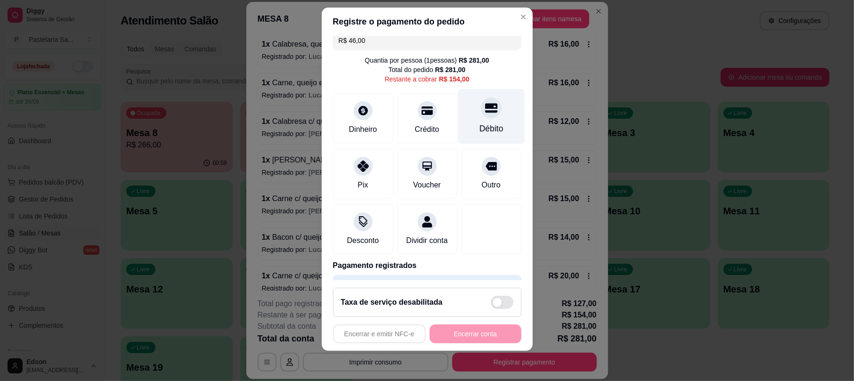
click at [479, 126] on div "Débito" at bounding box center [491, 129] width 24 height 12
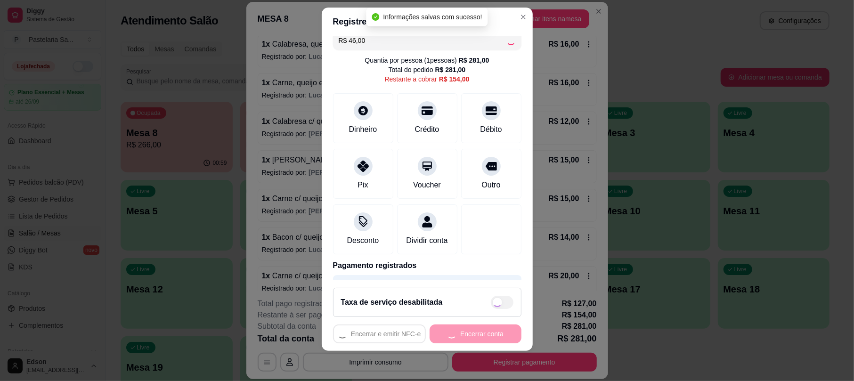
type input "R$ 108,00"
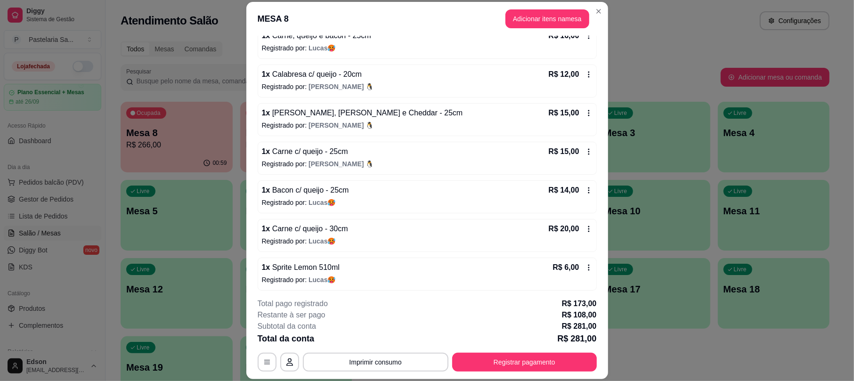
scroll to position [415, 0]
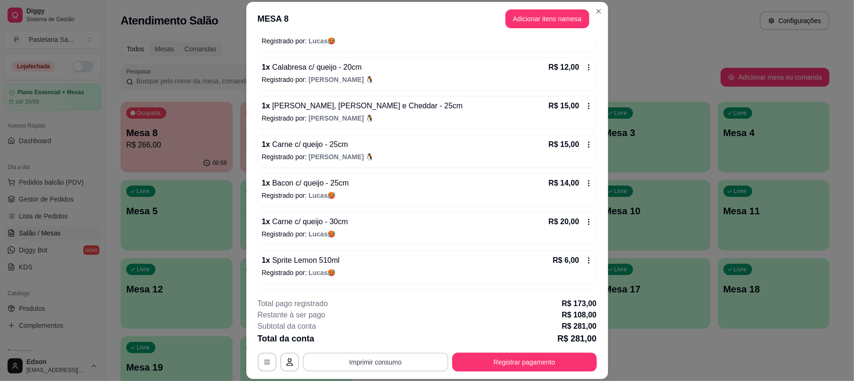
click at [393, 360] on button "Imprimir consumo" at bounding box center [376, 362] width 146 height 19
click at [529, 349] on div "**********" at bounding box center [427, 334] width 339 height 73
click at [530, 362] on button "Registrar pagamento" at bounding box center [524, 362] width 145 height 19
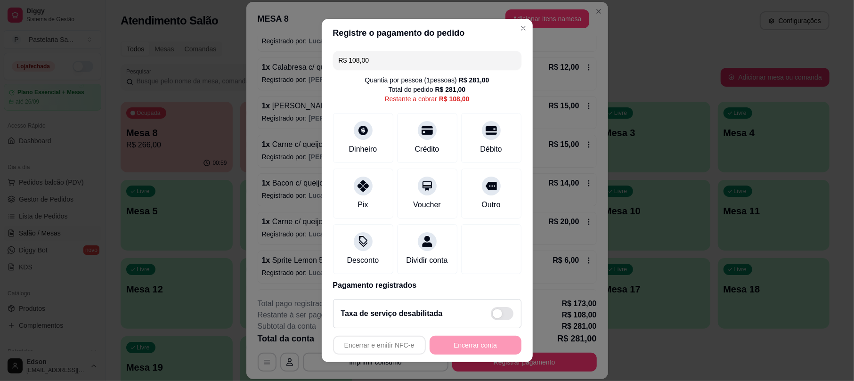
click at [405, 53] on input "R$ 108,00" at bounding box center [427, 60] width 177 height 19
click at [459, 125] on div "Débito" at bounding box center [491, 136] width 66 height 55
type input "R$ 73,00"
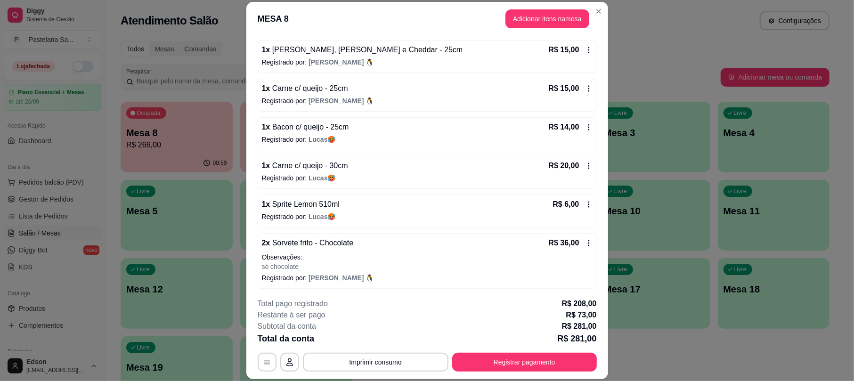
scroll to position [539, 0]
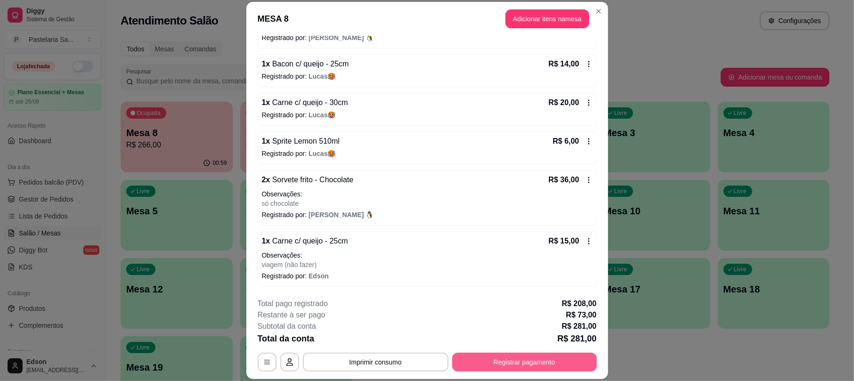
click at [520, 360] on button "Registrar pagamento" at bounding box center [524, 362] width 145 height 19
click at [524, 355] on button "Registrar pagamento" at bounding box center [524, 362] width 145 height 19
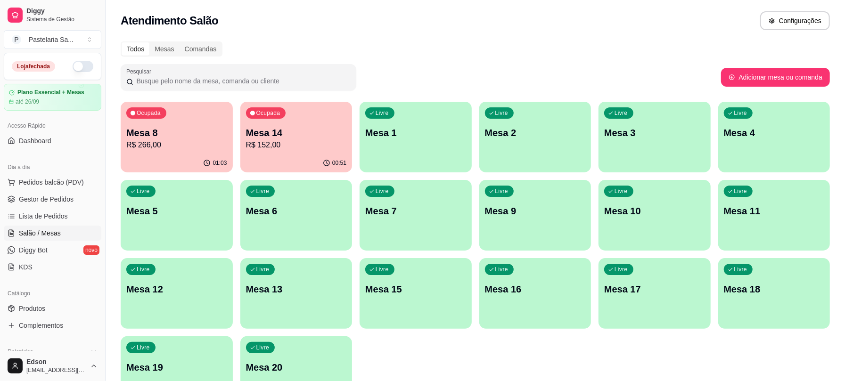
click at [159, 156] on div "01:03" at bounding box center [177, 163] width 112 height 18
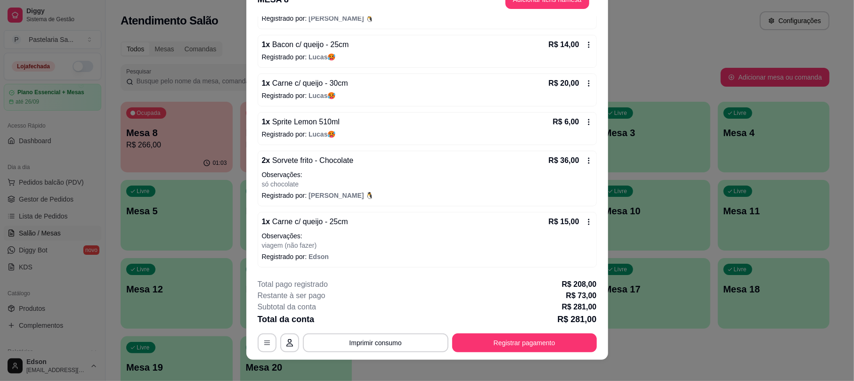
scroll to position [28, 0]
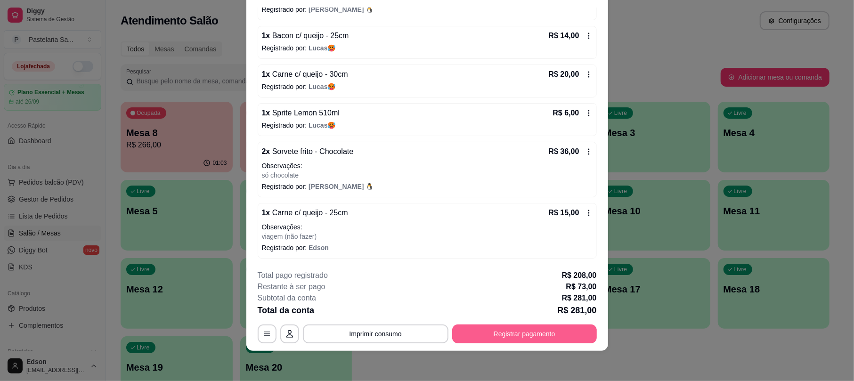
click at [500, 336] on button "Registrar pagamento" at bounding box center [524, 334] width 145 height 19
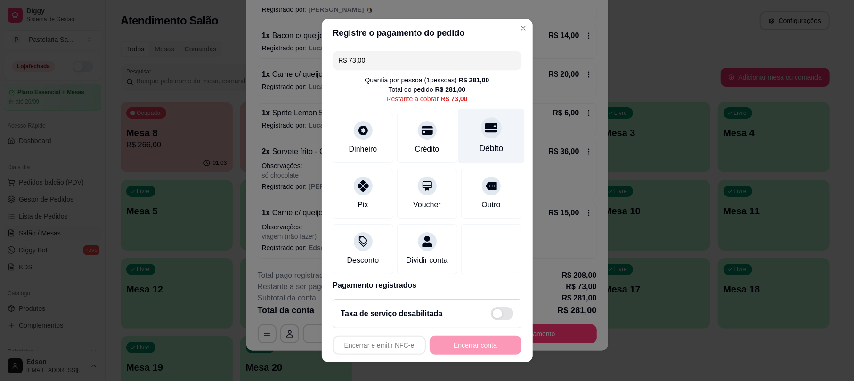
click at [485, 129] on icon at bounding box center [491, 128] width 12 height 12
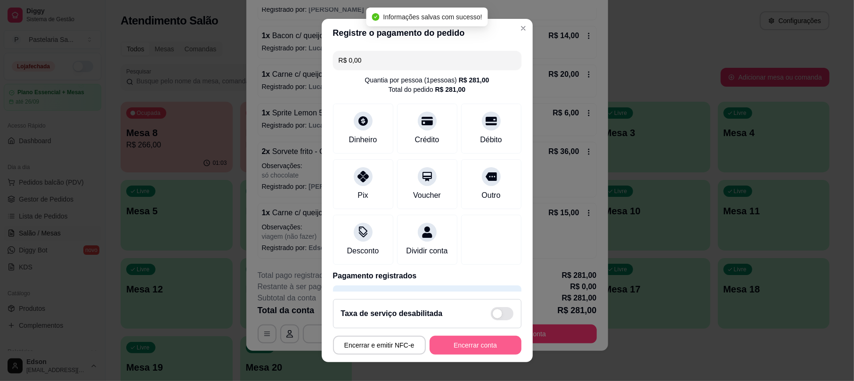
type input "R$ 0,00"
click at [467, 348] on button "Encerrar conta" at bounding box center [476, 345] width 92 height 19
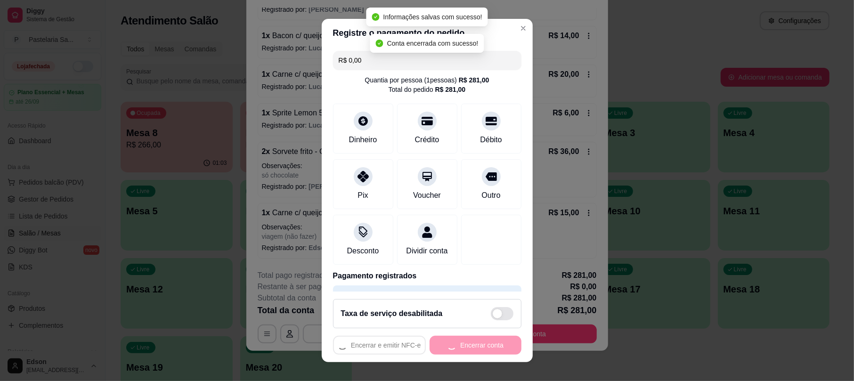
scroll to position [0, 0]
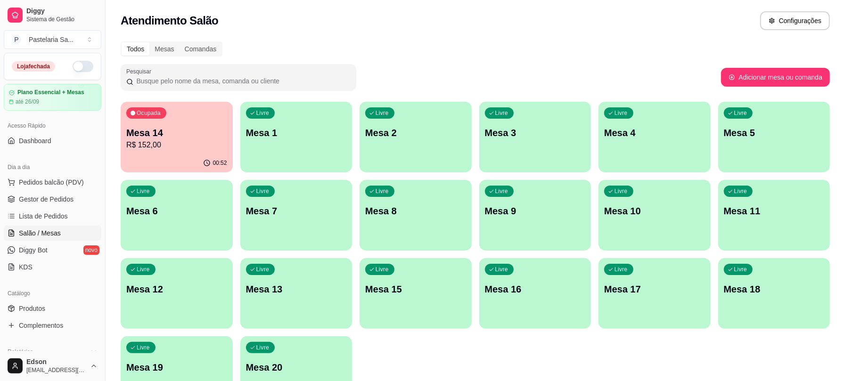
click at [179, 134] on p "Mesa 14" at bounding box center [176, 132] width 101 height 13
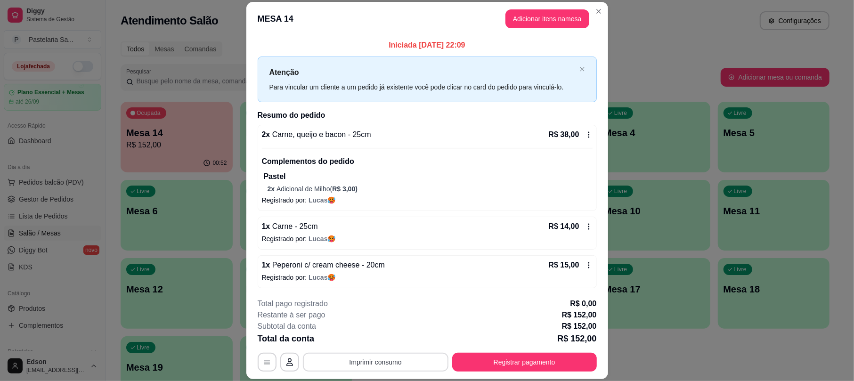
click at [384, 357] on button "Imprimir consumo" at bounding box center [376, 362] width 146 height 19
click at [380, 346] on button "Balcão" at bounding box center [374, 340] width 68 height 15
click at [539, 353] on button "Registrar pagamento" at bounding box center [524, 362] width 140 height 18
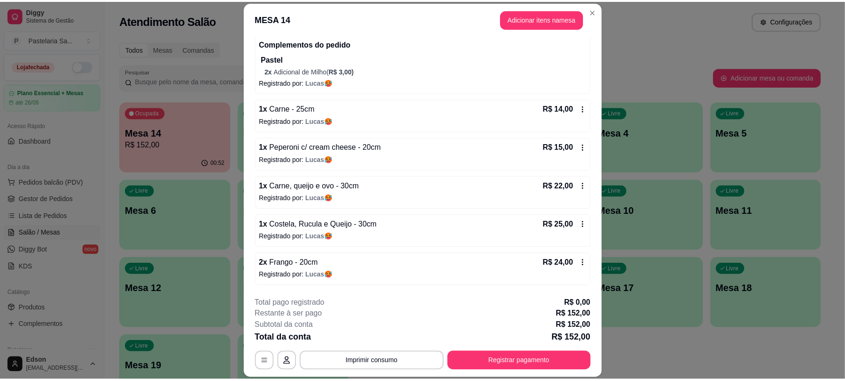
scroll to position [158, 0]
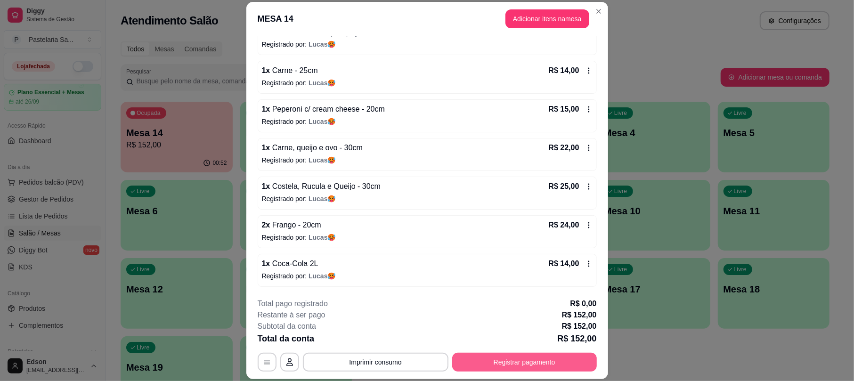
click at [504, 357] on button "Registrar pagamento" at bounding box center [524, 362] width 145 height 19
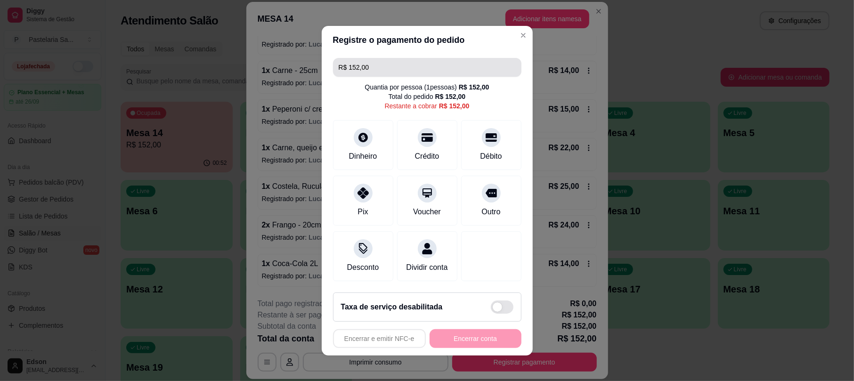
click at [383, 58] on input "R$ 152,00" at bounding box center [427, 67] width 177 height 19
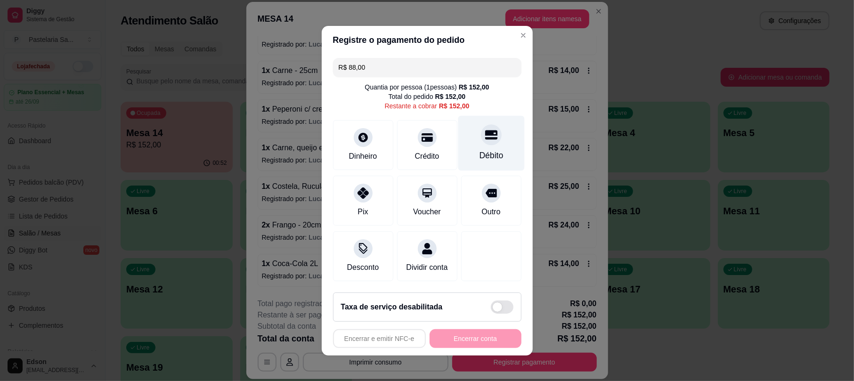
click at [485, 130] on icon at bounding box center [491, 134] width 12 height 9
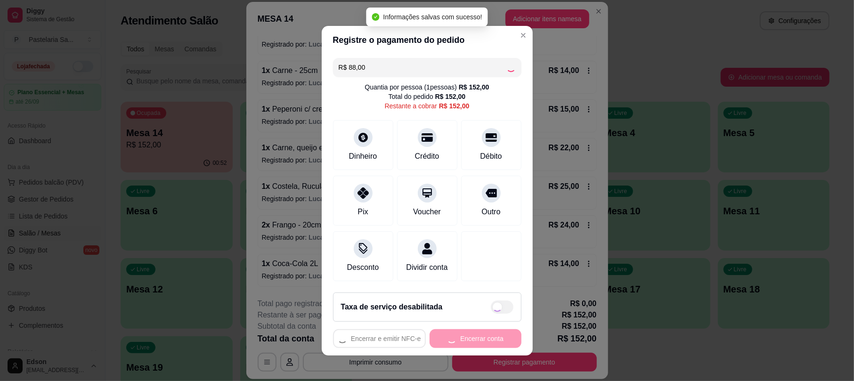
type input "R$ 64,00"
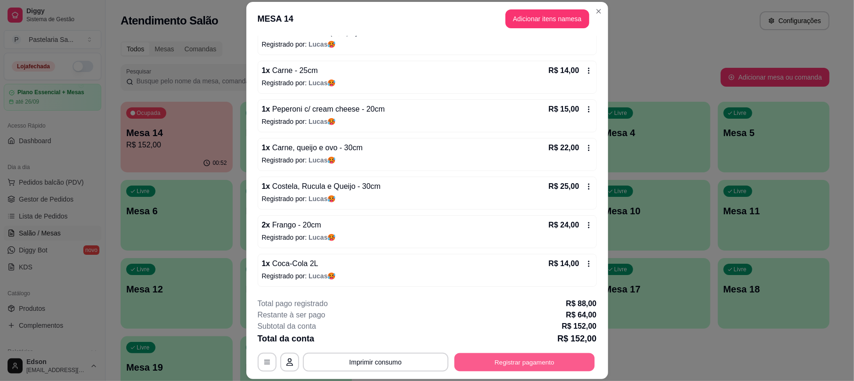
click at [494, 368] on button "Registrar pagamento" at bounding box center [524, 362] width 140 height 18
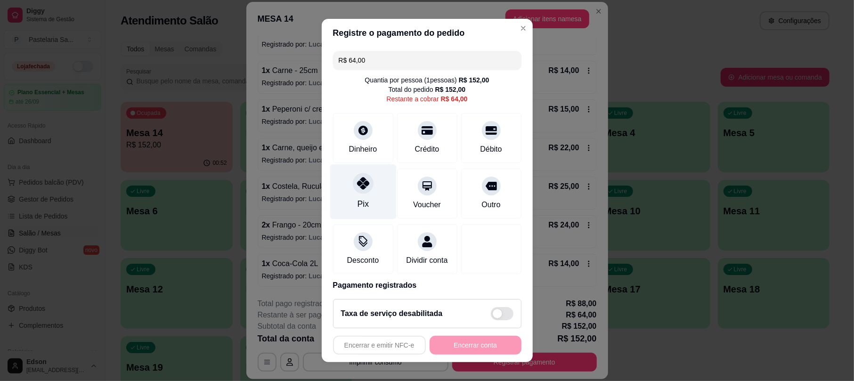
click at [332, 182] on div "Pix" at bounding box center [363, 191] width 66 height 55
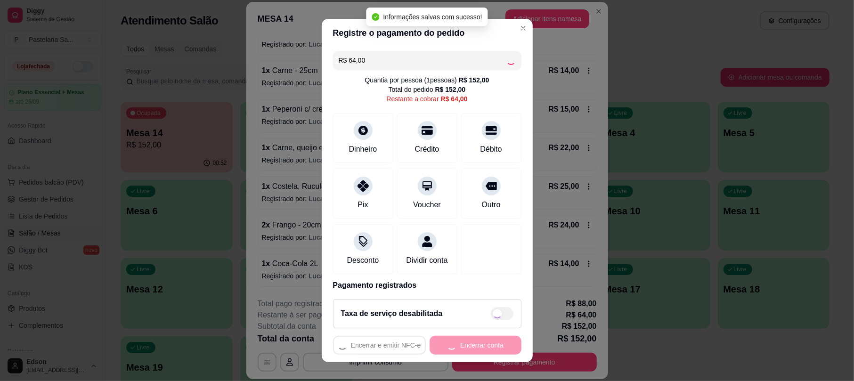
type input "R$ 0,00"
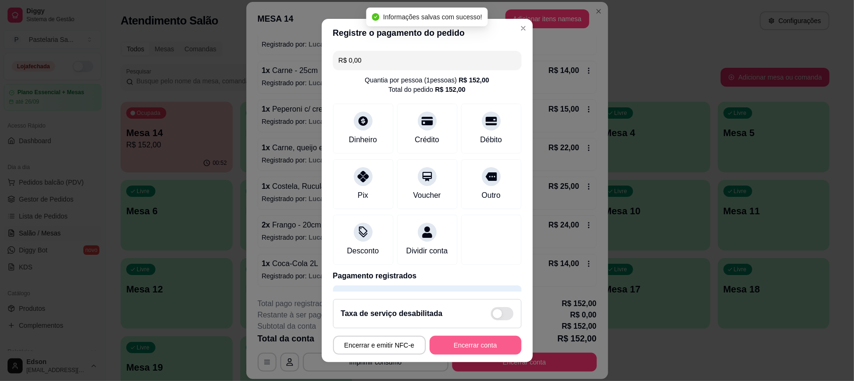
click at [463, 349] on button "Encerrar conta" at bounding box center [476, 345] width 92 height 19
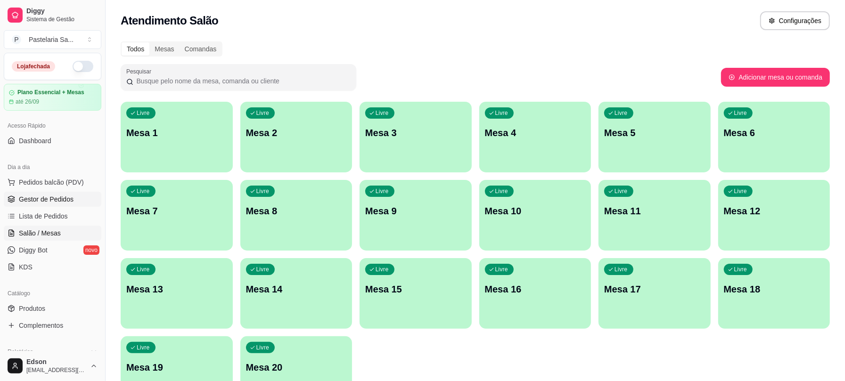
click at [59, 196] on span "Gestor de Pedidos" at bounding box center [46, 199] width 55 height 9
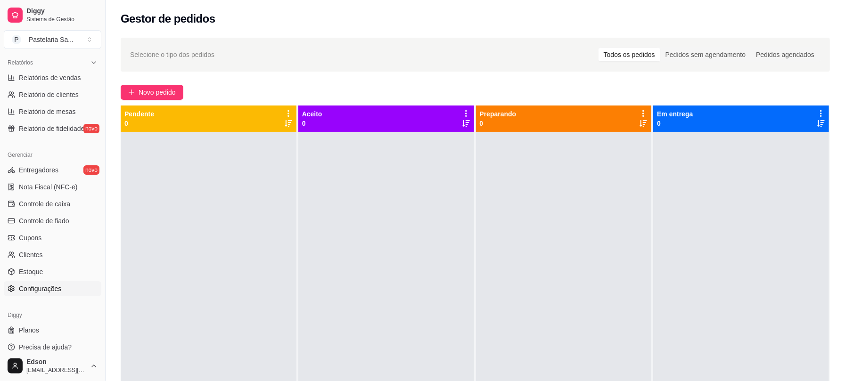
scroll to position [297, 0]
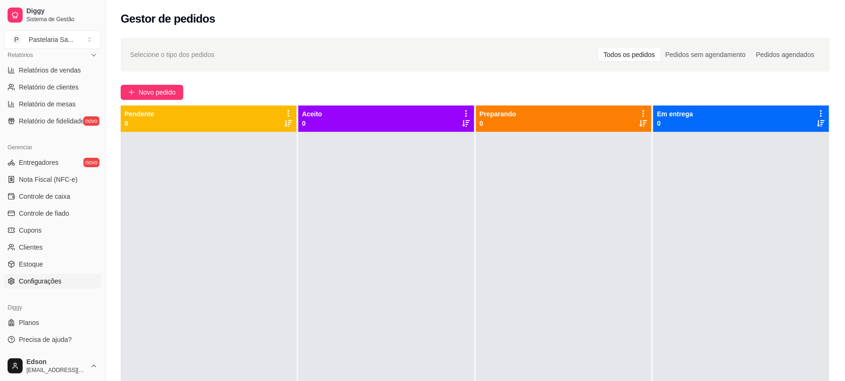
click at [42, 283] on span "Configurações" at bounding box center [40, 281] width 42 height 9
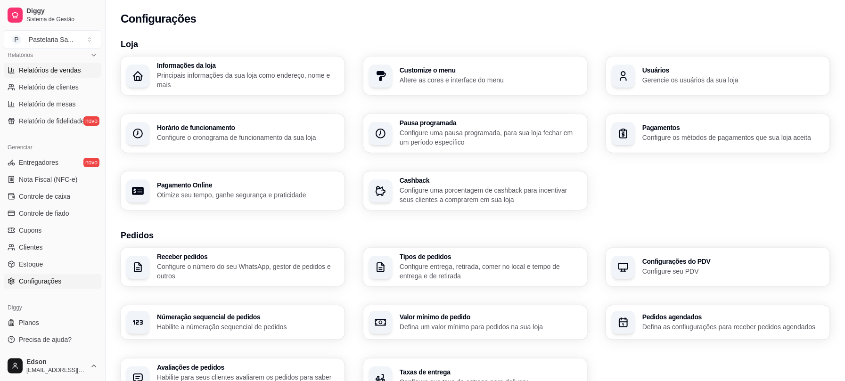
click at [72, 70] on span "Relatórios de vendas" at bounding box center [50, 69] width 62 height 9
select select "ALL"
select select "0"
